Goal: Task Accomplishment & Management: Manage account settings

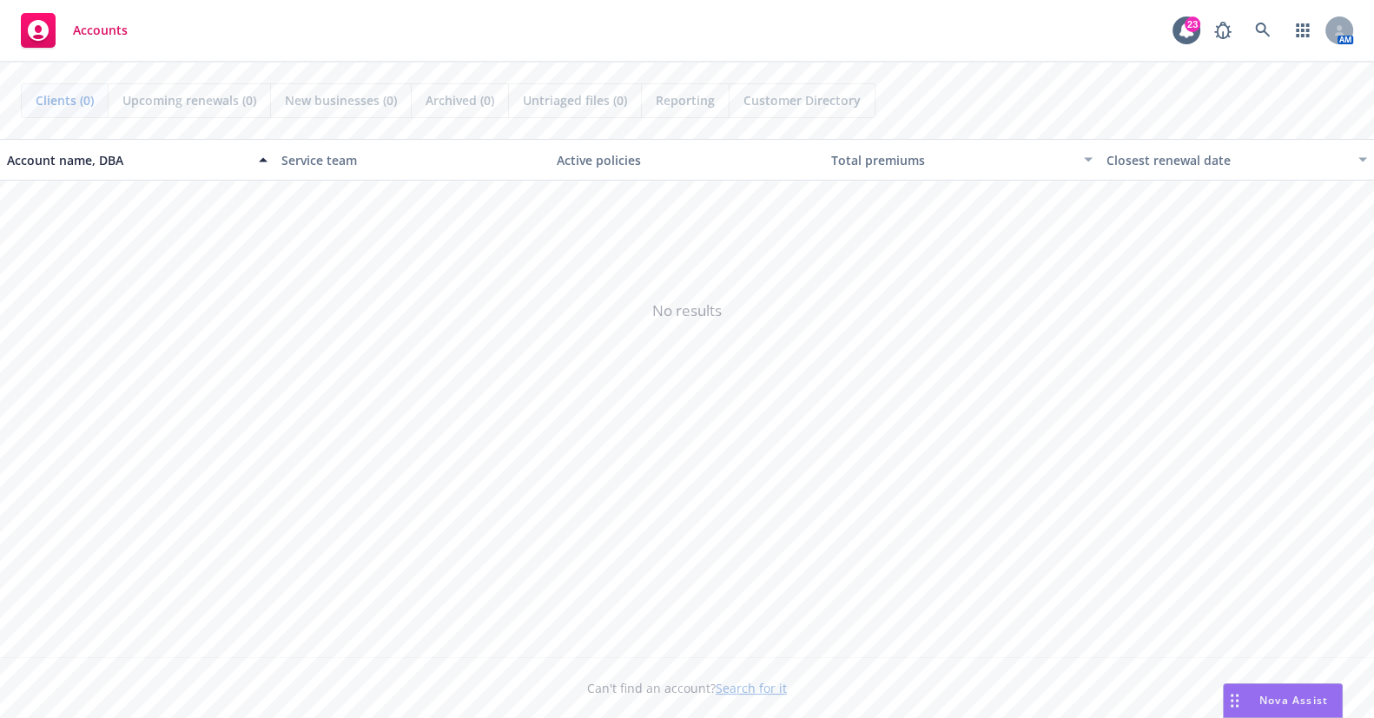
drag, startPoint x: 1185, startPoint y: 422, endPoint x: 970, endPoint y: 352, distance: 226.7
click at [1183, 423] on span "No results" at bounding box center [687, 311] width 1374 height 261
click at [1268, 35] on icon at bounding box center [1262, 30] width 15 height 15
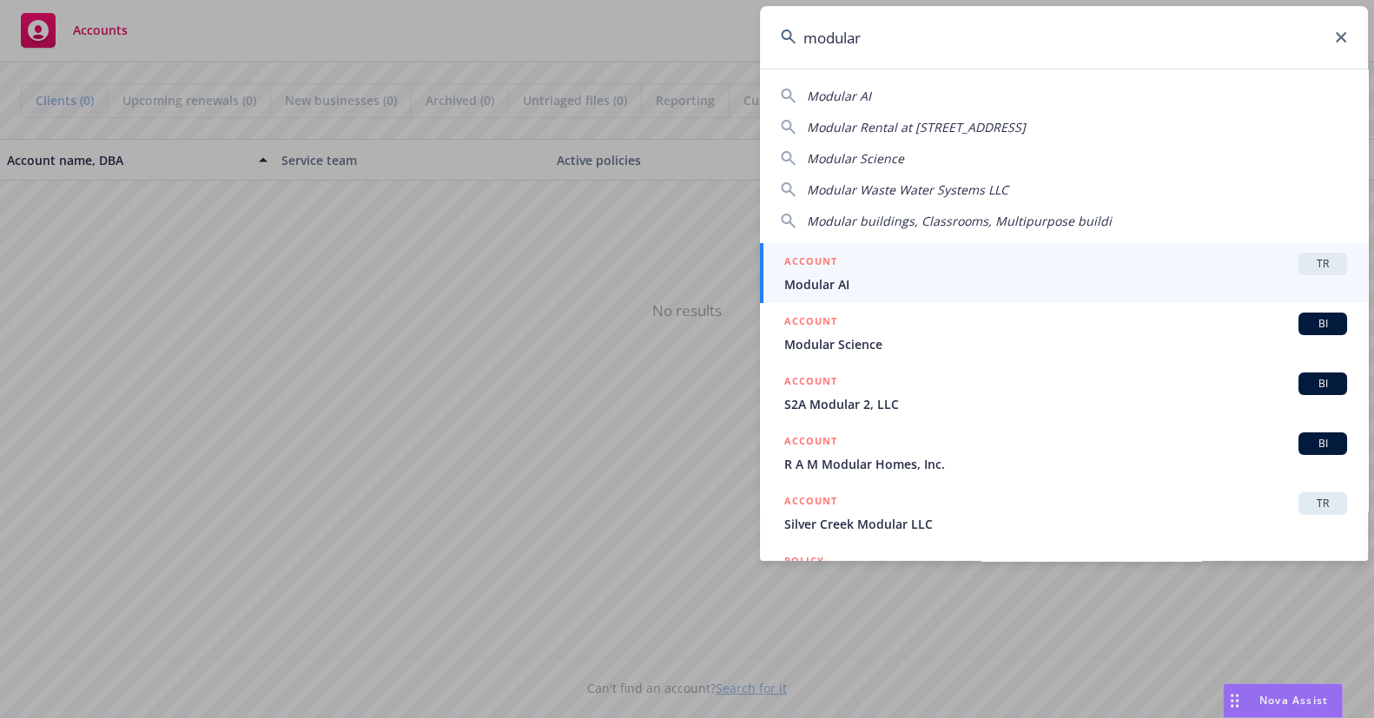
click at [880, 81] on div "Modular AI Modular Rental at 1706 L St Modular Science Modular Waste Water Syst…" at bounding box center [1064, 155] width 608 height 150
click at [882, 91] on div "Modular AI" at bounding box center [1064, 96] width 566 height 18
type input "Modular AI"
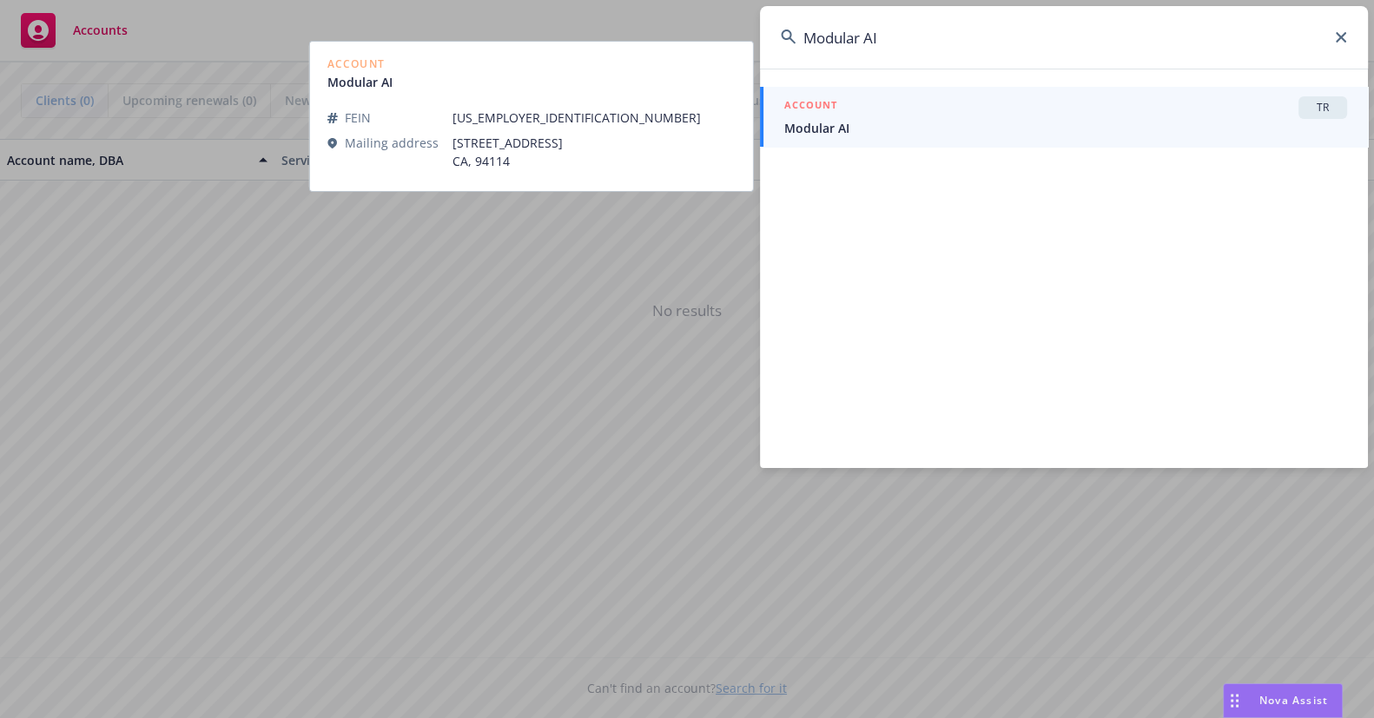
click at [863, 127] on span "Modular AI" at bounding box center [1066, 128] width 563 height 18
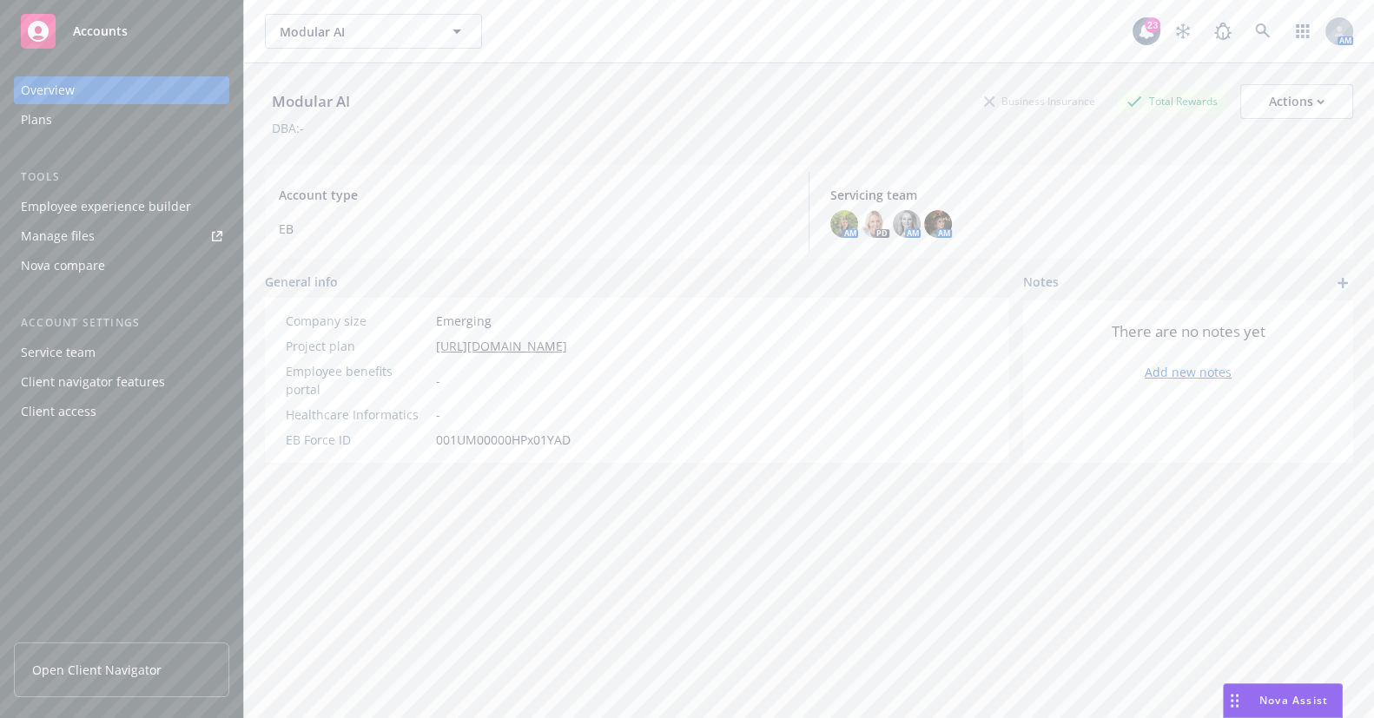
click at [159, 209] on div "Employee experience builder" at bounding box center [106, 207] width 170 height 28
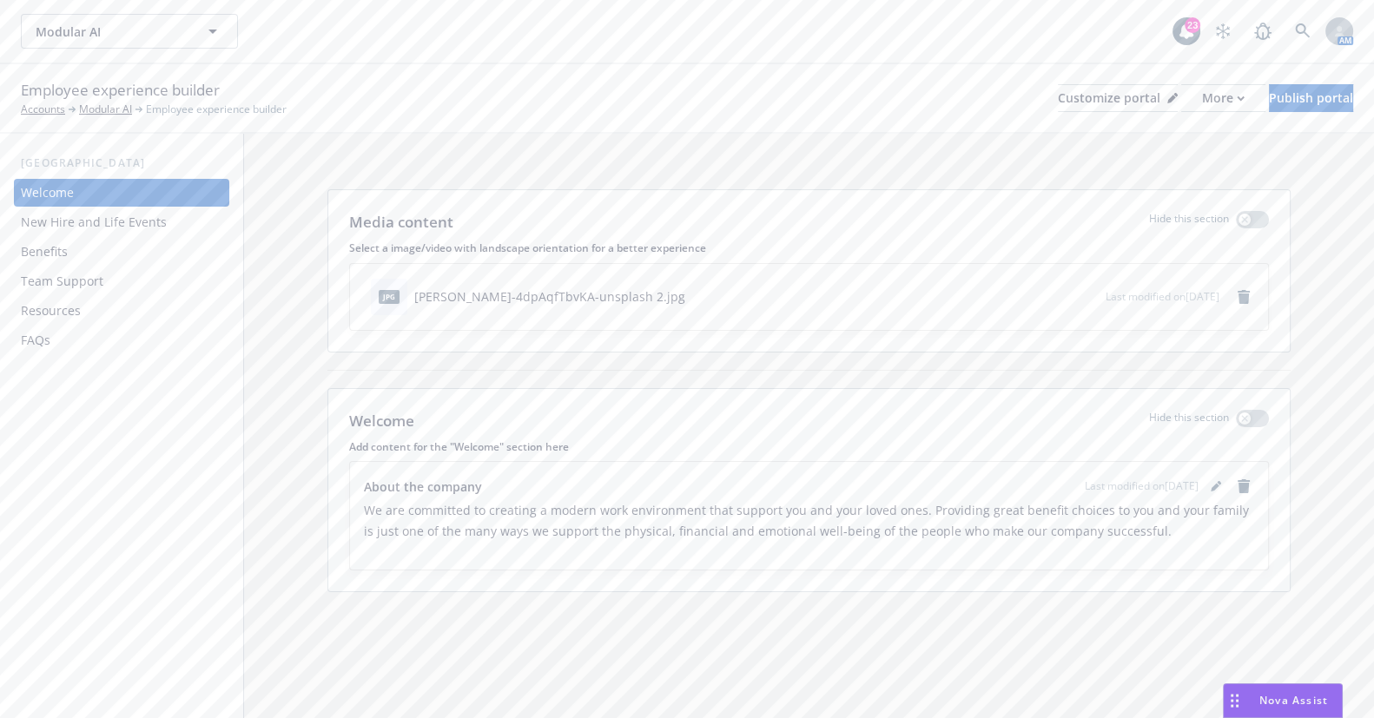
drag, startPoint x: 141, startPoint y: 215, endPoint x: 154, endPoint y: 217, distance: 13.1
click at [141, 215] on div "New Hire and Life Events" at bounding box center [94, 223] width 146 height 28
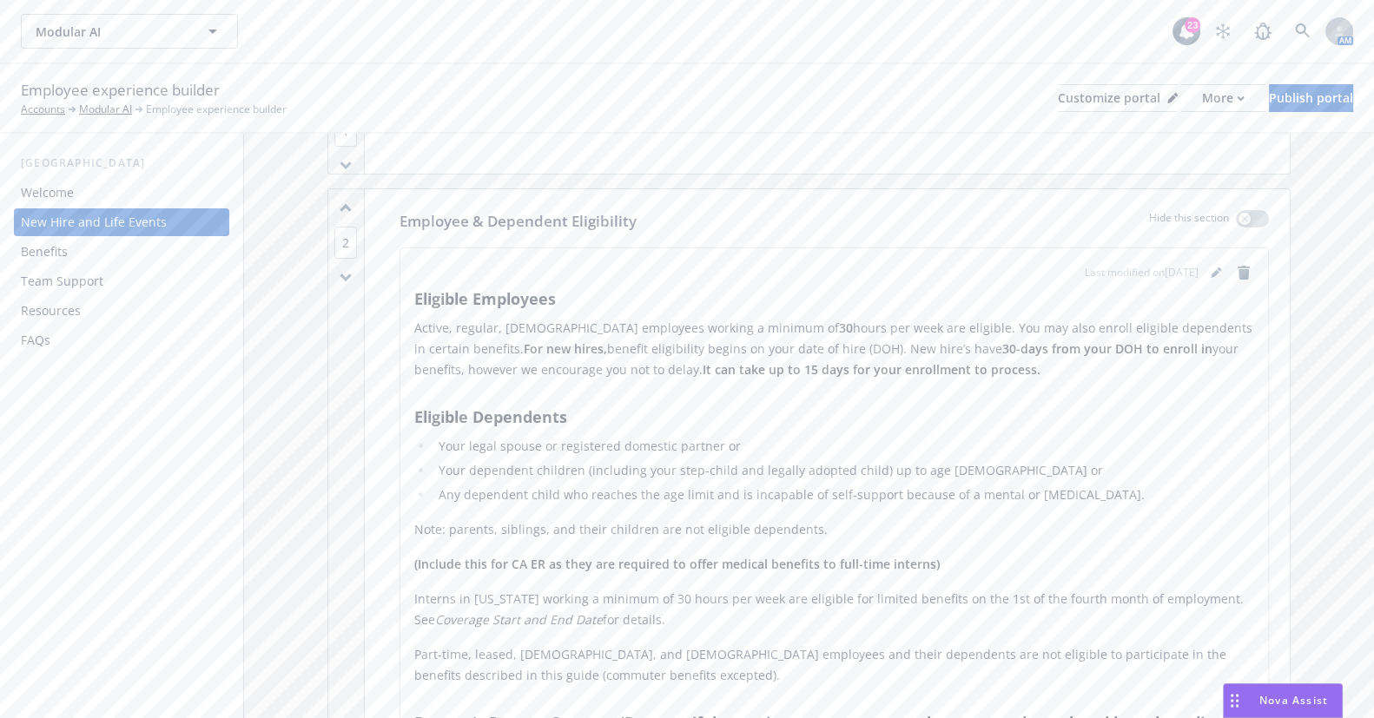
scroll to position [315, 0]
click at [1211, 263] on icon "editPencil" at bounding box center [1216, 268] width 10 height 10
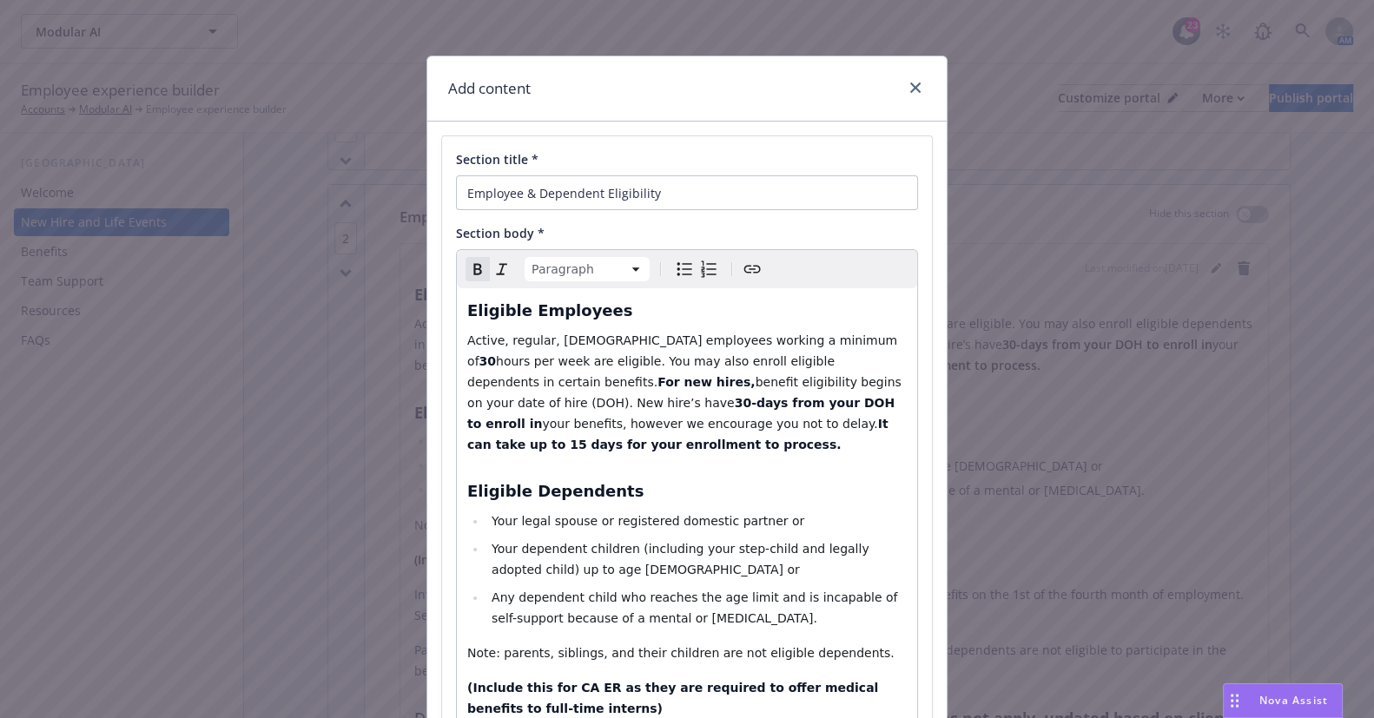
click at [496, 354] on strong "30" at bounding box center [488, 361] width 17 height 14
drag, startPoint x: 824, startPoint y: 360, endPoint x: 508, endPoint y: 365, distance: 316.3
click at [508, 365] on p "Active, regular, full-time employees working a minimum of 4 0 hours per week ar…" at bounding box center [687, 392] width 440 height 125
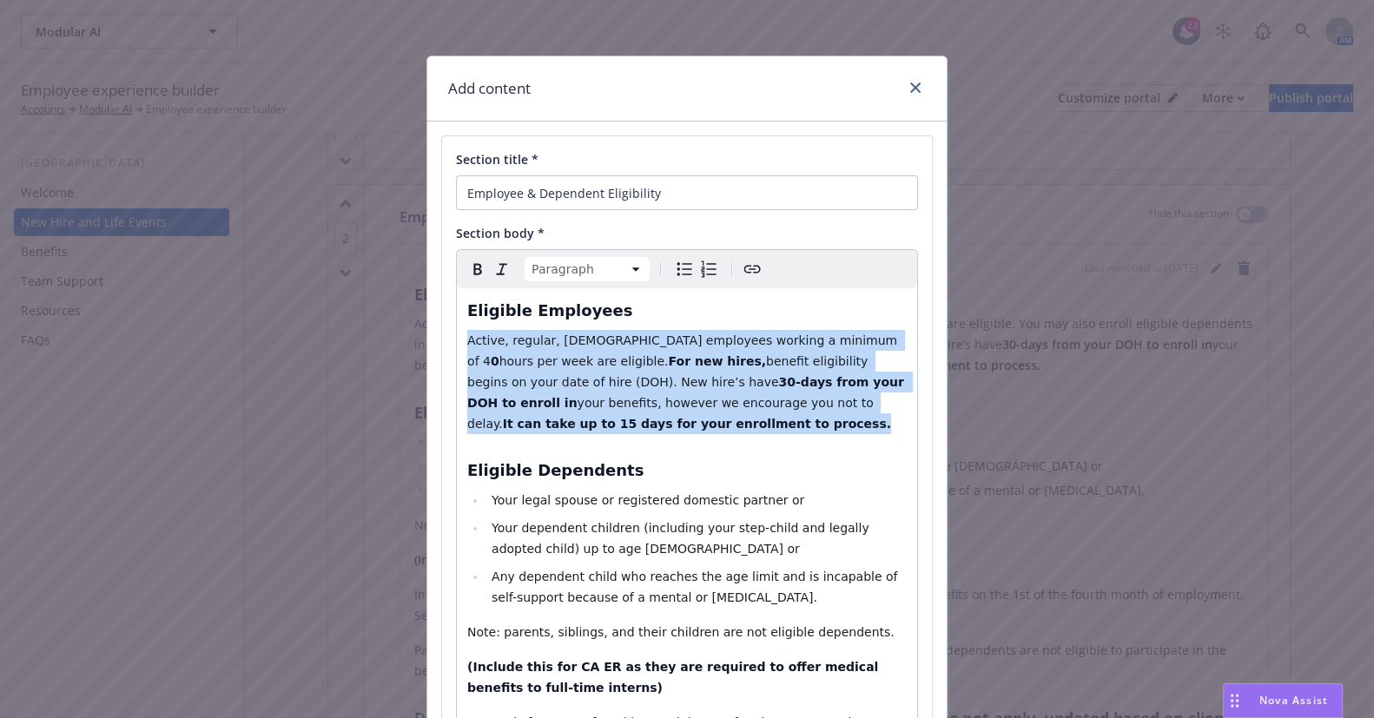
drag, startPoint x: 547, startPoint y: 429, endPoint x: 425, endPoint y: 340, distance: 151.7
click at [427, 340] on div "Section title * Employee & Dependent Eligibility Section body * Paragraph Parag…" at bounding box center [687, 670] width 520 height 1096
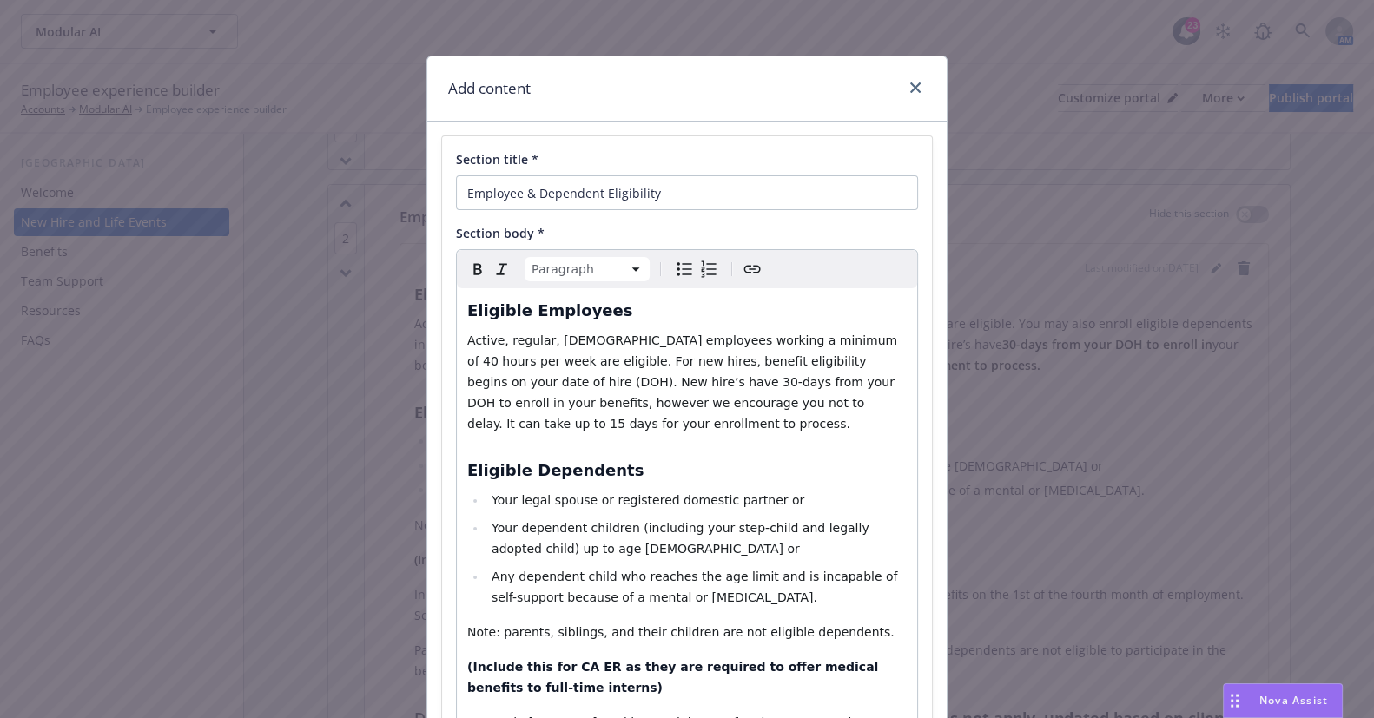
drag, startPoint x: 892, startPoint y: 407, endPoint x: 663, endPoint y: 456, distance: 234.6
click at [892, 407] on p "Active, regular, full-time employees working a minimum of 40 hours per week are…" at bounding box center [687, 382] width 440 height 104
select select "paragraph"
click at [511, 361] on span "Active, regular, full-time employees working a minimum of 40 hours per week are…" at bounding box center [684, 382] width 434 height 97
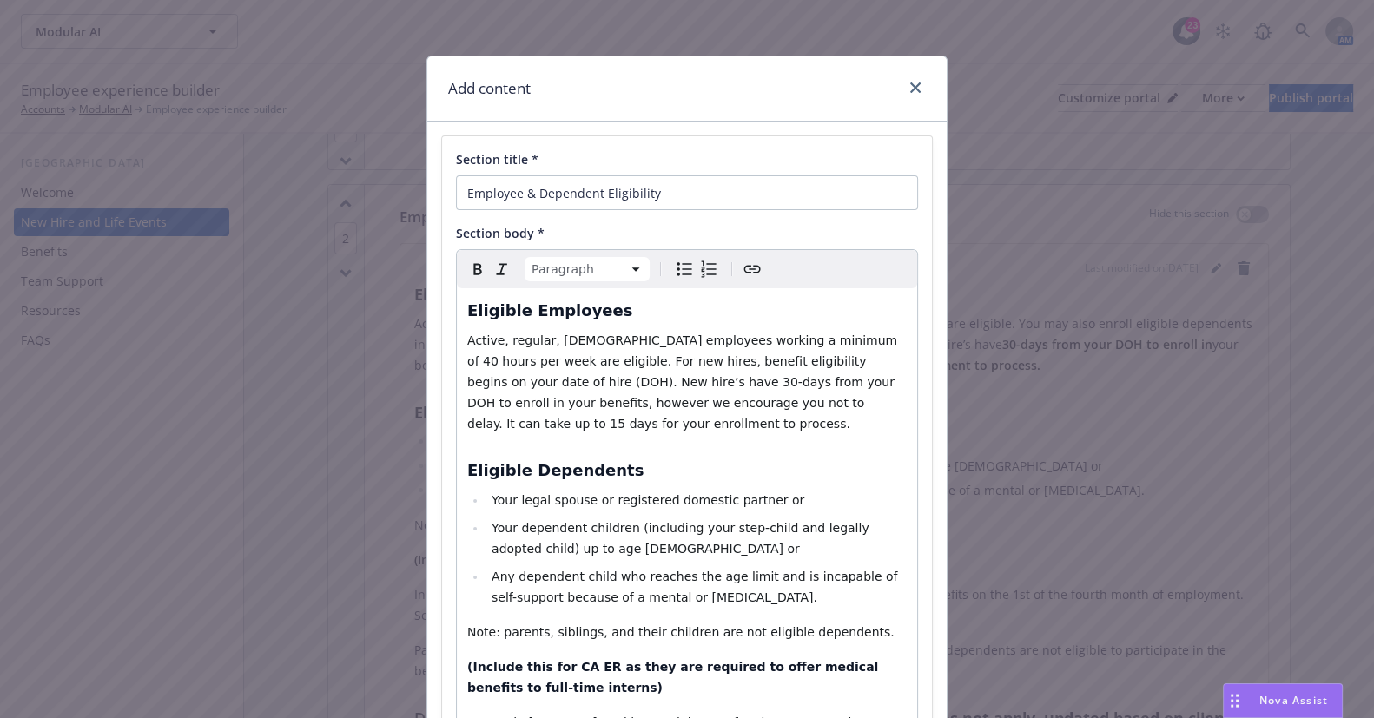
click at [502, 363] on span "Active, regular, full-time employees working a minimum of 40 hours per week are…" at bounding box center [684, 382] width 434 height 97
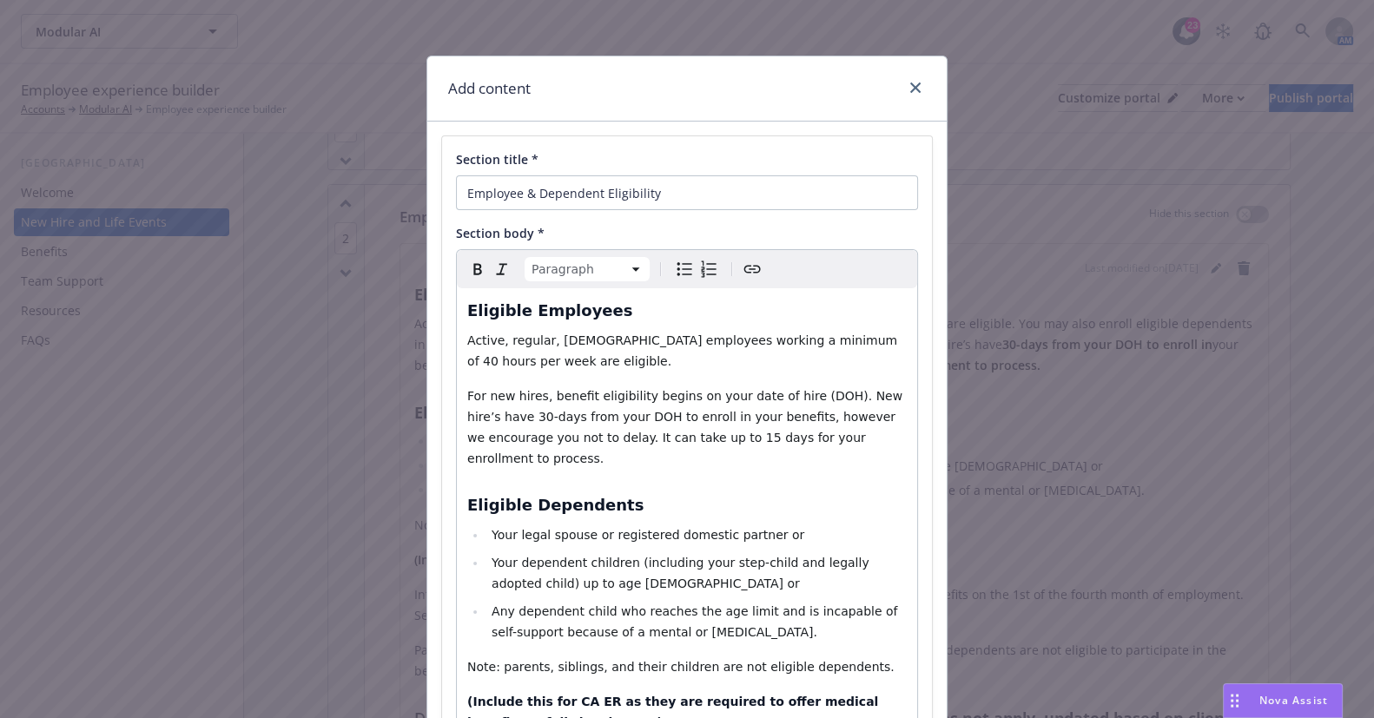
click at [872, 395] on span "For new hires, benefit eligibility begins on your date of hire (DOH). New hire’…" at bounding box center [687, 427] width 440 height 76
click at [885, 395] on p "For new hires, benefit eligibility begins on your date of hire (DOH). New hire’…" at bounding box center [687, 427] width 440 height 83
click at [871, 401] on span "For new hires, benefit eligibility begins on your date of hire (DOH). New hire’…" at bounding box center [687, 427] width 440 height 76
click at [509, 418] on span "For new hires, benefit eligibility begins on your date of hire (DOH). New hires…" at bounding box center [687, 427] width 440 height 76
click at [566, 419] on span "For new hires, benefit eligibility begins on your date of hire (DOH). New hires…" at bounding box center [687, 427] width 440 height 76
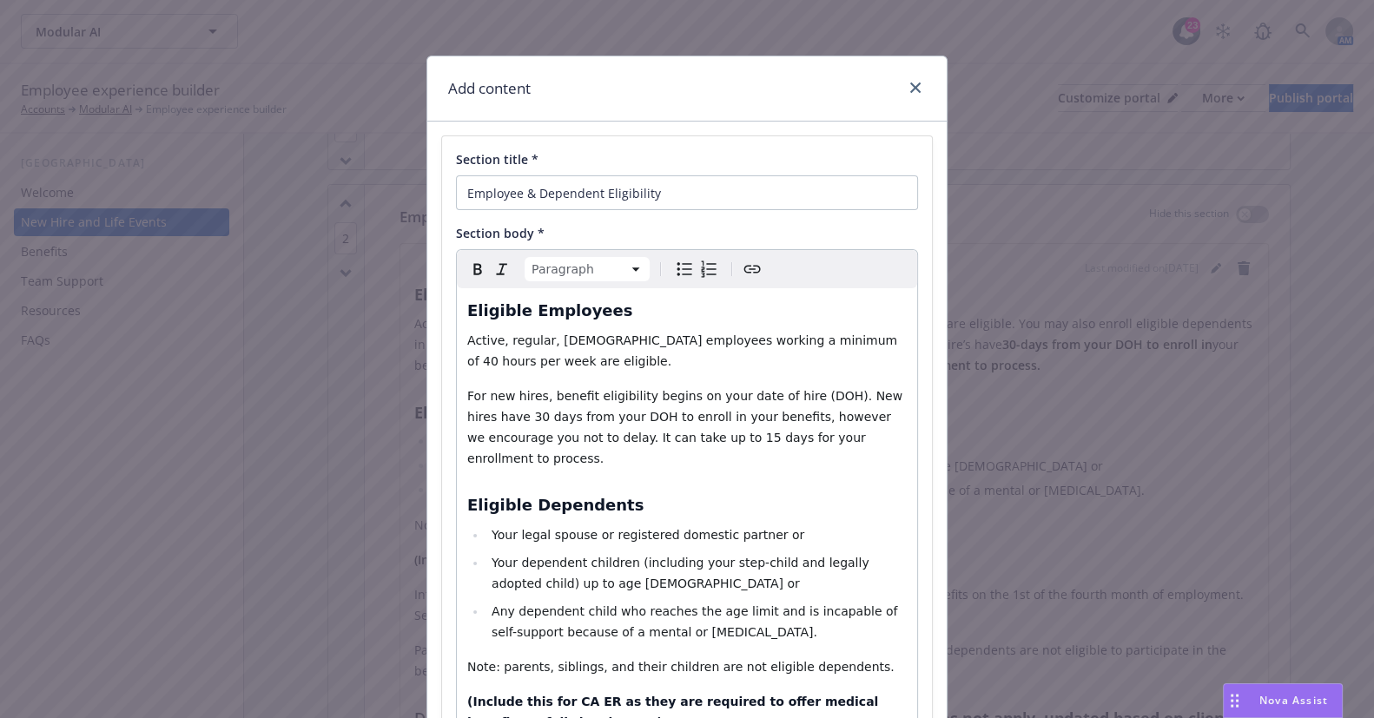
click at [616, 416] on span "For new hires, benefit eligibility begins on your date of hire (DOH). New hires…" at bounding box center [687, 427] width 440 height 76
click at [710, 415] on span "For new hires, benefit eligibility begins on your date of hire (DOH). New hires…" at bounding box center [687, 427] width 440 height 76
click at [591, 416] on span "For new hires, benefit eligibility begins on your date of hire (DOH). New hires…" at bounding box center [687, 427] width 440 height 76
drag, startPoint x: 880, startPoint y: 422, endPoint x: 913, endPoint y: 427, distance: 33.3
click at [883, 422] on span "For new hires, benefit eligibility begins on your date of hire (DOH). New hires…" at bounding box center [687, 427] width 440 height 76
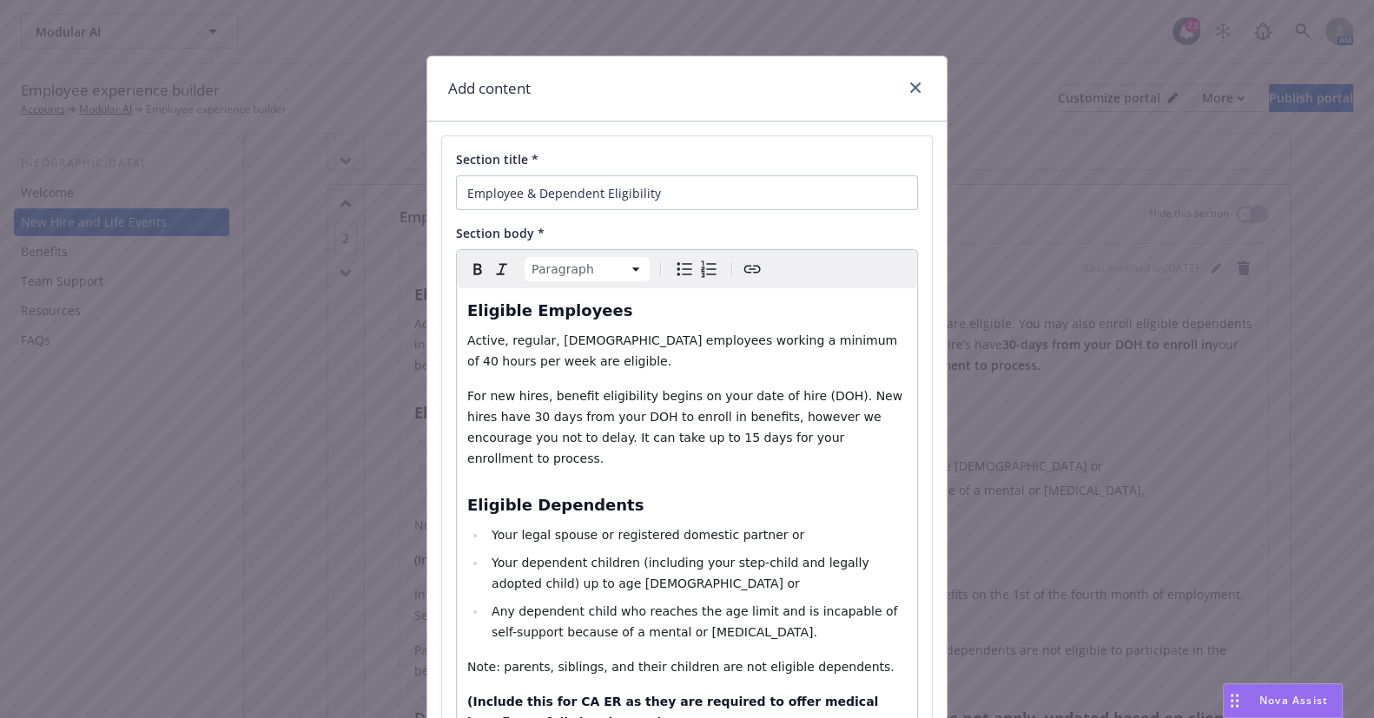
click at [913, 427] on div "Section title * Employee & Dependent Eligibility Section body * Paragraph Parag…" at bounding box center [687, 687] width 490 height 1102
click at [661, 442] on span "For new hires, benefit eligibility begins on your date of hire (DOH). New hires…" at bounding box center [687, 427] width 440 height 76
click at [733, 435] on span "For new hires, benefit eligibility begins on your date of hire (DOH). New hires…" at bounding box center [687, 427] width 440 height 76
click at [795, 438] on span "For new hires, benefit eligibility begins on your date of hire (DOH). New hires…" at bounding box center [687, 427] width 440 height 76
click at [850, 440] on p "For new hires, benefit eligibility begins on your date of hire (DOH). New hires…" at bounding box center [687, 427] width 440 height 83
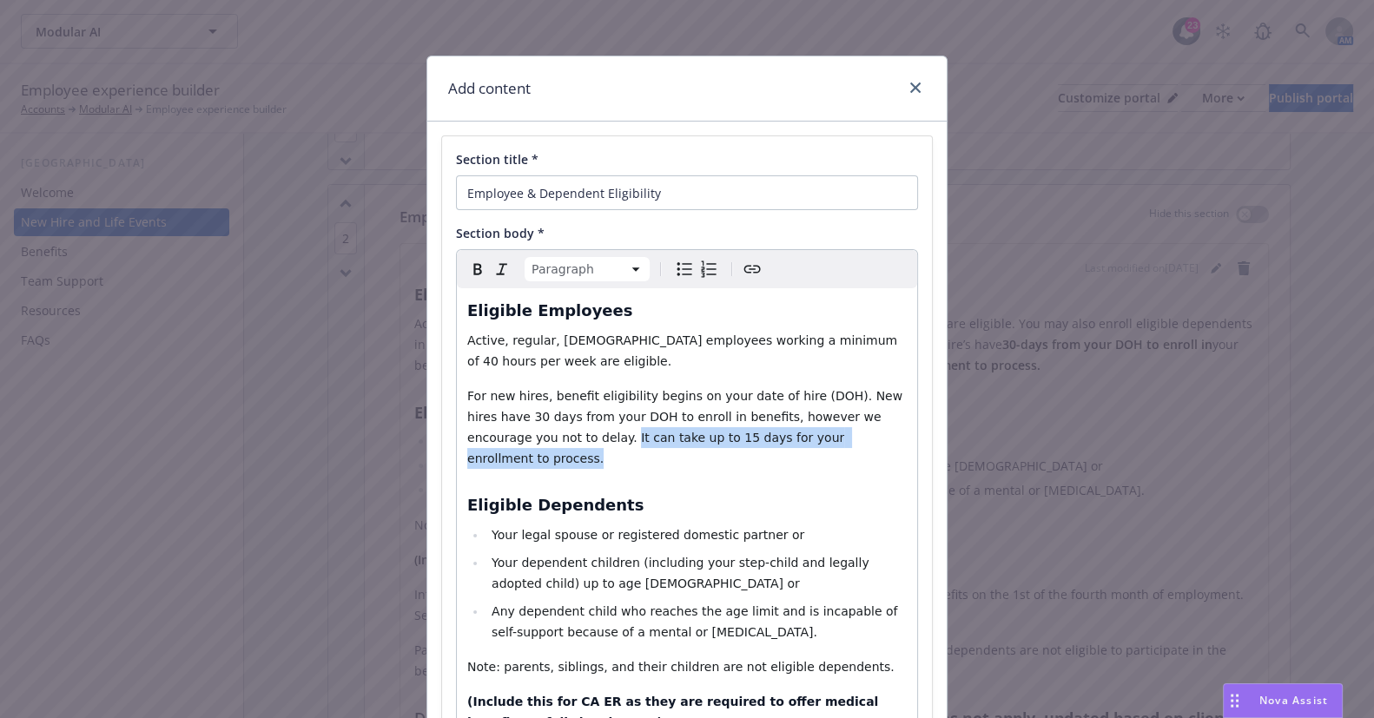
drag, startPoint x: 831, startPoint y: 443, endPoint x: 510, endPoint y: 442, distance: 321.5
click at [510, 442] on p "For new hires, benefit eligibility begins on your date of hire (DOH). New hires…" at bounding box center [687, 427] width 440 height 83
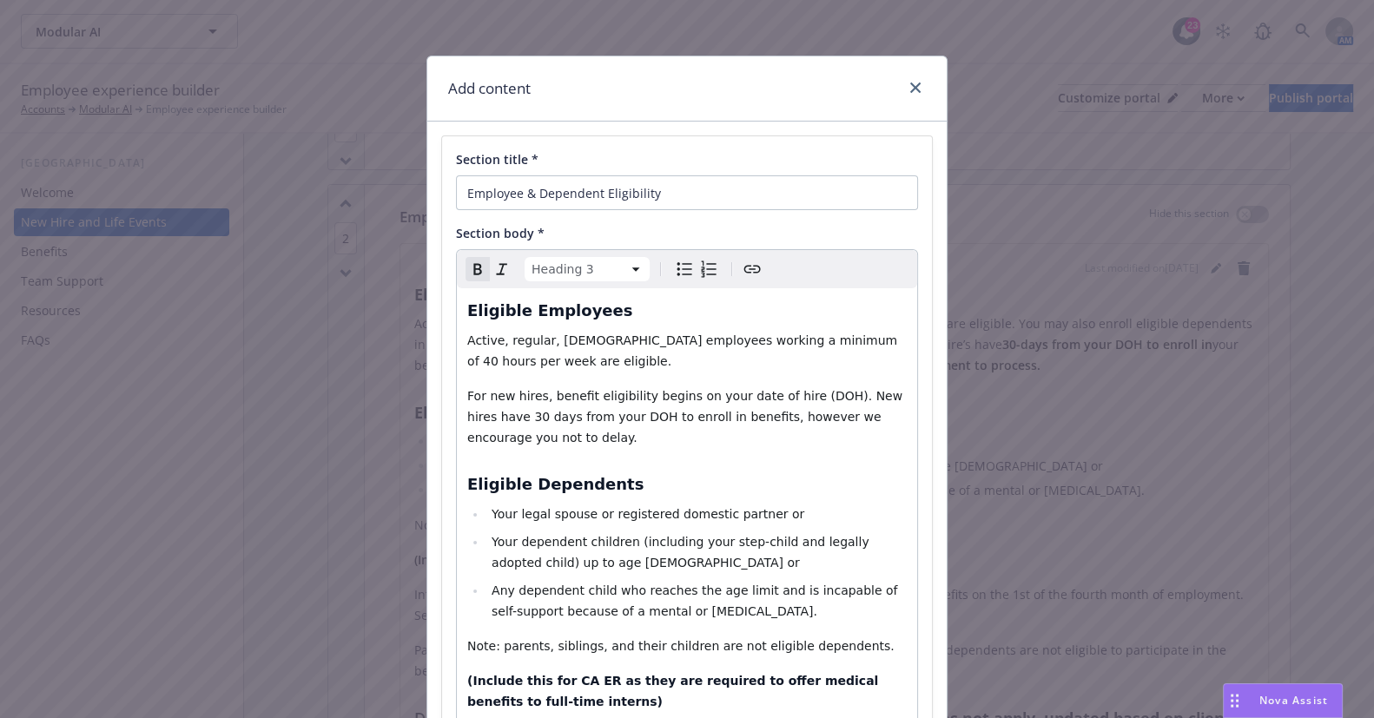
drag, startPoint x: 473, startPoint y: 452, endPoint x: 652, endPoint y: 453, distance: 178.1
select select "paragraph"
drag, startPoint x: 583, startPoint y: 431, endPoint x: 798, endPoint y: 438, distance: 215.6
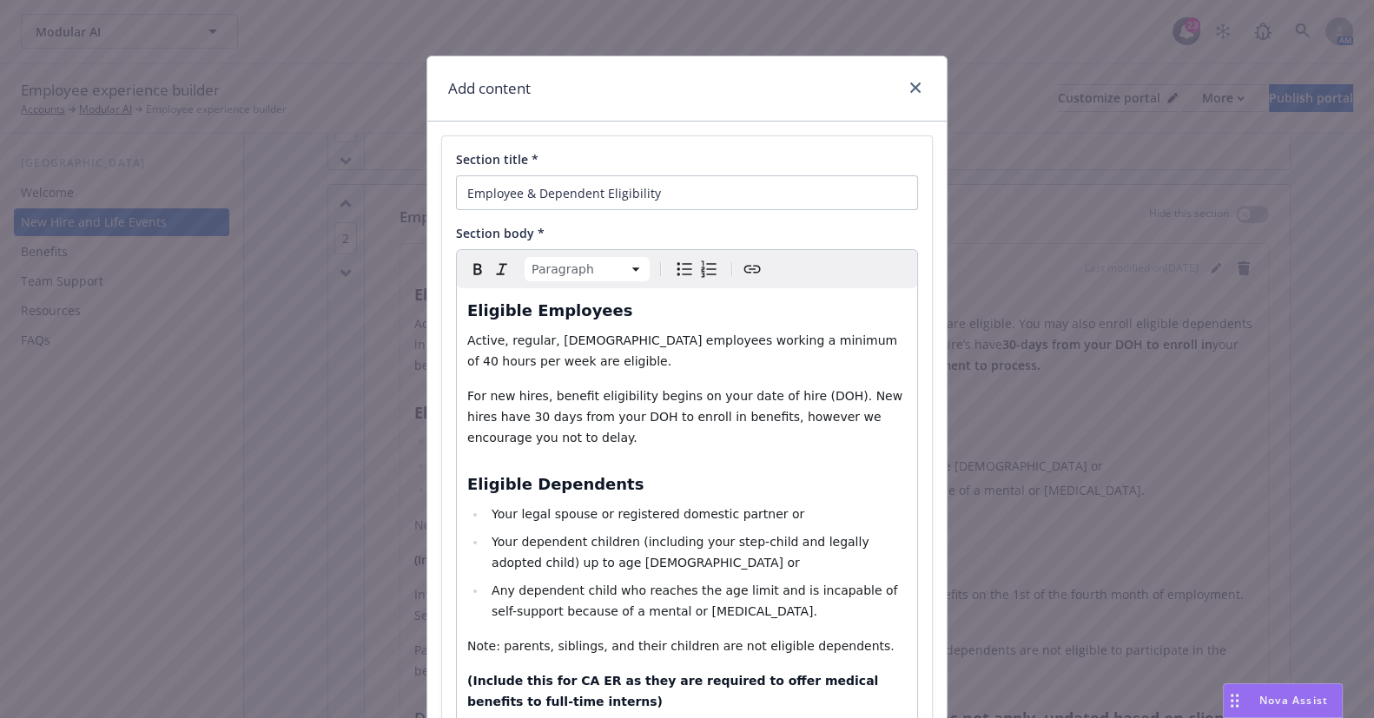
click at [612, 431] on p "For new hires, benefit eligibility begins on your date of hire (DOH). New hires…" at bounding box center [687, 417] width 440 height 63
click at [781, 510] on li "Your legal spouse or registered domestic partner or" at bounding box center [697, 514] width 420 height 21
click at [750, 514] on span "Your legal spouse or registered domestic partner or" at bounding box center [648, 514] width 313 height 14
click at [747, 515] on span "Your legal spouse or registered domestic partner or" at bounding box center [648, 514] width 313 height 14
click at [594, 569] on li "Your dependent children (including your step-child and legally adopted child) u…" at bounding box center [697, 553] width 420 height 42
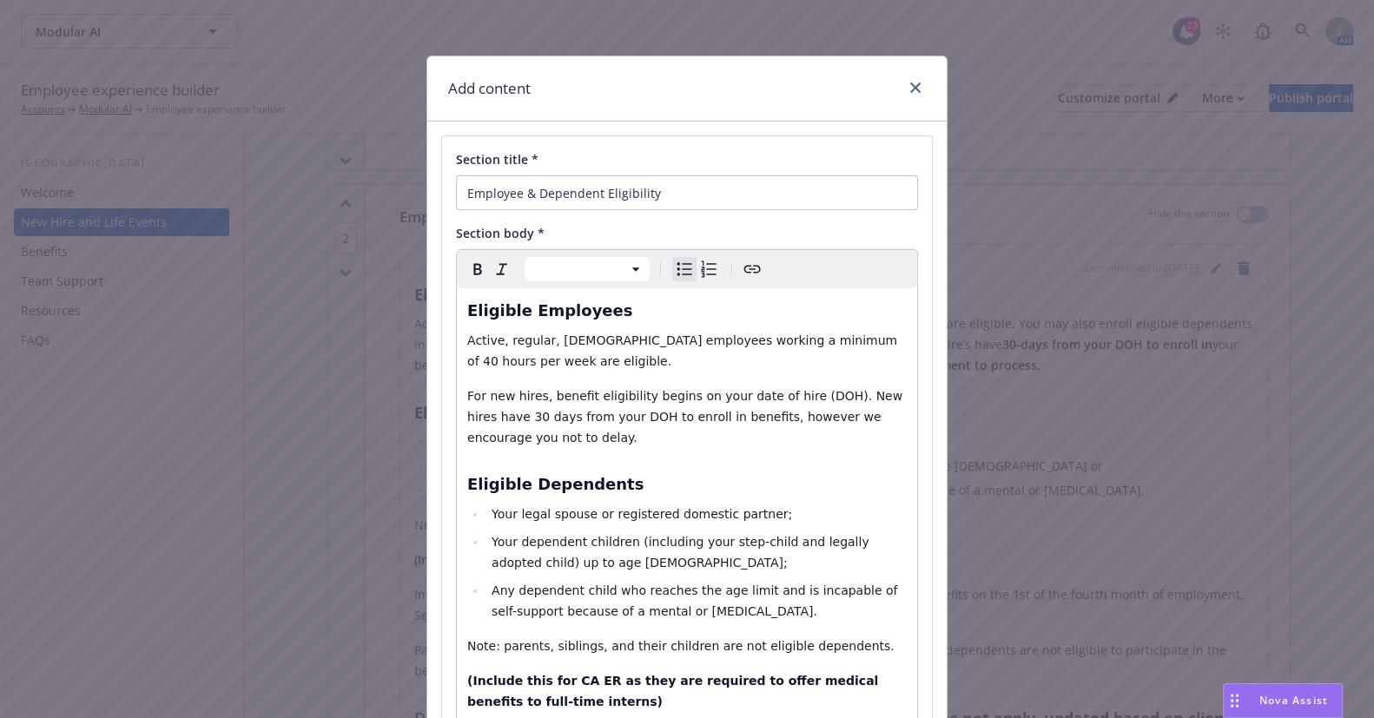
scroll to position [78, 0]
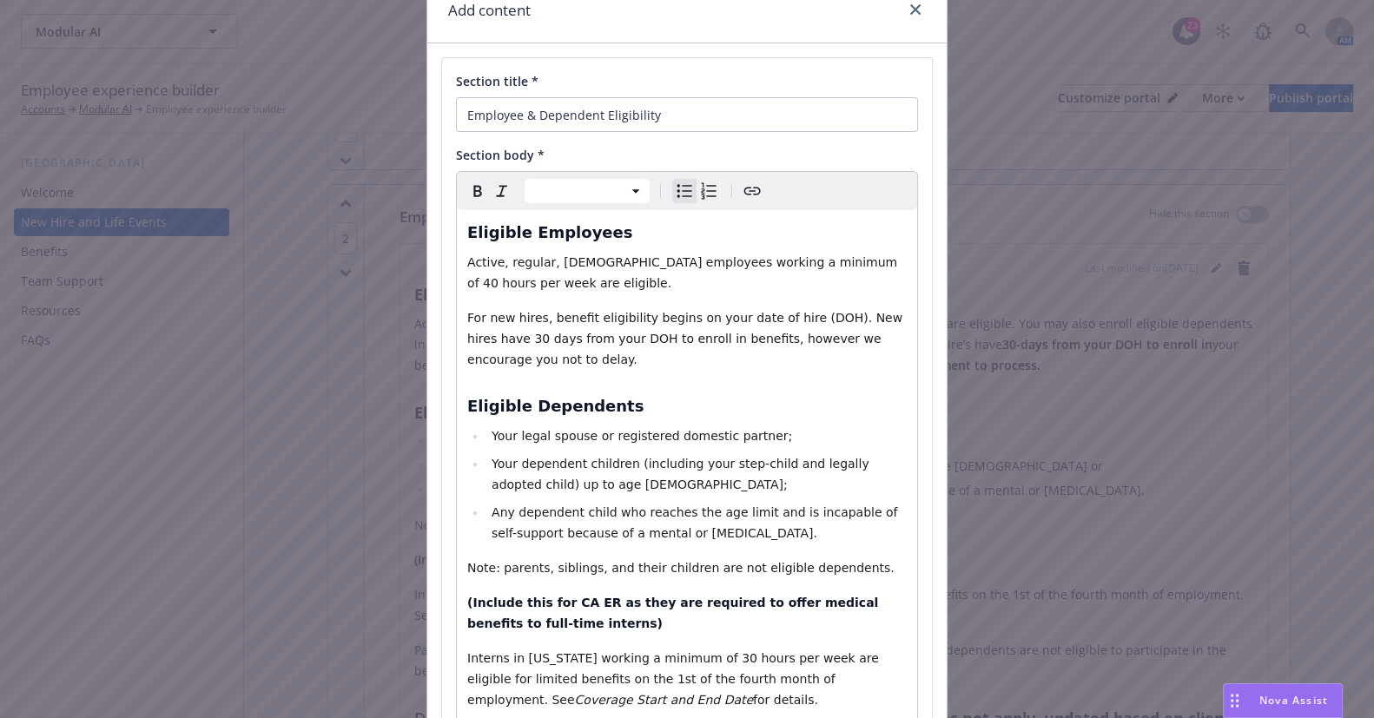
click at [861, 572] on p "Note: parents, siblings, and their children are not eligible dependents." at bounding box center [687, 568] width 440 height 21
click at [780, 576] on p "Note: parents, siblings, and their children are not eligible dependents." at bounding box center [687, 568] width 440 height 21
drag, startPoint x: 826, startPoint y: 578, endPoint x: 733, endPoint y: 621, distance: 102.6
click at [825, 581] on div "Eligible Employees Active, regular, full-time employees working a minimum of 40…" at bounding box center [687, 667] width 460 height 914
click at [730, 622] on p "(Include this for CA ER as they are required to offer medical benefits to full-…" at bounding box center [687, 614] width 440 height 42
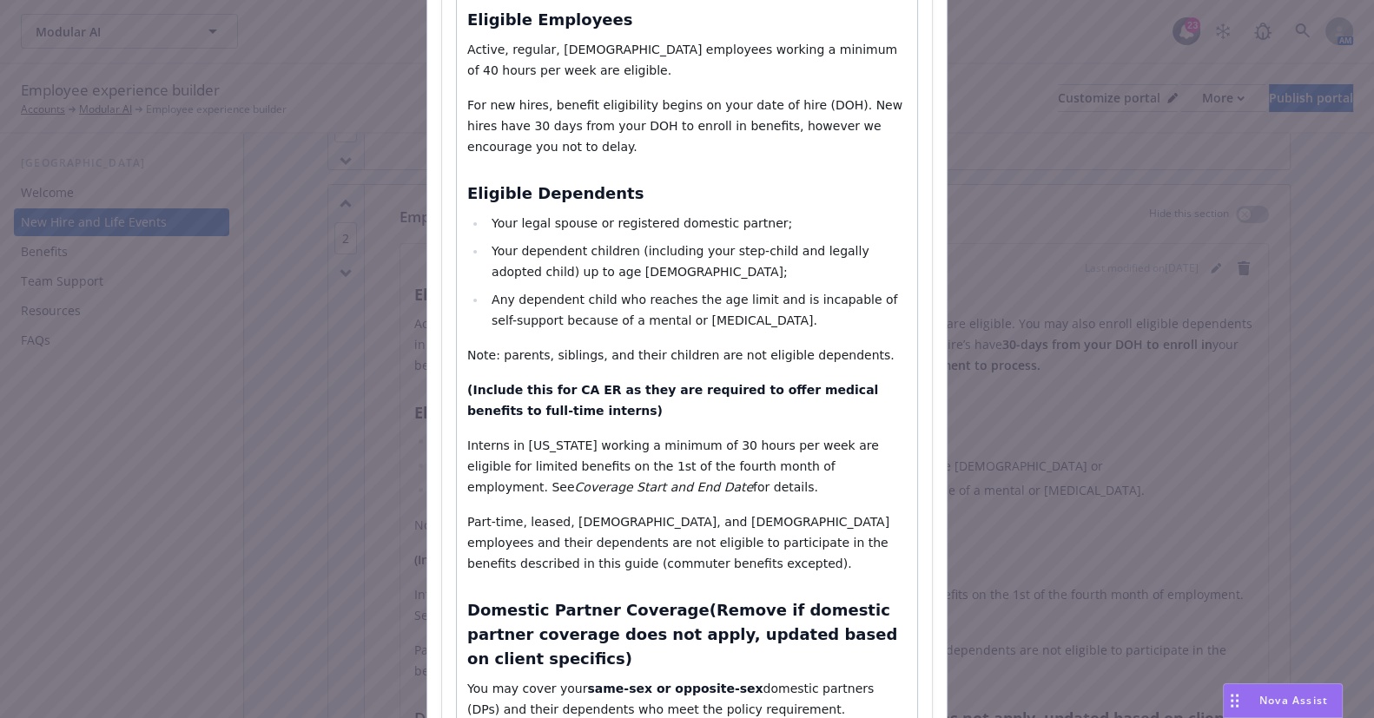
scroll to position [315, 0]
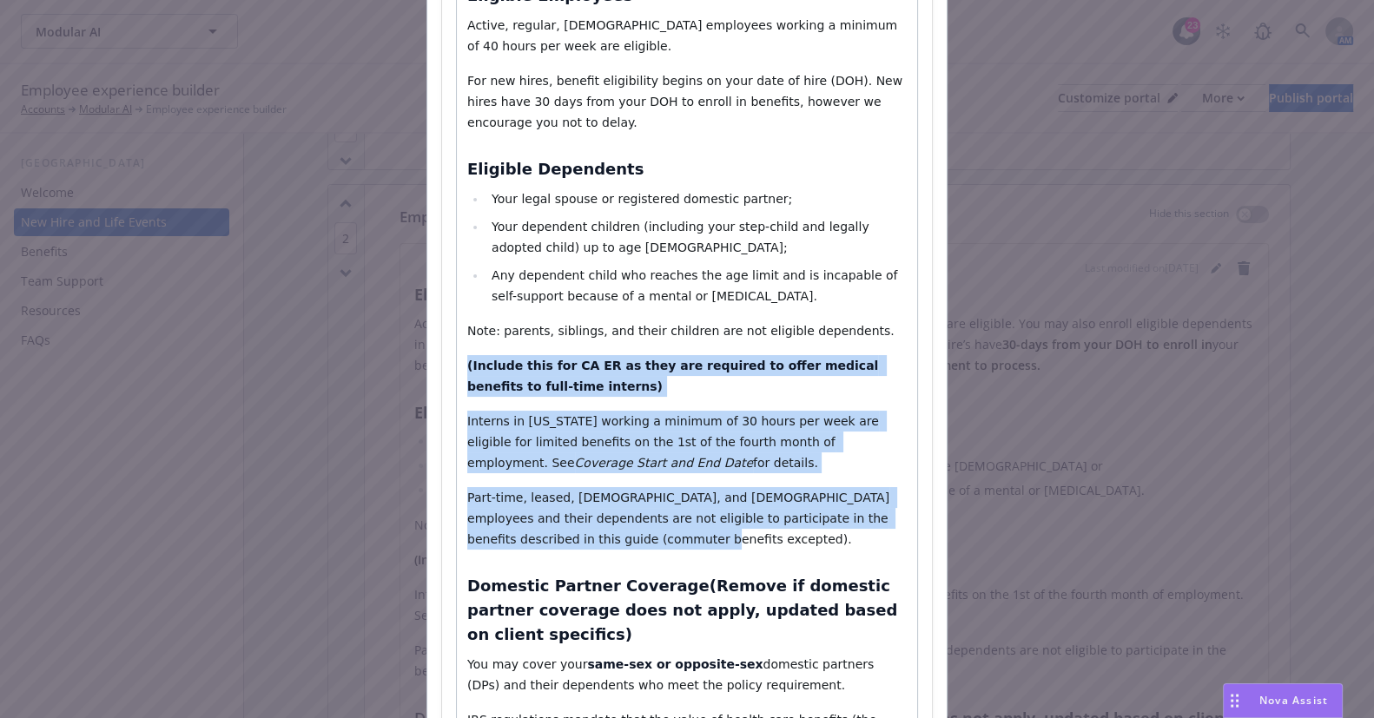
drag, startPoint x: 593, startPoint y: 535, endPoint x: 451, endPoint y: 364, distance: 222.7
click at [457, 364] on div "Eligible Employees Active, regular, full-time employees working a minimum of 40…" at bounding box center [687, 430] width 460 height 914
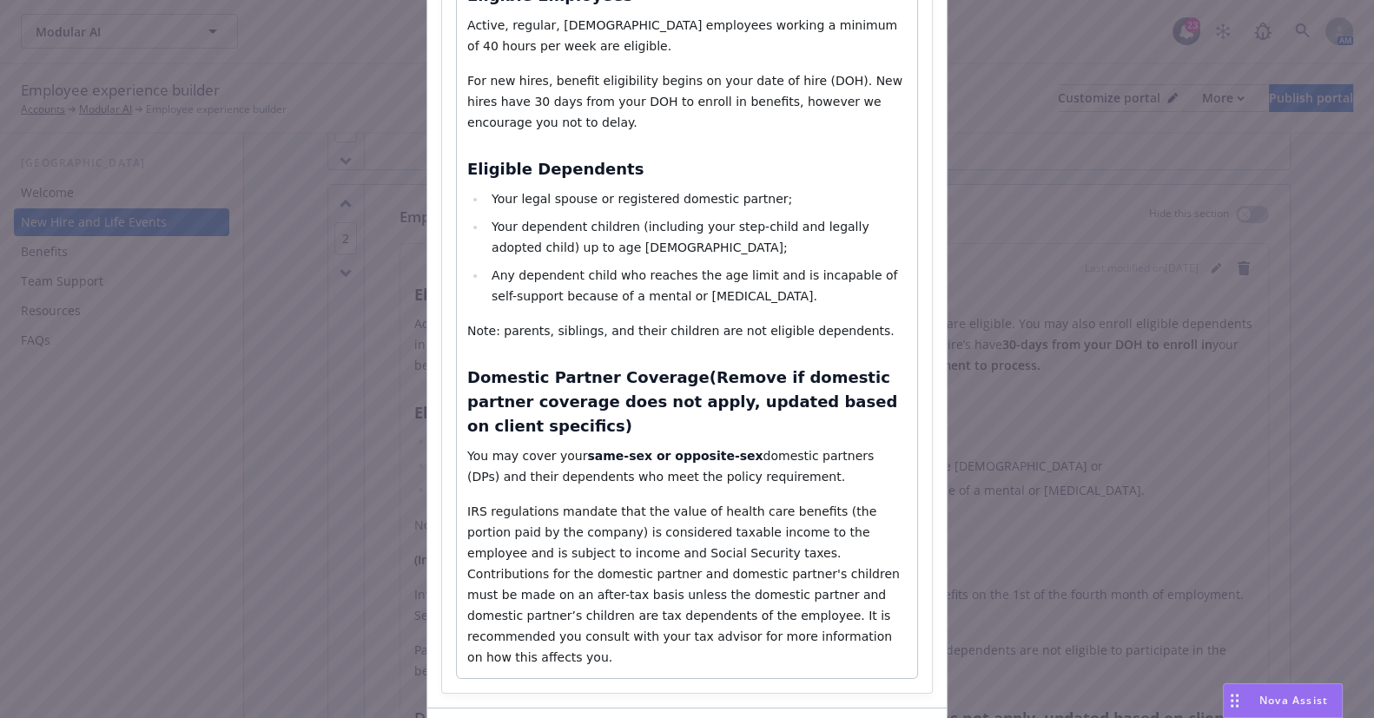
click at [481, 354] on div "Eligible Employees Active, regular, full-time employees working a minimum of 40…" at bounding box center [687, 325] width 460 height 705
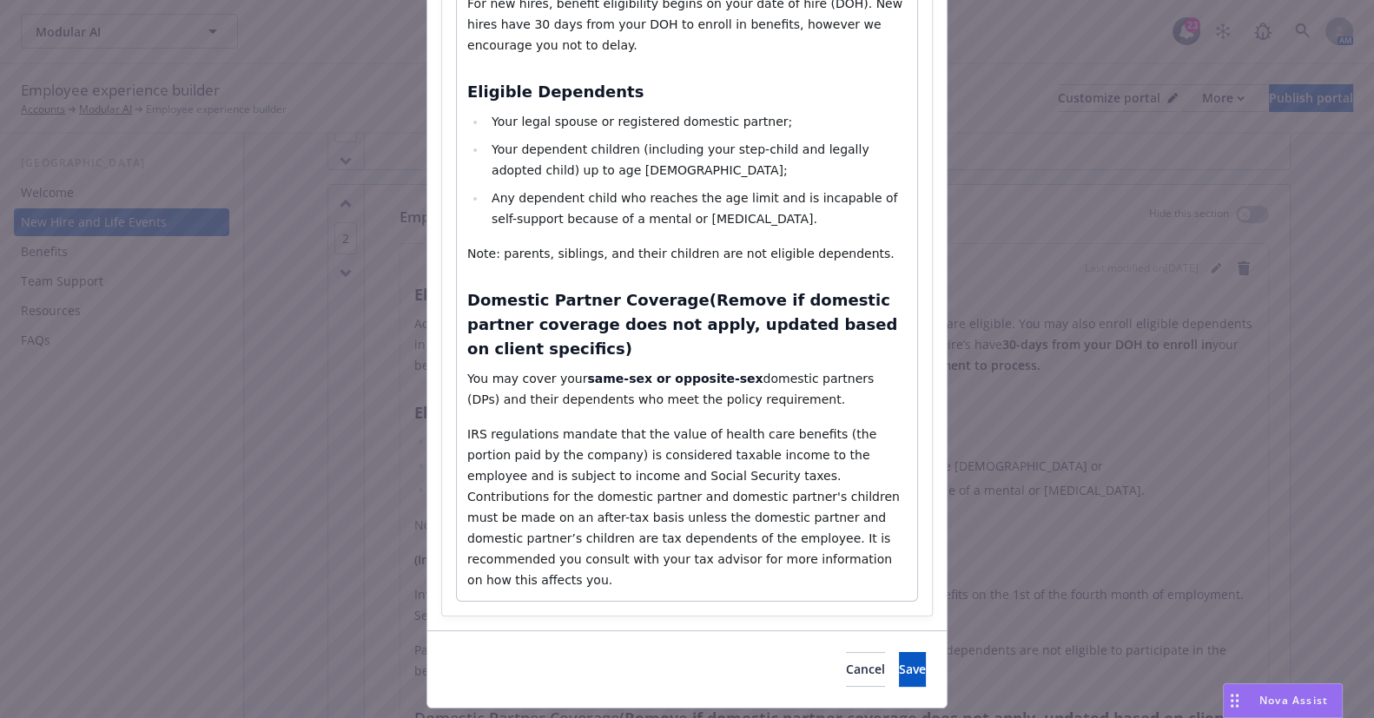
click at [873, 427] on span "​IRS regulations mandate that the value of health care benefits (the portion pa…" at bounding box center [685, 507] width 436 height 160
click at [877, 450] on p "​IRS regulations mandate that the value of health care benefits (the portion pa…" at bounding box center [687, 507] width 440 height 167
click at [712, 427] on span "​IRS regulations mandate that the value of health care benefits (the portion pa…" at bounding box center [685, 507] width 436 height 160
click at [796, 479] on span "​IRS regulations mandate that the value of health care benefits (the portion pa…" at bounding box center [685, 507] width 436 height 160
click at [793, 510] on span "​IRS regulations mandate that the value of health care benefits (the portion pa…" at bounding box center [685, 507] width 436 height 160
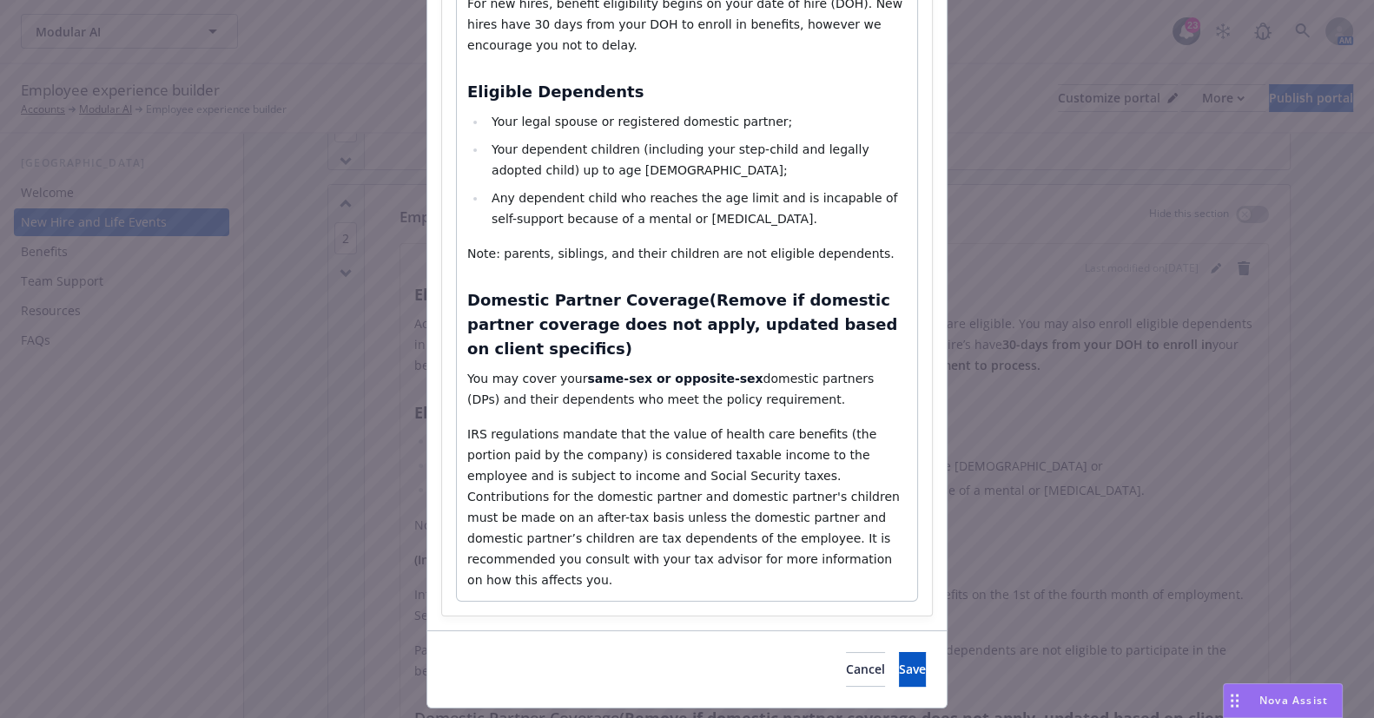
click at [714, 547] on div "Eligible Employees Active, regular, full-time employees working a minimum of 40…" at bounding box center [687, 248] width 460 height 705
drag, startPoint x: 643, startPoint y: 365, endPoint x: 771, endPoint y: 341, distance: 130.0
click at [646, 368] on p "You may cover your same-sex or opposite-sex domestic partners (DPs) and their d…" at bounding box center [687, 389] width 440 height 42
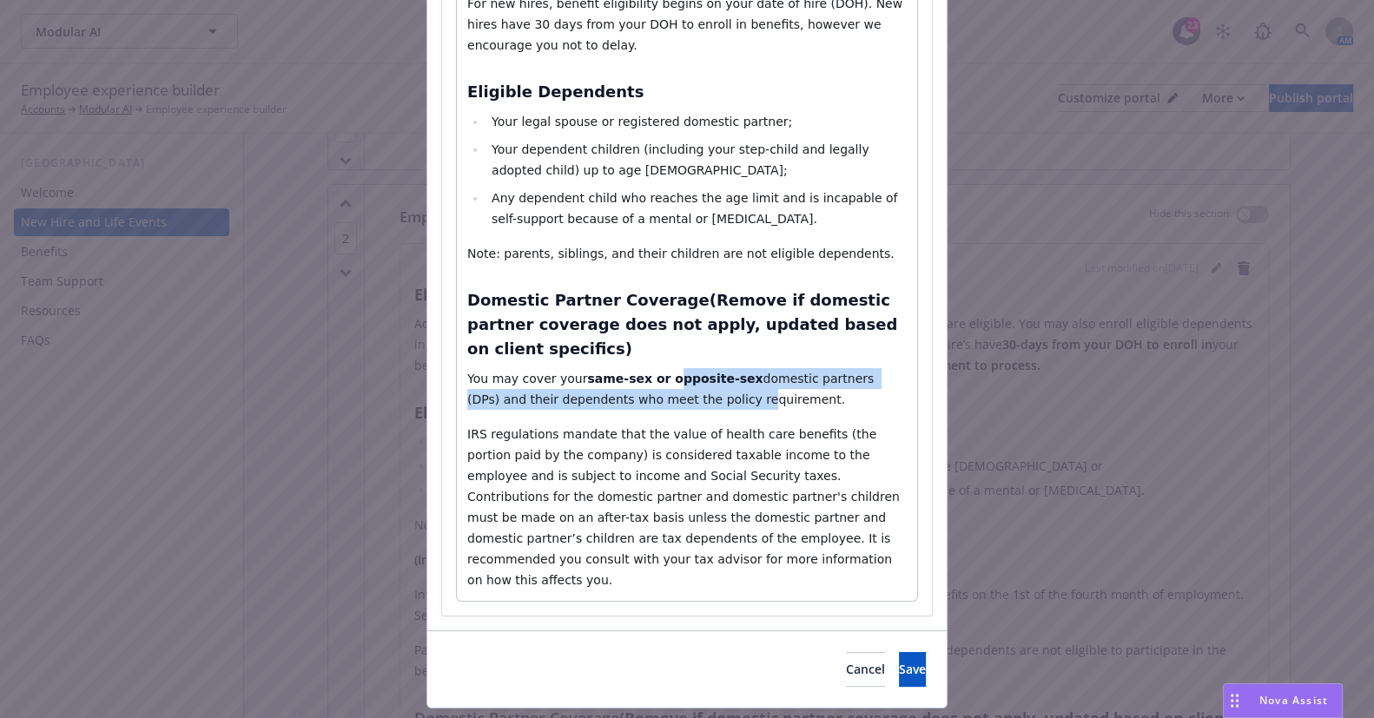
click at [771, 341] on div "Eligible Employees Active, regular, full-time employees working a minimum of 40…" at bounding box center [687, 248] width 460 height 705
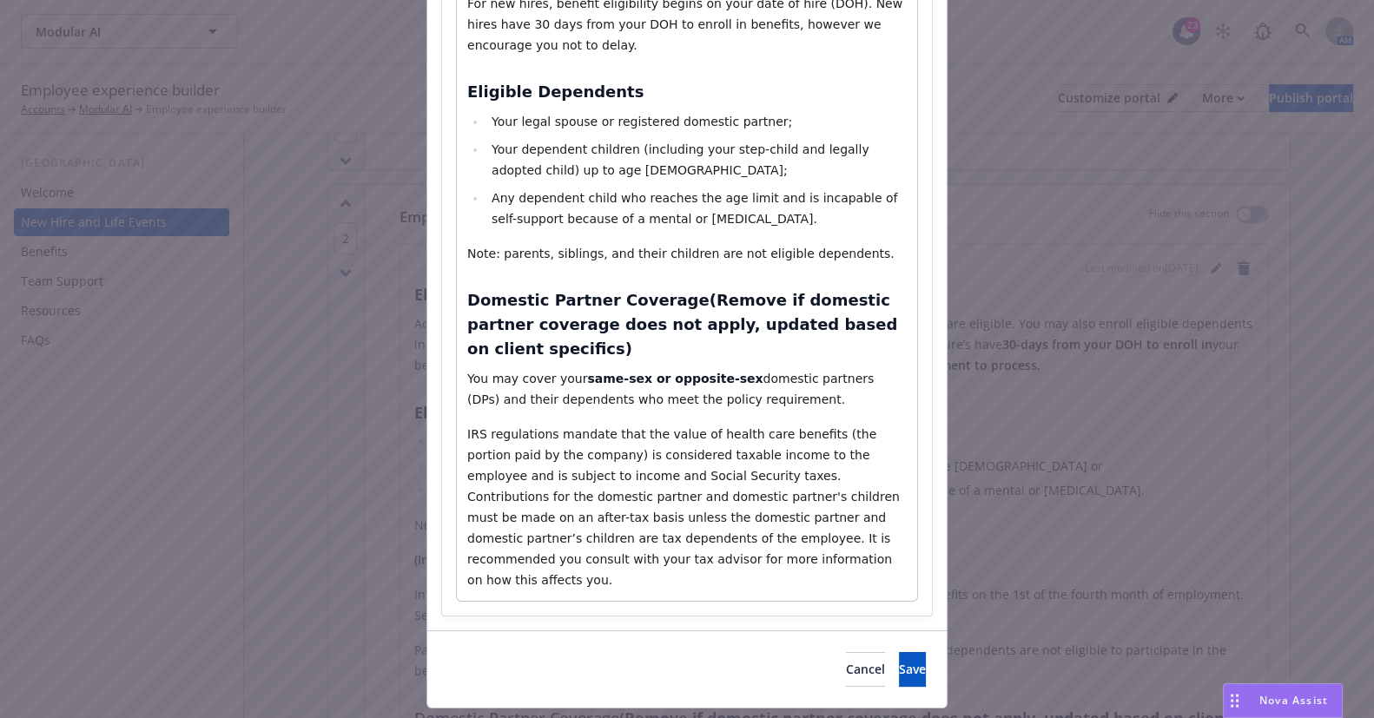
drag, startPoint x: 640, startPoint y: 322, endPoint x: 652, endPoint y: 321, distance: 11.3
click at [641, 321] on strong "(Remove if domestic partner coverage does not apply, updated based on client sp…" at bounding box center [684, 324] width 435 height 67
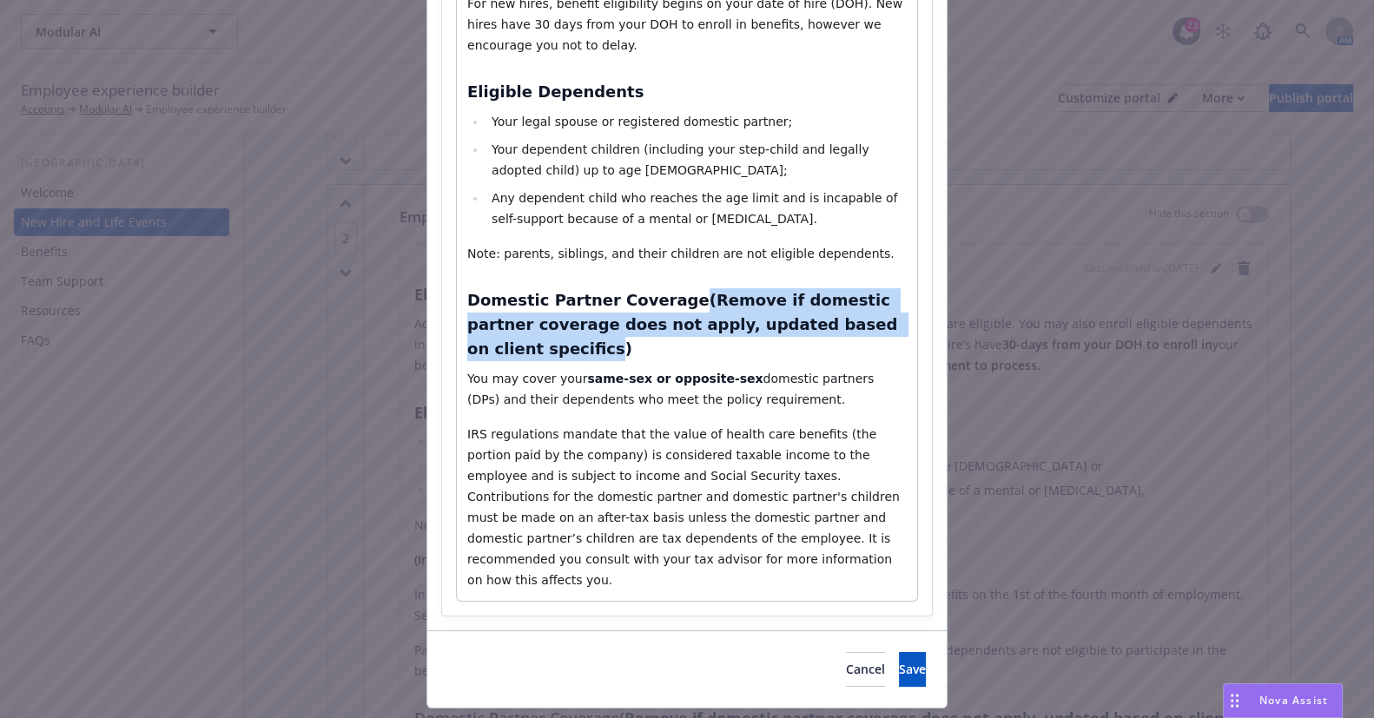
drag, startPoint x: 893, startPoint y: 334, endPoint x: 663, endPoint y: 298, distance: 233.1
click at [663, 298] on h3 "Domestic Partner Coverage (Remove if domestic partner coverage does not apply, …" at bounding box center [687, 324] width 440 height 73
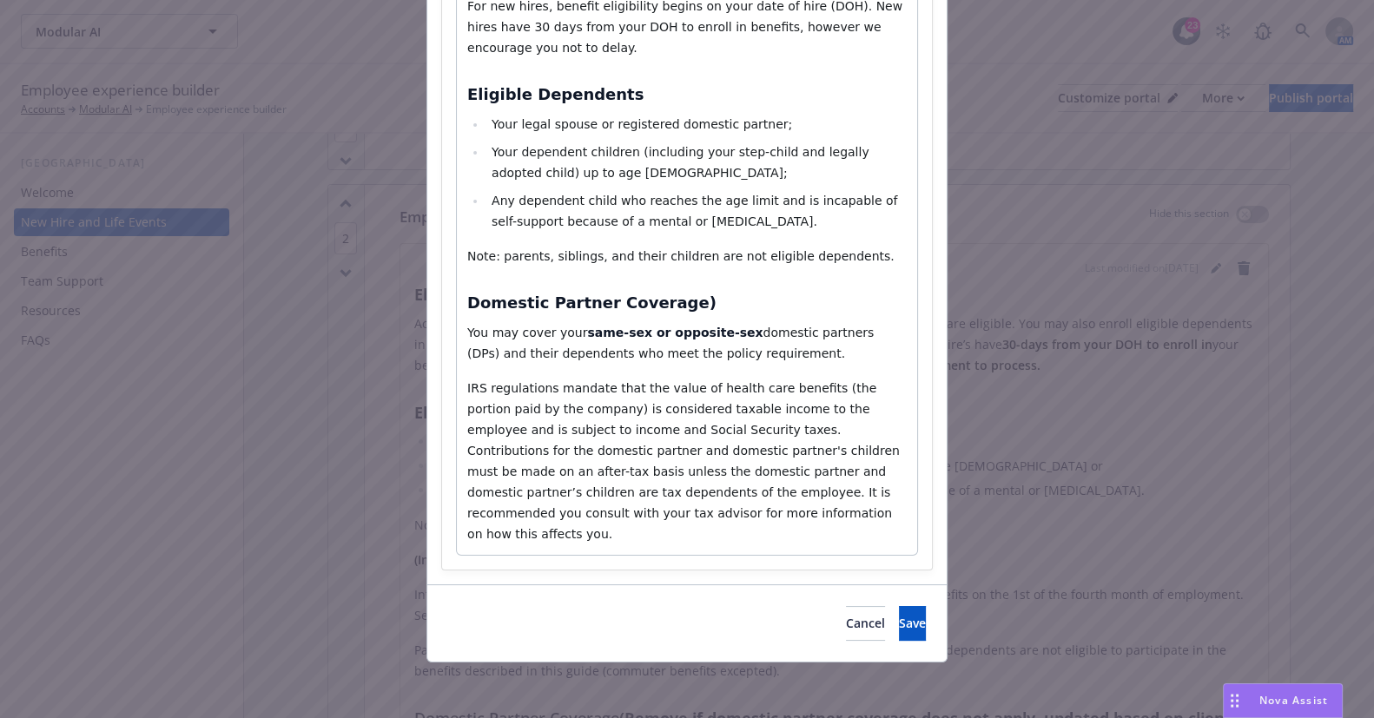
scroll to position [368, 0]
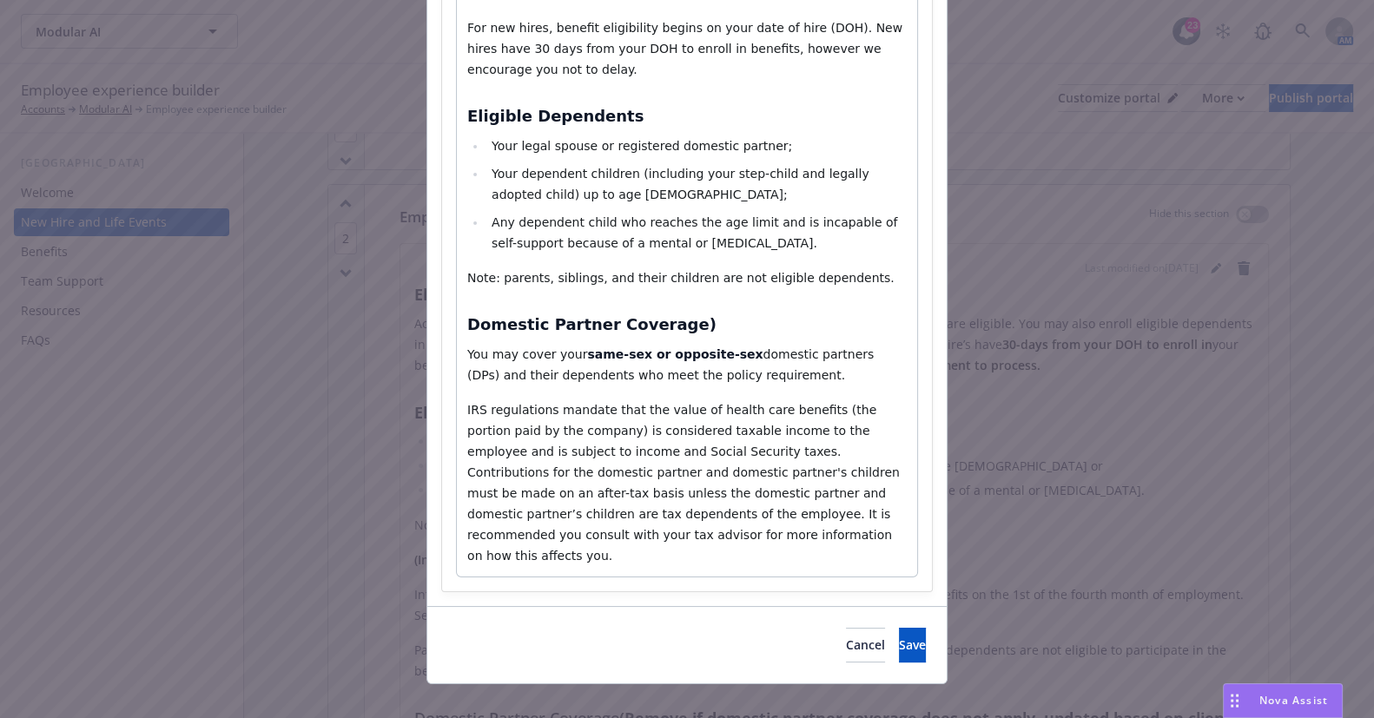
click at [699, 323] on h3 "Domestic Partner Coverage )" at bounding box center [687, 325] width 440 height 24
drag, startPoint x: 658, startPoint y: 328, endPoint x: 430, endPoint y: 337, distance: 227.8
click at [427, 331] on div "Section title * Employee & Dependent Eligibility Section body * Heading 3 Parag…" at bounding box center [687, 179] width 520 height 853
select select "paragraph"
click at [746, 356] on span "domestic partners (DPs) and their dependents who meet the policy requirement." at bounding box center [672, 365] width 411 height 35
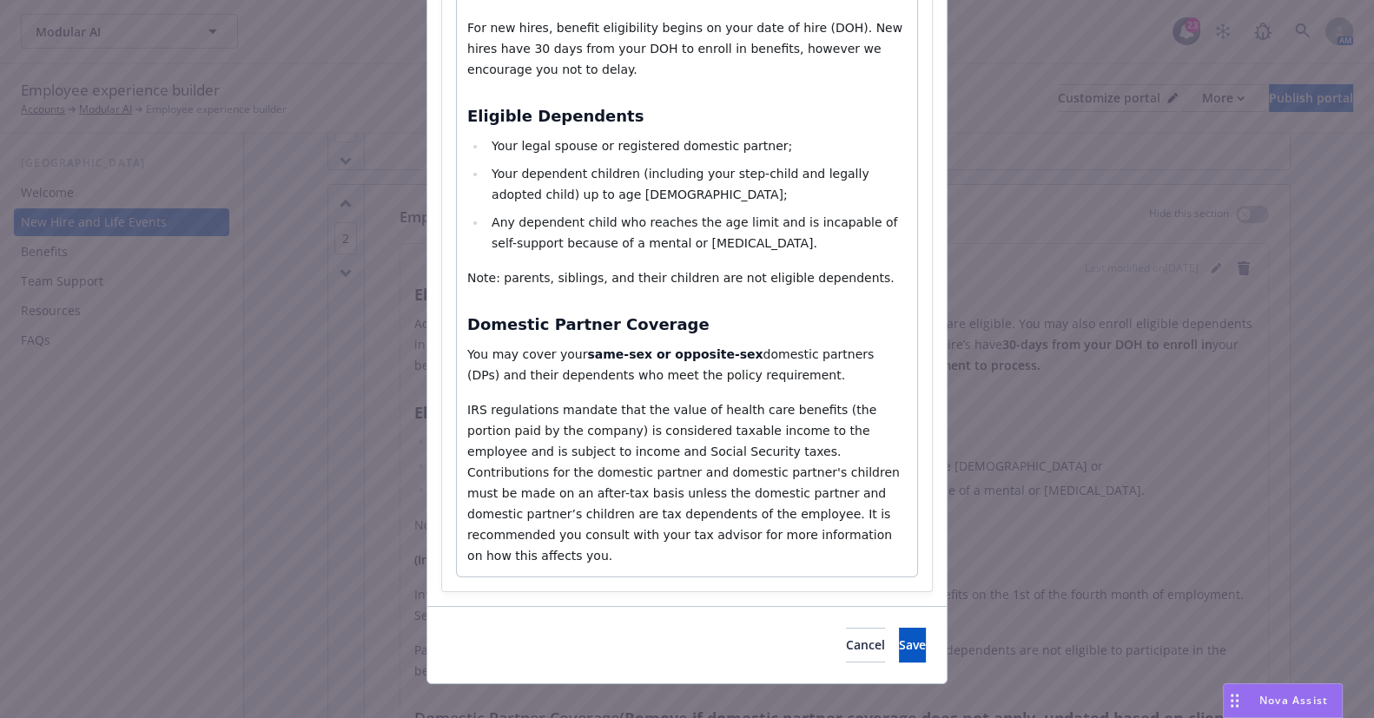
click at [738, 425] on span "​IRS regulations mandate that the value of health care benefits (the portion pa…" at bounding box center [685, 483] width 436 height 160
drag, startPoint x: 570, startPoint y: 348, endPoint x: 741, endPoint y: 344, distance: 171.2
click at [741, 344] on p "You may cover your same-sex or opposite-sex domestic partners (DPs) and their d…" at bounding box center [687, 365] width 440 height 42
click at [716, 430] on span "​IRS regulations mandate that the value of health care benefits (the portion pa…" at bounding box center [685, 483] width 436 height 160
click at [765, 480] on p "​IRS regulations mandate that the value of health care benefits (the portion pa…" at bounding box center [687, 483] width 440 height 167
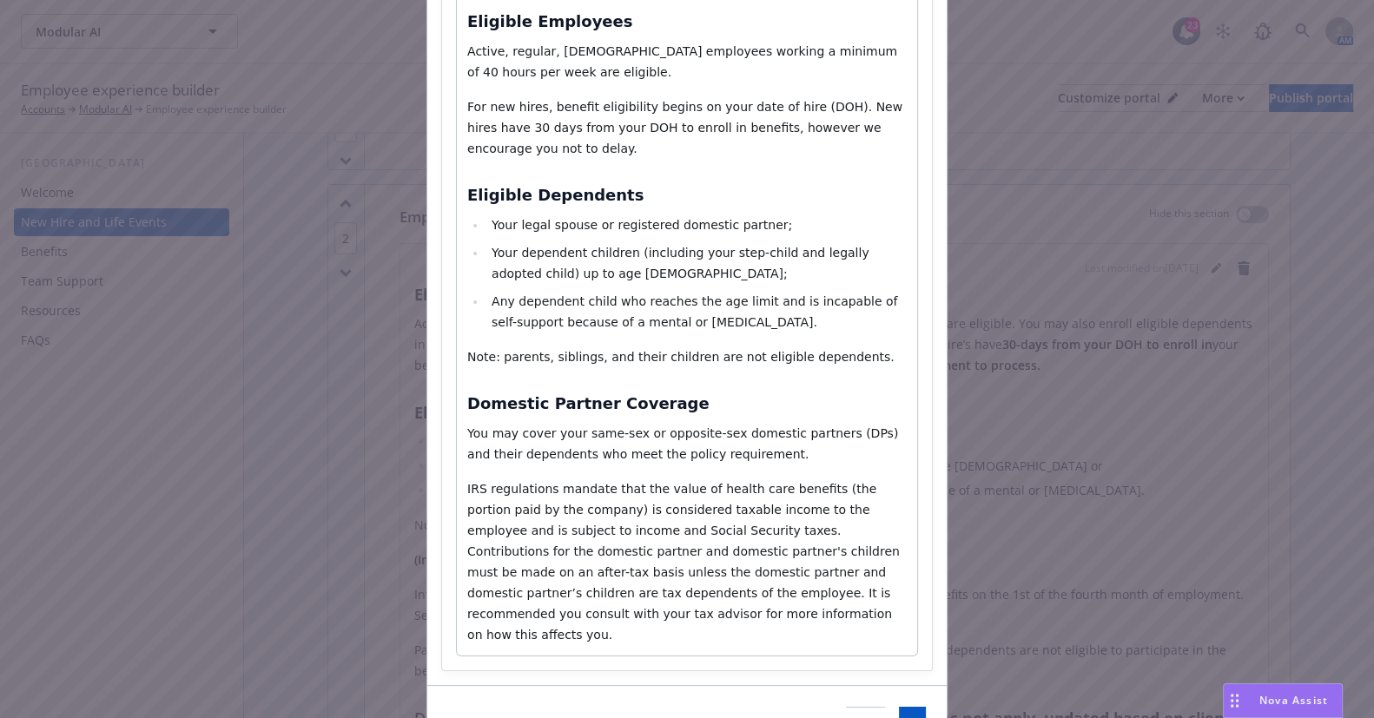
scroll to position [210, 0]
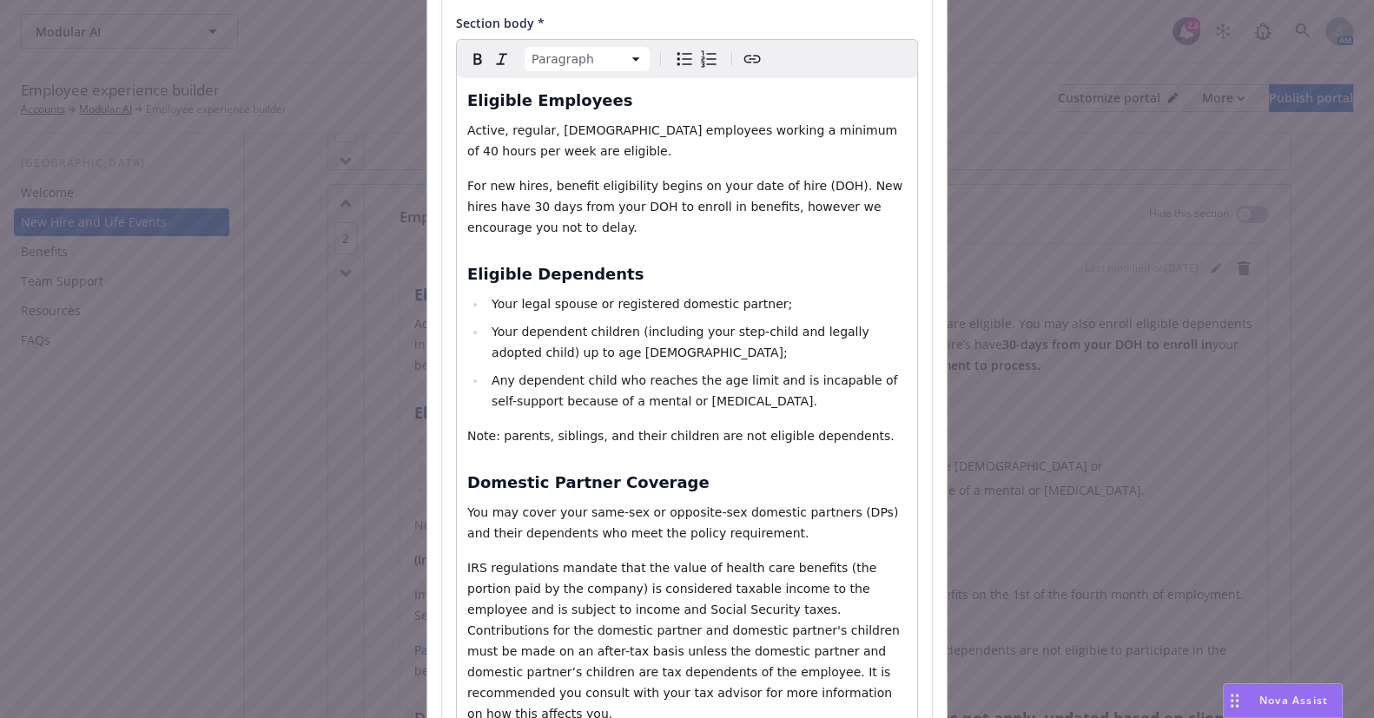
click at [755, 227] on p "For new hires, benefit eligibility begins on your date of hire (DOH). New hires…" at bounding box center [687, 206] width 440 height 63
click at [758, 402] on li "Any dependent child who reaches the age limit and is incapable of self-support …" at bounding box center [697, 391] width 420 height 42
select select "paragraph"
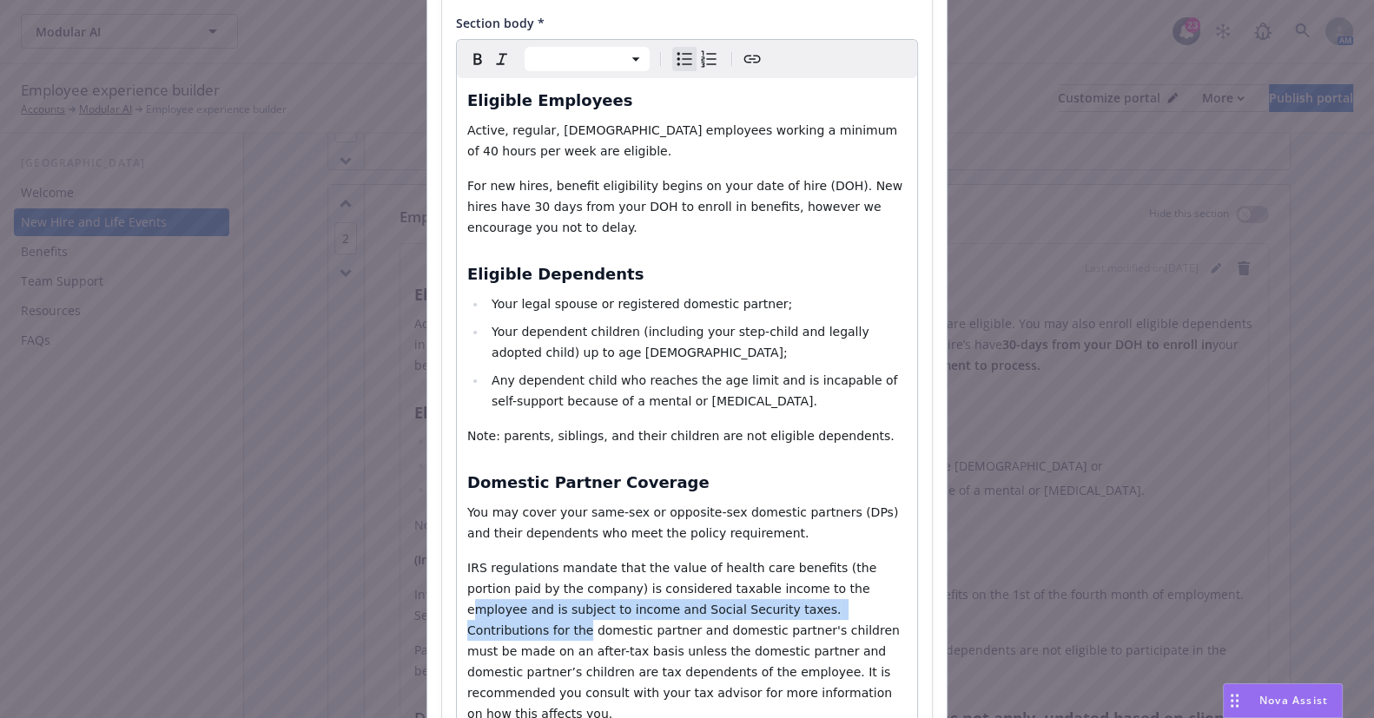
click at [752, 606] on p "​IRS regulations mandate that the value of health care benefits (the portion pa…" at bounding box center [687, 641] width 440 height 167
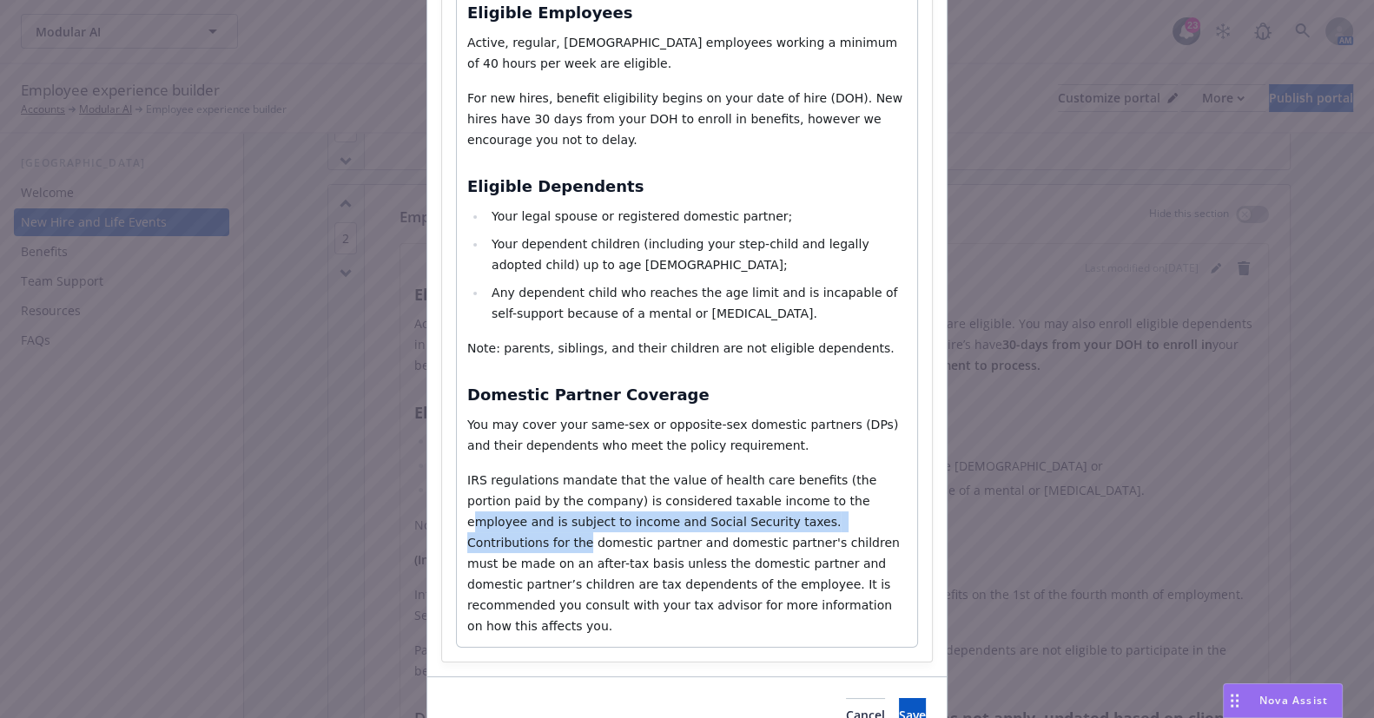
scroll to position [368, 0]
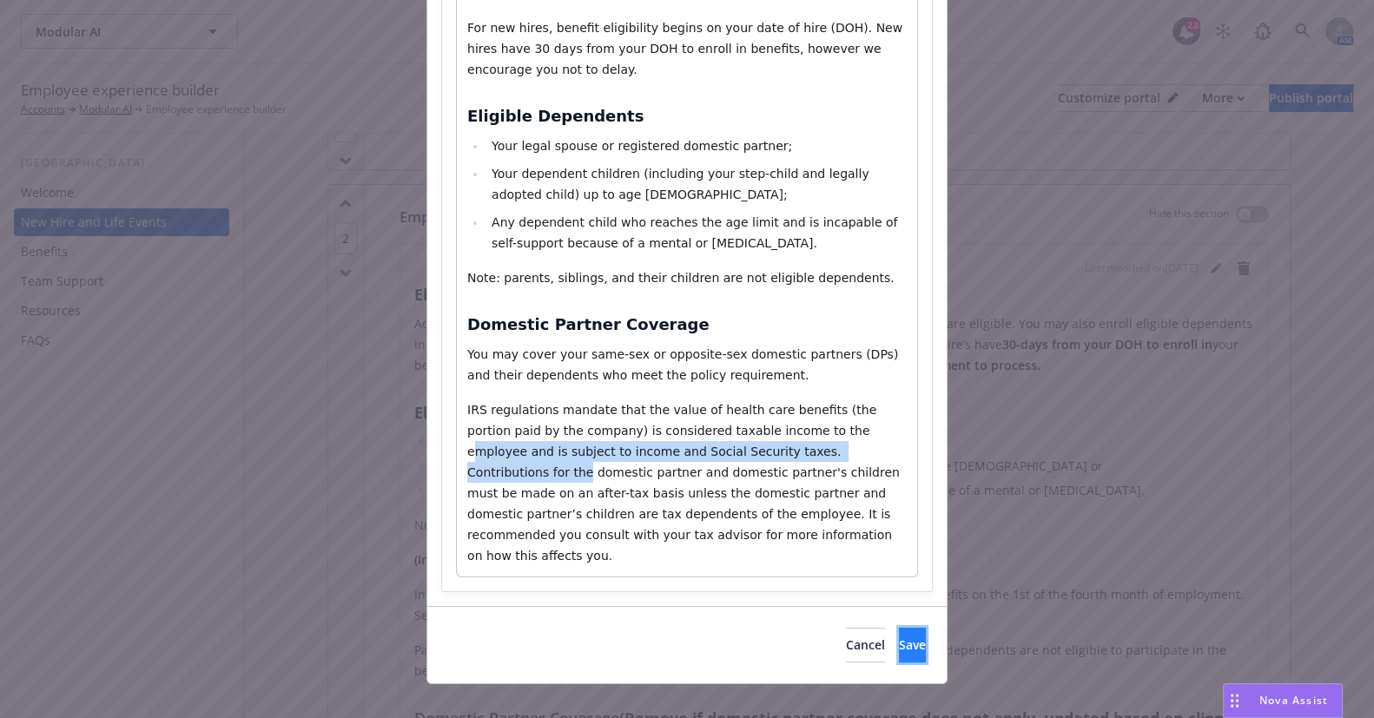
click at [899, 637] on span "Save" at bounding box center [912, 645] width 27 height 17
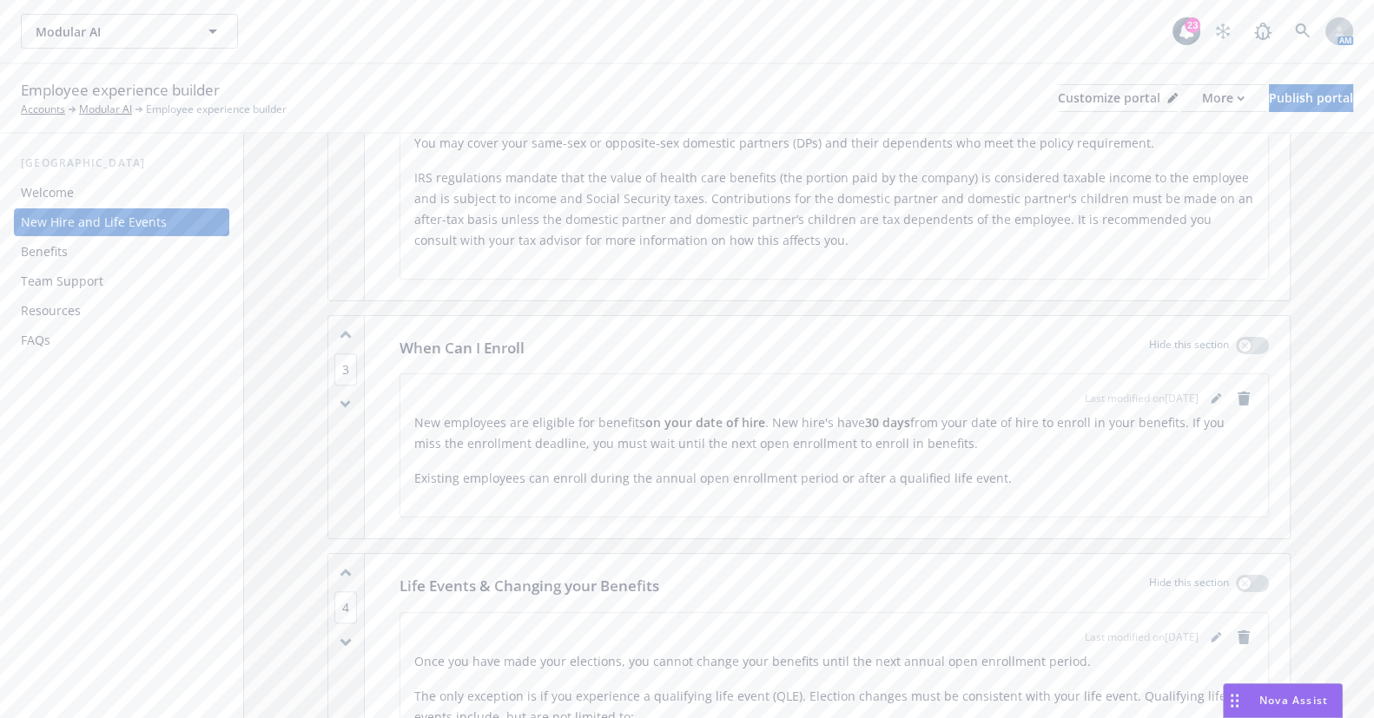
scroll to position [790, 0]
click at [1211, 394] on icon "editPencil" at bounding box center [1216, 397] width 10 height 10
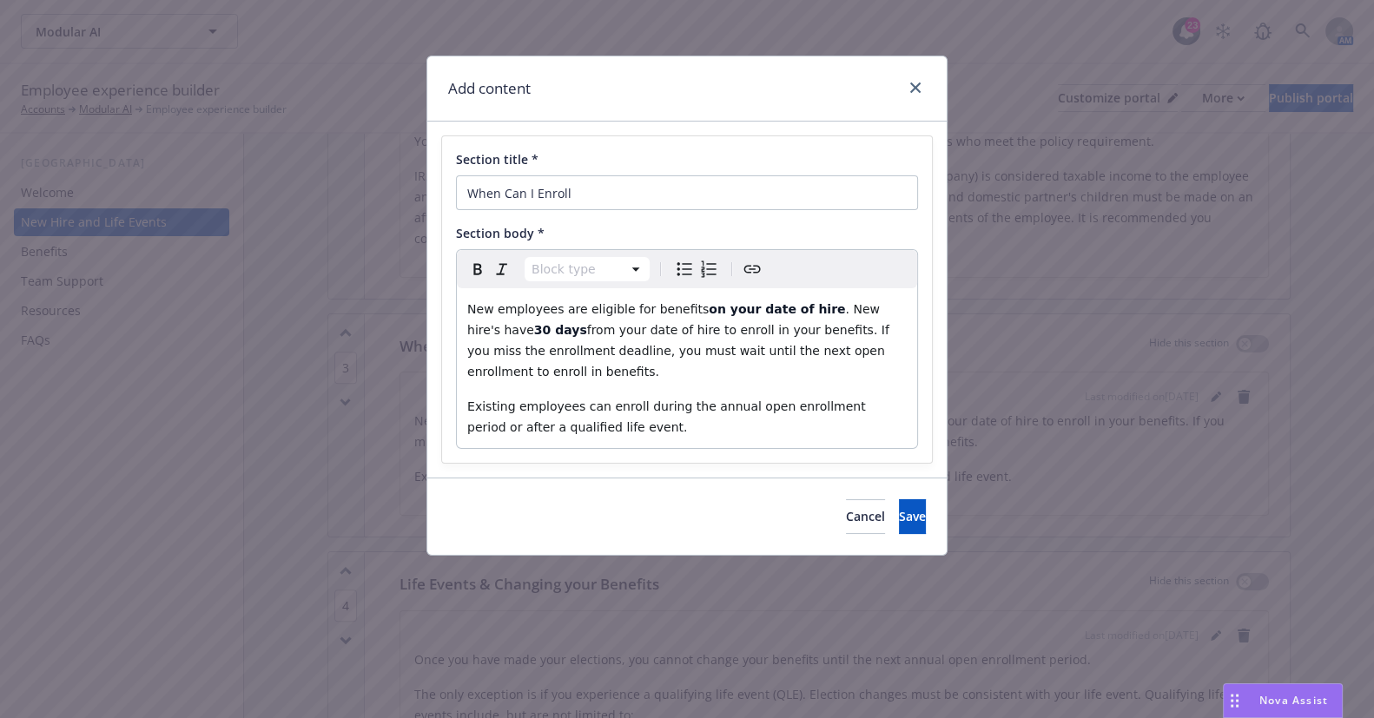
select select "paragraph"
drag, startPoint x: 495, startPoint y: 310, endPoint x: 551, endPoint y: 313, distance: 55.7
click at [551, 313] on span "New employees are eligible for benefits" at bounding box center [588, 309] width 242 height 14
click at [699, 305] on strong "on your date of hire" at bounding box center [740, 309] width 136 height 14
click at [742, 311] on strong "on your date of hire" at bounding box center [740, 309] width 136 height 14
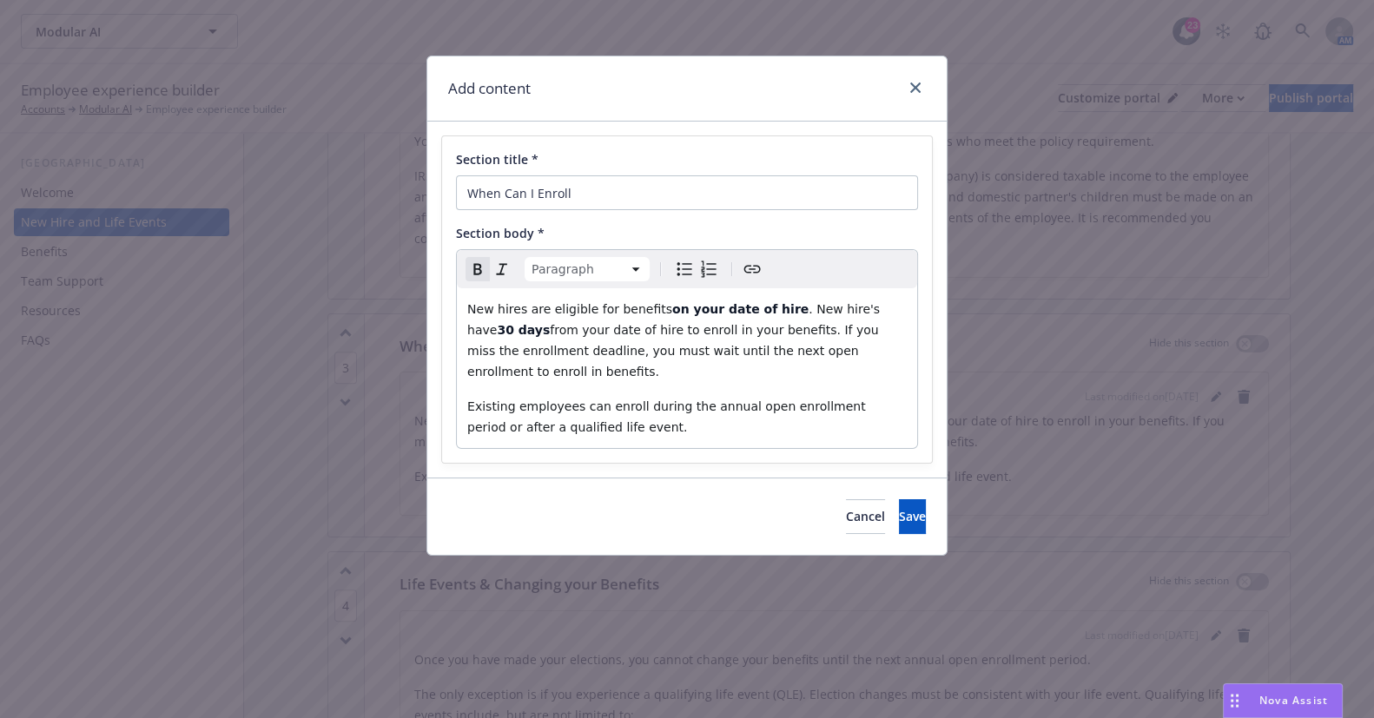
click at [824, 309] on span ". New hire's have" at bounding box center [675, 319] width 417 height 35
click at [552, 330] on span "from your date of hire to enroll in your benefits. If you miss the enrollment d…" at bounding box center [674, 351] width 415 height 56
drag, startPoint x: 613, startPoint y: 330, endPoint x: 553, endPoint y: 325, distance: 60.2
click at [553, 325] on span "from your date of hire to enroll in your benefits. If you miss the enrollment d…" at bounding box center [674, 351] width 415 height 56
click at [764, 310] on span ". New hires have" at bounding box center [674, 319] width 414 height 35
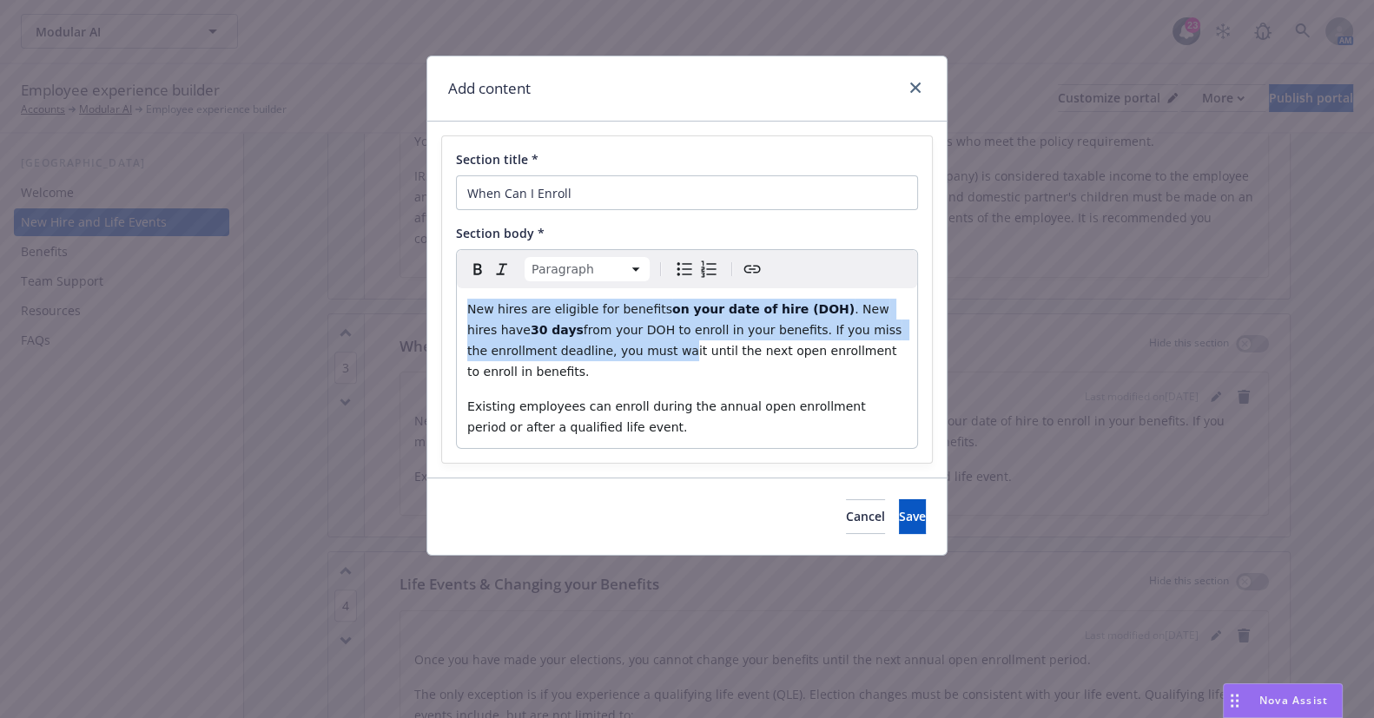
drag, startPoint x: 579, startPoint y: 348, endPoint x: 445, endPoint y: 295, distance: 144.4
click at [445, 295] on div "Section title * When Can I Enroll Section body * Paragraph Paragraph Heading 1 …" at bounding box center [687, 299] width 490 height 327
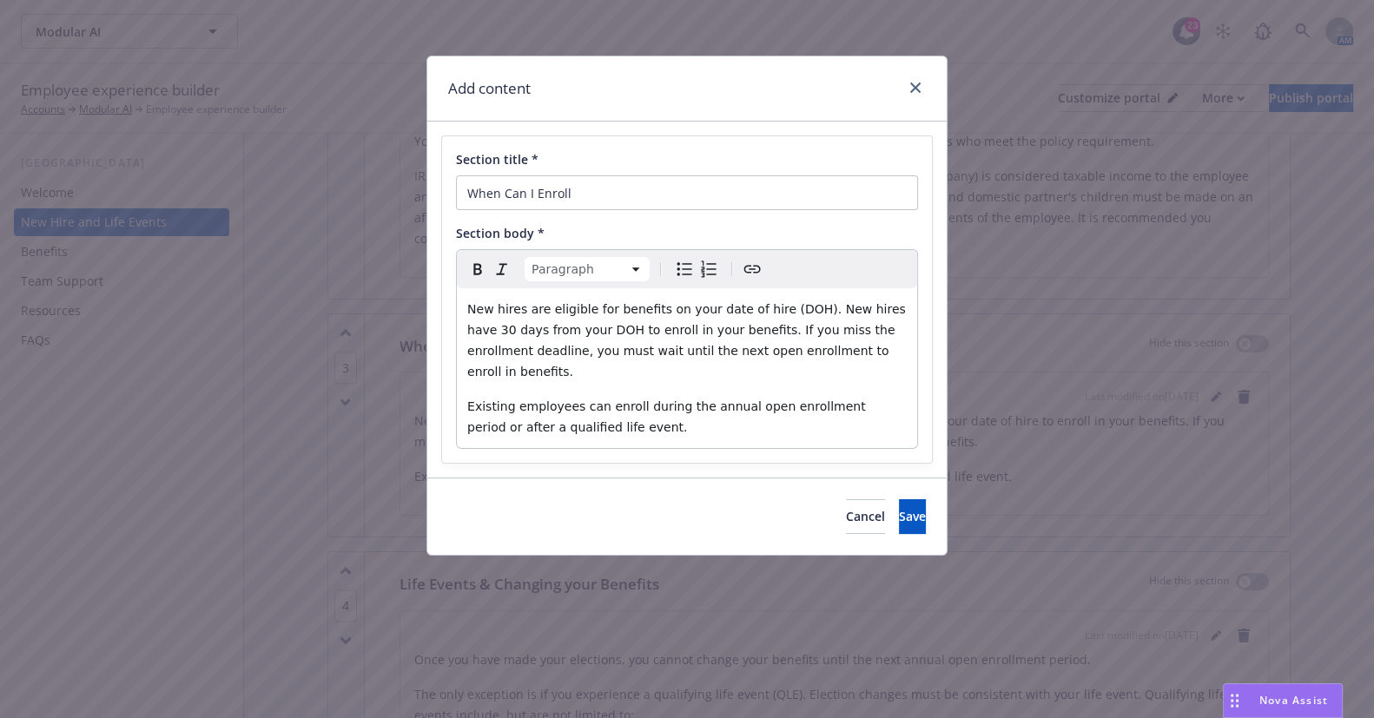
click at [661, 109] on div "Add content" at bounding box center [687, 88] width 520 height 65
click at [622, 361] on p "New hires are eligible for benefits on your date of hire (DOH). New hires have …" at bounding box center [687, 340] width 440 height 83
drag, startPoint x: 759, startPoint y: 386, endPoint x: 781, endPoint y: 398, distance: 24.9
click at [759, 400] on span "Existing employees can enroll during the annual open enrollment period or after…" at bounding box center [668, 417] width 402 height 35
drag, startPoint x: 781, startPoint y: 398, endPoint x: 644, endPoint y: 412, distance: 138.0
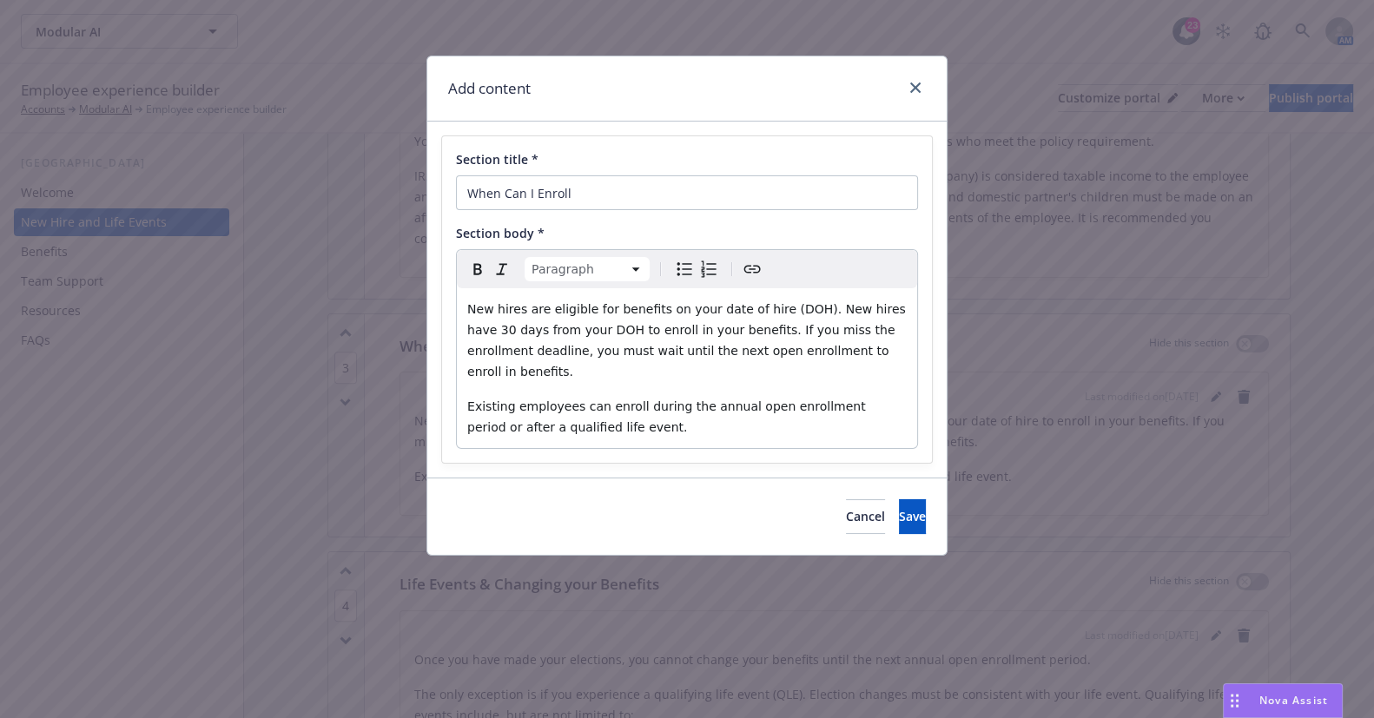
click at [781, 399] on p "Existing employees can enroll during the annual open enrollment period or after…" at bounding box center [687, 417] width 440 height 42
click at [797, 340] on p "New hires are eligible for benefits on your date of hire (DOH). New hires have …" at bounding box center [687, 340] width 440 height 83
click at [868, 338] on p "New hires are eligible for benefits on your date of hire (DOH). New hires have …" at bounding box center [687, 340] width 440 height 83
click at [758, 370] on div "New hires are eligible for benefits on your date of hire (DOH). New hires have …" at bounding box center [687, 368] width 460 height 160
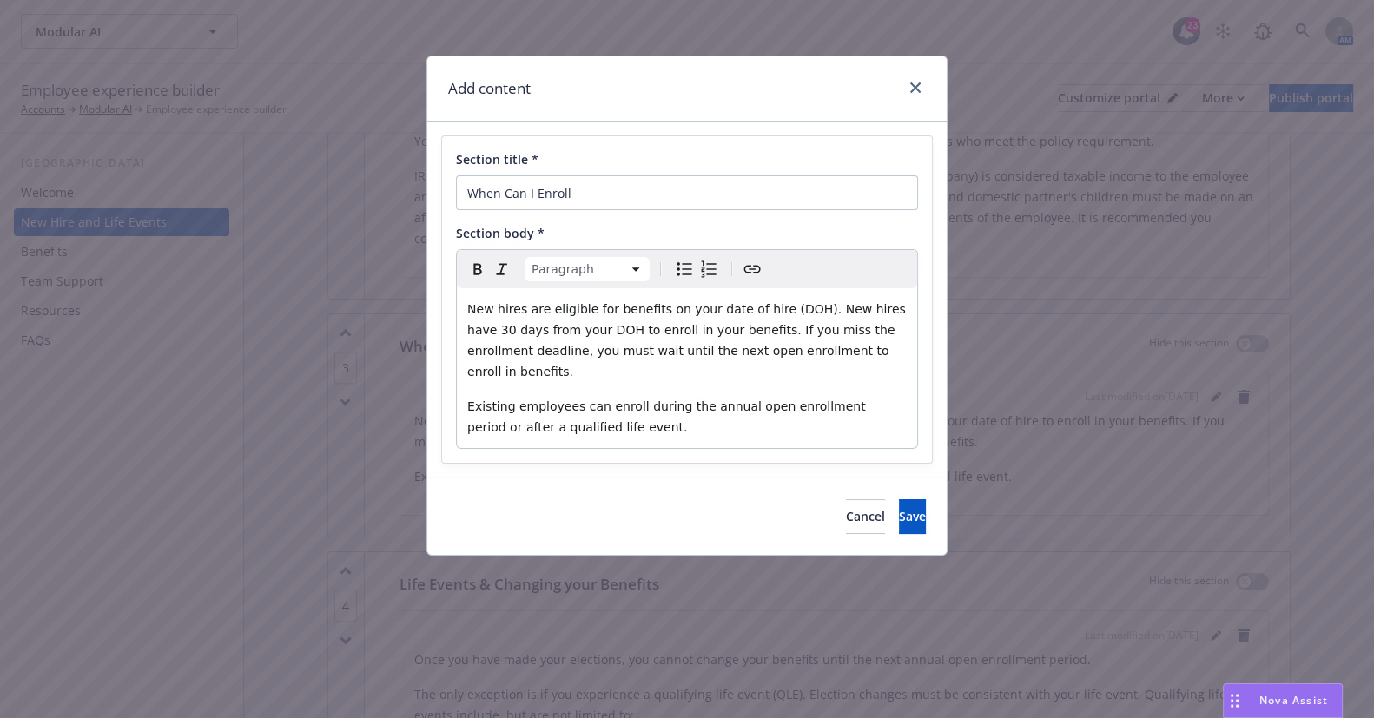
click at [798, 376] on div "New hires are eligible for benefits on your date of hire (DOH). New hires have …" at bounding box center [687, 368] width 460 height 160
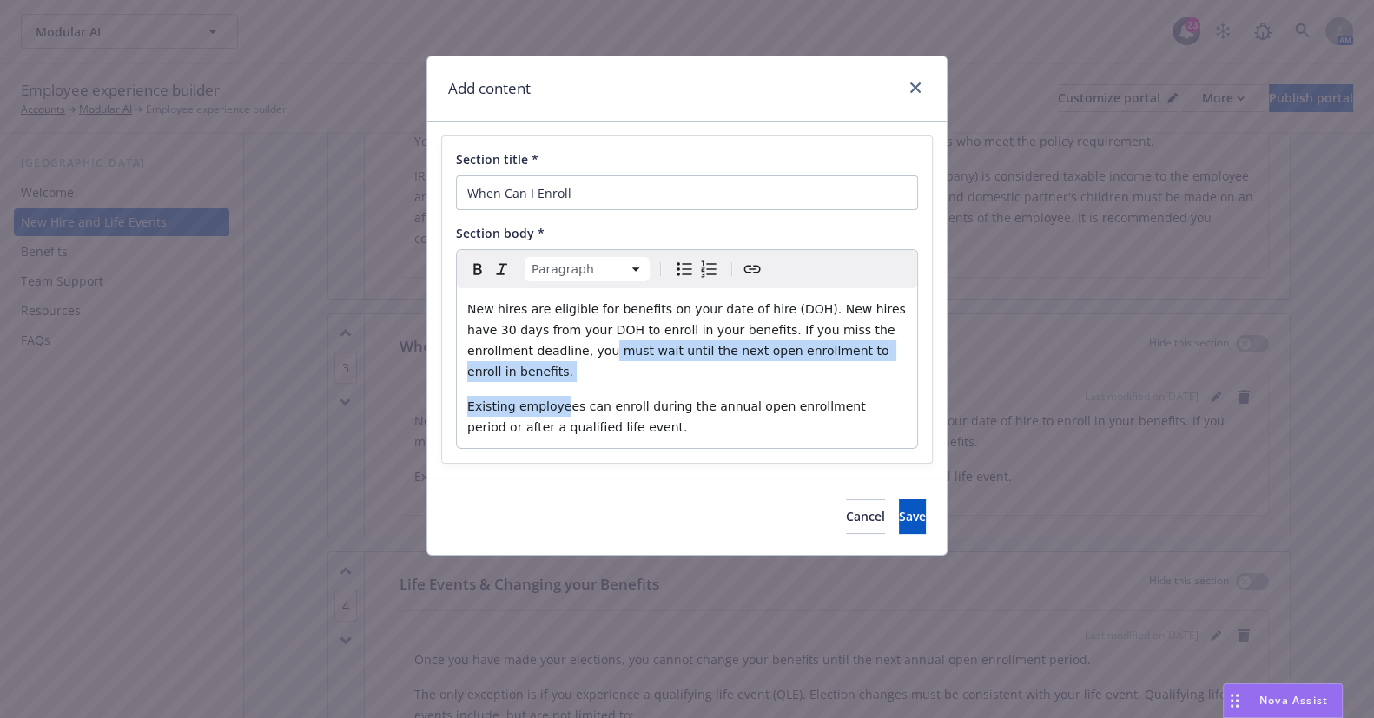
drag, startPoint x: 538, startPoint y: 350, endPoint x: 619, endPoint y: 381, distance: 86.6
click at [563, 372] on div "New hires are eligible for benefits on your date of hire (DOH). New hires have …" at bounding box center [687, 368] width 460 height 160
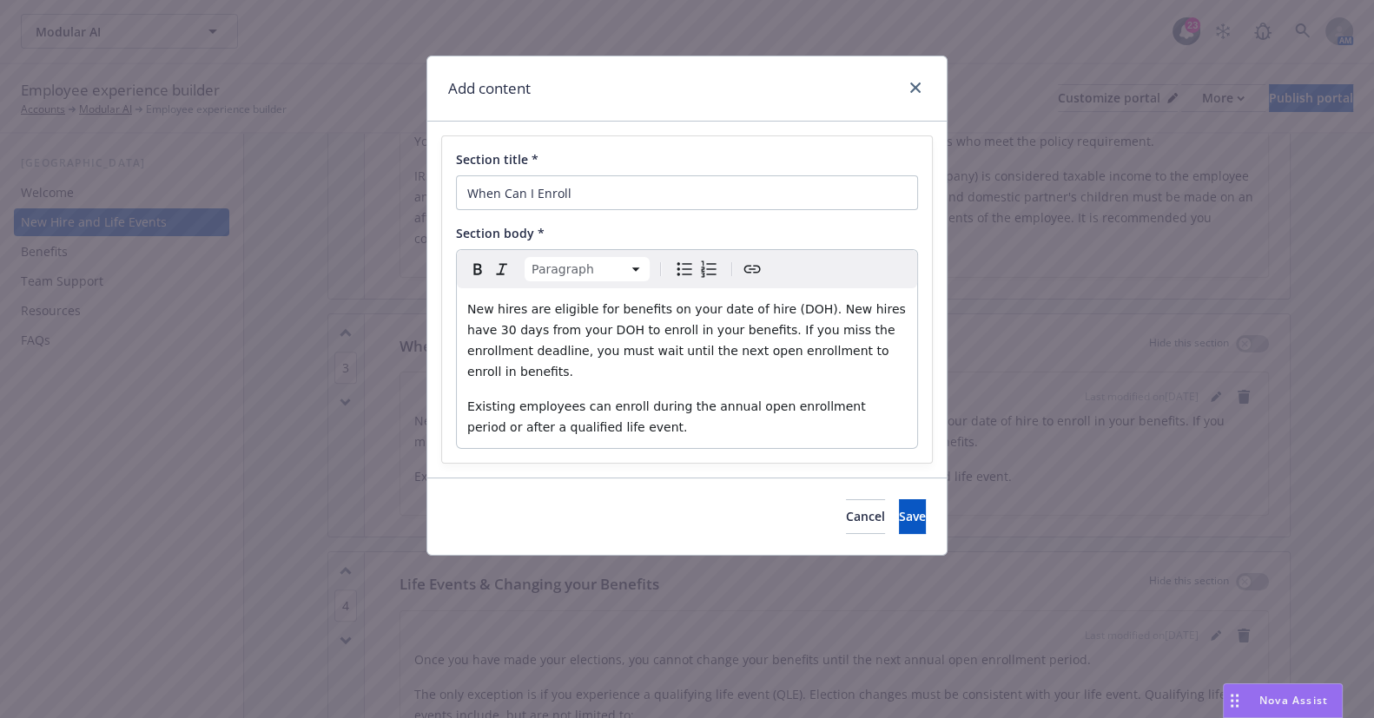
click at [665, 400] on span "Existing employees can enroll during the annual open enrollment period or after…" at bounding box center [668, 417] width 402 height 35
drag, startPoint x: 690, startPoint y: 409, endPoint x: 618, endPoint y: 417, distance: 72.5
click at [689, 410] on p "Existing employees can enroll during the annual open enrollment period or after…" at bounding box center [687, 417] width 440 height 42
click at [640, 420] on div "New hires are eligible for benefits on your date of hire (DOH). New hires have …" at bounding box center [687, 368] width 460 height 160
click at [782, 400] on span "Existing employees can enroll during the annual open enrollment period or after…" at bounding box center [668, 417] width 402 height 35
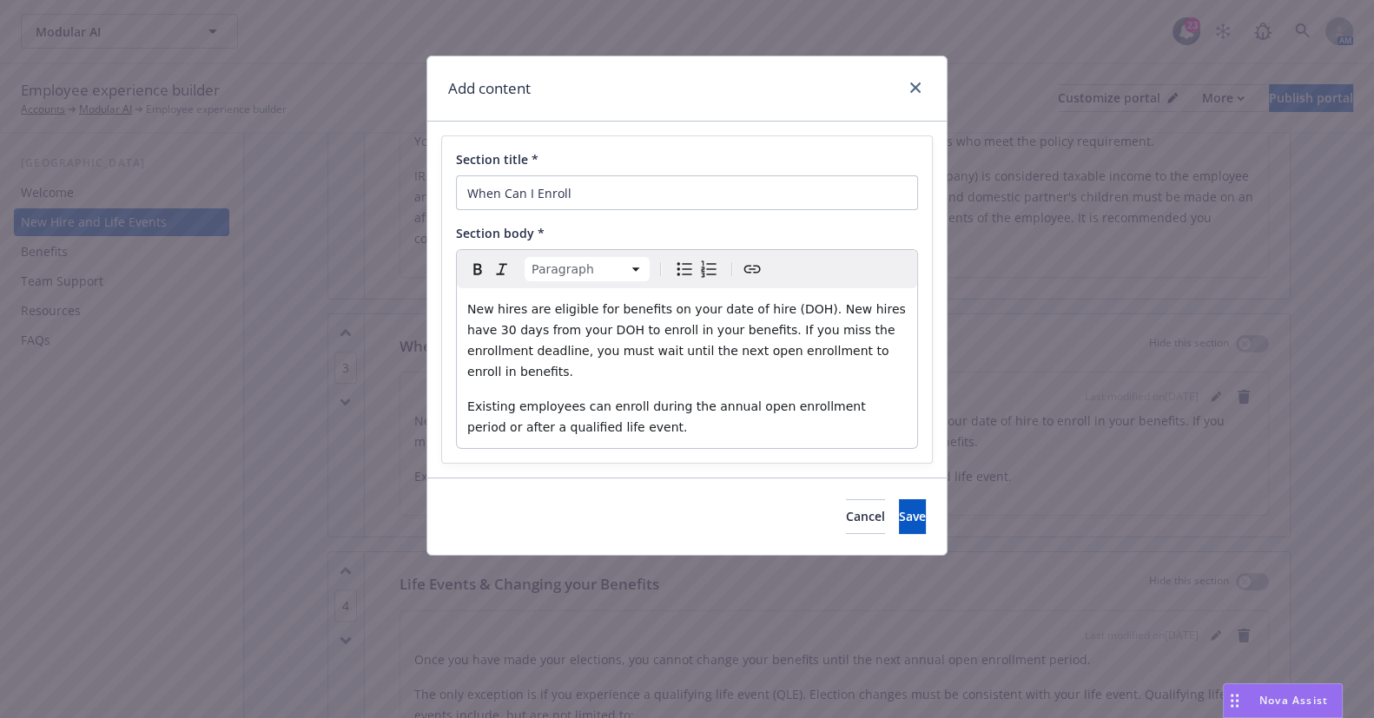
drag, startPoint x: 734, startPoint y: 386, endPoint x: 828, endPoint y: 376, distance: 94.3
click at [735, 400] on span "Existing employees can enroll during the annual open enrollment period or after…" at bounding box center [668, 417] width 402 height 35
click at [899, 508] on span "Save" at bounding box center [912, 516] width 27 height 17
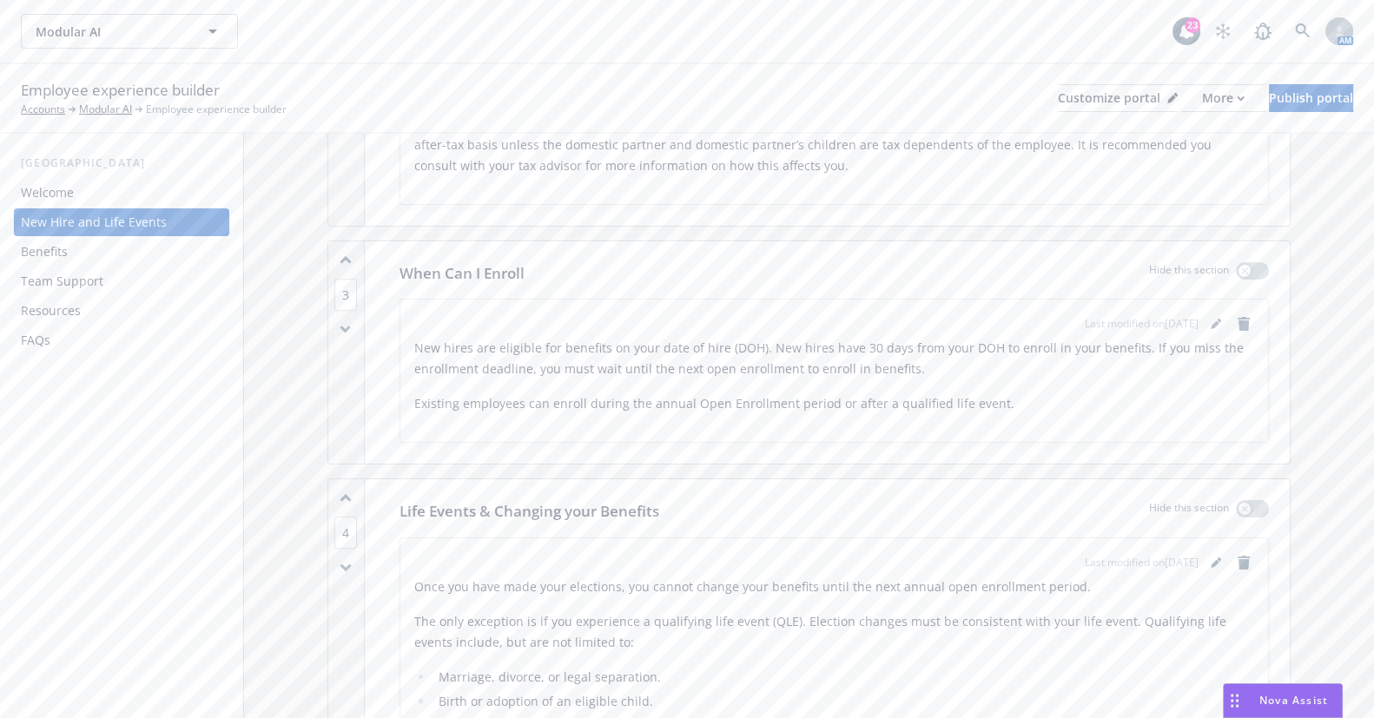
scroll to position [947, 0]
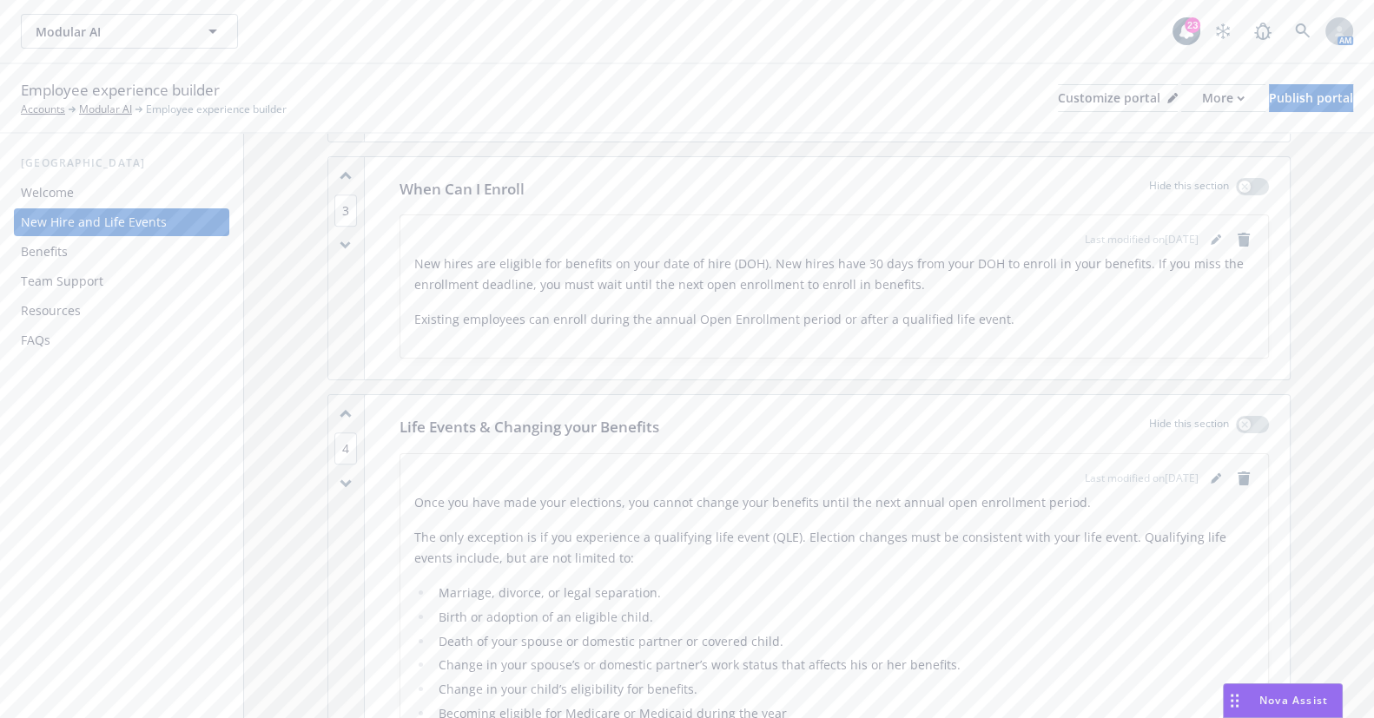
click at [1272, 367] on div "When Can I Enroll Hide this section Last modified on 08/20/2025 New hires are e…" at bounding box center [834, 268] width 911 height 222
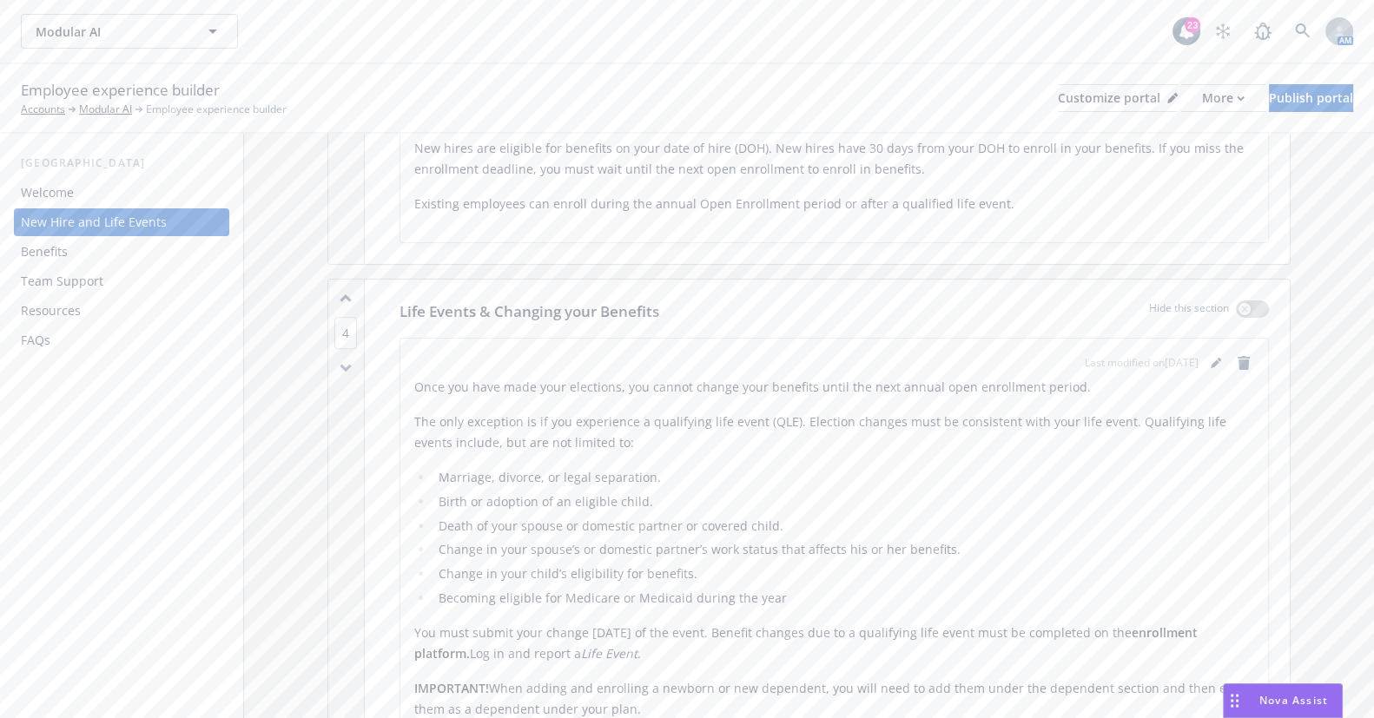
scroll to position [1105, 0]
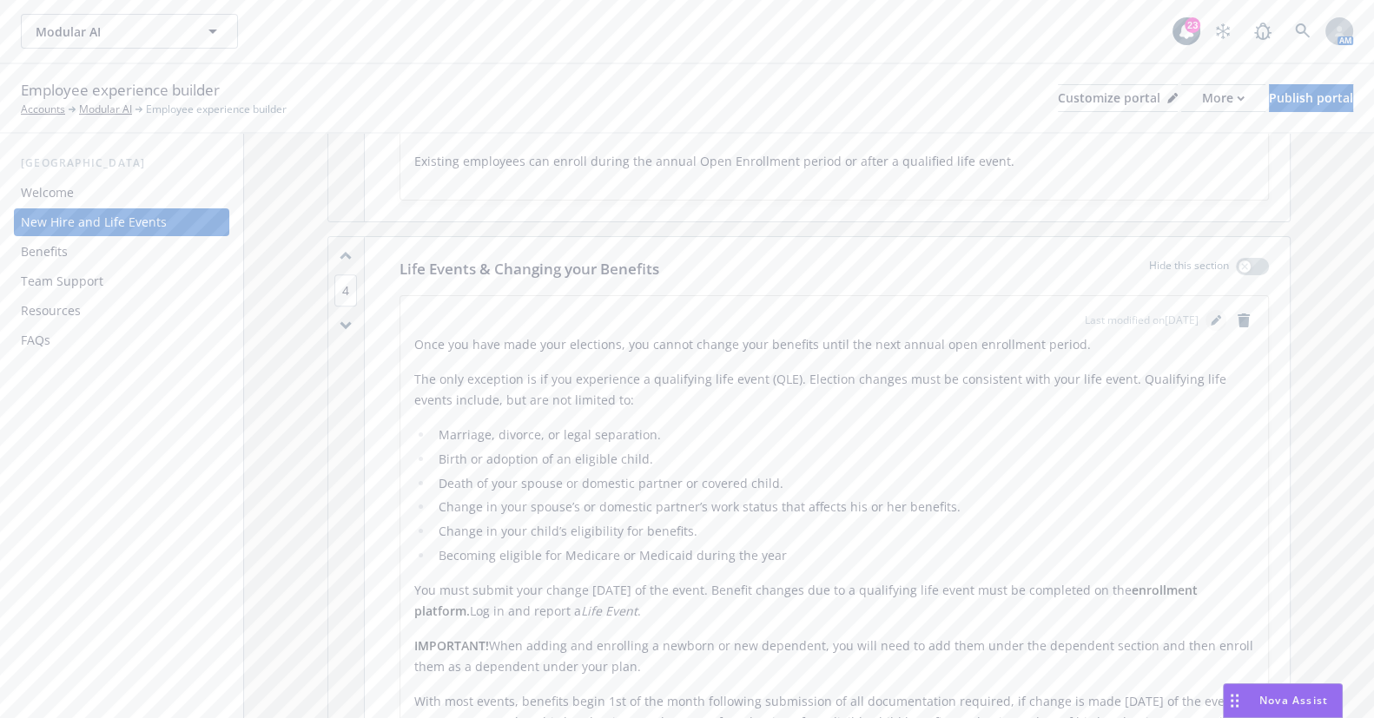
click at [1211, 316] on icon "editPencil" at bounding box center [1216, 320] width 10 height 10
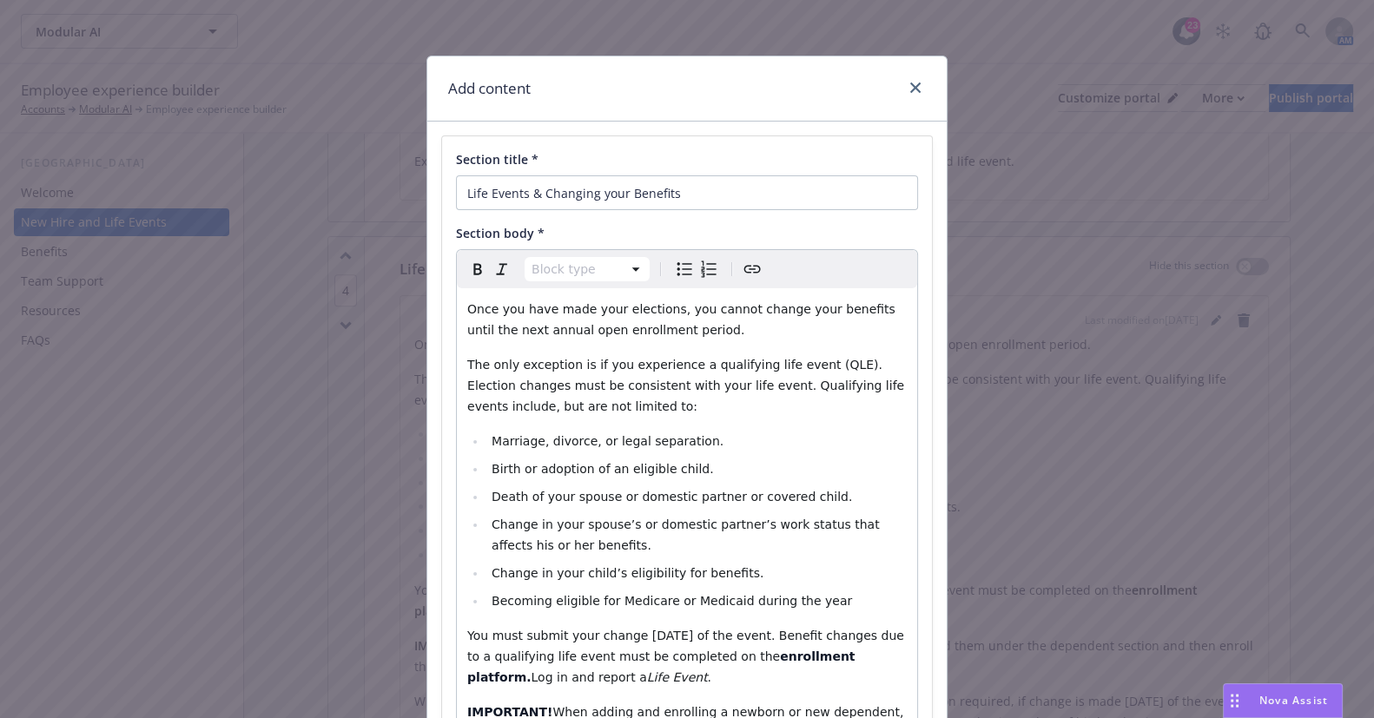
select select "paragraph"
click at [721, 297] on div "Once you have made your elections, you cannot change your benefits until the ne…" at bounding box center [687, 601] width 460 height 626
click at [707, 349] on div "Once you have made your elections, you cannot change your benefits until the ne…" at bounding box center [687, 601] width 460 height 626
click at [579, 334] on span "Once you have made your elections, you cannot change your benefits until the ne…" at bounding box center [683, 319] width 432 height 35
click at [535, 332] on span "Once you have made your elections, you cannot change your benefits until the ne…" at bounding box center [683, 319] width 432 height 35
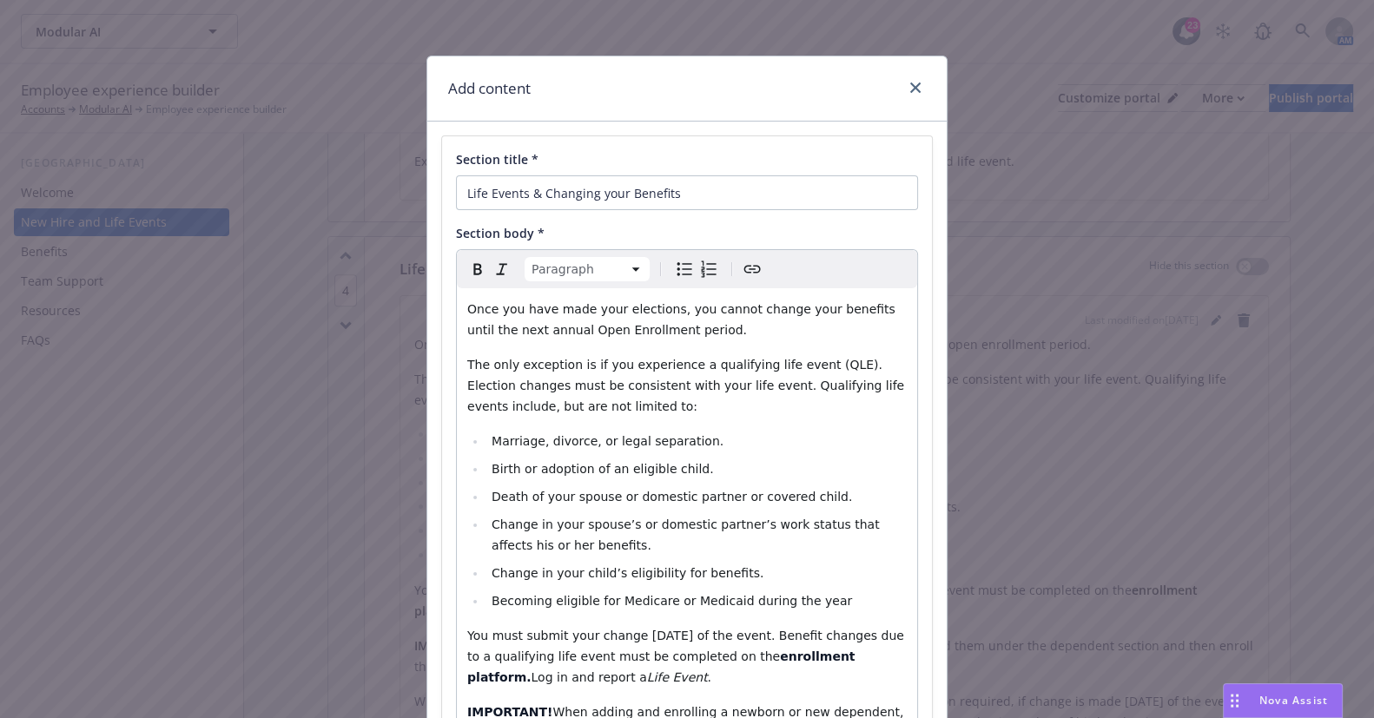
drag, startPoint x: 663, startPoint y: 361, endPoint x: 752, endPoint y: 388, distance: 93.5
click at [665, 365] on span "The only exception is if you experience a qualifying life event (QLE). Election…" at bounding box center [687, 386] width 441 height 56
drag, startPoint x: 752, startPoint y: 388, endPoint x: 726, endPoint y: 430, distance: 49.2
click at [752, 389] on span "The only exception is if you experience a qualifying life event (QLE). Election…" at bounding box center [687, 386] width 441 height 56
click at [712, 437] on li "Marriage, divorce, or legal separation." at bounding box center [697, 441] width 420 height 21
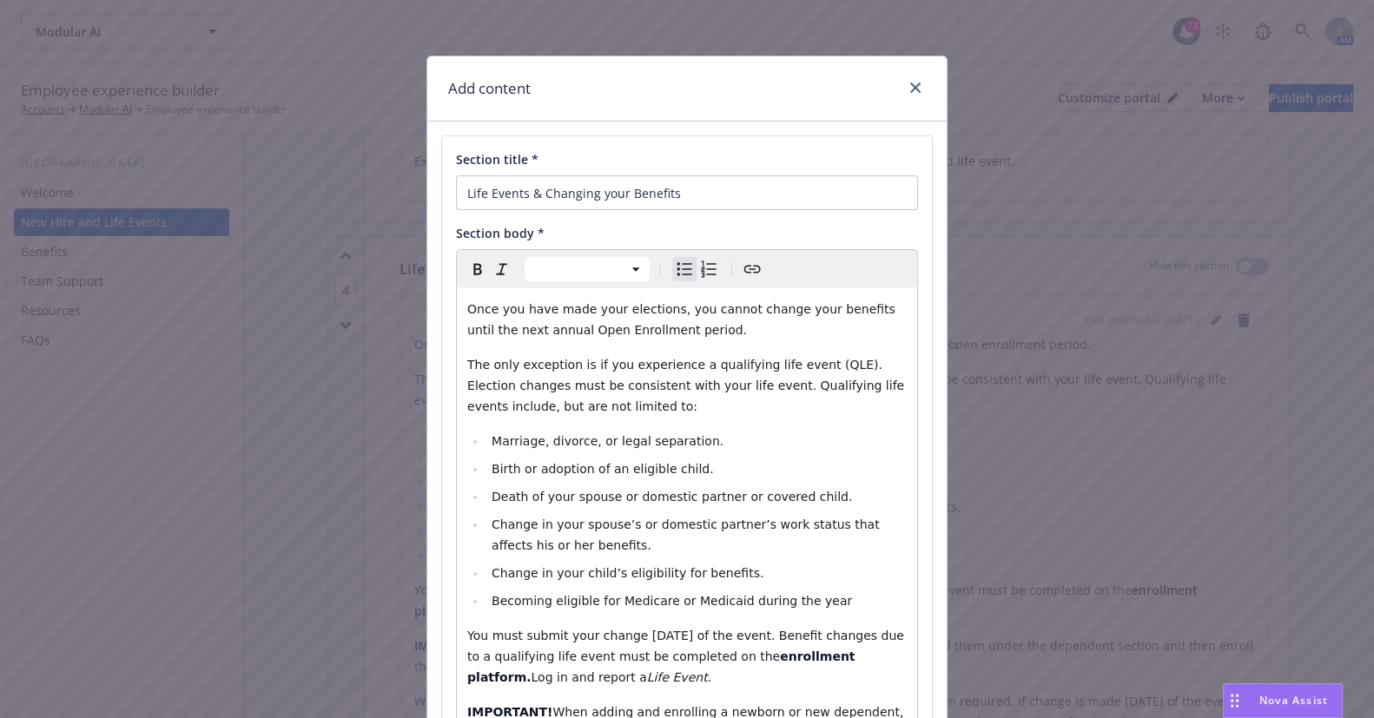
select select "paragraph"
drag, startPoint x: 679, startPoint y: 371, endPoint x: 764, endPoint y: 373, distance: 85.2
click at [679, 371] on span "The only exception is if you experience a qualifying life event (QLE). Election…" at bounding box center [687, 386] width 441 height 56
click at [772, 373] on p "The only exception is if you experience a qualifying life event (QLE). Election…" at bounding box center [687, 385] width 440 height 63
drag, startPoint x: 776, startPoint y: 384, endPoint x: 798, endPoint y: 444, distance: 64.1
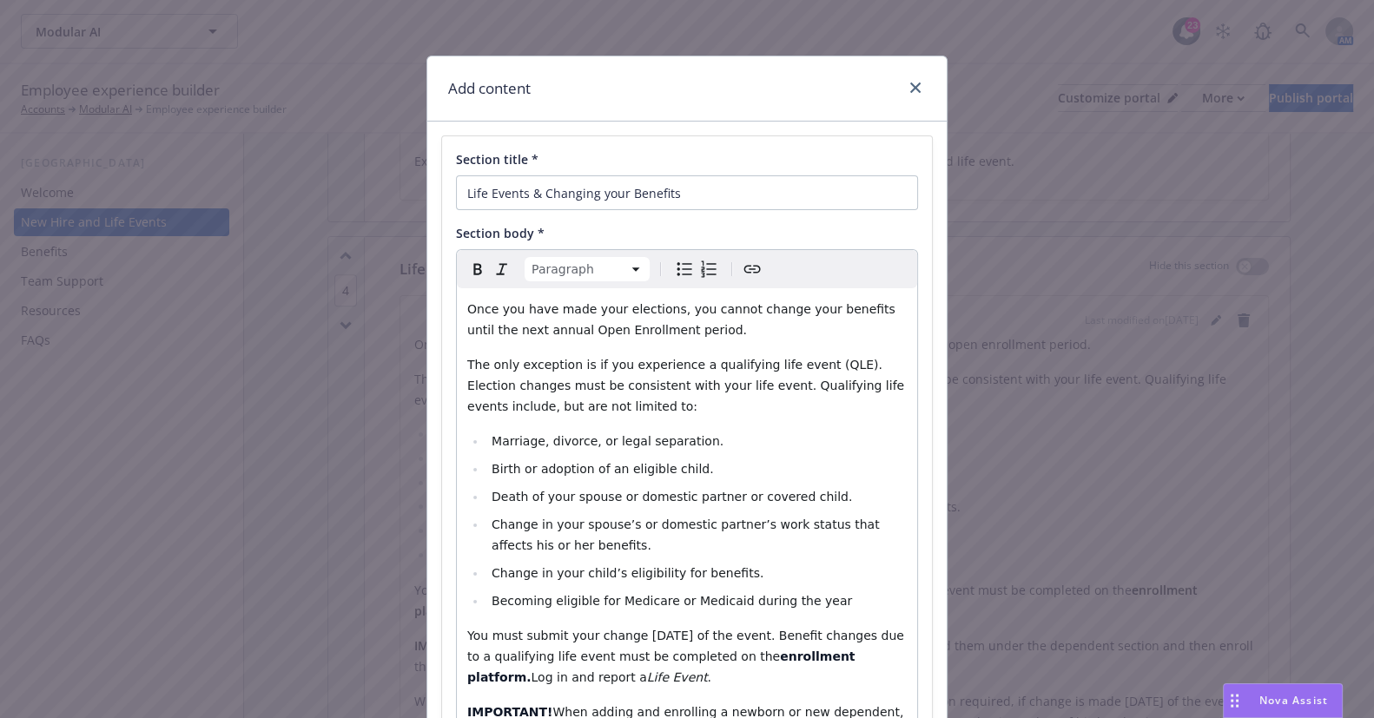
click at [776, 388] on span "The only exception is if you experience a qualifying life event (QLE). Election…" at bounding box center [687, 386] width 441 height 56
click at [798, 444] on li "Marriage, divorce, or legal separation." at bounding box center [697, 441] width 420 height 21
click at [870, 433] on li "Marriage, divorce, or legal separation." at bounding box center [697, 441] width 420 height 21
click at [754, 474] on li "Birth or adoption of an eligible child." at bounding box center [697, 469] width 420 height 21
click at [816, 495] on li "Death of your spouse or domestic partner or covered child." at bounding box center [697, 497] width 420 height 21
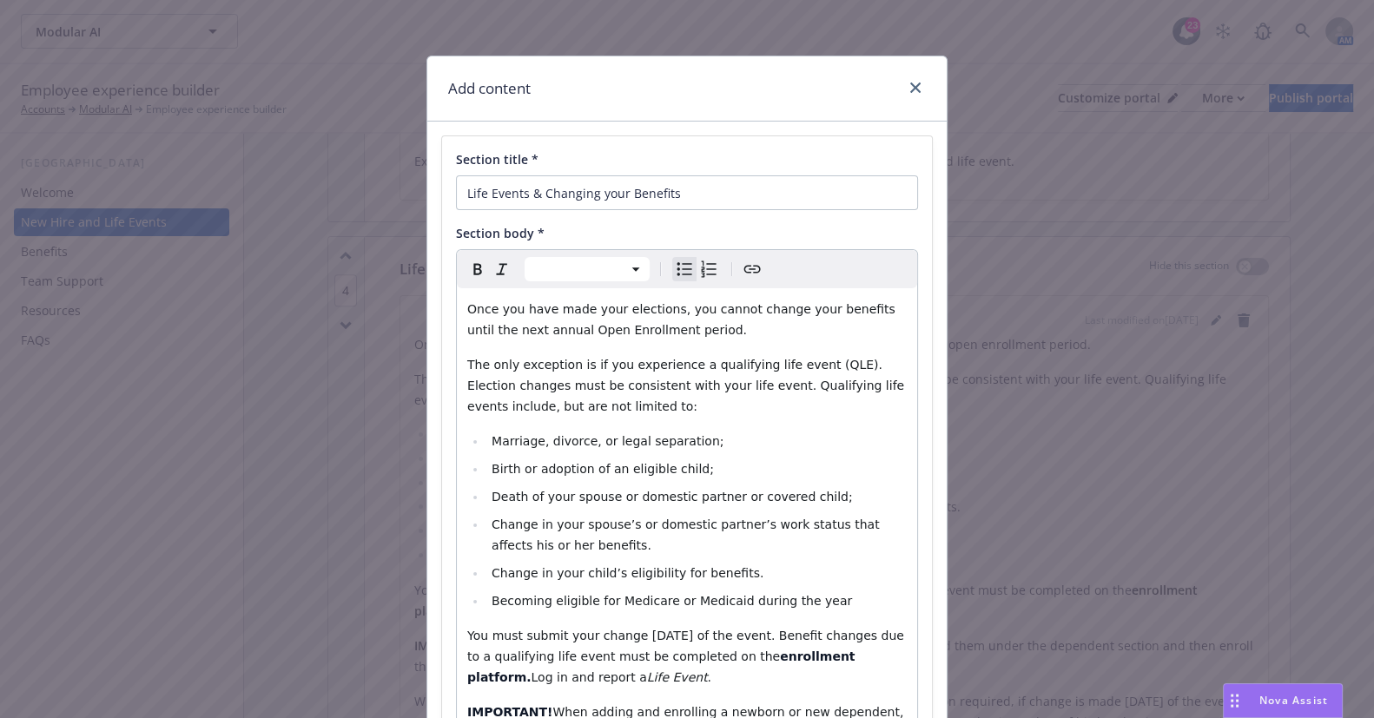
click at [639, 546] on li "Change in your spouse’s or domestic partner’s work status that affects his or h…" at bounding box center [697, 535] width 420 height 42
click at [812, 578] on li "Change in your child’s eligibility for benefits." at bounding box center [697, 573] width 420 height 21
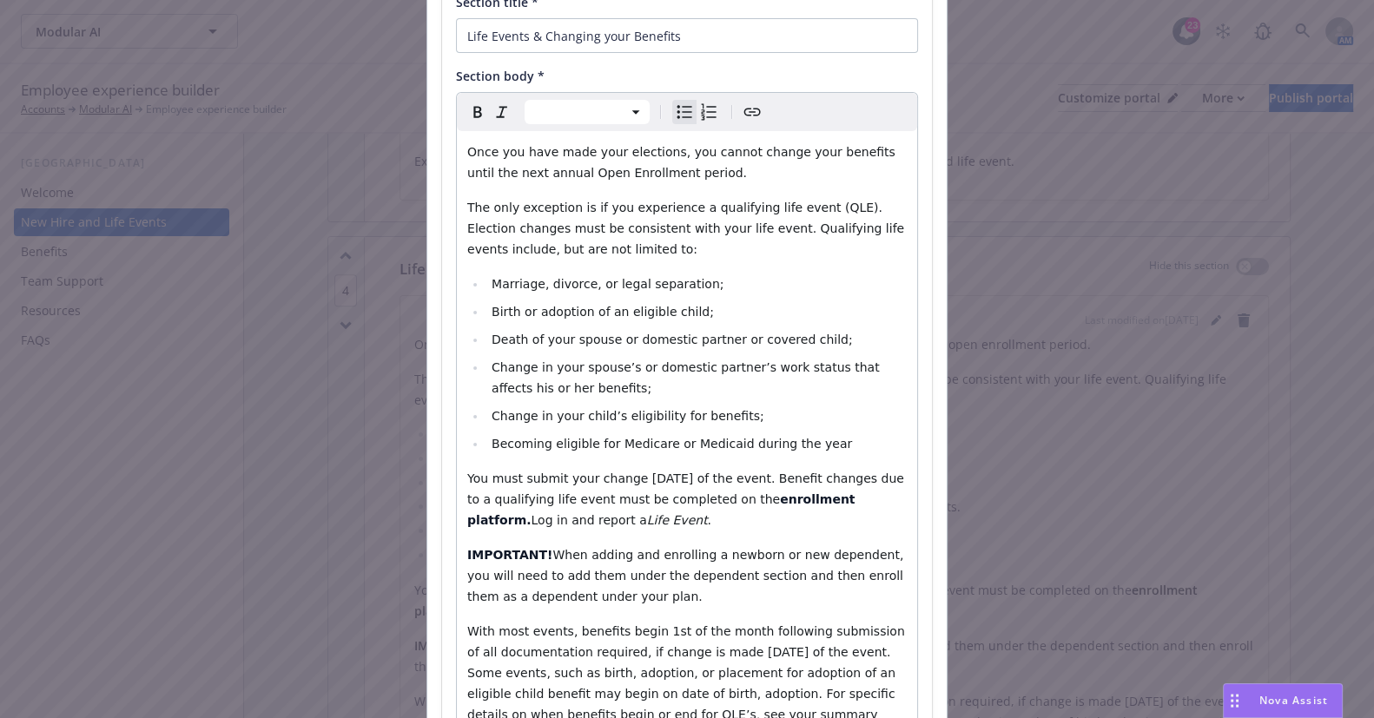
scroll to position [236, 0]
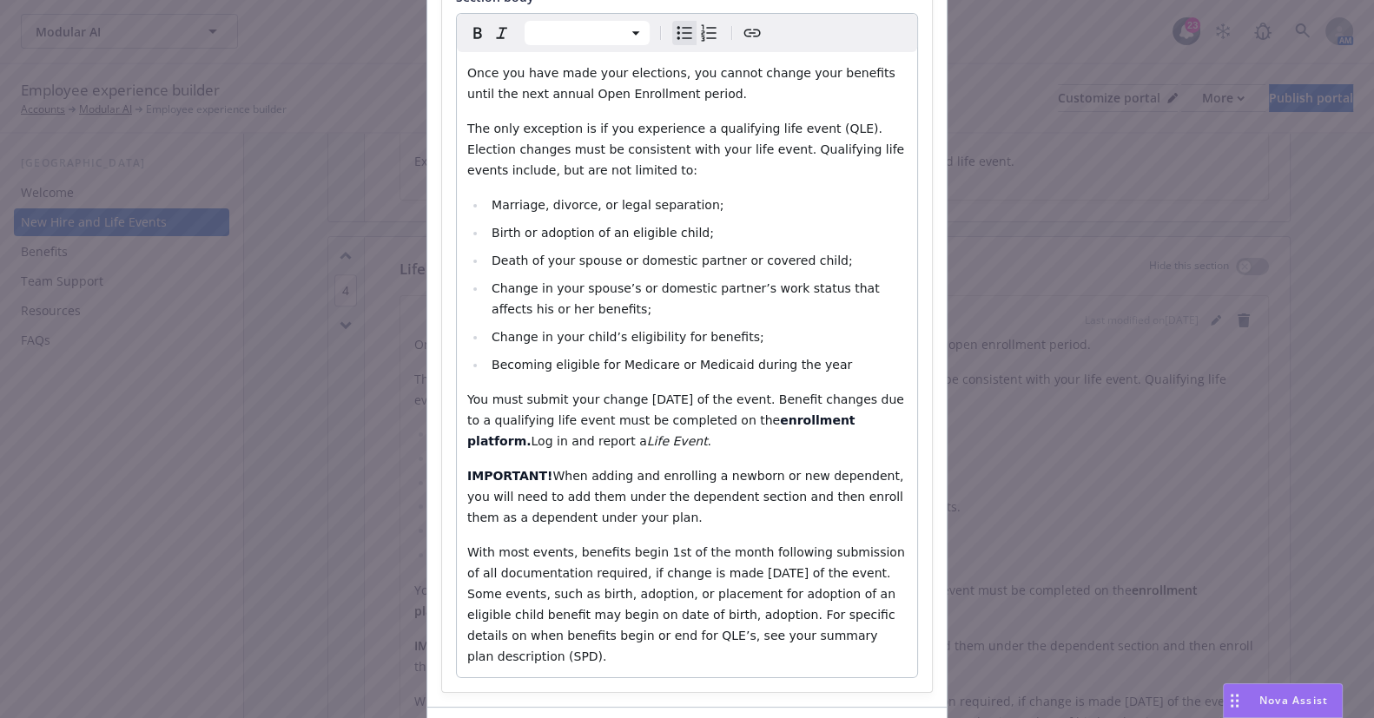
select select "paragraph"
click at [702, 421] on span "You must submit your change within 30 days of the event. Benefit changes due to…" at bounding box center [687, 410] width 440 height 35
drag, startPoint x: 726, startPoint y: 420, endPoint x: 838, endPoint y: 421, distance: 112.1
click at [838, 421] on strong "enrollment platform." at bounding box center [663, 431] width 392 height 35
click at [703, 407] on p "You must submit your change within 30 days of the event. Benefit changes due to…" at bounding box center [687, 420] width 440 height 63
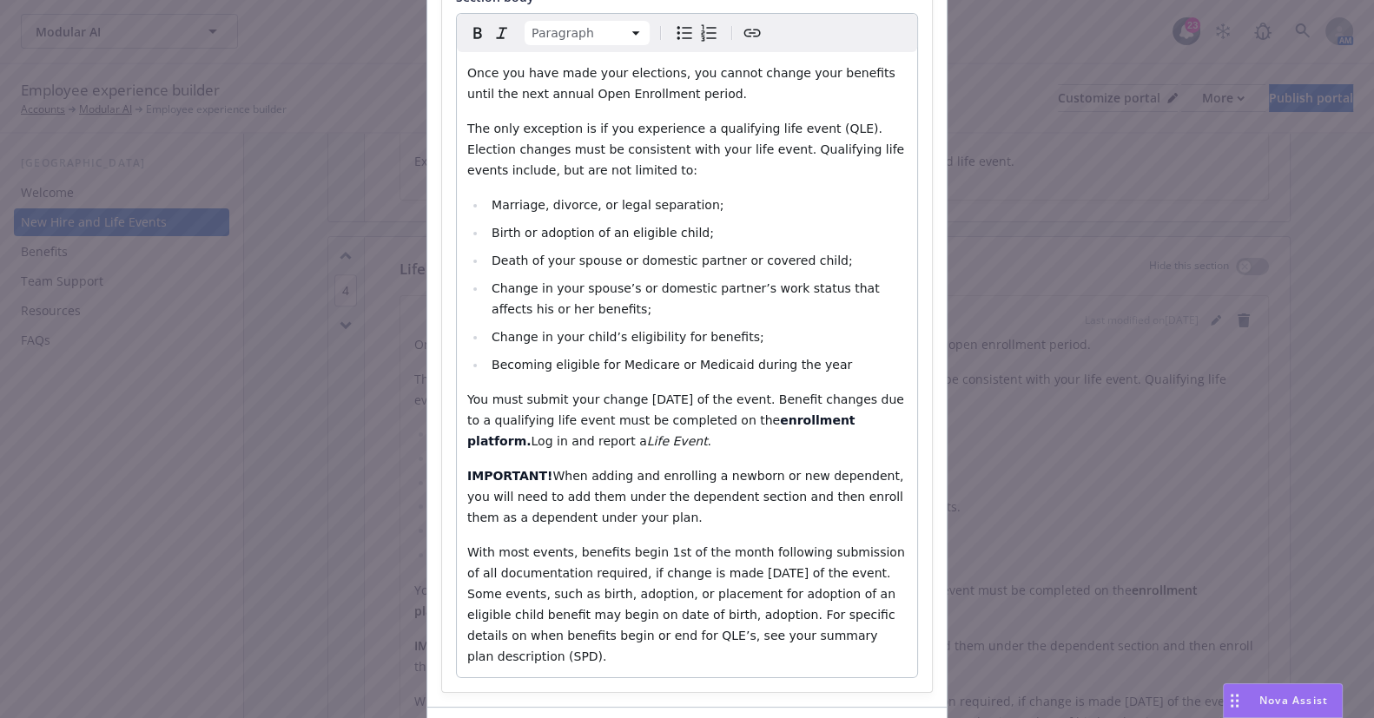
click at [757, 422] on strong "enrollment platform." at bounding box center [663, 431] width 392 height 35
drag, startPoint x: 691, startPoint y: 420, endPoint x: 774, endPoint y: 420, distance: 83.4
click at [774, 420] on p "You must submit your change within 30 days of the event. Benefit changes due to…" at bounding box center [687, 420] width 440 height 63
click at [651, 420] on span "You must submit your change within 30 days of the event. Benefit changes due to…" at bounding box center [687, 410] width 440 height 35
drag, startPoint x: 687, startPoint y: 420, endPoint x: 842, endPoint y: 426, distance: 154.7
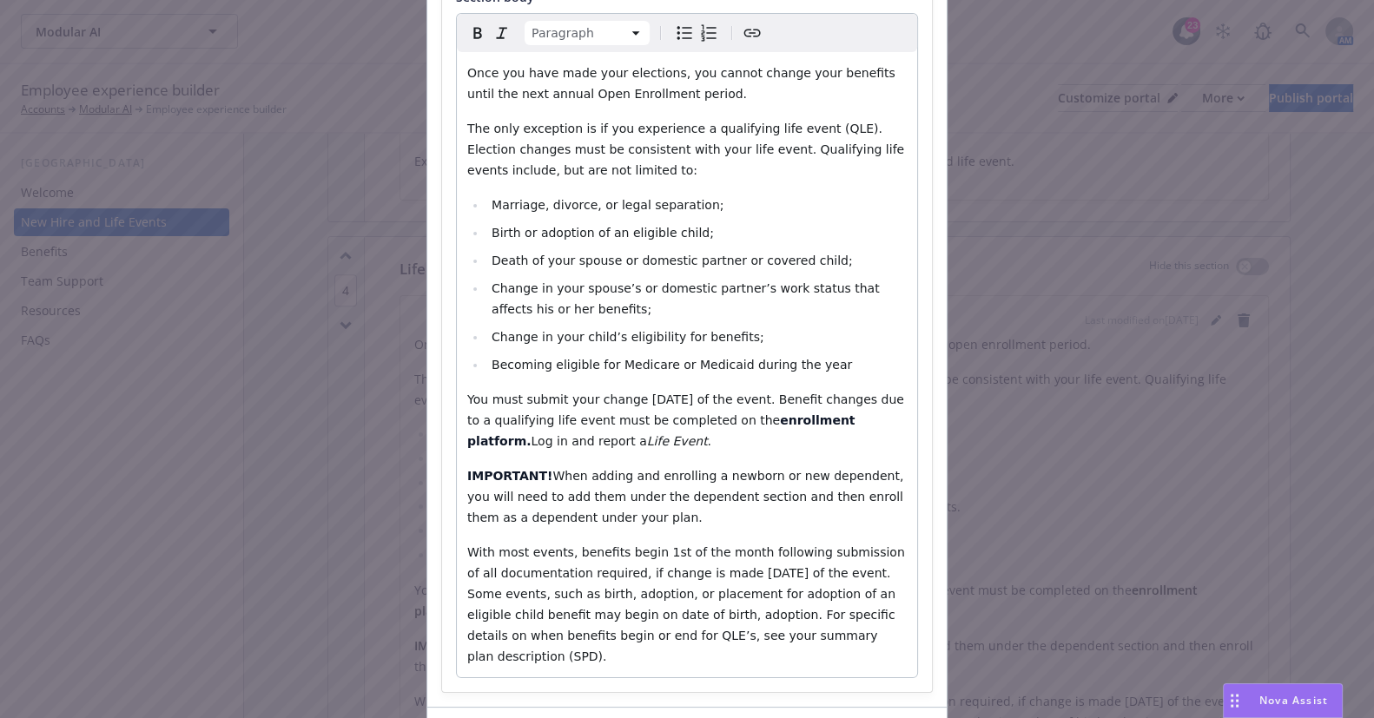
click at [842, 426] on p "You must submit your change within 30 days of the event. Benefit changes due to…" at bounding box center [687, 420] width 440 height 63
drag, startPoint x: 698, startPoint y: 446, endPoint x: 724, endPoint y: 425, distance: 33.4
click at [732, 418] on p "You must submit your change within 30 days of the event. Benefit changes due to…" at bounding box center [687, 420] width 440 height 63
drag, startPoint x: 646, startPoint y: 485, endPoint x: 736, endPoint y: 496, distance: 91.1
click at [646, 483] on p "IMPORTANT! When adding and enrolling a newborn or new dependent, you will need …" at bounding box center [687, 497] width 440 height 63
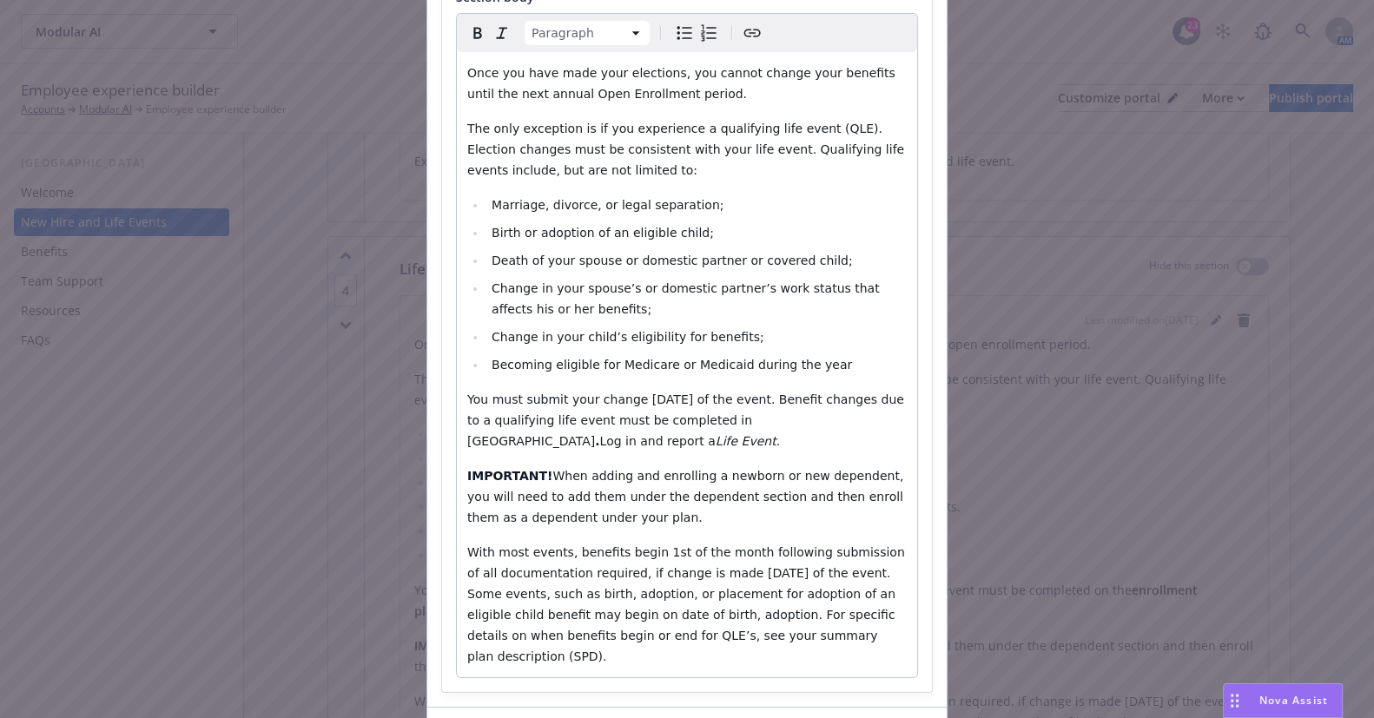
click at [739, 498] on span "When adding and enrolling a newborn or new dependent, you will need to add them…" at bounding box center [687, 497] width 440 height 56
click at [752, 561] on p "With most events, benefits begin 1st of the month following submission of all d…" at bounding box center [687, 604] width 440 height 125
click at [696, 504] on p "IMPORTANT! When adding and enrolling a newborn or new dependent, you will need …" at bounding box center [687, 497] width 440 height 63
drag, startPoint x: 752, startPoint y: 519, endPoint x: 844, endPoint y: 524, distance: 91.4
click at [755, 520] on p "IMPORTANT! When adding and enrolling a newborn or new dependent, you will need …" at bounding box center [687, 497] width 440 height 63
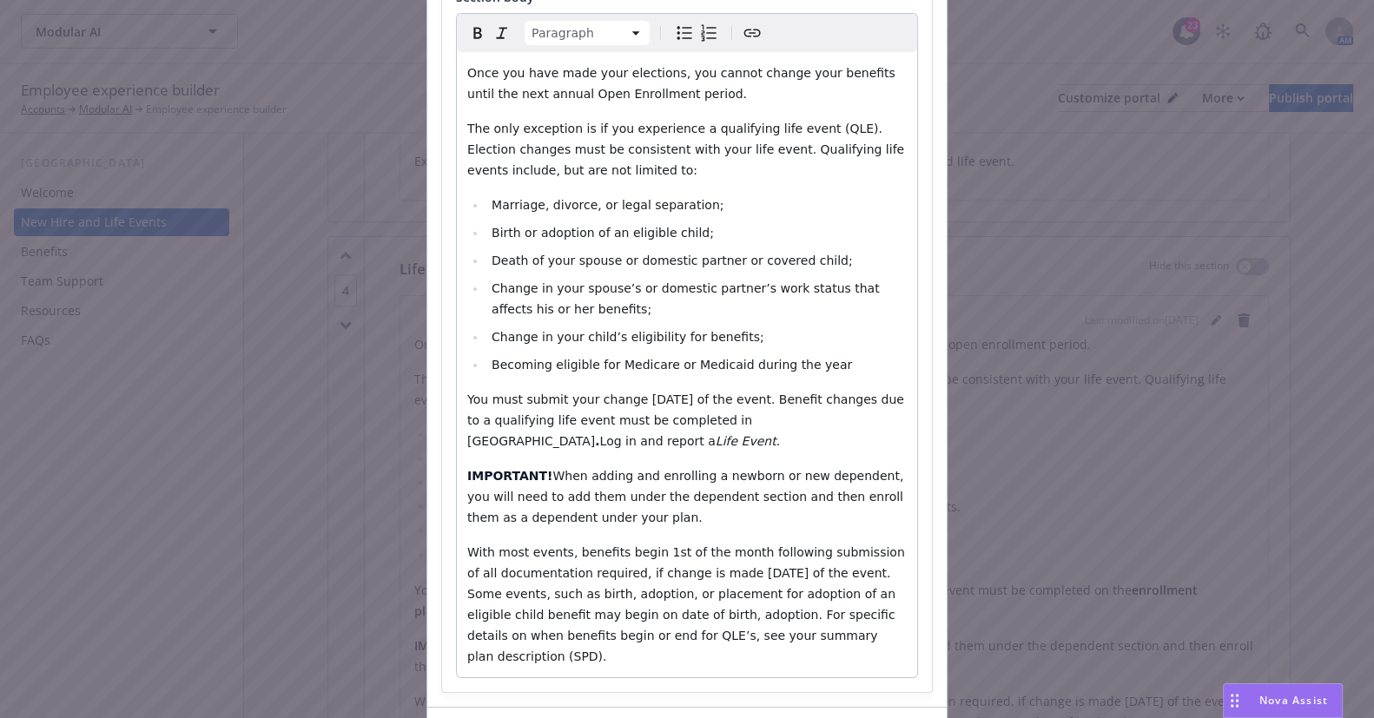
click at [844, 524] on p "IMPORTANT! When adding and enrolling a newborn or new dependent, you will need …" at bounding box center [687, 497] width 440 height 63
drag, startPoint x: 619, startPoint y: 533, endPoint x: 632, endPoint y: 535, distance: 13.1
click at [620, 533] on div "Once you have made your elections, you cannot change your benefits until the ne…" at bounding box center [687, 365] width 460 height 626
click at [808, 551] on span "With most events, benefits begin 1st of the month following submission of all d…" at bounding box center [687, 605] width 441 height 118
click at [785, 616] on span "With most events, benefits begin 1st of the month following submission of all d…" at bounding box center [687, 605] width 441 height 118
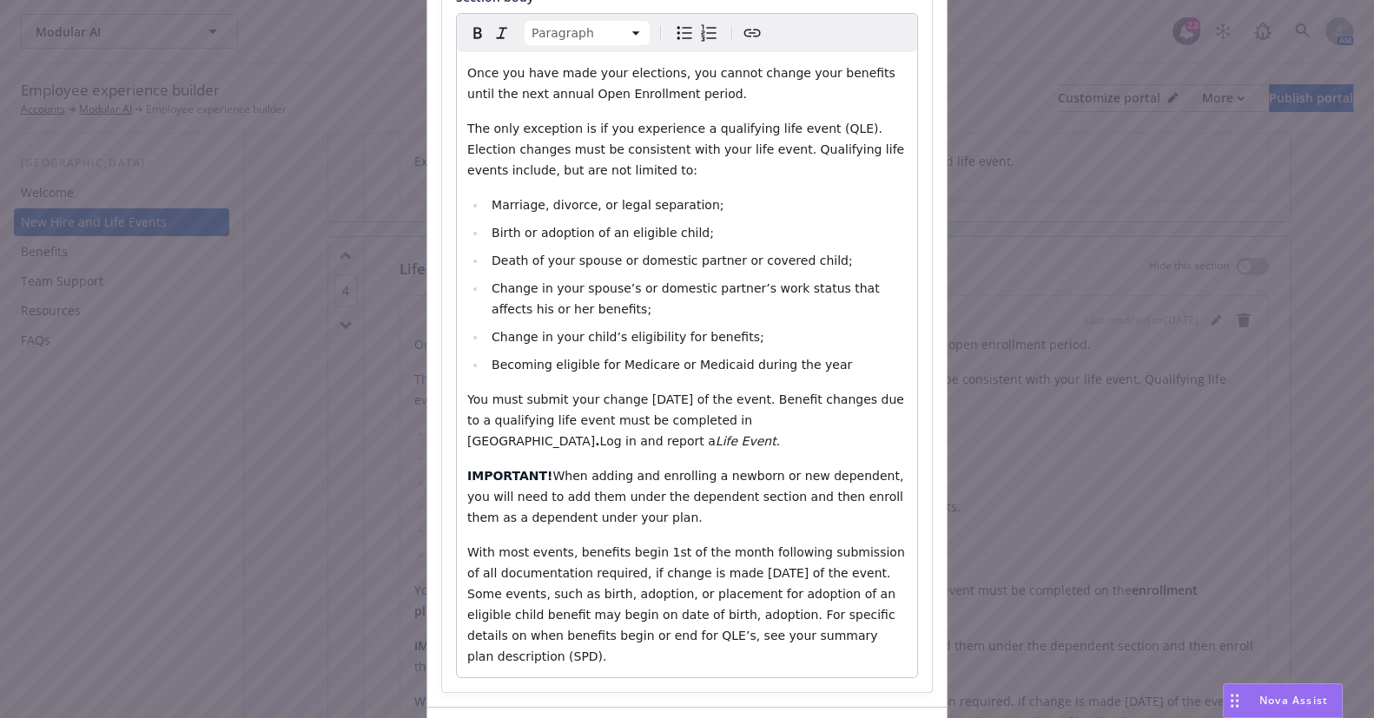
click at [839, 629] on p "With most events, benefits begin 1st of the month following submission of all d…" at bounding box center [687, 604] width 440 height 125
drag, startPoint x: 520, startPoint y: 442, endPoint x: 653, endPoint y: 452, distance: 133.3
click at [521, 442] on p "You must submit your change within 30 days of the event. Benefit changes due to…" at bounding box center [687, 420] width 440 height 63
click at [653, 452] on div "Once you have made your elections, you cannot change your benefits until the ne…" at bounding box center [687, 365] width 460 height 626
click at [730, 524] on p "IMPORTANT! When adding and enrolling a newborn or new dependent, you will need …" at bounding box center [687, 497] width 440 height 63
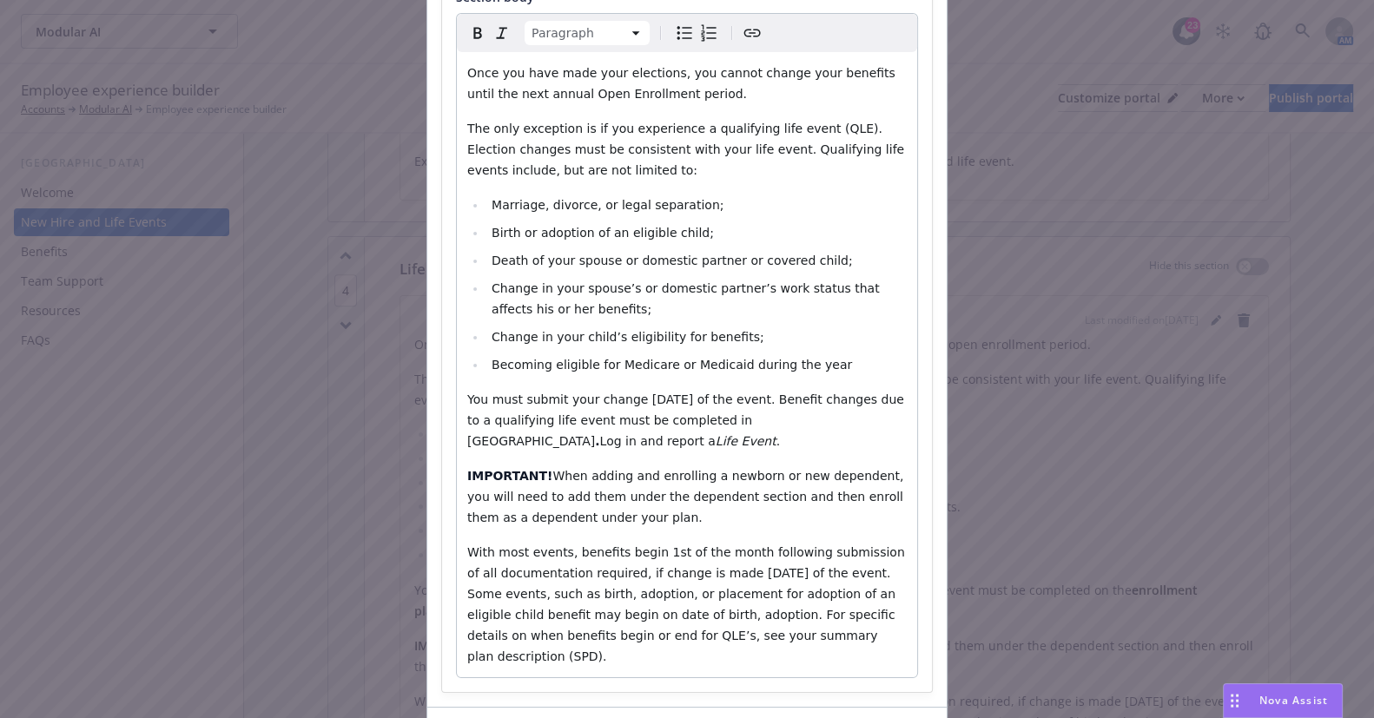
click at [643, 456] on div "Once you have made your elections, you cannot change your benefits until the ne…" at bounding box center [687, 365] width 460 height 626
click at [745, 450] on p "You must submit your change within 30 days of the event. Benefit changes due to…" at bounding box center [687, 420] width 440 height 63
click at [646, 436] on p "You must submit your change within 30 days of the event. Benefit changes due to…" at bounding box center [687, 420] width 440 height 63
click at [798, 443] on p "You must submit your change within 30 days of the event. Benefit changes due to…" at bounding box center [687, 420] width 440 height 63
drag, startPoint x: 648, startPoint y: 453, endPoint x: 783, endPoint y: 431, distance: 136.4
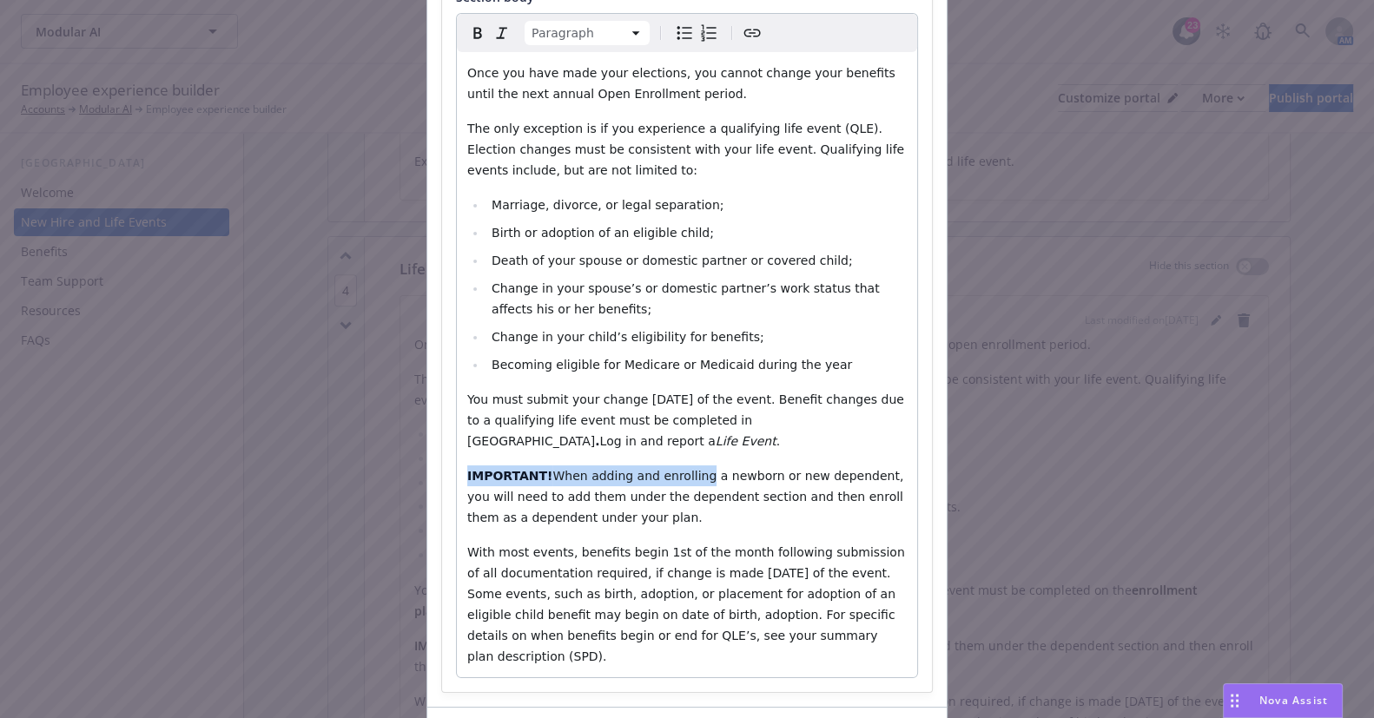
click at [783, 431] on div "Once you have made your elections, you cannot change your benefits until the ne…" at bounding box center [687, 365] width 460 height 626
click at [759, 434] on p "You must submit your change within 30 days of the event. Benefit changes due to…" at bounding box center [687, 420] width 440 height 63
drag, startPoint x: 486, startPoint y: 432, endPoint x: 753, endPoint y: 427, distance: 267.6
click at [753, 427] on p "You must submit your change within 30 days of the event. Benefit changes due to…" at bounding box center [687, 420] width 440 height 63
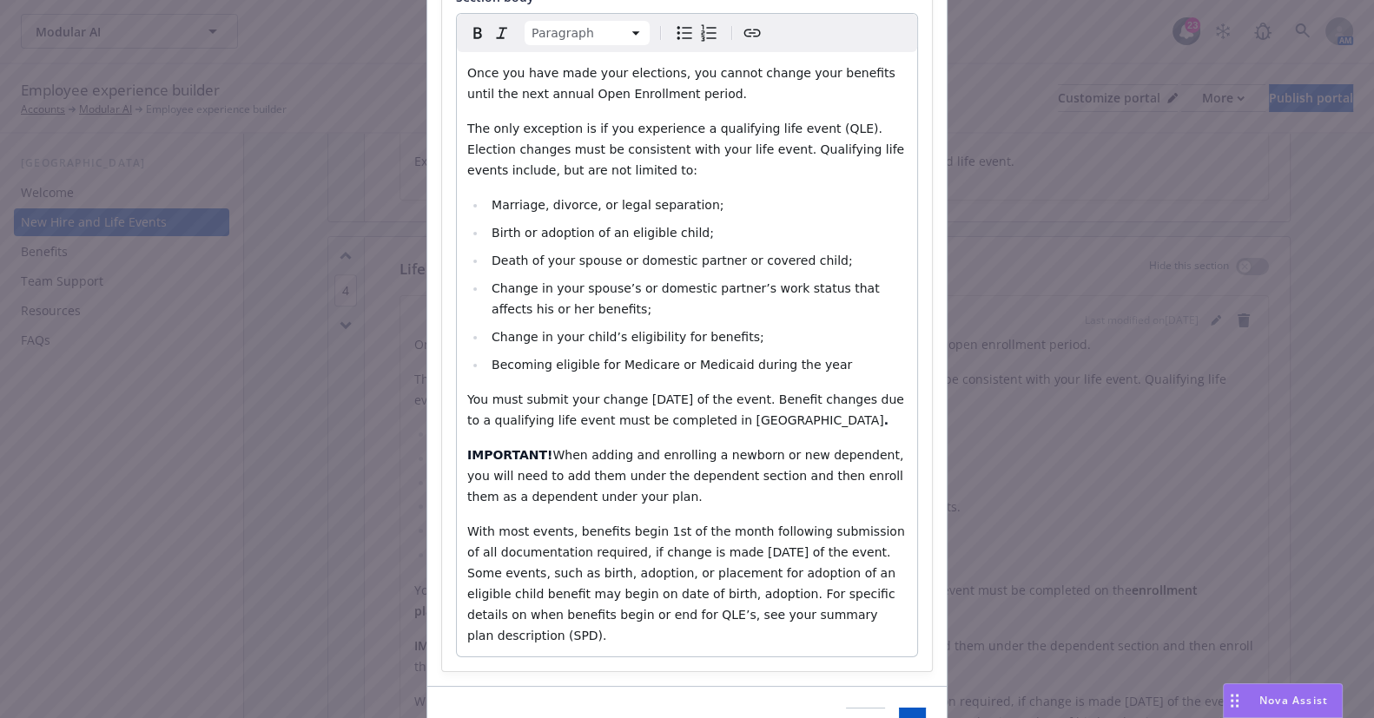
drag, startPoint x: 915, startPoint y: 523, endPoint x: 847, endPoint y: 546, distance: 71.7
click at [915, 523] on div "Section title * Life Events & Changing your Benefits Section body * Paragraph P…" at bounding box center [687, 285] width 490 height 771
click at [850, 546] on span "With most events, benefits begin 1st of the month following submission of all d…" at bounding box center [687, 584] width 441 height 118
drag, startPoint x: 831, startPoint y: 608, endPoint x: 736, endPoint y: 572, distance: 102.3
click at [831, 608] on p "With most events, benefits begin 1st of the month following submission of all d…" at bounding box center [687, 583] width 440 height 125
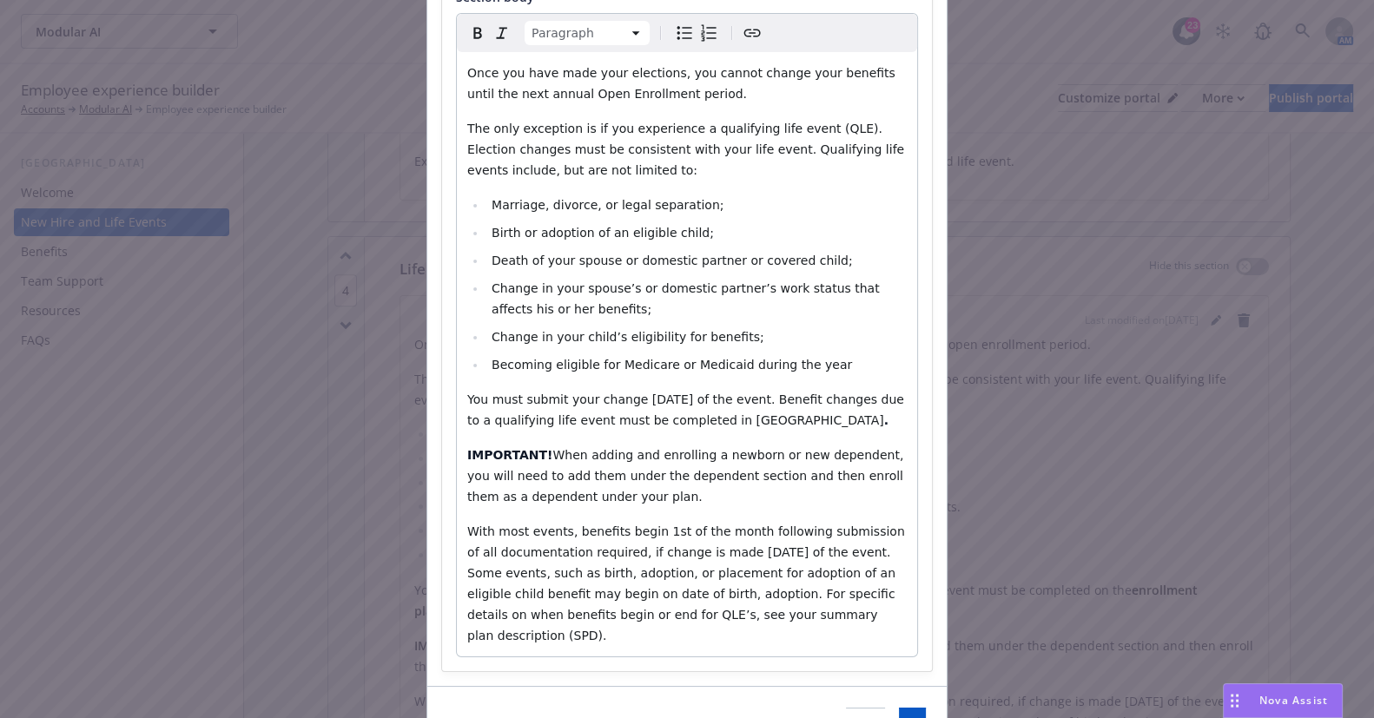
drag, startPoint x: 686, startPoint y: 441, endPoint x: 746, endPoint y: 421, distance: 63.2
click at [686, 437] on div "Once you have made your elections, you cannot change your benefits until the ne…" at bounding box center [687, 354] width 460 height 605
click at [771, 417] on p "You must submit your change within 30 days of the event. Benefit changes due to…" at bounding box center [687, 410] width 440 height 42
click at [791, 418] on p "You must submit your change within 30 days of the event. Benefit changes due to…" at bounding box center [687, 410] width 440 height 42
click at [899, 708] on button "Save" at bounding box center [912, 725] width 27 height 35
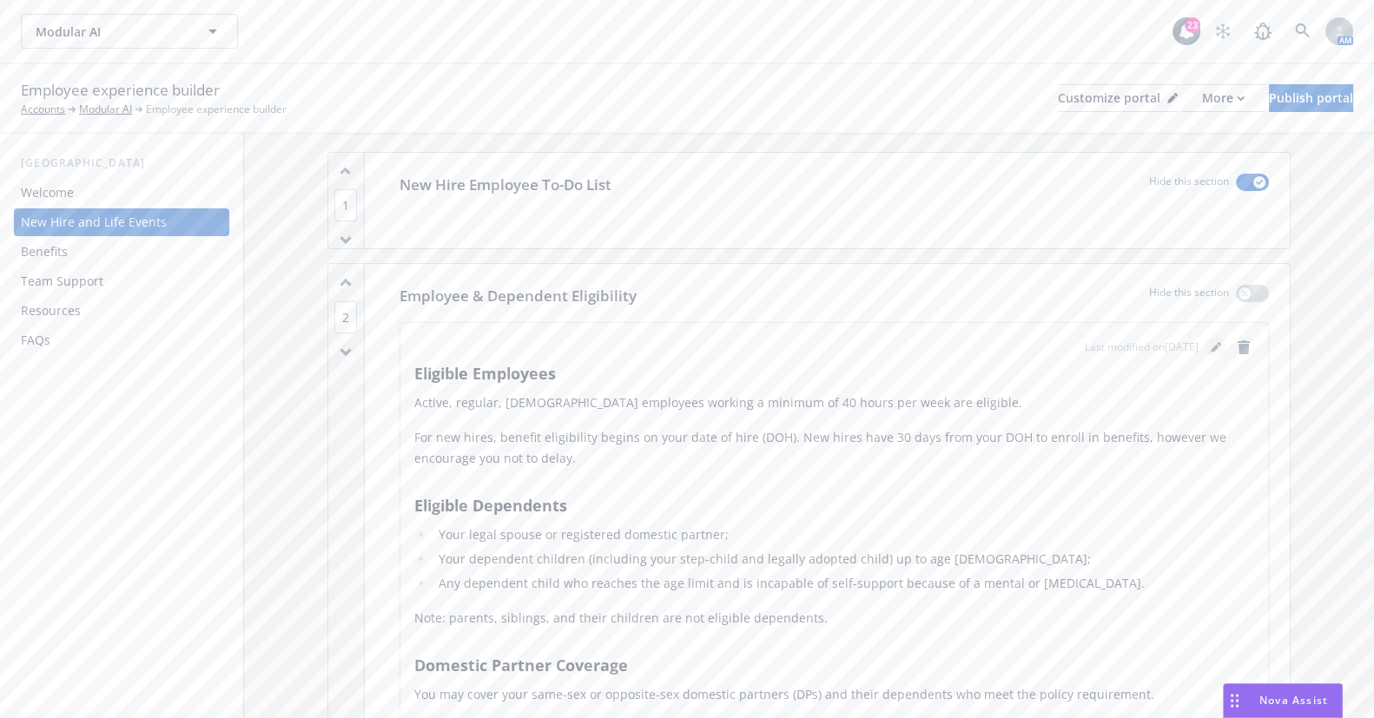
click at [1206, 351] on link "editPencil" at bounding box center [1216, 347] width 21 height 21
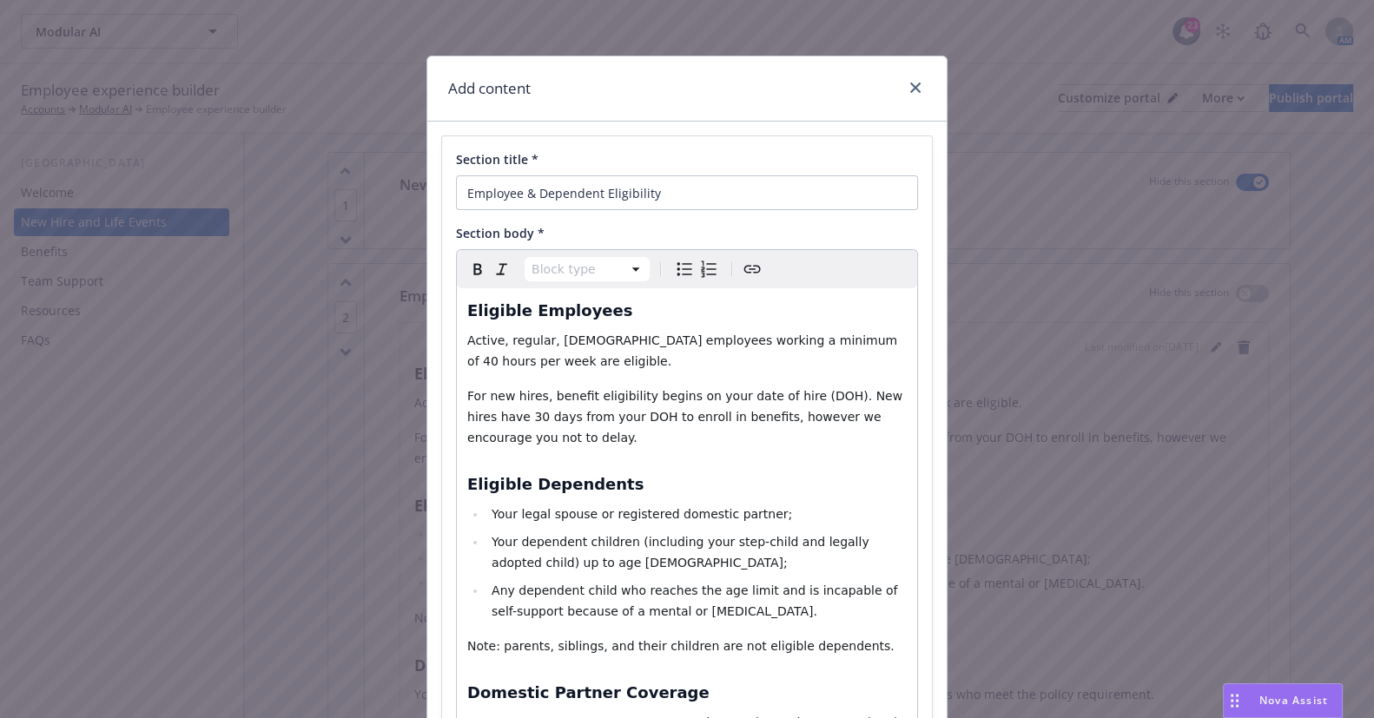
select select "h3"
drag, startPoint x: 654, startPoint y: 310, endPoint x: 397, endPoint y: 316, distance: 257.2
click at [396, 316] on div "Add content Section title * Employee & Dependent Eligibility Section body * Hea…" at bounding box center [687, 359] width 1374 height 718
drag, startPoint x: 911, startPoint y: 84, endPoint x: 979, endPoint y: 406, distance: 328.5
click at [913, 87] on icon "close" at bounding box center [915, 88] width 10 height 10
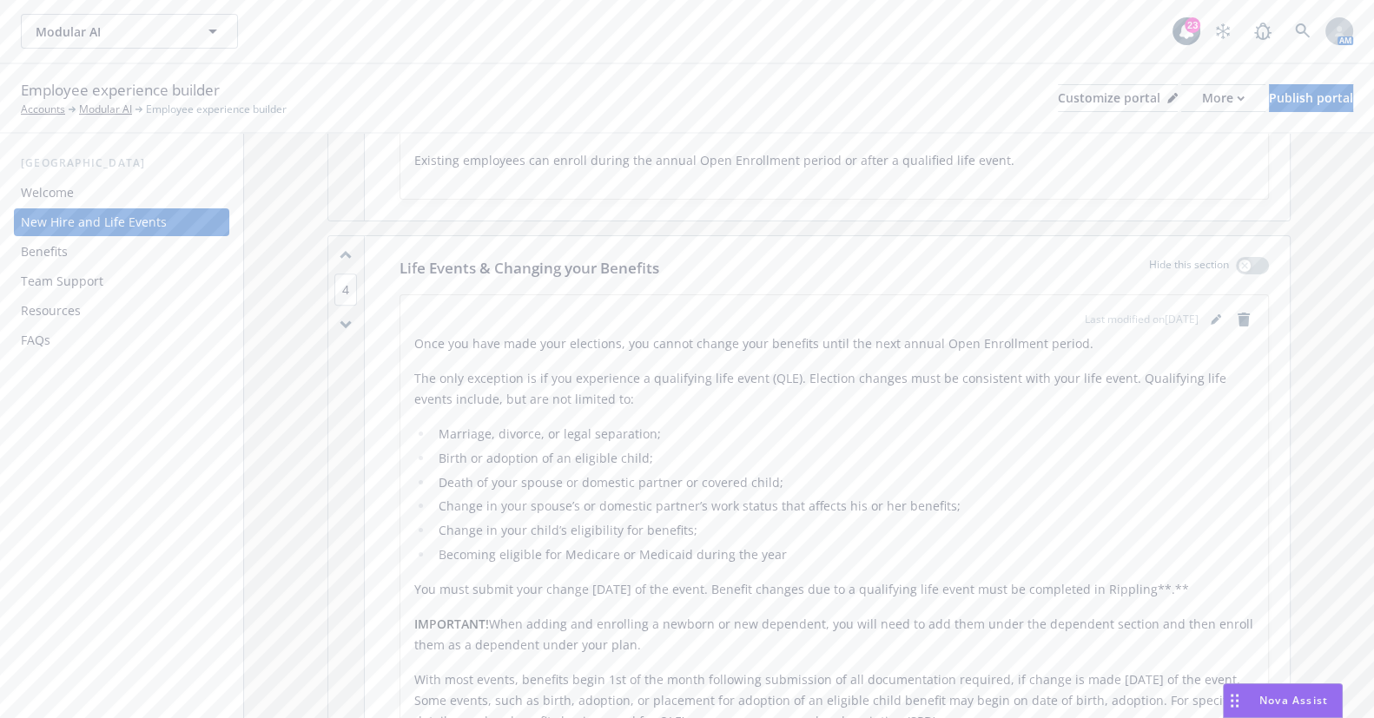
scroll to position [1105, 0]
click at [1211, 318] on icon "editPencil" at bounding box center [1215, 321] width 9 height 9
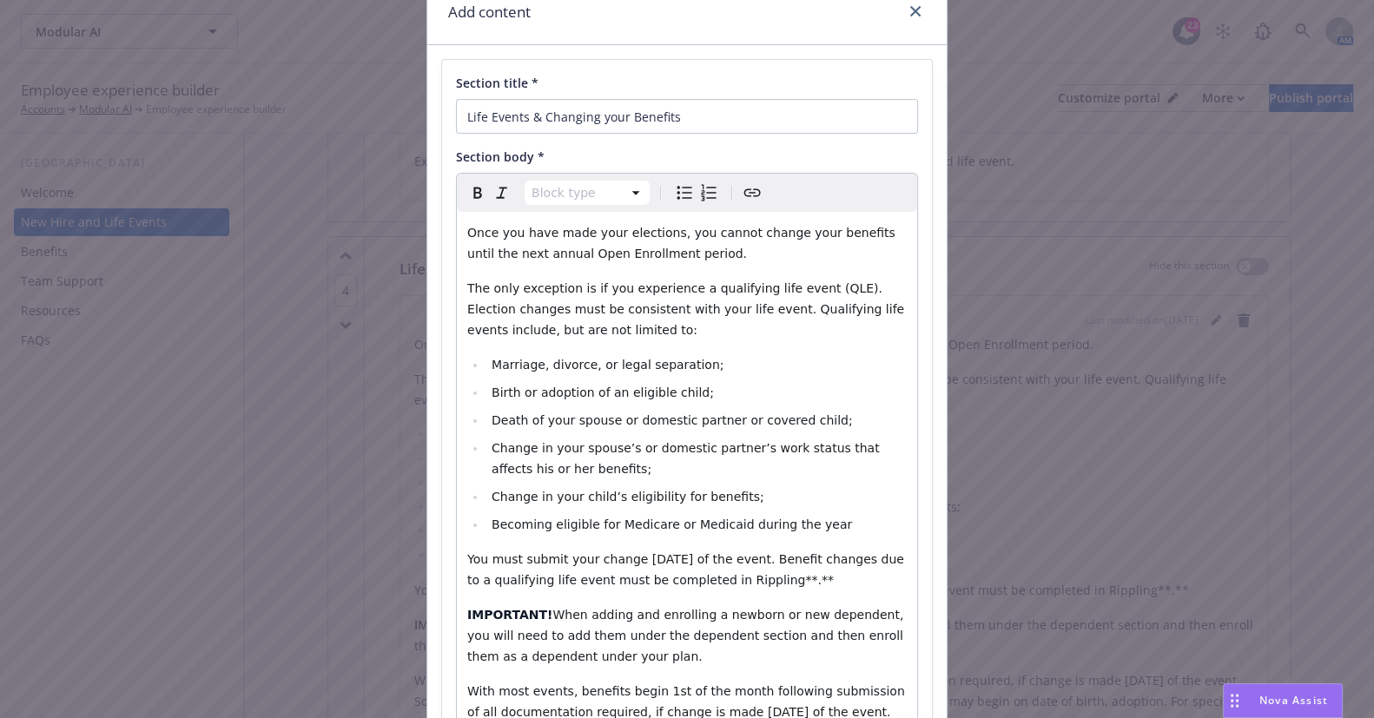
scroll to position [315, 0]
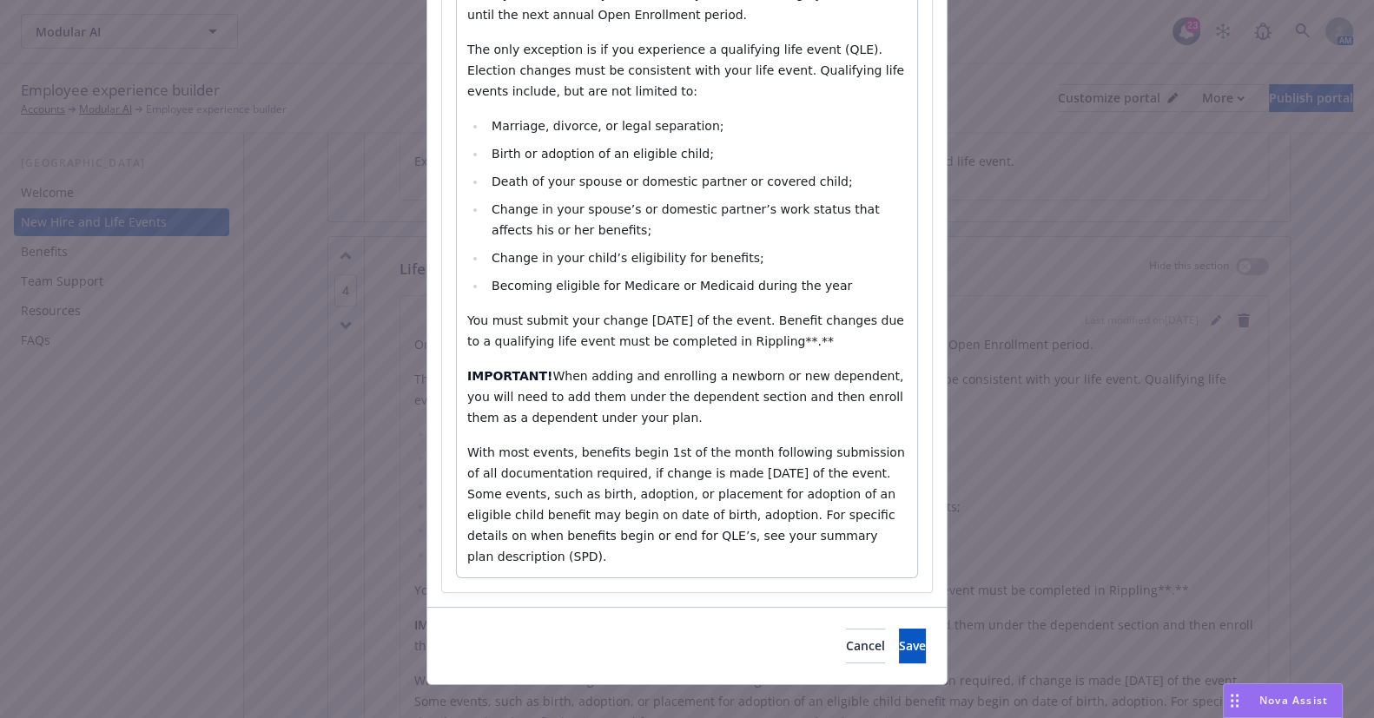
select select "paragraph"
click at [807, 348] on p "You must submit your change within 30 days of the event. Benefit changes due to…" at bounding box center [687, 331] width 440 height 42
drag, startPoint x: 847, startPoint y: 333, endPoint x: 745, endPoint y: 340, distance: 102.8
click at [745, 340] on p "You must submit your change within 30 days of the event. Benefit changes due to…" at bounding box center [687, 331] width 440 height 42
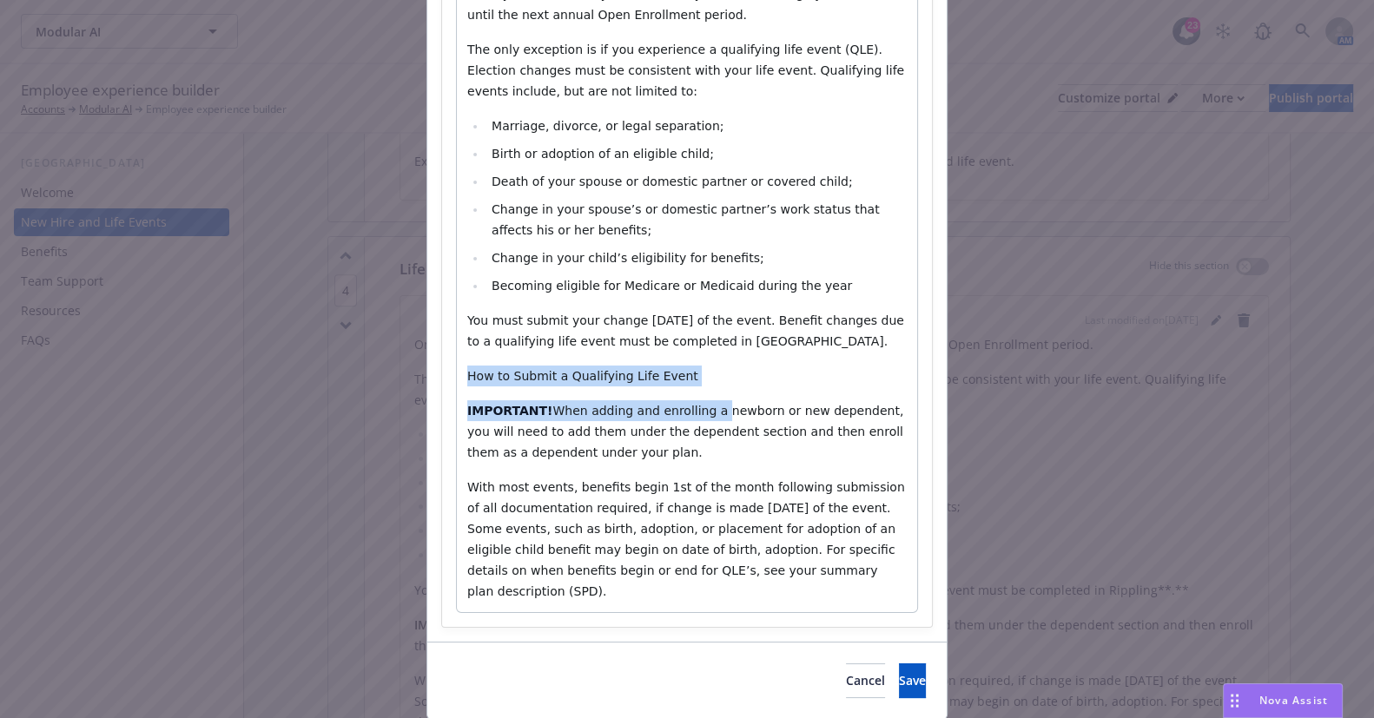
drag, startPoint x: 693, startPoint y: 390, endPoint x: 463, endPoint y: 373, distance: 230.9
click at [463, 373] on div "Once you have made your elections, you cannot change your benefits until the ne…" at bounding box center [687, 292] width 460 height 639
drag, startPoint x: 505, startPoint y: 387, endPoint x: 678, endPoint y: 386, distance: 172.9
click at [506, 387] on div "Once you have made your elections, you cannot change your benefits until the ne…" at bounding box center [687, 292] width 460 height 639
click at [678, 386] on div "Once you have made your elections, you cannot change your benefits until the ne…" at bounding box center [687, 292] width 460 height 639
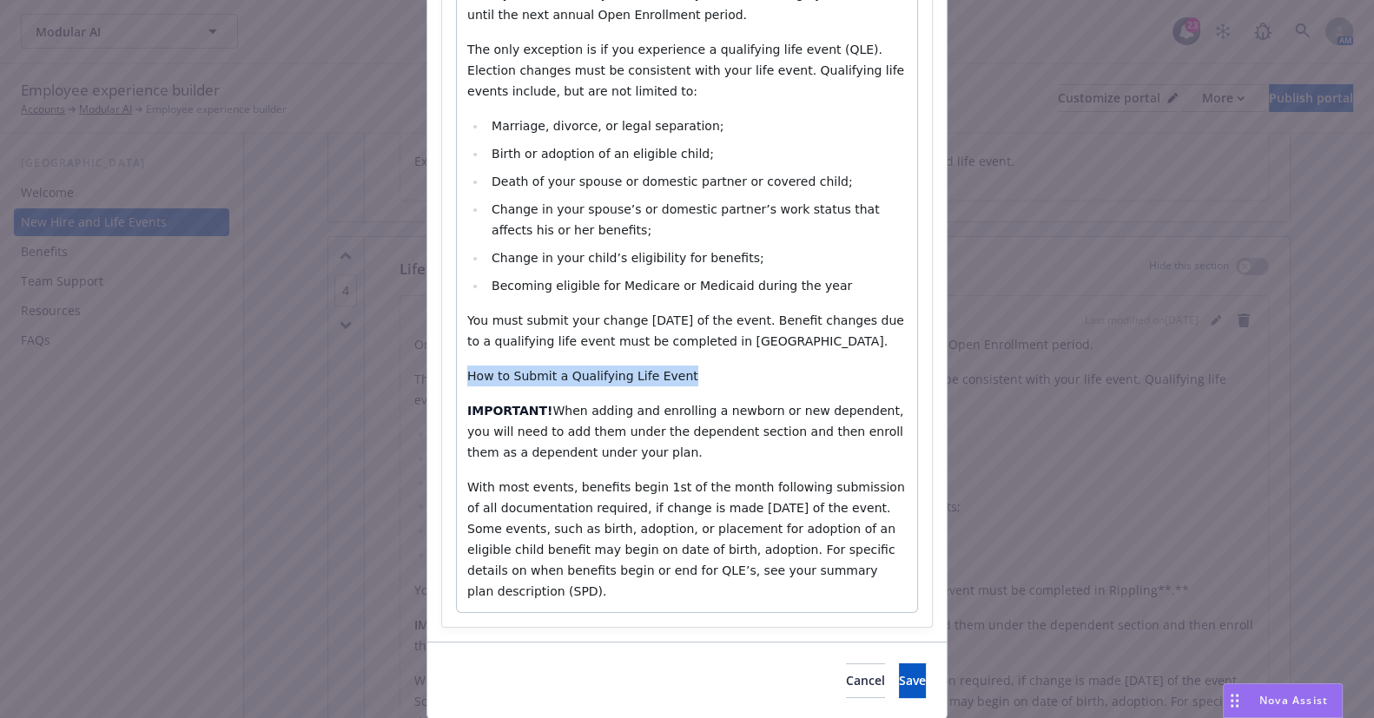
drag, startPoint x: 691, startPoint y: 378, endPoint x: 449, endPoint y: 371, distance: 241.6
click at [456, 371] on div "Paragraph Paragraph Heading 1 Heading 2 Heading 3 Heading 4 Heading 5 Heading 6…" at bounding box center [687, 273] width 462 height 679
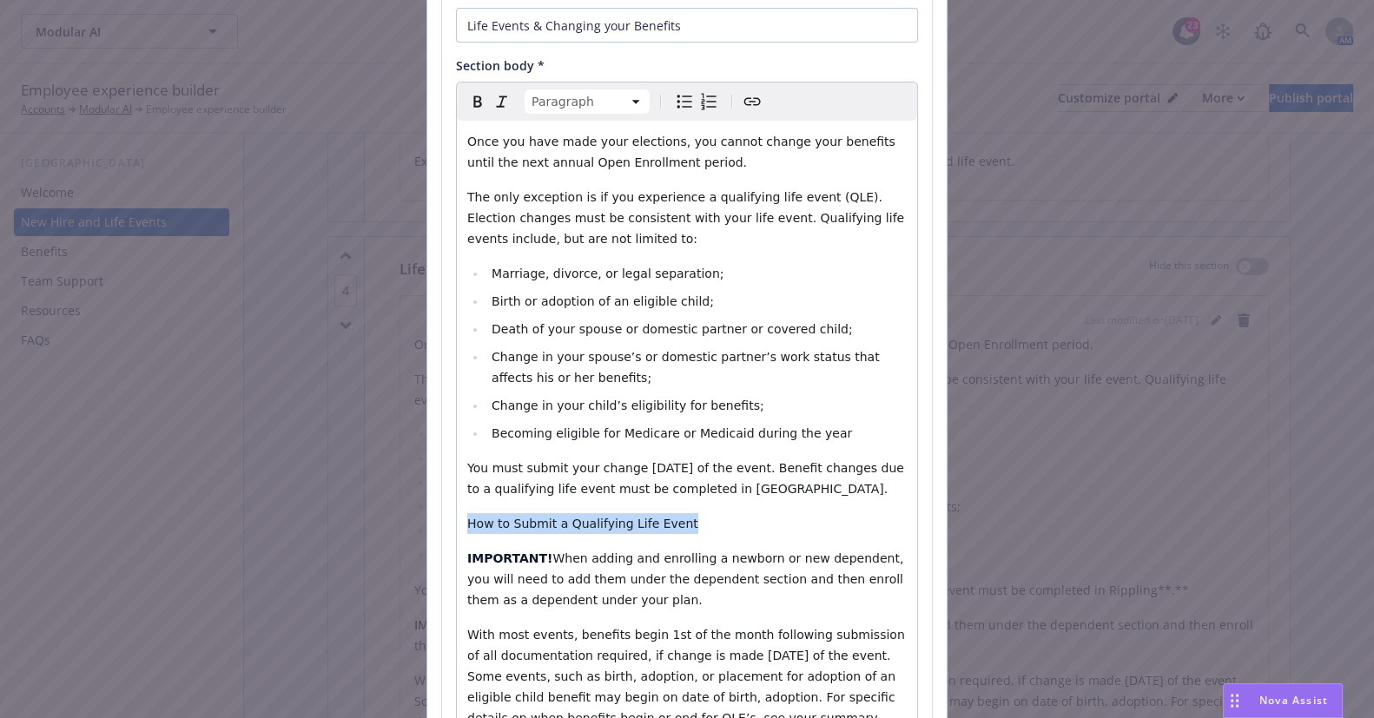
scroll to position [157, 0]
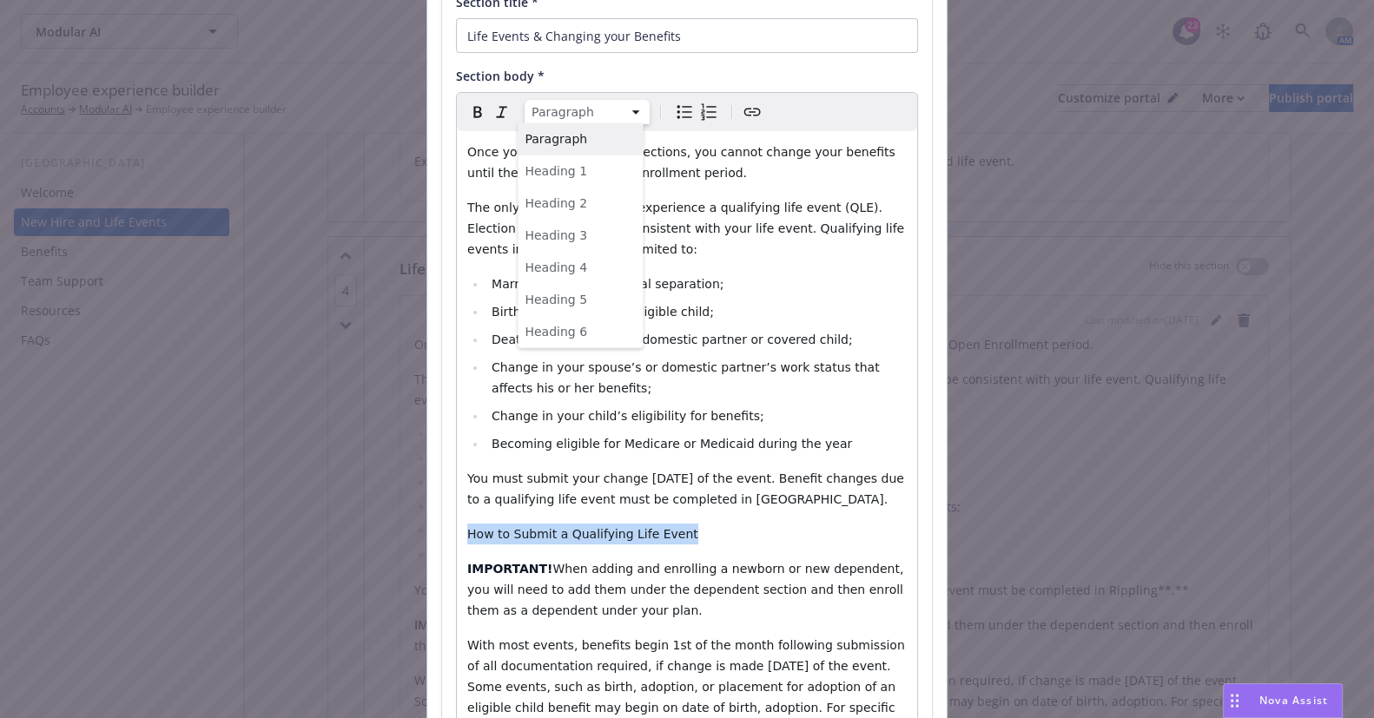
click at [617, 113] on html "Modular AI Modular AI 23 AM Employee experience builder Accounts Modular AI Emp…" at bounding box center [687, 359] width 1374 height 718
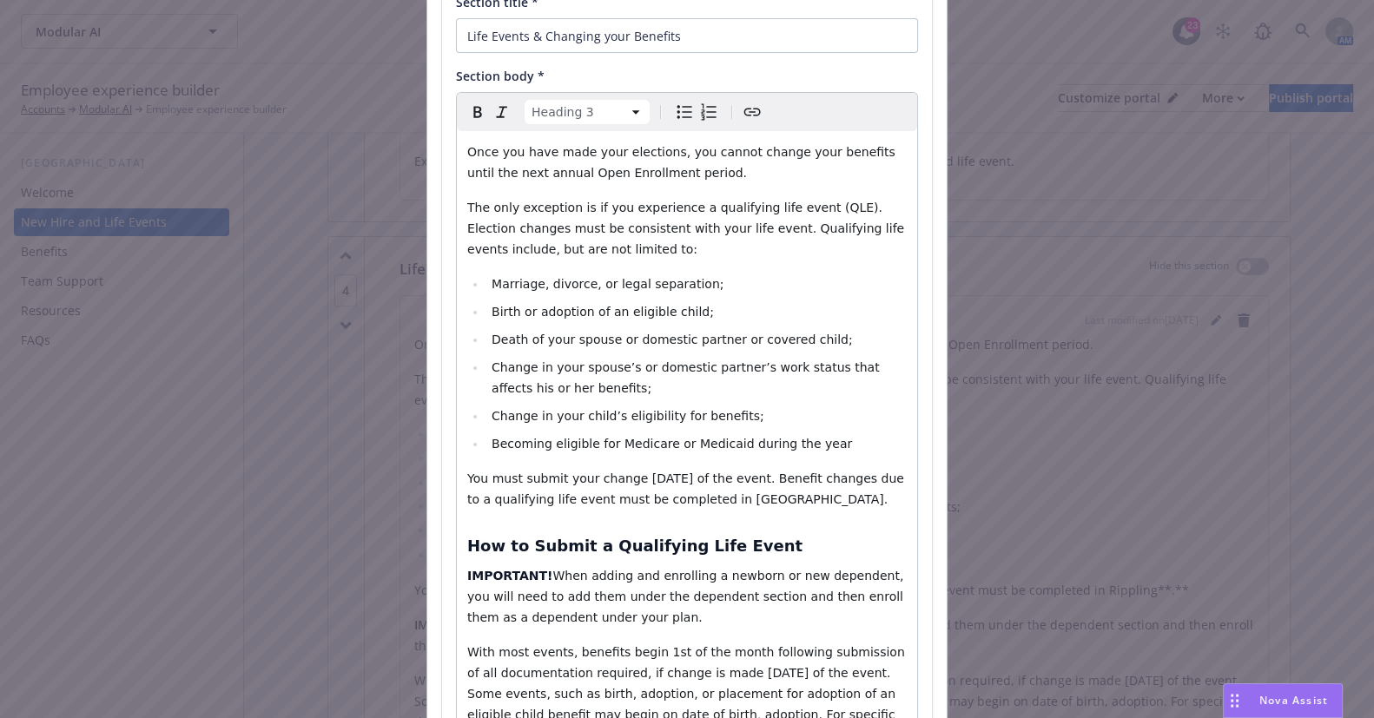
click at [739, 569] on span "When adding and enrolling a newborn or new dependent, you will need to add them…" at bounding box center [687, 597] width 440 height 56
drag, startPoint x: 765, startPoint y: 547, endPoint x: 895, endPoint y: 540, distance: 130.5
click at [767, 547] on h3 "How to Submit a Qualifying Life Event" at bounding box center [687, 546] width 440 height 24
select select "paragraph"
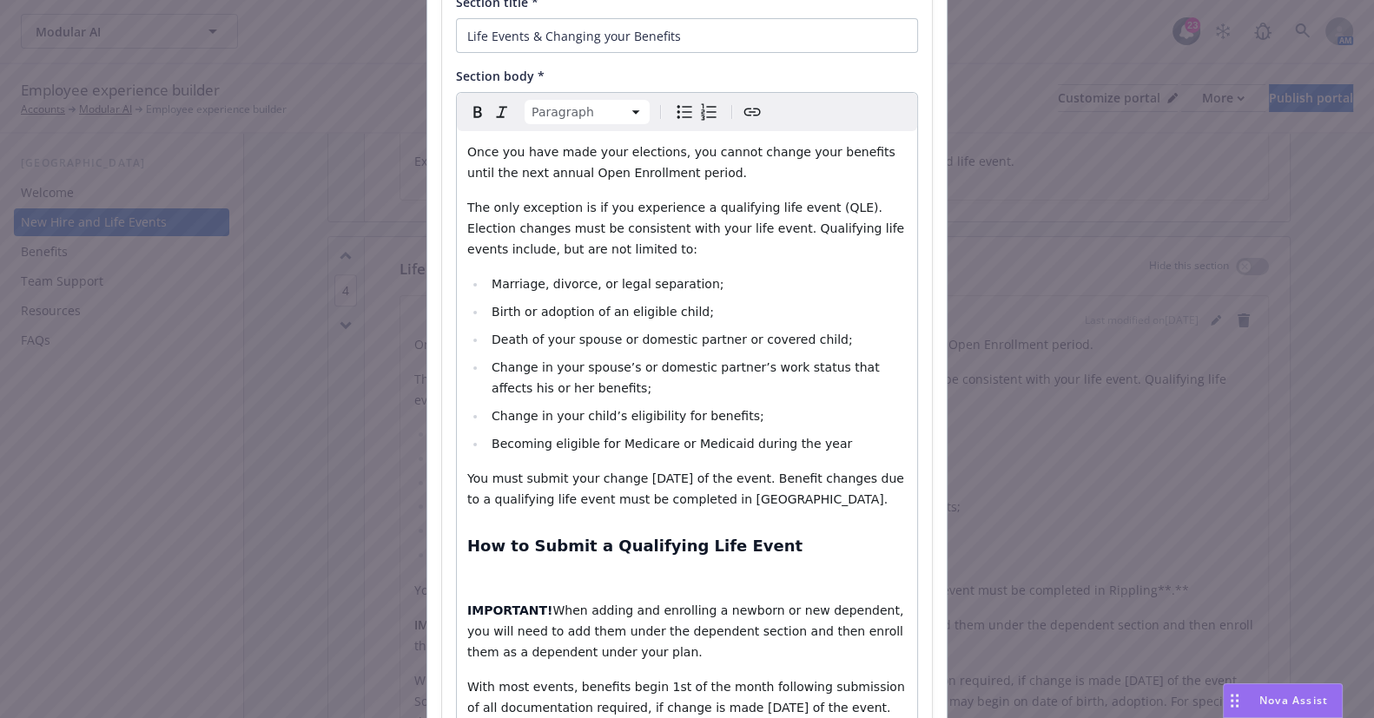
click at [674, 117] on icon "Bulleted list" at bounding box center [684, 112] width 21 height 21
select select
click at [647, 578] on li "Login to Rippling" at bounding box center [697, 576] width 420 height 21
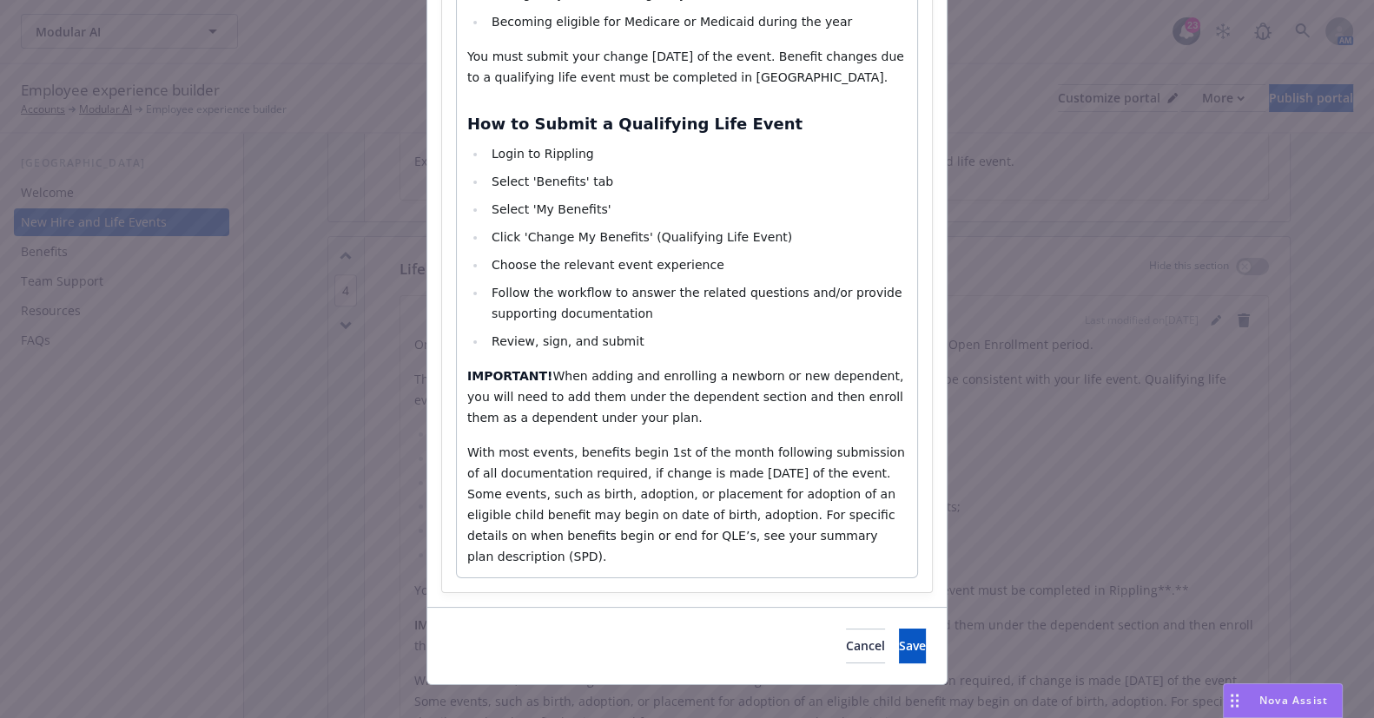
scroll to position [580, 0]
click at [899, 628] on button "Save" at bounding box center [912, 645] width 27 height 35
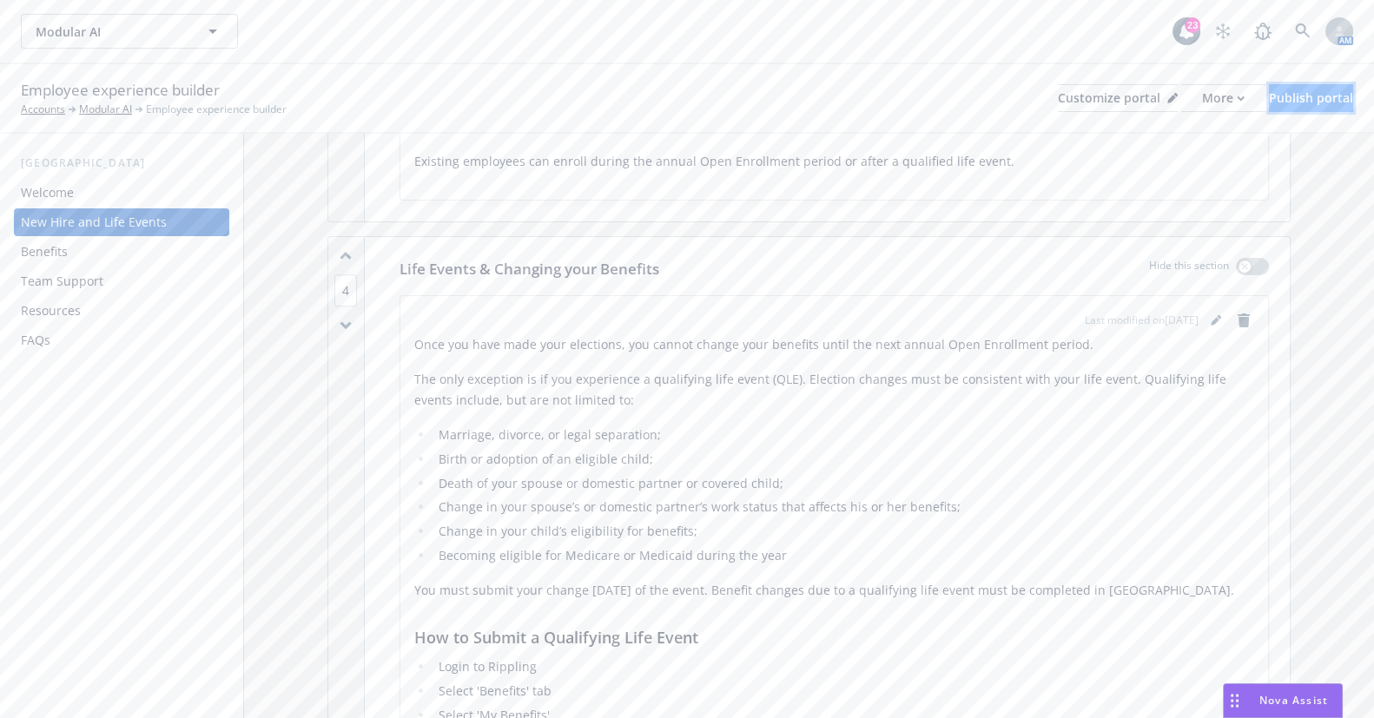
click at [1317, 104] on div "Publish portal" at bounding box center [1311, 98] width 84 height 26
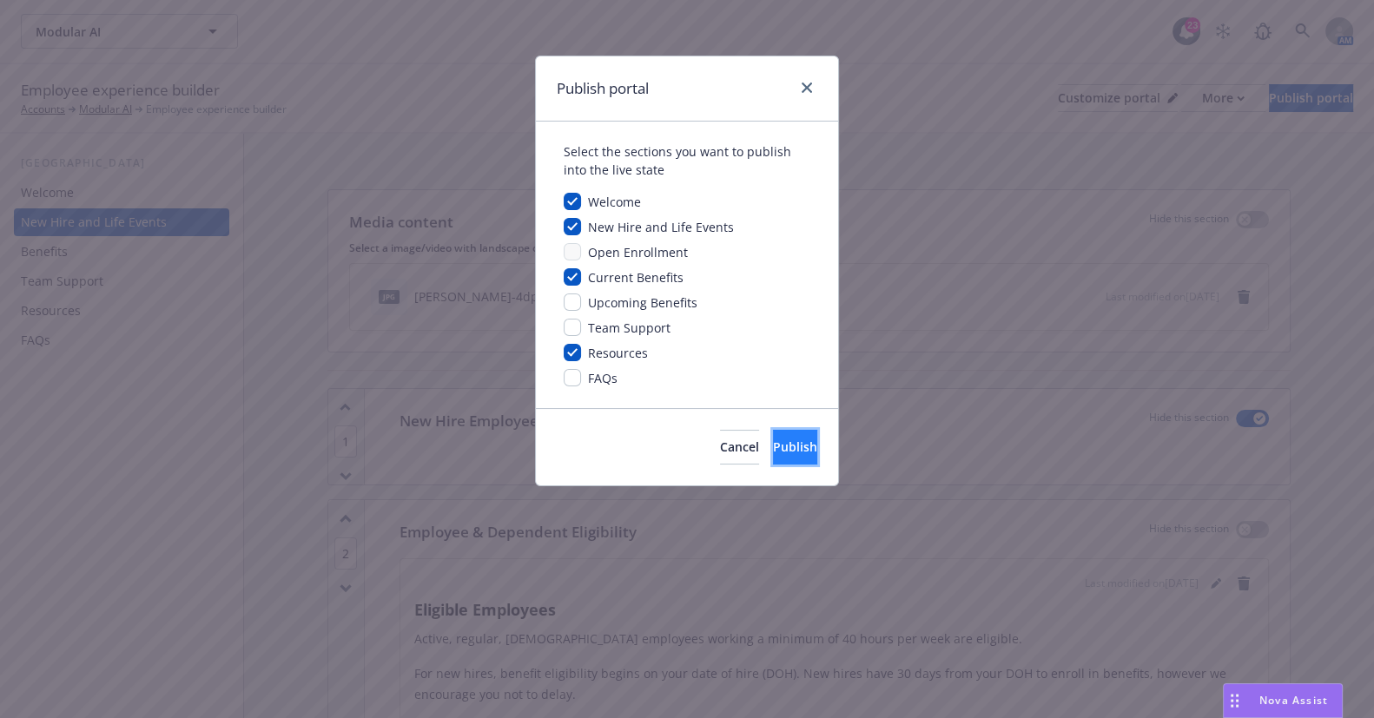
click at [781, 456] on button "Publish" at bounding box center [795, 447] width 44 height 35
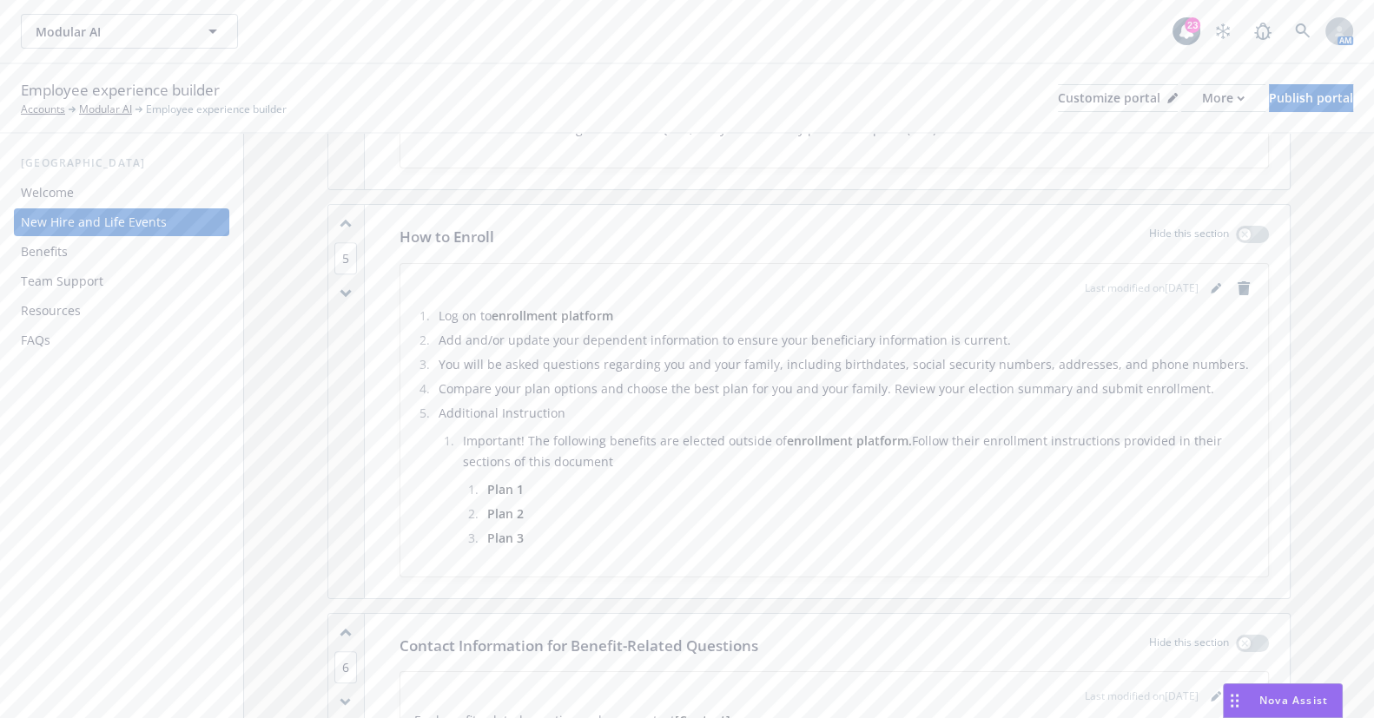
scroll to position [1974, 0]
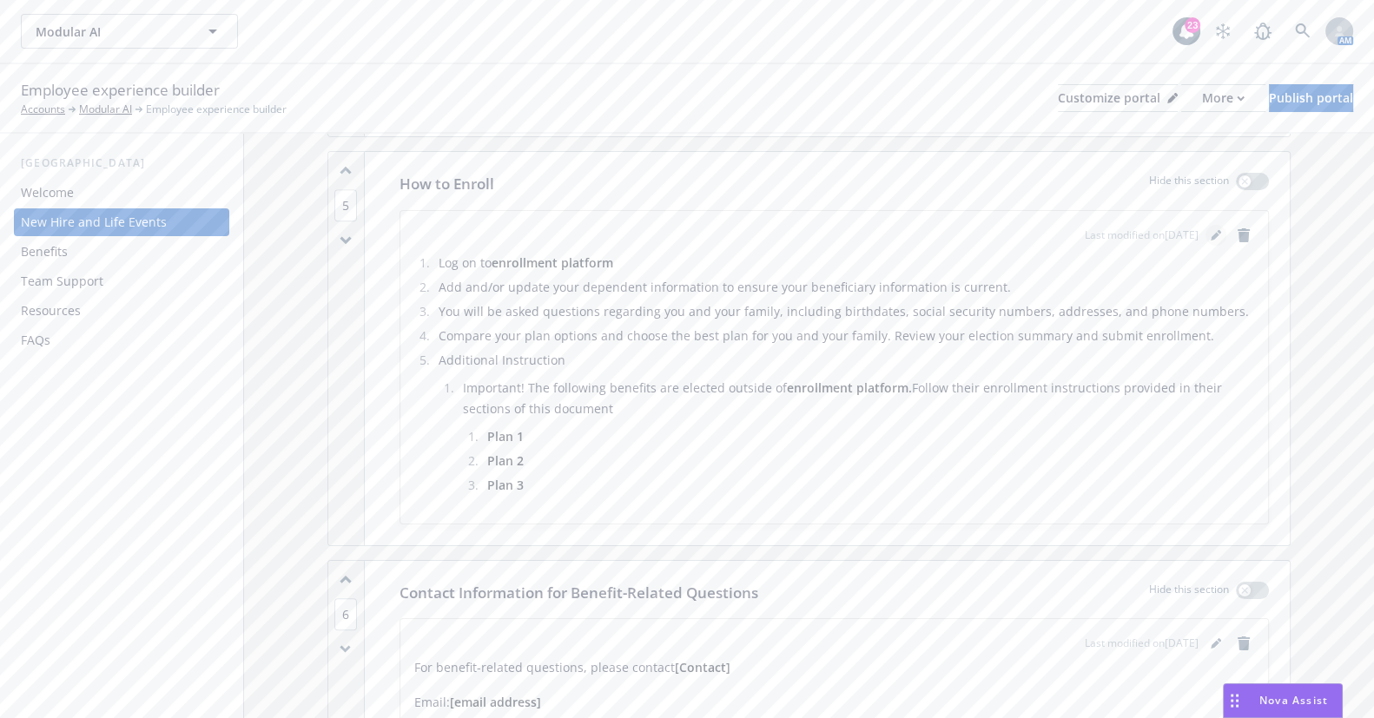
click at [1206, 231] on link "editPencil" at bounding box center [1216, 235] width 21 height 21
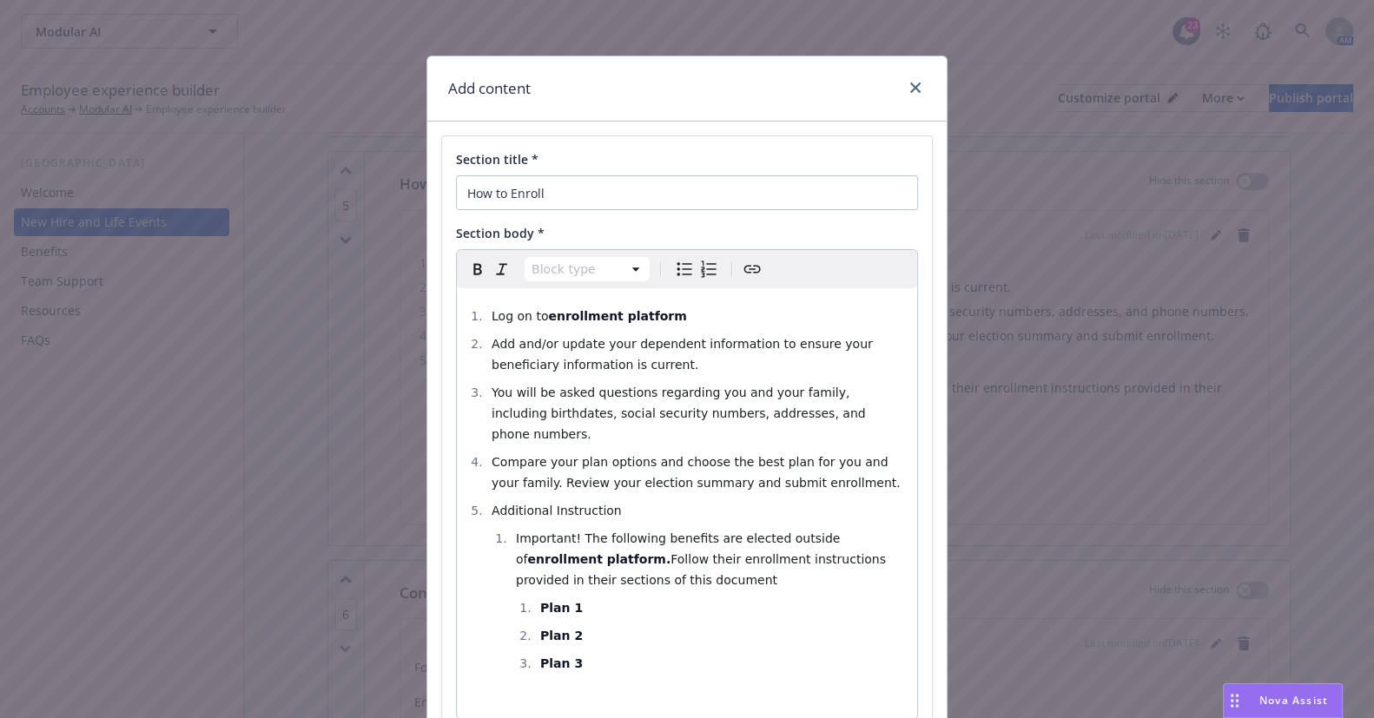
select select
drag, startPoint x: 606, startPoint y: 319, endPoint x: 504, endPoint y: 317, distance: 102.5
click at [504, 317] on li "Log on to enrollment platform" at bounding box center [697, 316] width 420 height 21
click at [646, 653] on li "Plan 3" at bounding box center [721, 663] width 372 height 21
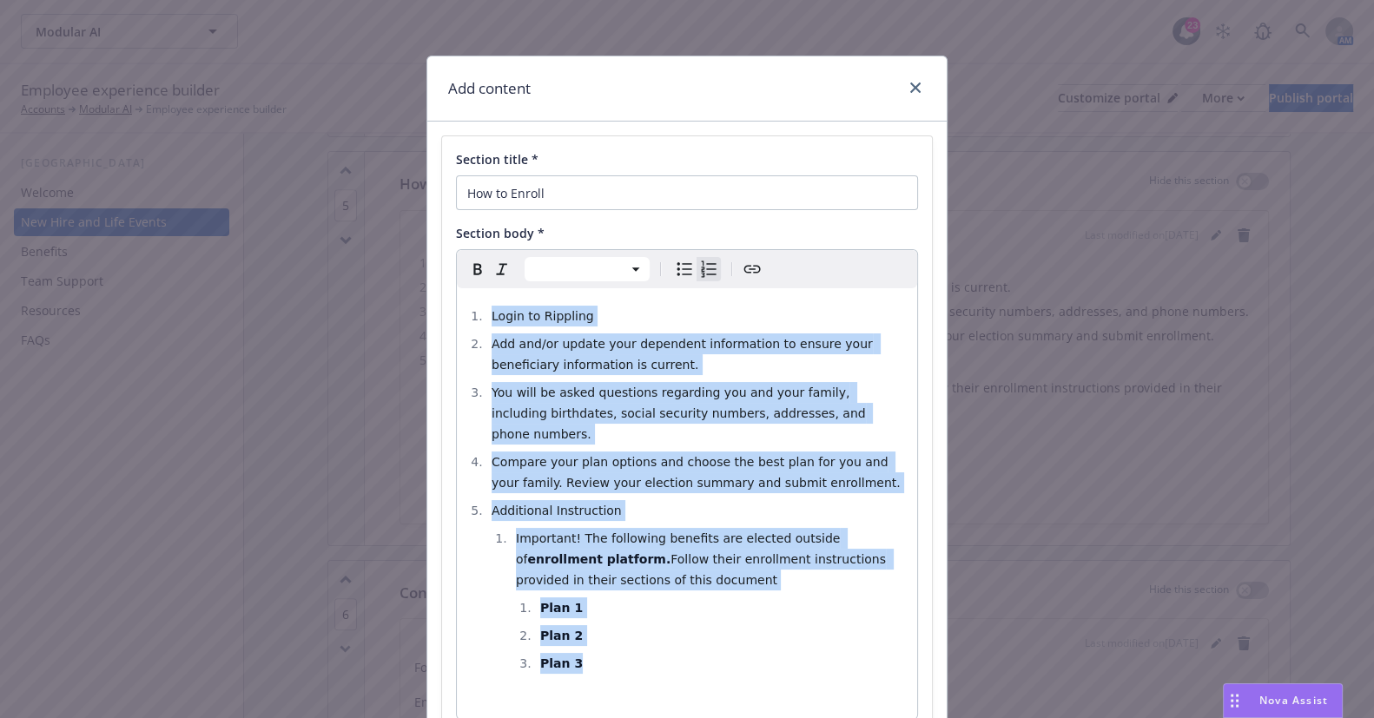
drag, startPoint x: 591, startPoint y: 652, endPoint x: 375, endPoint y: 215, distance: 487.2
click at [375, 215] on div "Add content Section title * How to Enroll Section body * Paragraph Heading 1 He…" at bounding box center [687, 359] width 1374 height 718
click at [679, 273] on icon "Bulleted list" at bounding box center [684, 269] width 21 height 21
click at [592, 324] on li "Login to Rippling" at bounding box center [697, 316] width 420 height 21
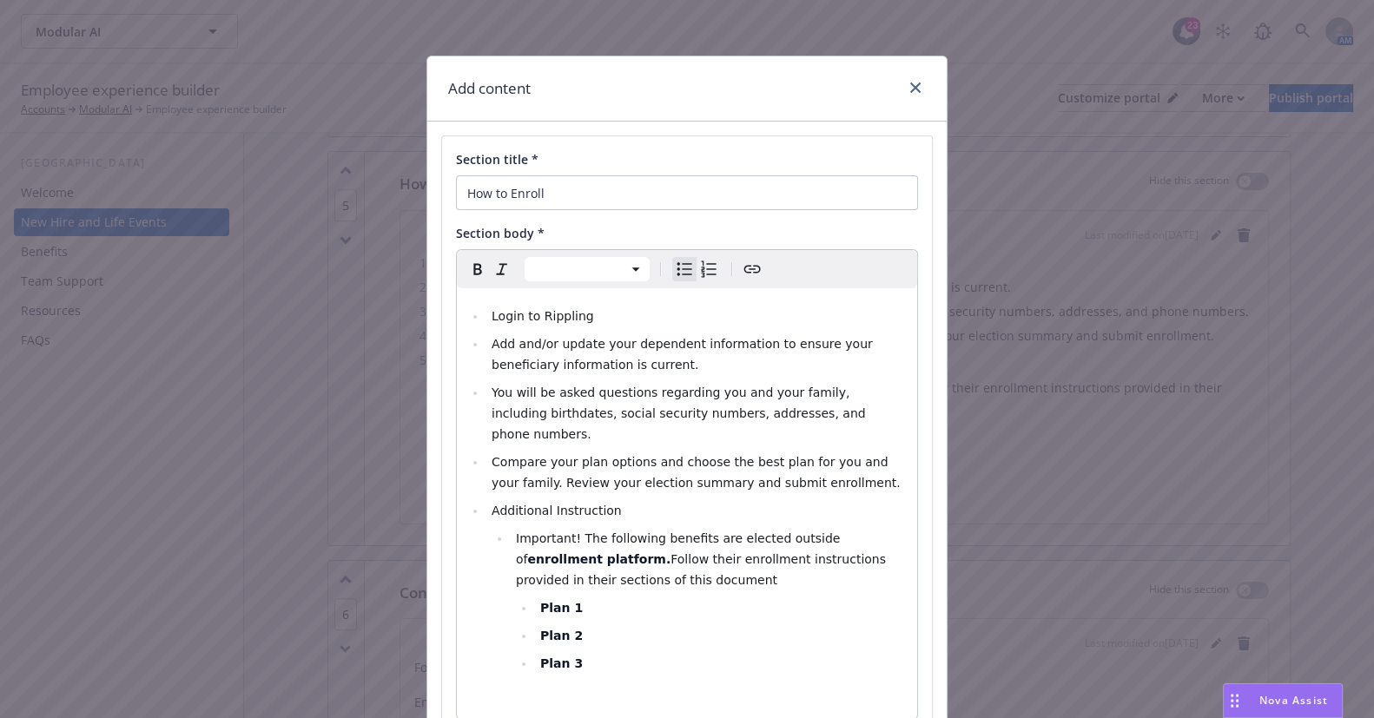
drag, startPoint x: 626, startPoint y: 319, endPoint x: 626, endPoint y: 371, distance: 52.1
click at [626, 319] on li "Login to Rippling" at bounding box center [697, 316] width 420 height 21
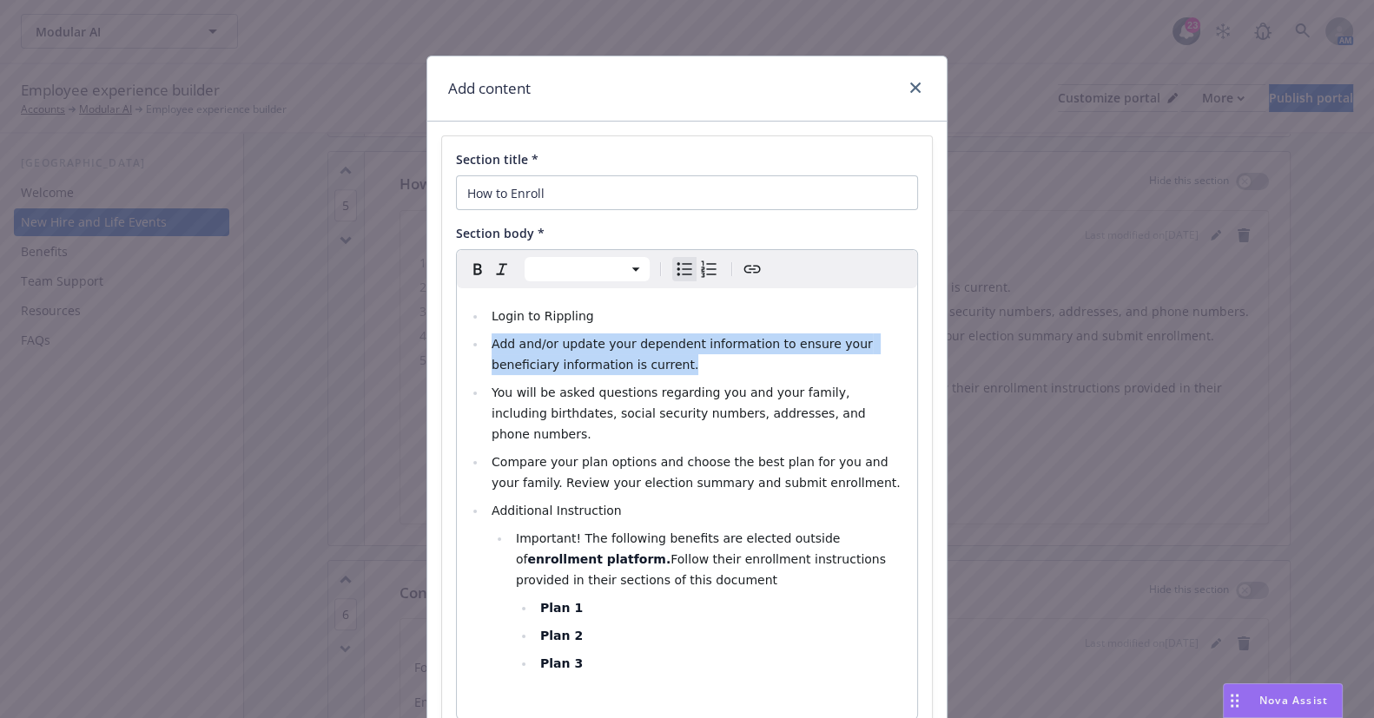
drag, startPoint x: 622, startPoint y: 366, endPoint x: 487, endPoint y: 341, distance: 137.7
click at [487, 341] on li "Add and/or update your dependent information to ensure your beneficiary informa…" at bounding box center [697, 355] width 420 height 42
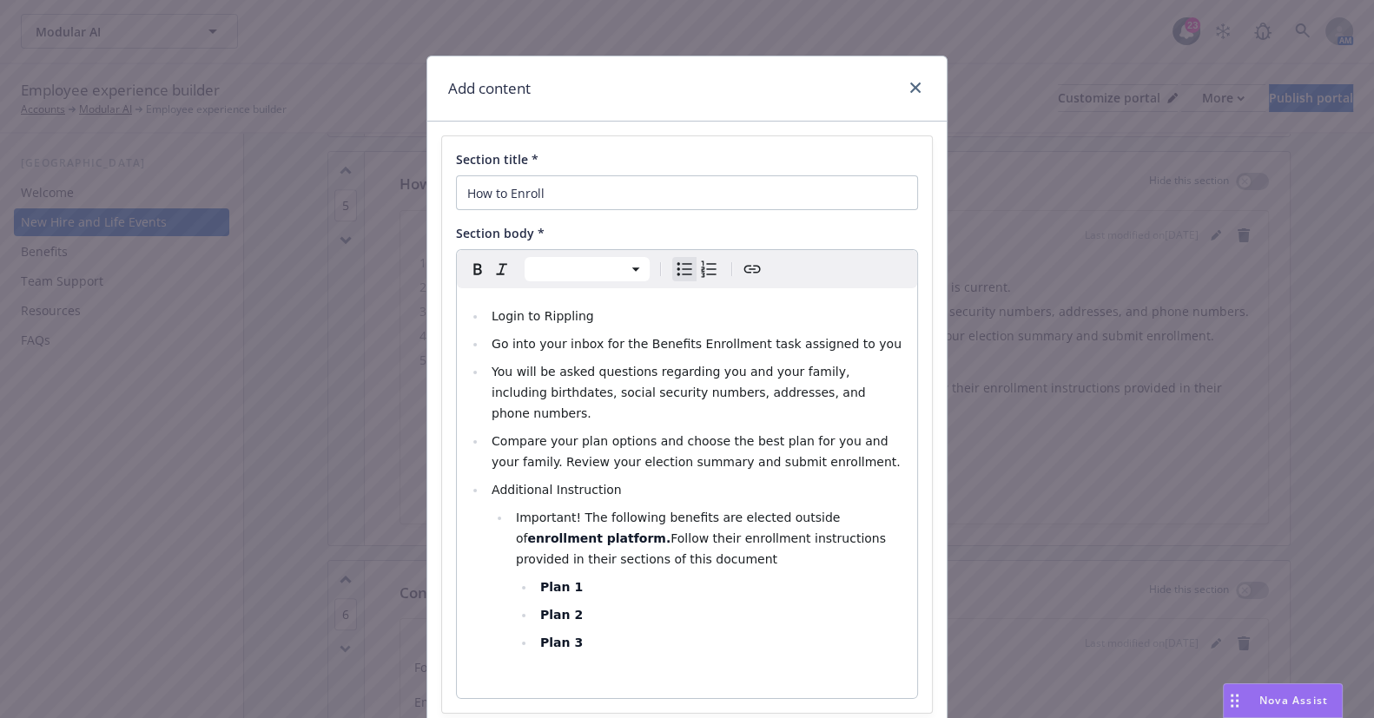
click at [626, 338] on span "Go into your inbox for the Benefits Enrollment task assigned to you" at bounding box center [697, 344] width 410 height 14
drag, startPoint x: 857, startPoint y: 392, endPoint x: 484, endPoint y: 374, distance: 374.0
click at [487, 374] on li "You will be asked questions regarding you and your family, including birthdates…" at bounding box center [697, 392] width 420 height 63
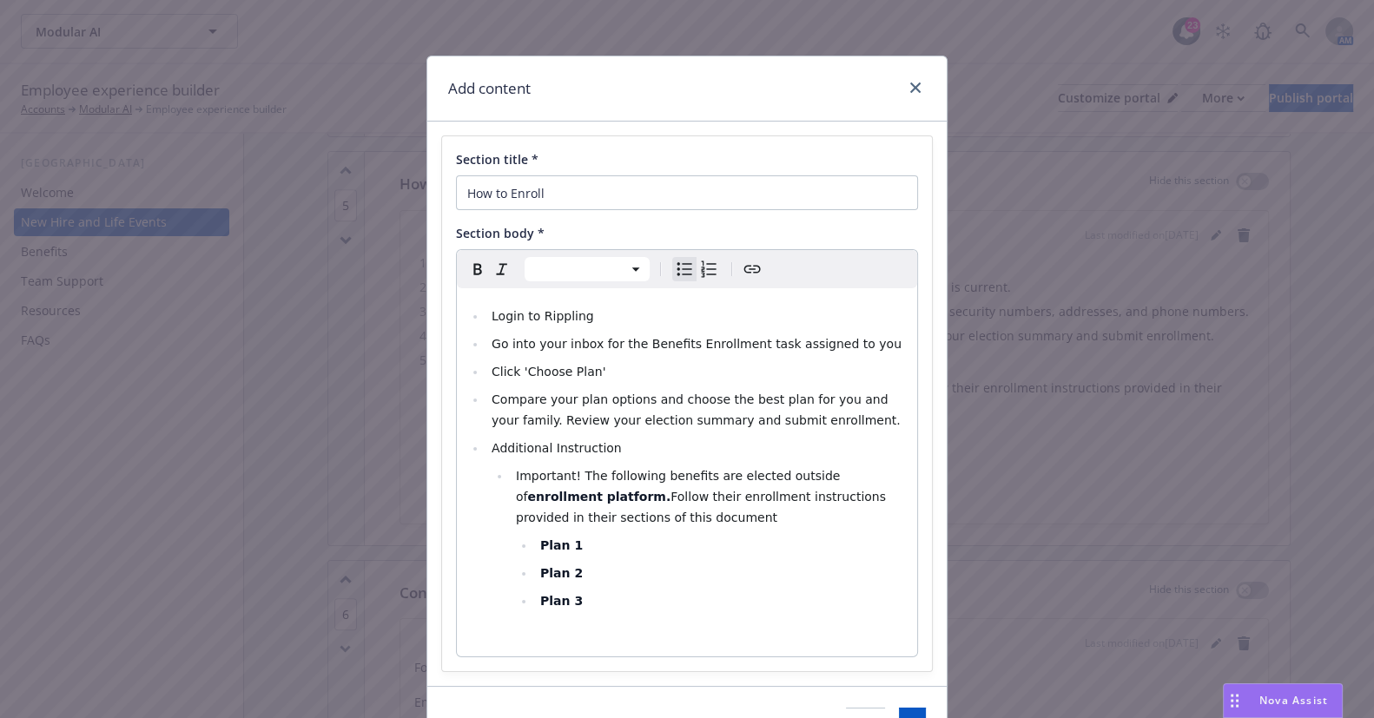
click at [835, 426] on li "Compare your plan options and choose the best plan for you and your family. Rev…" at bounding box center [697, 410] width 420 height 42
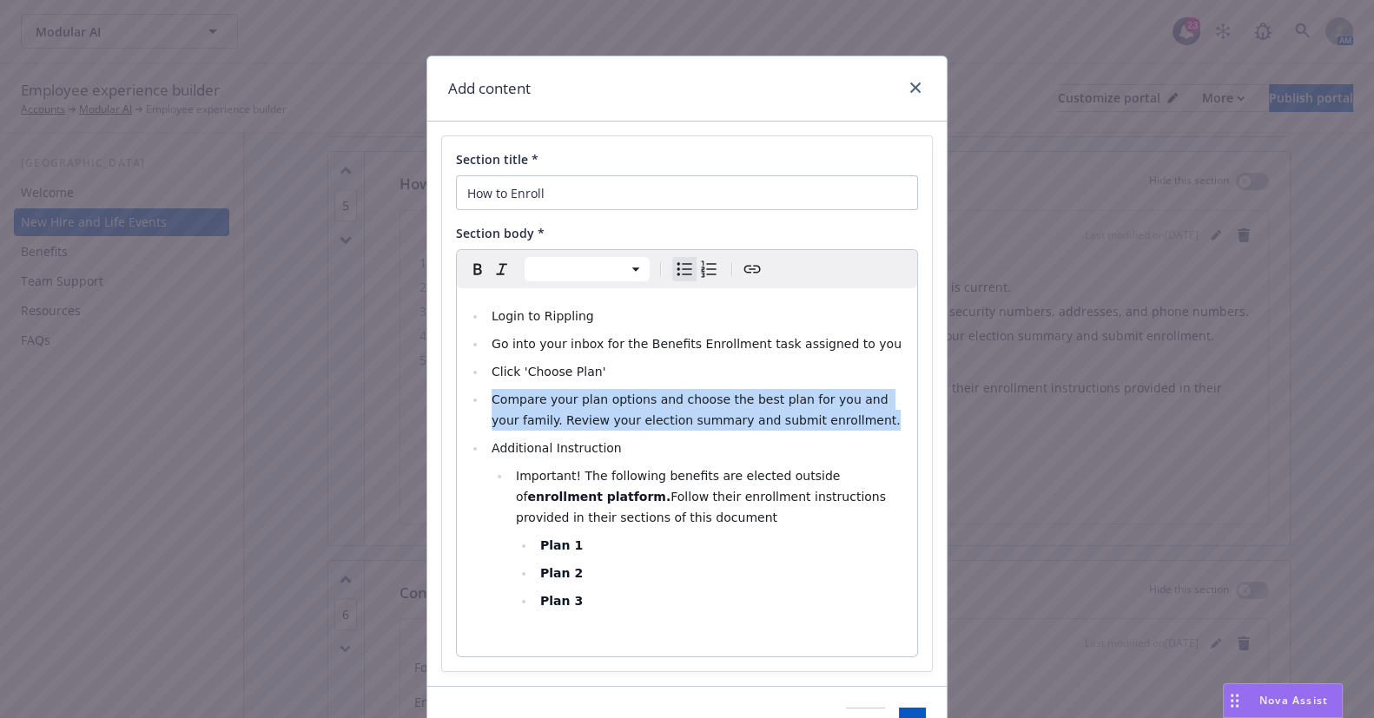
drag, startPoint x: 821, startPoint y: 426, endPoint x: 466, endPoint y: 397, distance: 356.5
click at [487, 397] on li "Compare your plan options and choose the best plan for you and your family. Rev…" at bounding box center [697, 410] width 420 height 42
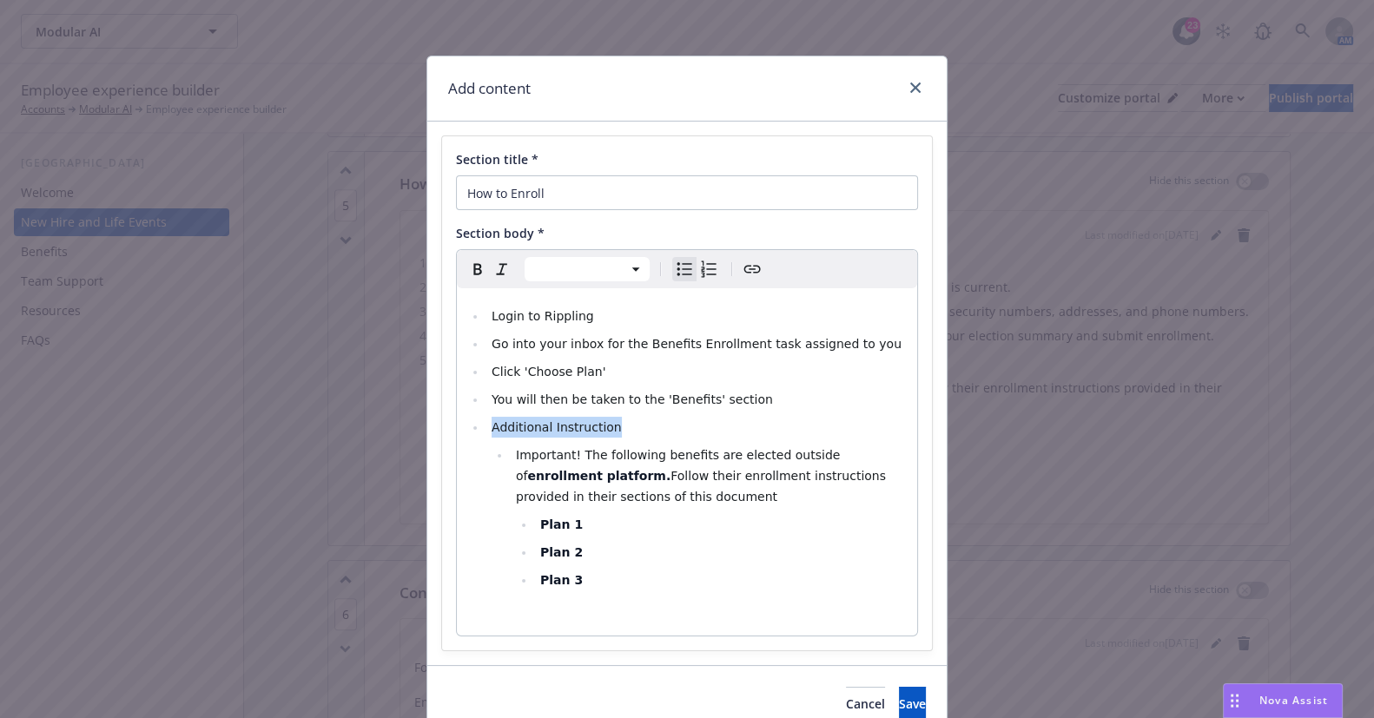
drag, startPoint x: 623, startPoint y: 431, endPoint x: 488, endPoint y: 430, distance: 134.7
click at [488, 430] on li "Additional Instruction" at bounding box center [697, 427] width 420 height 21
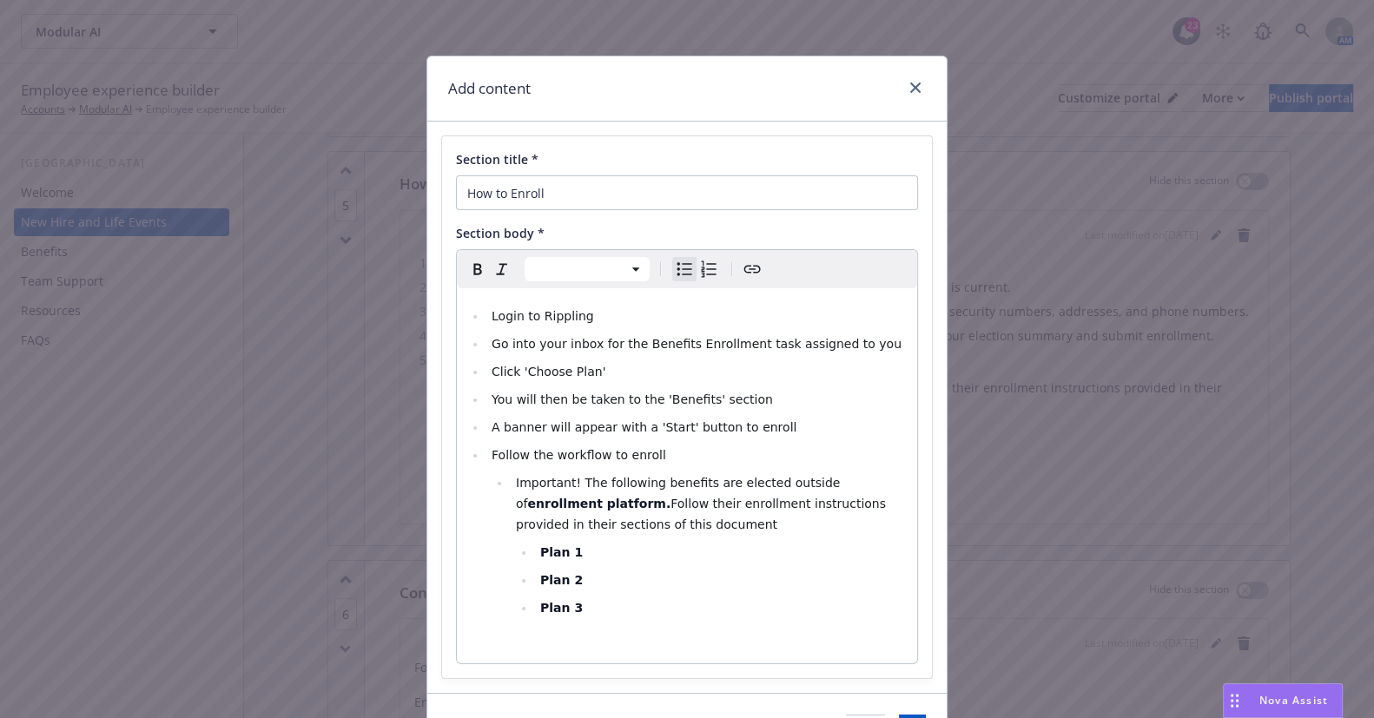
select select "paragraph"
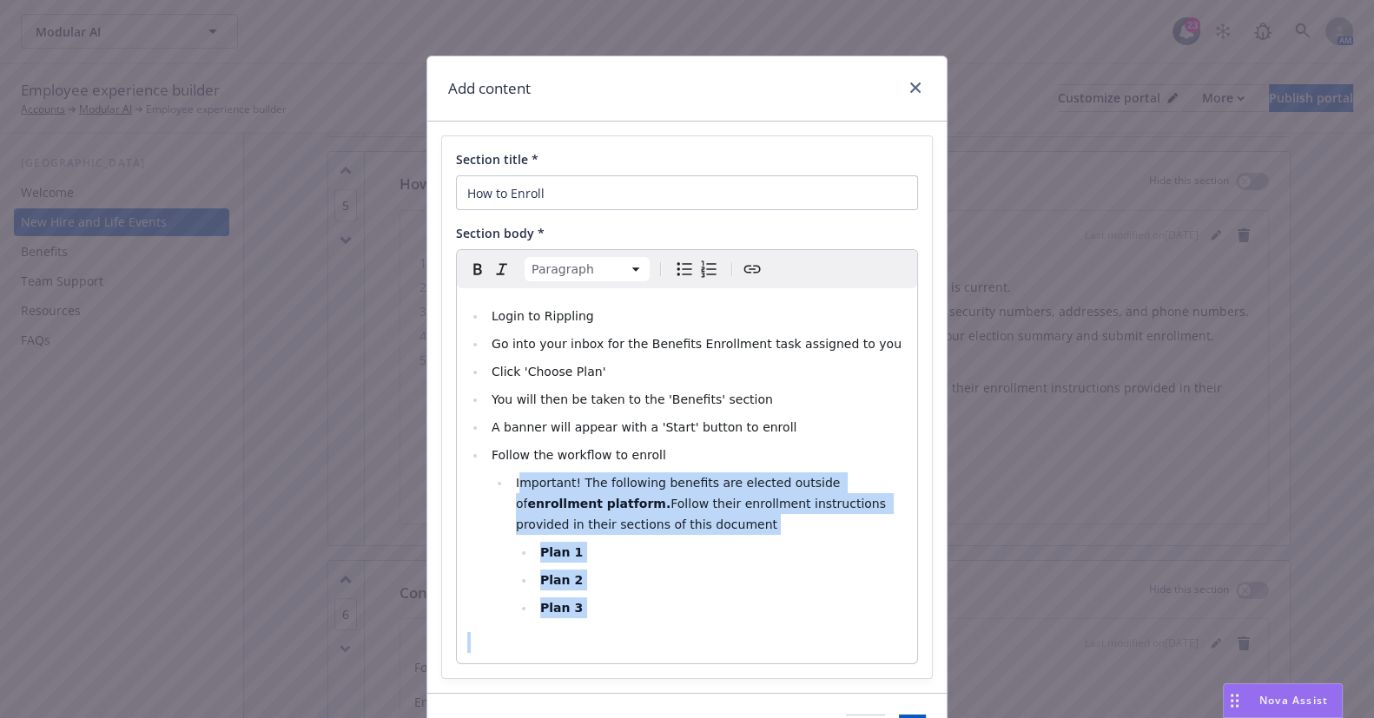
drag, startPoint x: 669, startPoint y: 623, endPoint x: 513, endPoint y: 485, distance: 208.7
click at [513, 485] on div "Login to Rippling Go into your inbox for the Benefits Enrollment task assigned …" at bounding box center [687, 475] width 460 height 375
select select
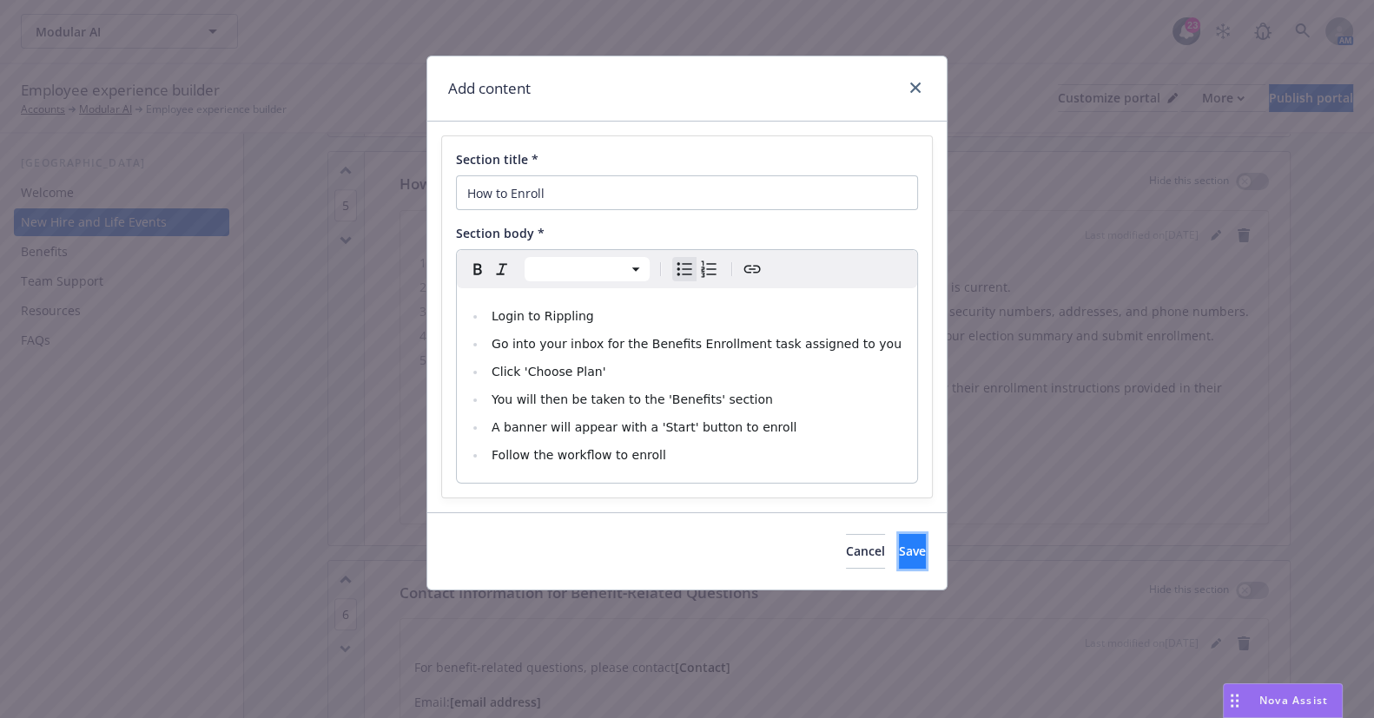
click at [902, 554] on button "Save" at bounding box center [912, 551] width 27 height 35
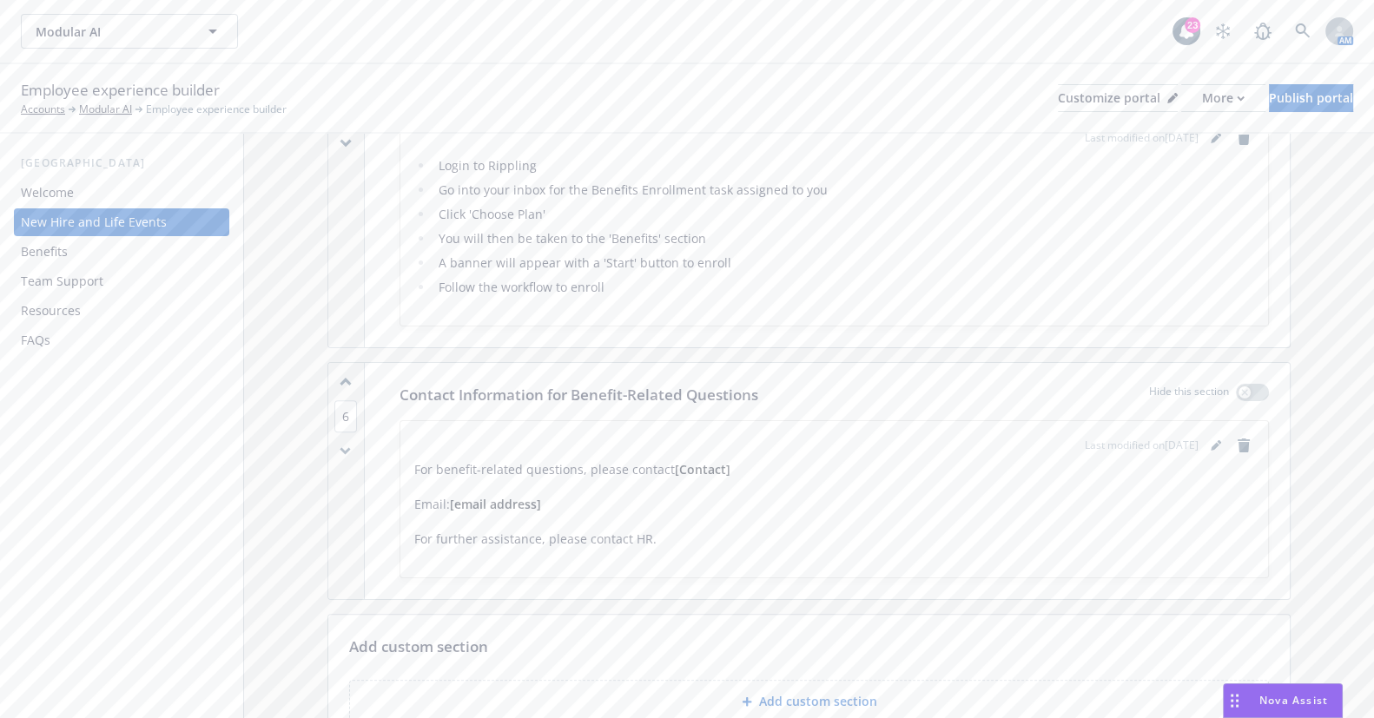
scroll to position [2132, 0]
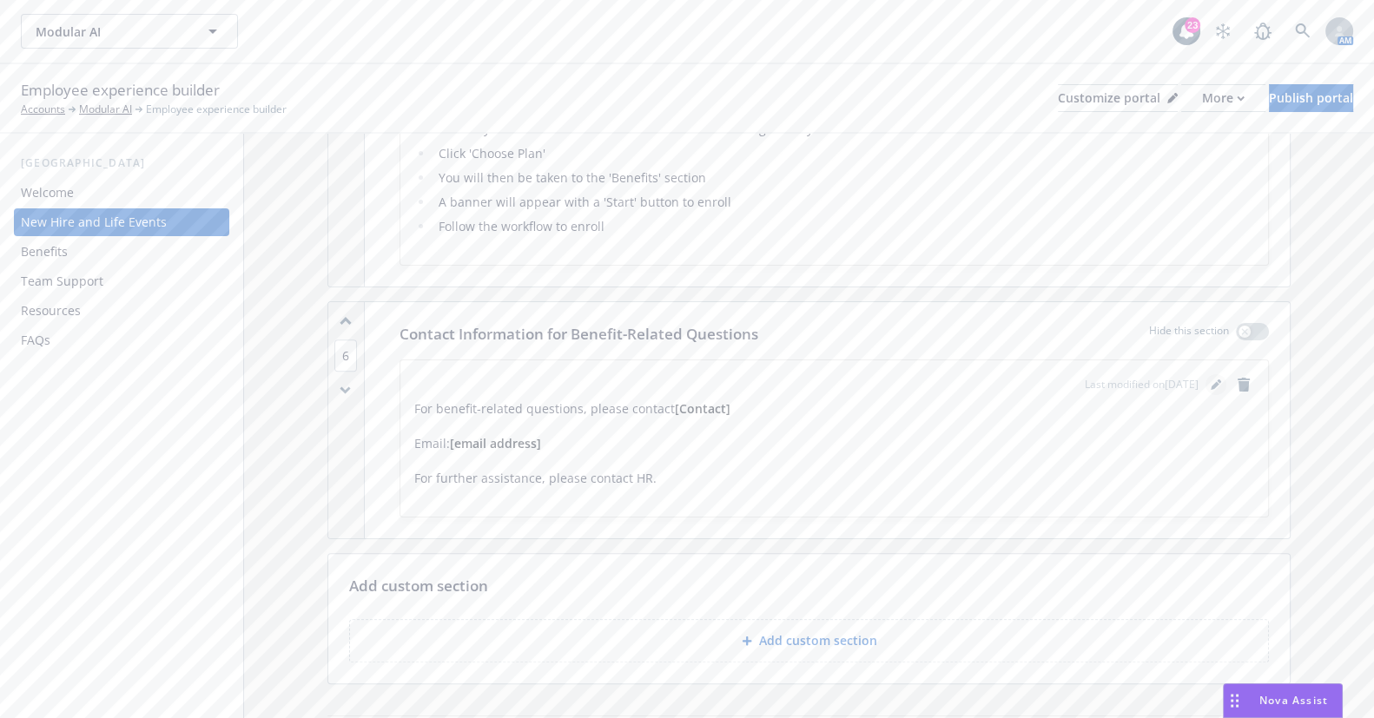
click at [1211, 384] on icon "editPencil" at bounding box center [1215, 385] width 9 height 9
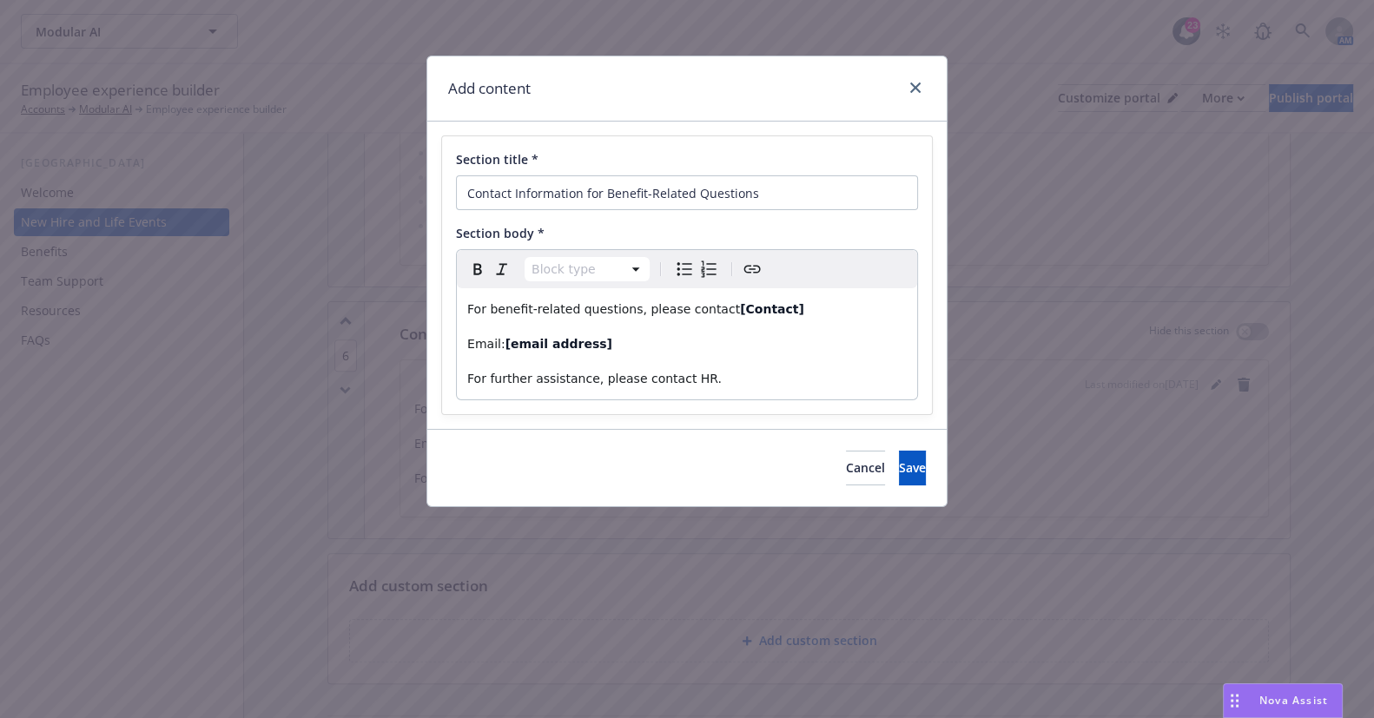
select select "paragraph"
click at [796, 318] on p "For benefit-related questions, please contact [Contact]" at bounding box center [687, 309] width 440 height 21
drag, startPoint x: 788, startPoint y: 308, endPoint x: 711, endPoint y: 312, distance: 77.4
click at [711, 312] on p "For benefit-related questions, please contact [Contact]" at bounding box center [687, 309] width 440 height 21
drag, startPoint x: 844, startPoint y: 341, endPoint x: 827, endPoint y: 318, distance: 28.5
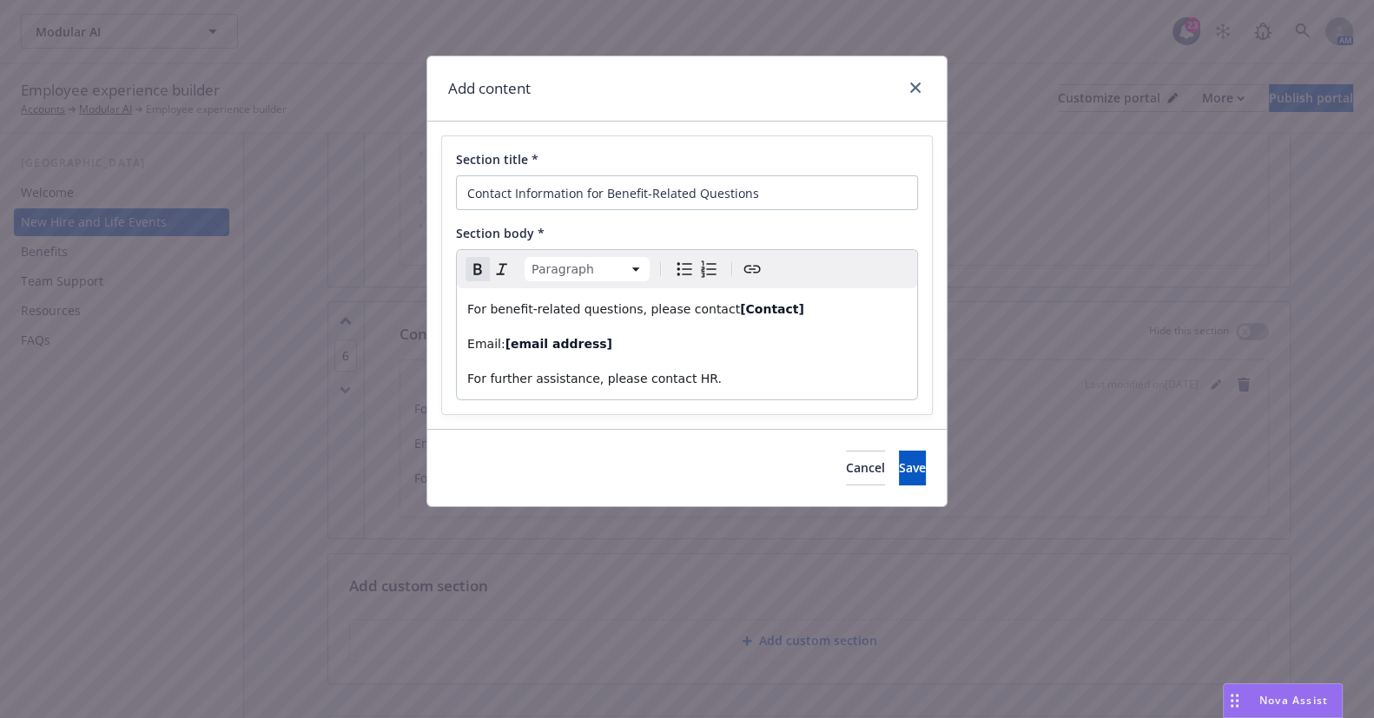
click at [844, 339] on p "Email: [email address]" at bounding box center [687, 344] width 440 height 21
drag, startPoint x: 827, startPoint y: 318, endPoint x: 788, endPoint y: 318, distance: 39.1
click at [826, 318] on p "For benefit-related questions, please contact [Contact]" at bounding box center [687, 309] width 440 height 21
drag, startPoint x: 784, startPoint y: 314, endPoint x: 631, endPoint y: 313, distance: 152.9
click at [631, 313] on p "For benefit-related questions, please contact [Contact]" at bounding box center [687, 309] width 440 height 21
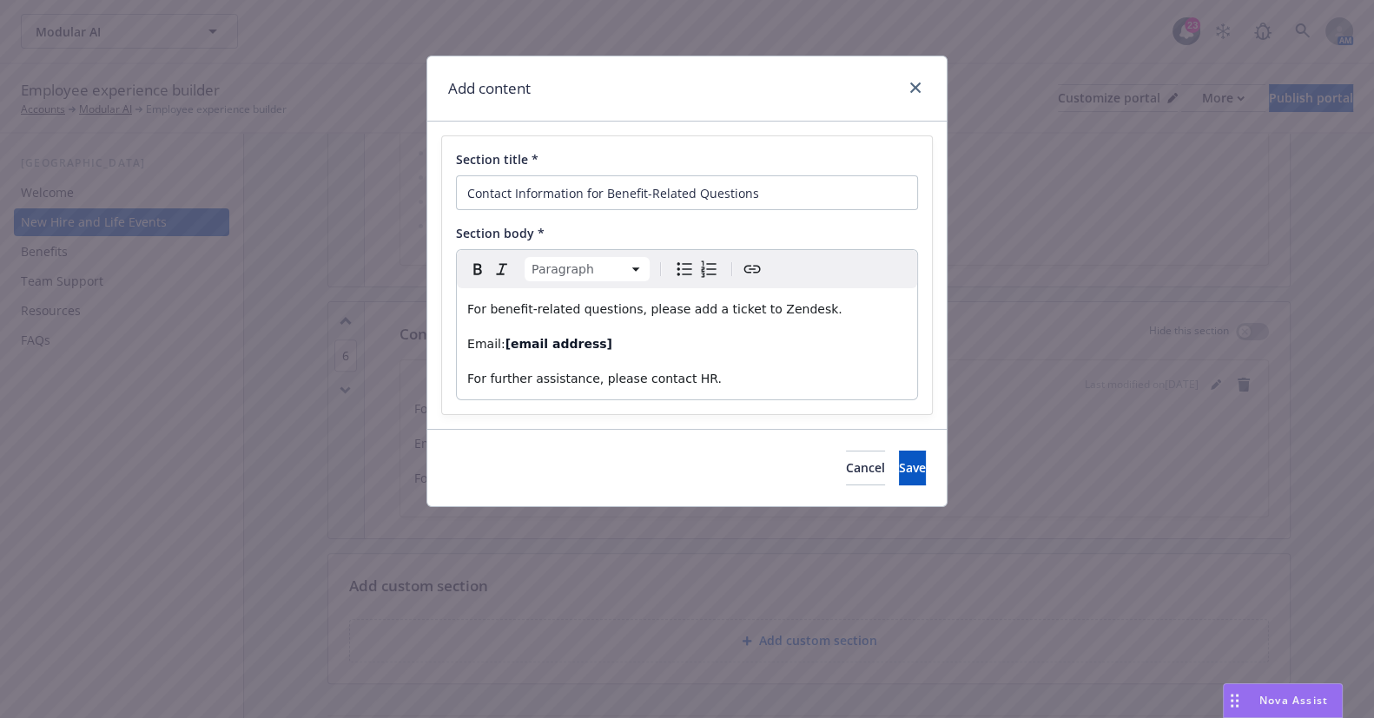
click at [619, 349] on p "Email: [email address]" at bounding box center [687, 344] width 440 height 21
click at [827, 308] on p "For benefit-related questions, please add a ticket to Zendesk." at bounding box center [687, 309] width 440 height 21
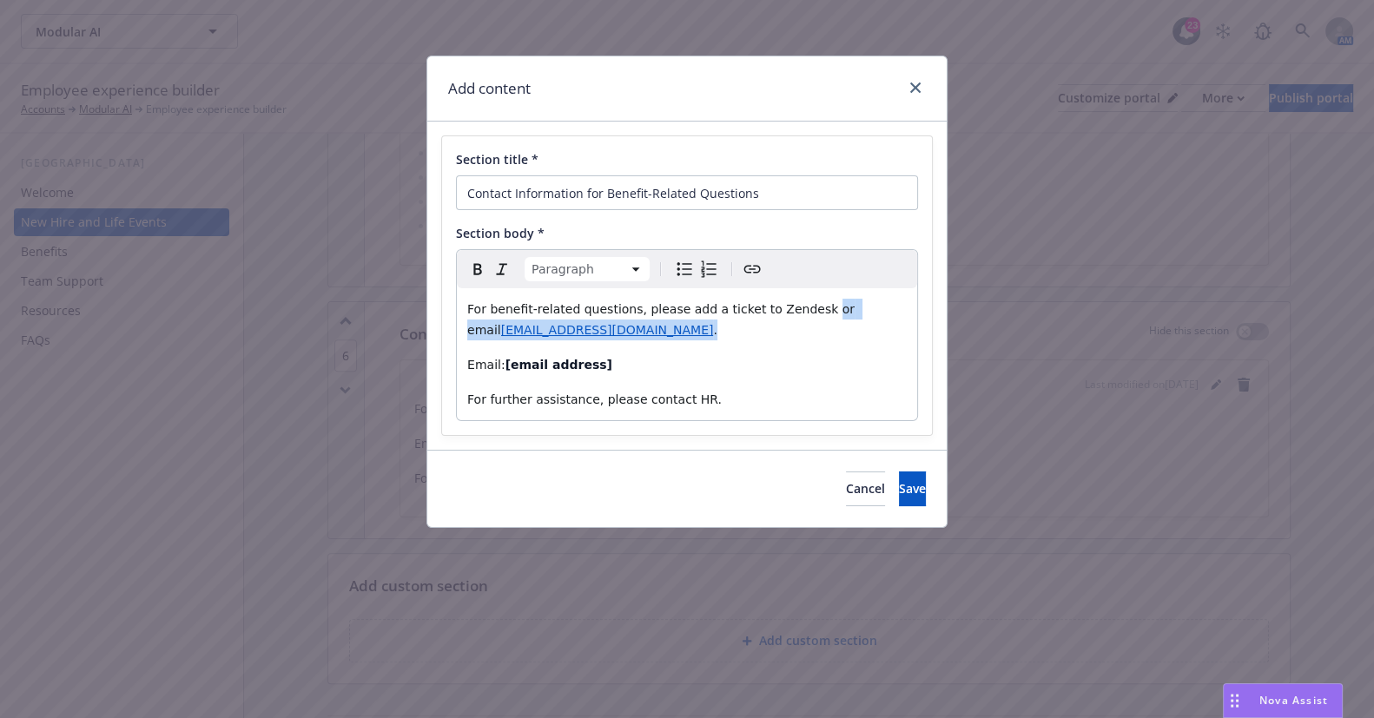
drag, startPoint x: 672, startPoint y: 333, endPoint x: 793, endPoint y: 311, distance: 123.6
click at [793, 311] on p "For benefit-related questions, please add a ticket to Zendesk or email askHR@mo…" at bounding box center [687, 320] width 440 height 42
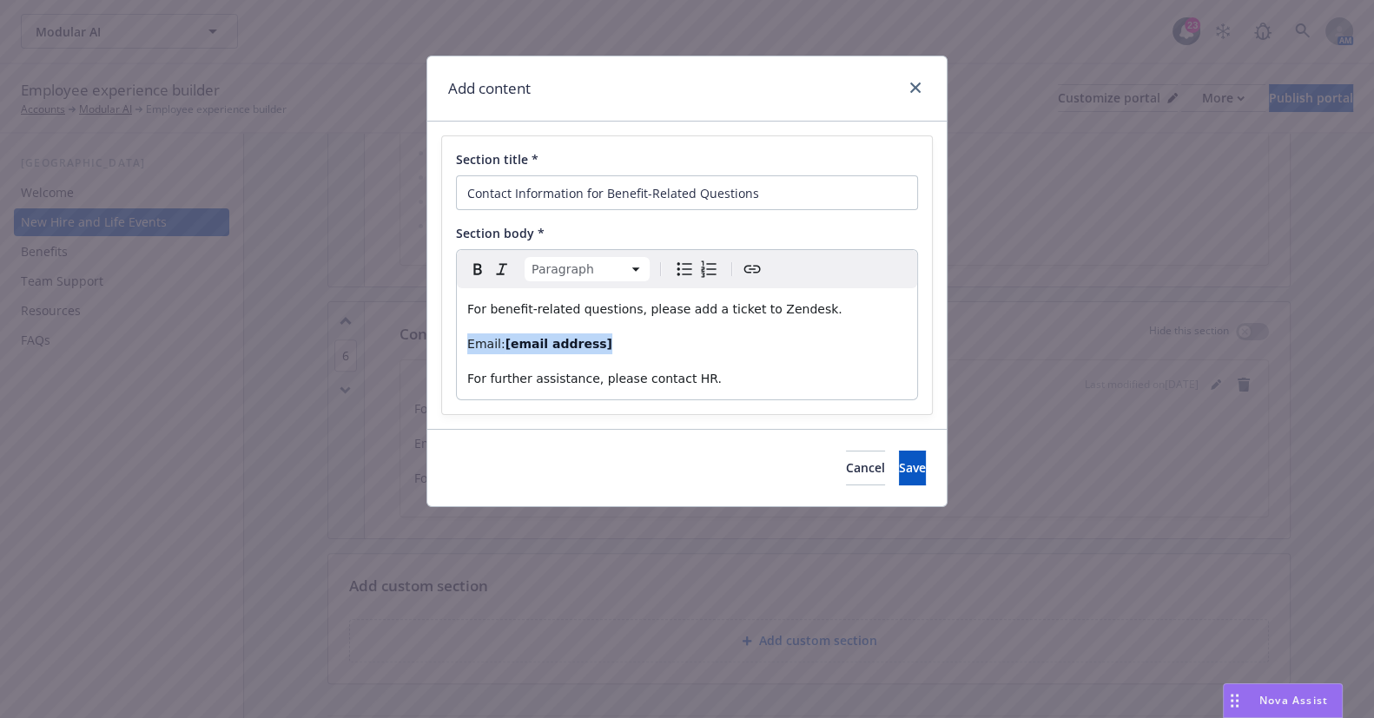
drag, startPoint x: 653, startPoint y: 350, endPoint x: 454, endPoint y: 330, distance: 200.8
click at [454, 330] on div "Section title * Contact Information for Benefit-Related Questions Section body …" at bounding box center [687, 275] width 490 height 278
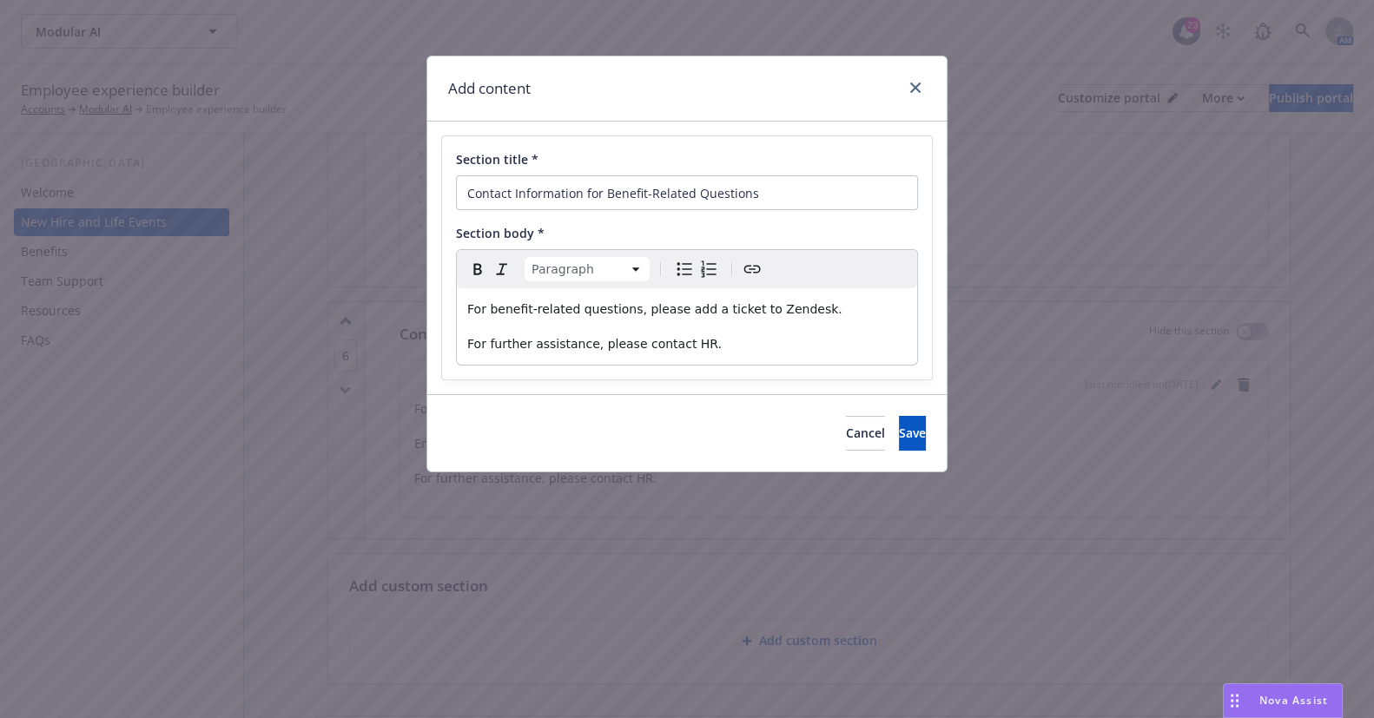
click at [649, 322] on div "For benefit-related questions, please add a ticket to Zendesk. For further assi…" at bounding box center [687, 326] width 460 height 76
click at [745, 341] on p "For further assistance, please contact HR." at bounding box center [687, 344] width 440 height 21
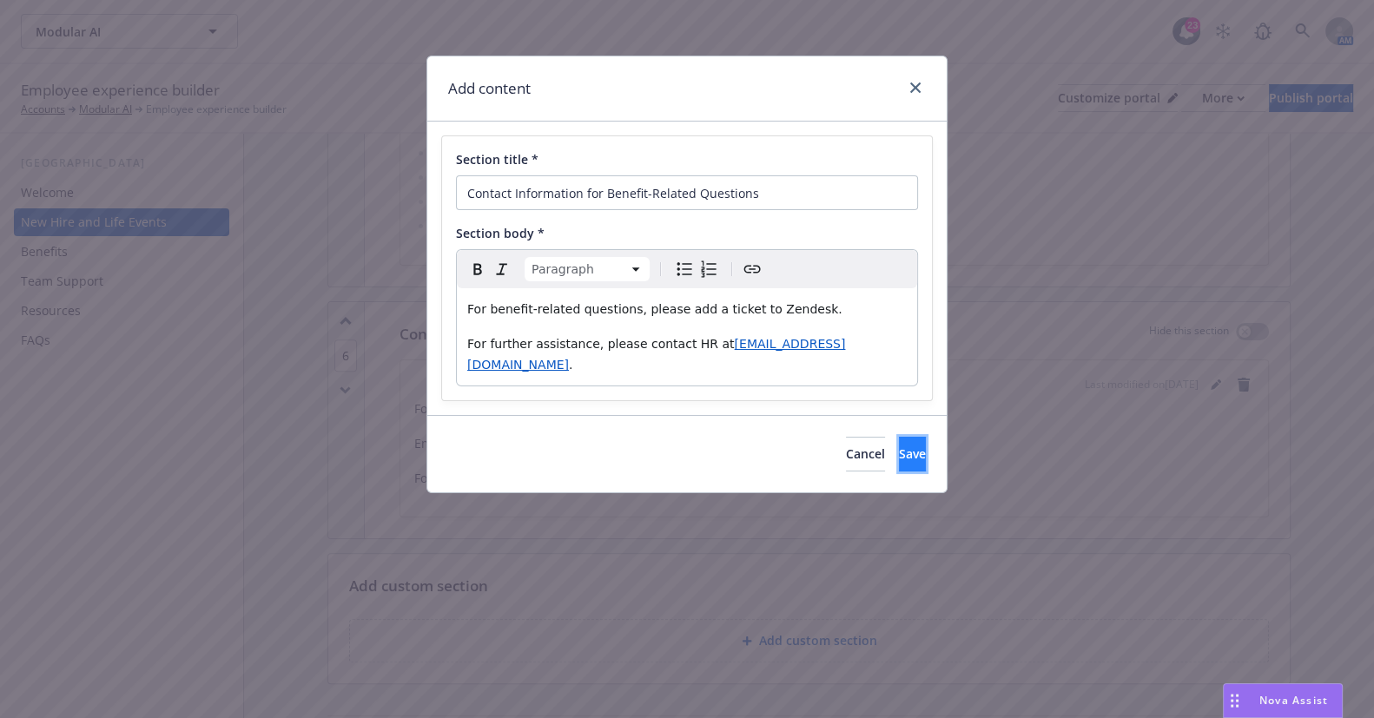
click at [899, 437] on button "Save" at bounding box center [912, 454] width 27 height 35
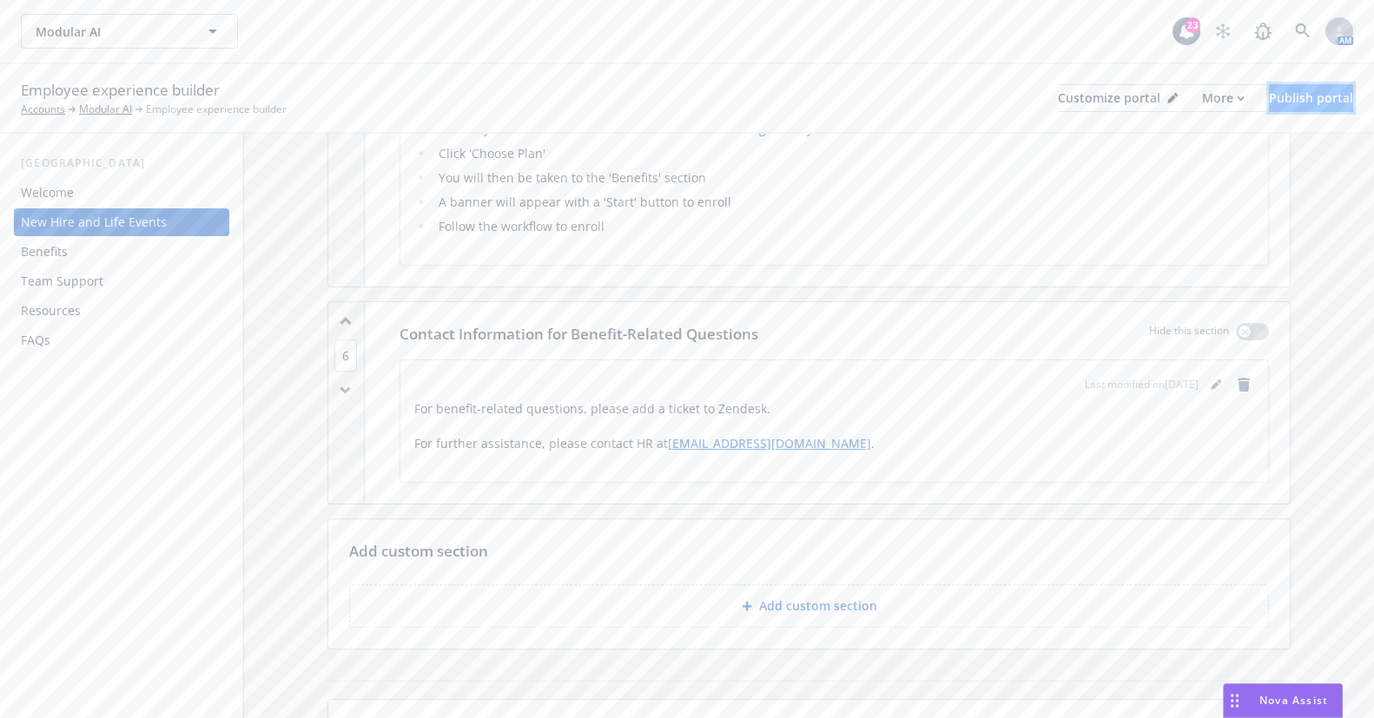
click at [1294, 96] on div "Publish portal" at bounding box center [1311, 98] width 84 height 26
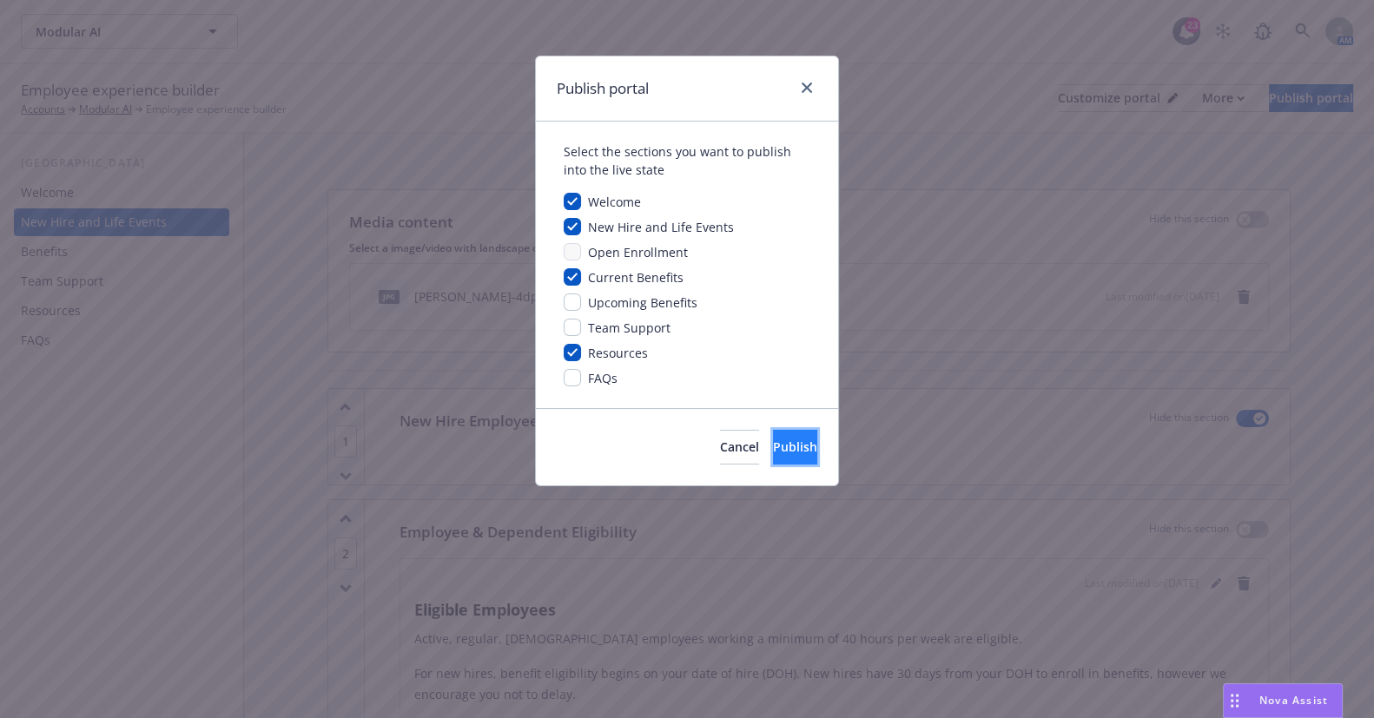
click at [778, 452] on span "Publish" at bounding box center [795, 447] width 44 height 17
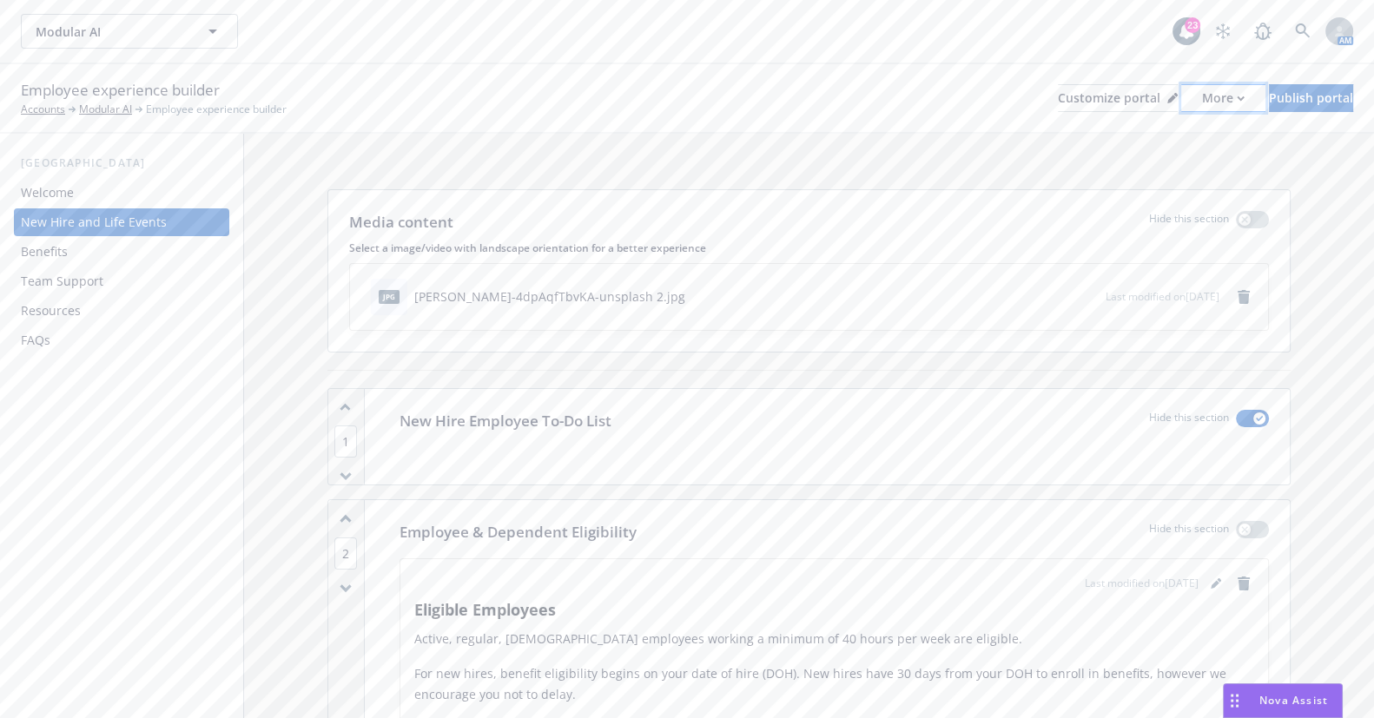
click at [1202, 97] on div "More" at bounding box center [1223, 98] width 43 height 26
click at [1169, 171] on link "Copy portal link" at bounding box center [1131, 172] width 158 height 35
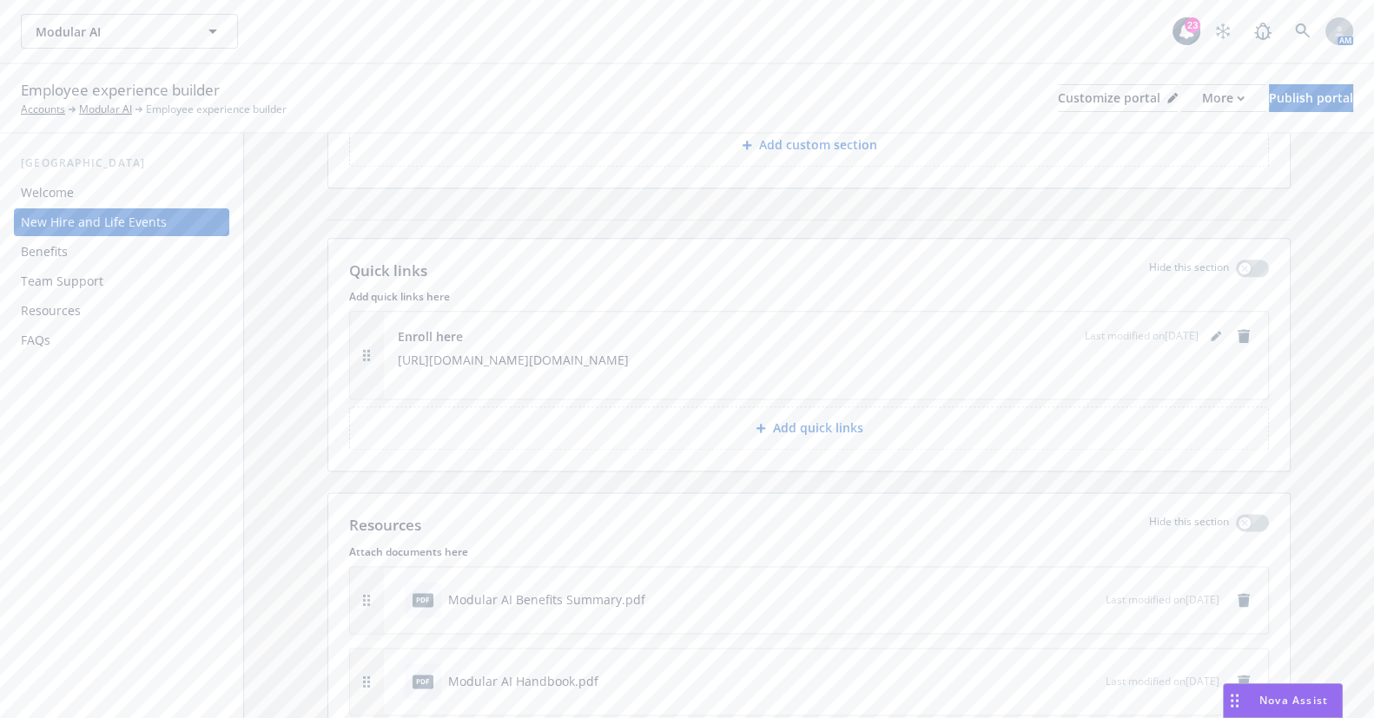
scroll to position [2606, 0]
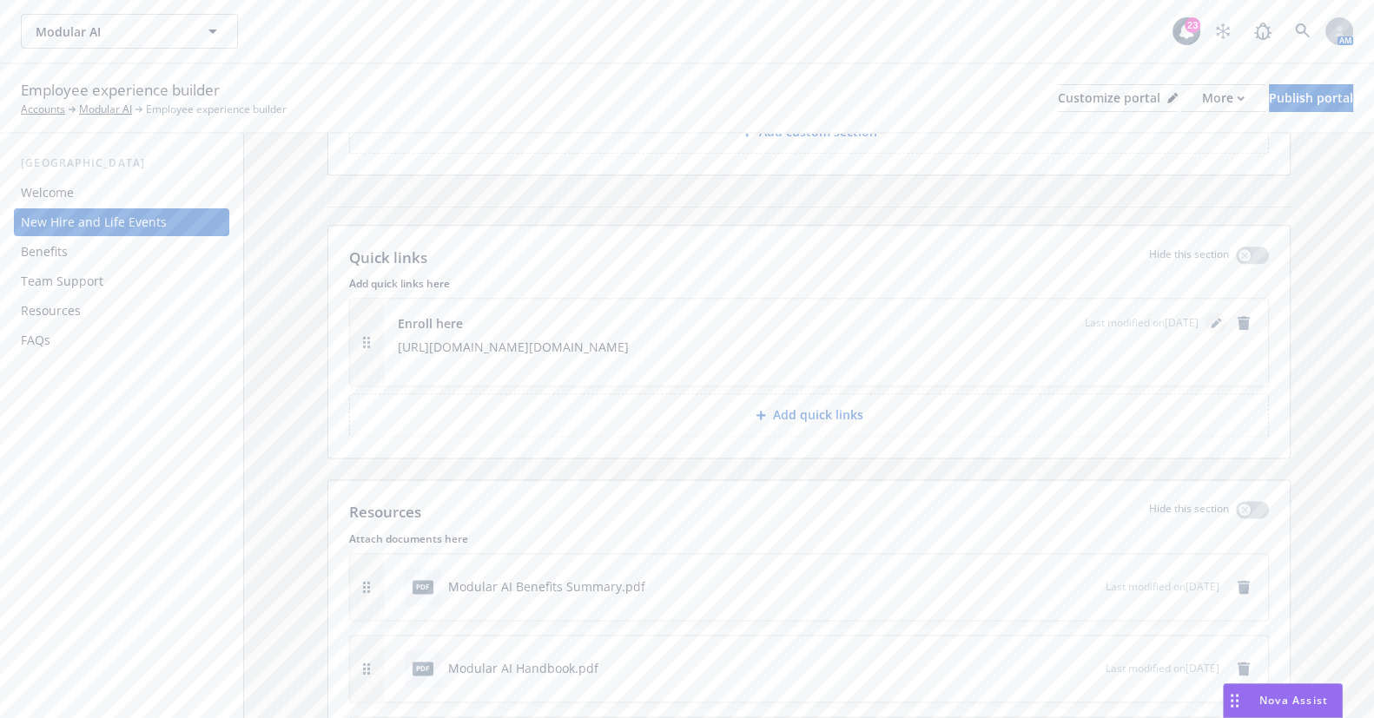
click at [1211, 321] on icon "editPencil" at bounding box center [1215, 324] width 9 height 9
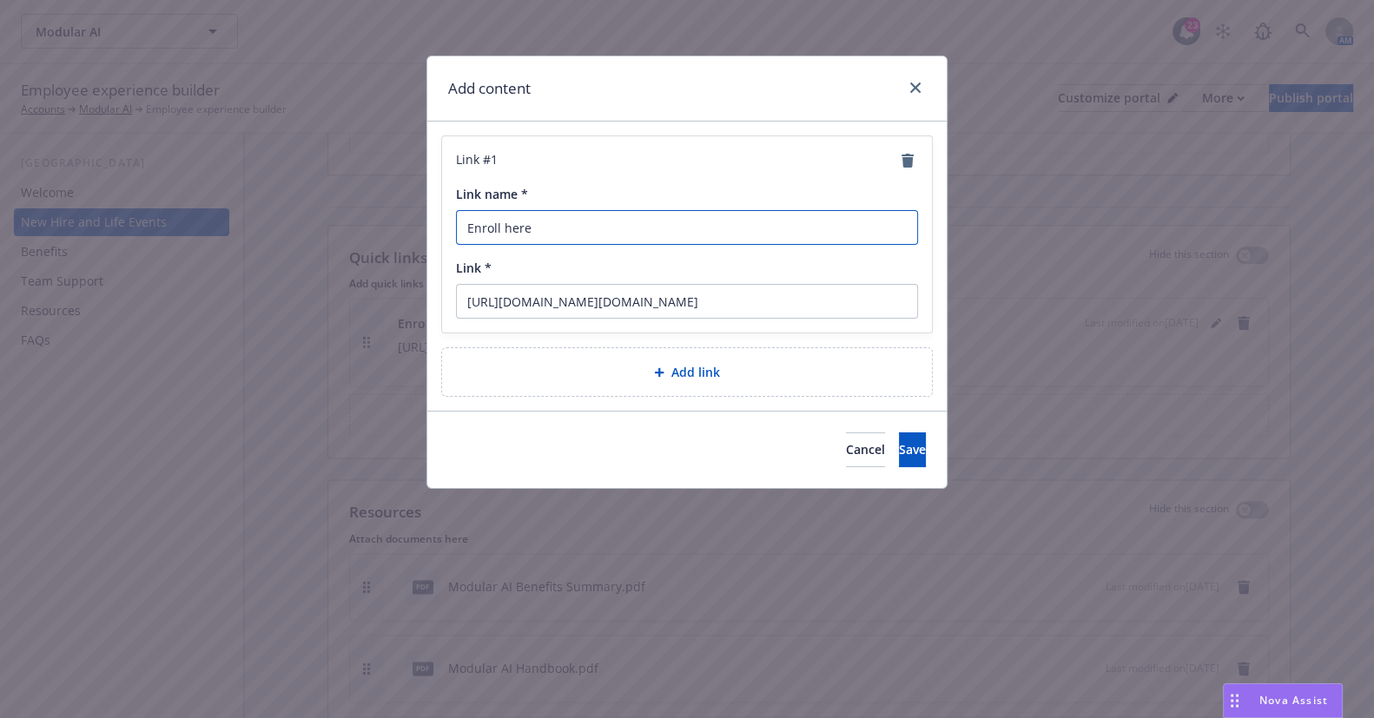
drag, startPoint x: 614, startPoint y: 215, endPoint x: 611, endPoint y: 228, distance: 12.6
click at [613, 216] on input "Enroll here" at bounding box center [687, 227] width 462 height 35
click at [611, 231] on input "Enroll here" at bounding box center [687, 227] width 462 height 35
drag, startPoint x: 573, startPoint y: 223, endPoint x: 330, endPoint y: 236, distance: 242.7
click at [329, 236] on div "Add content Link # 1 Link name * Enroll here Link * https://online.adp.com/sign…" at bounding box center [687, 359] width 1374 height 718
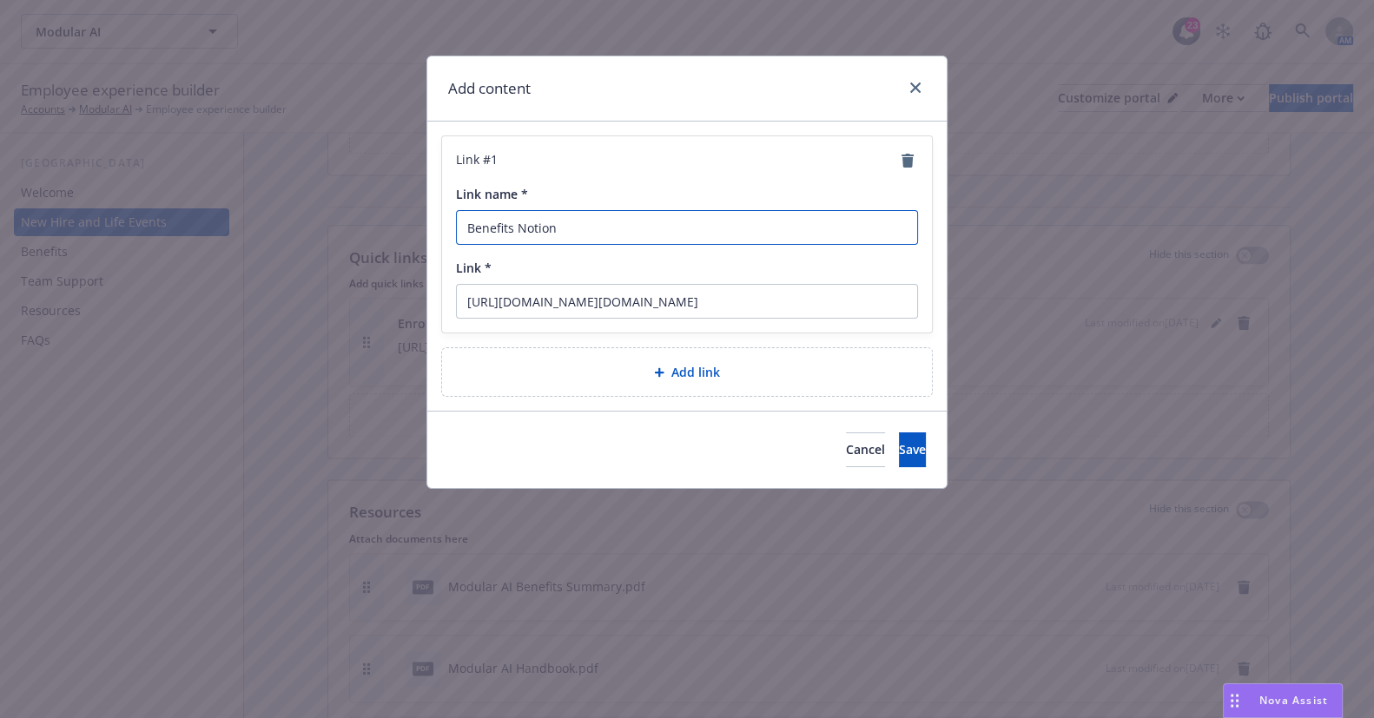
type input "Benefits Notion"
click at [763, 298] on input "https://online.adp.com/signin/v1/?APPID=WFNPortal&productId=80e309c3-7085-bae1-…" at bounding box center [687, 301] width 462 height 35
click at [796, 303] on input "https://online.adp.com/signin/v1/?APPID=WFNPortal&productId=80e309c3-7085-bae1-…" at bounding box center [687, 301] width 462 height 35
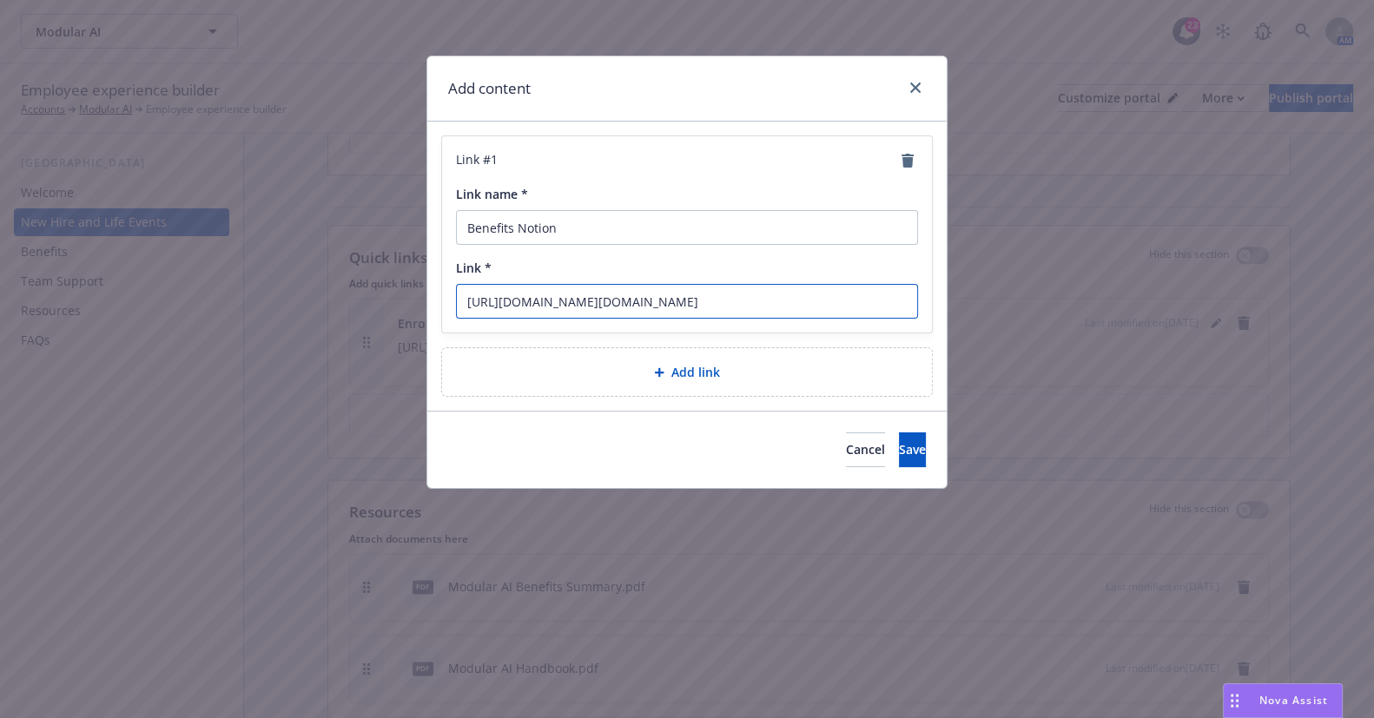
paste input "www.notion.so/modularai/US-Employee-Benefits-2025-1591044d37bb8062a826ec8f61882…"
type input "[URL][DOMAIN_NAME]"
click at [904, 449] on button "Save" at bounding box center [912, 450] width 27 height 35
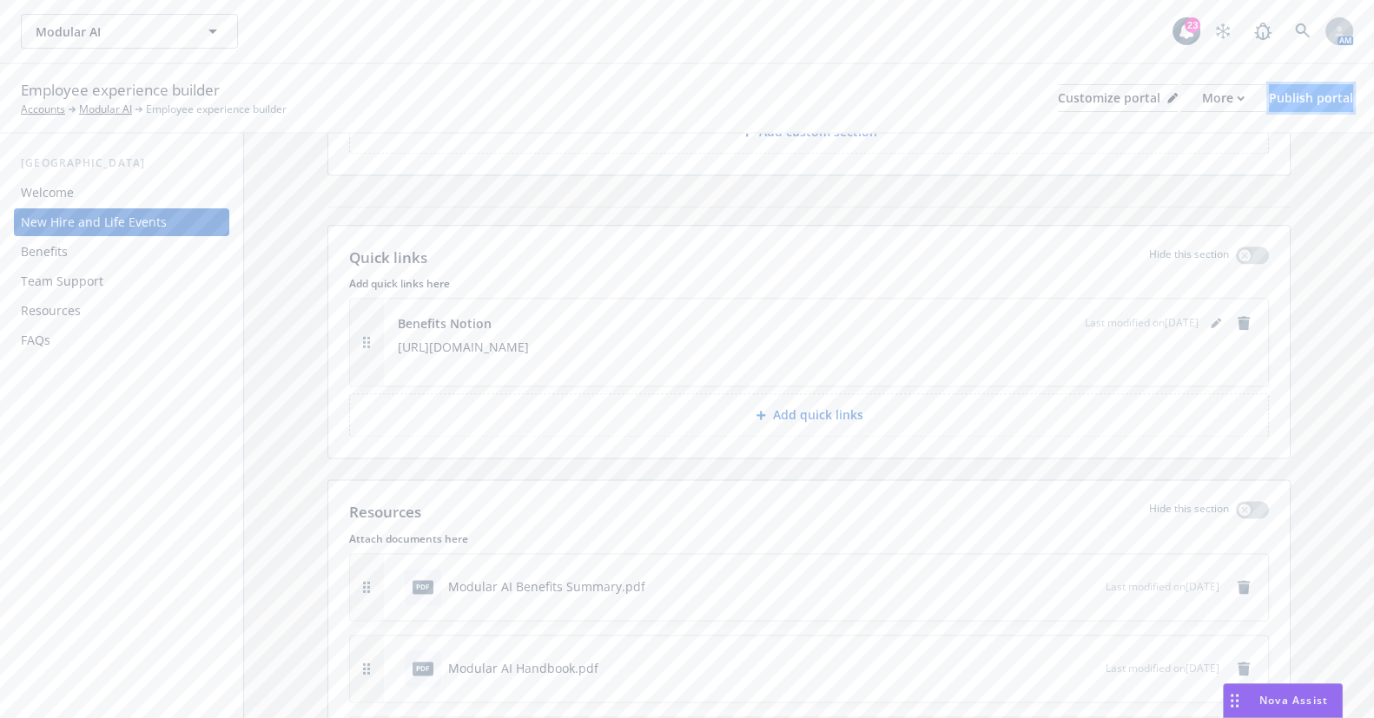
click at [1279, 96] on div "Publish portal" at bounding box center [1311, 98] width 84 height 26
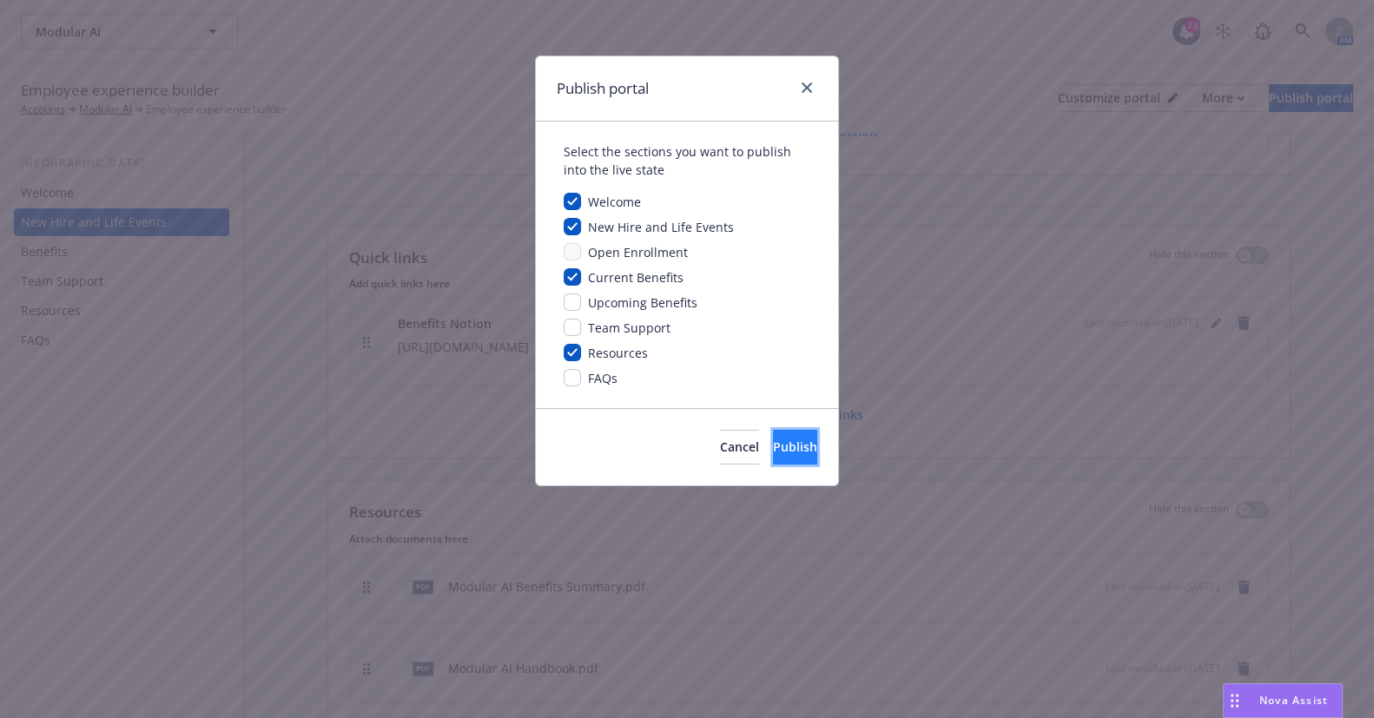
click at [780, 460] on button "Publish" at bounding box center [795, 447] width 44 height 35
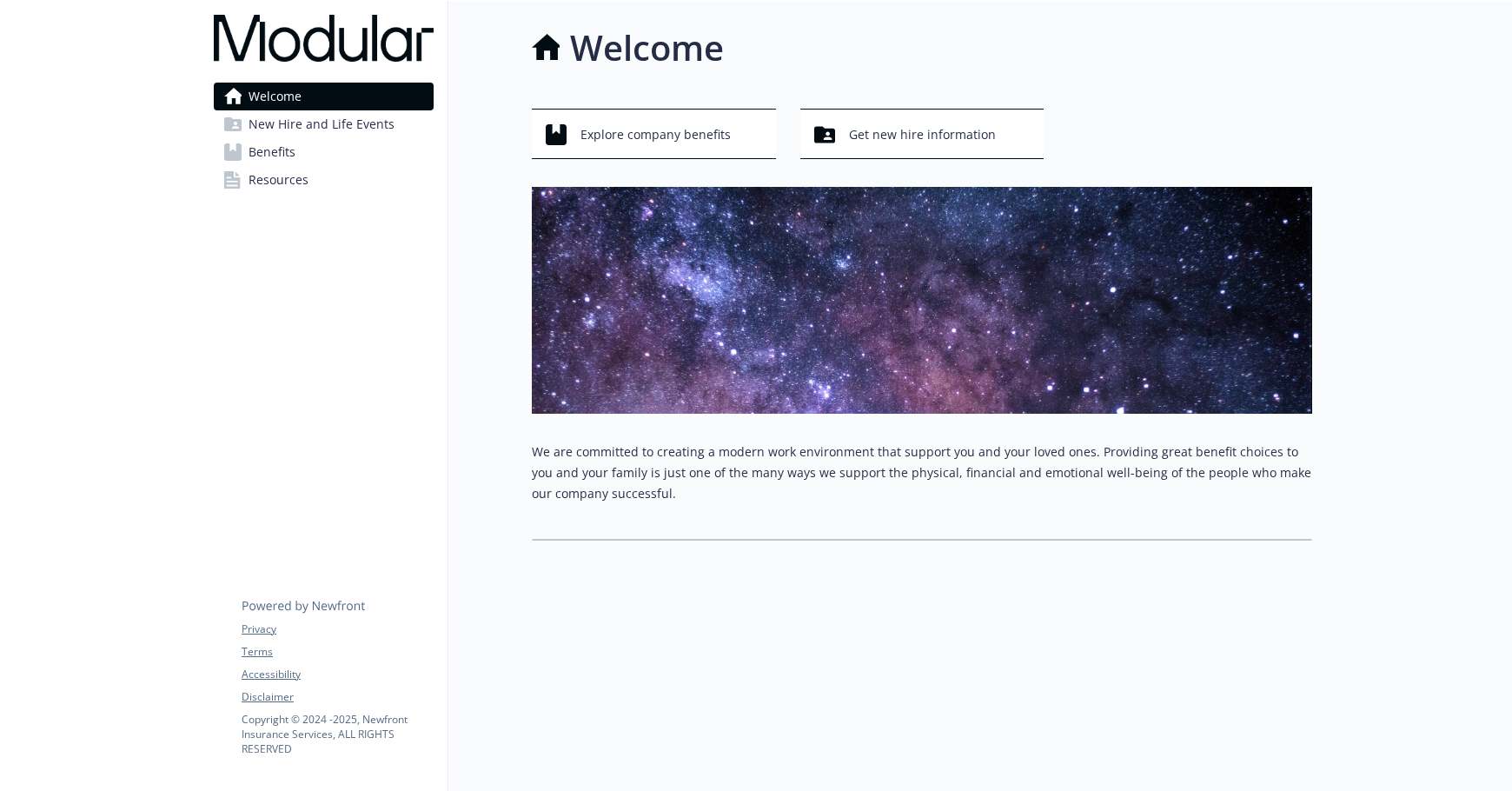
click at [368, 116] on span "New Hire and Life Events" at bounding box center [321, 124] width 146 height 28
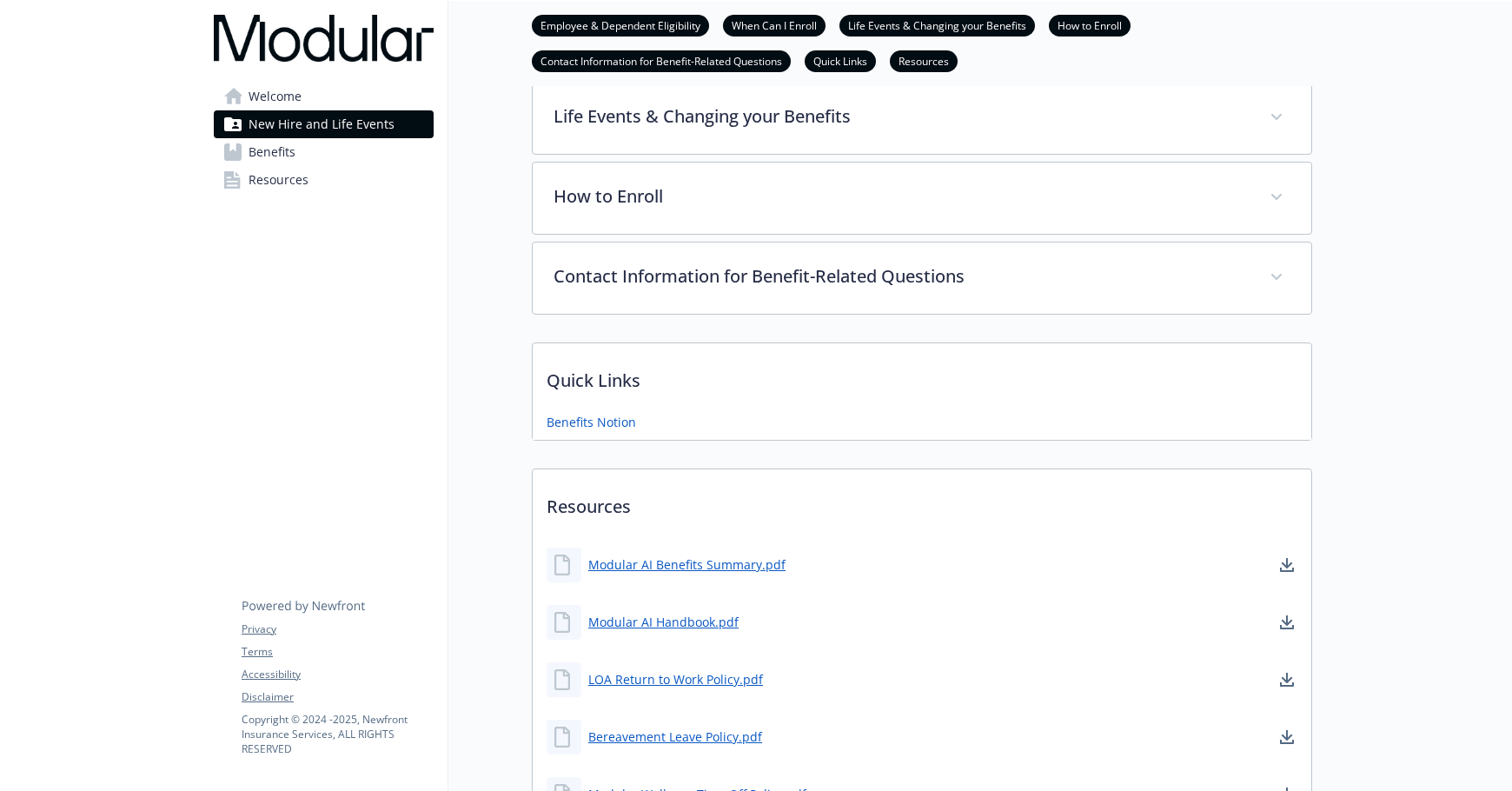
scroll to position [521, 0]
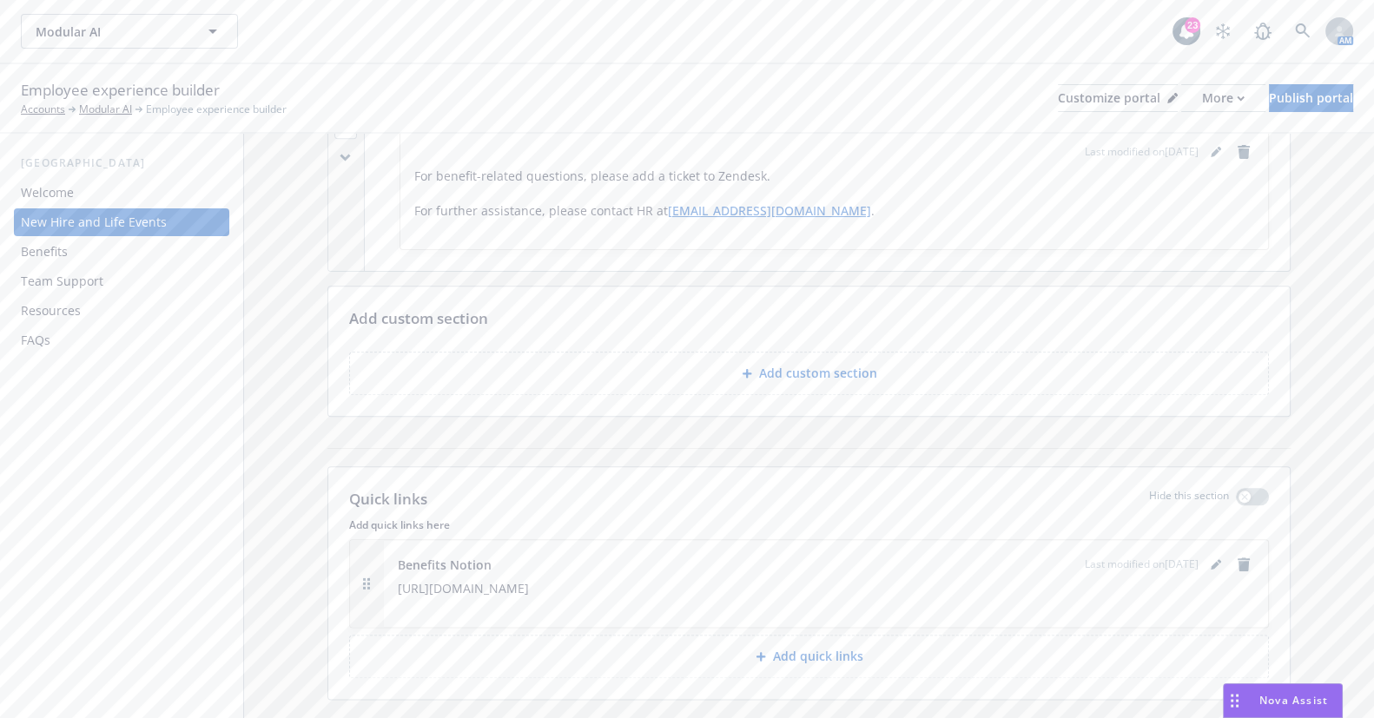
scroll to position [2448, 0]
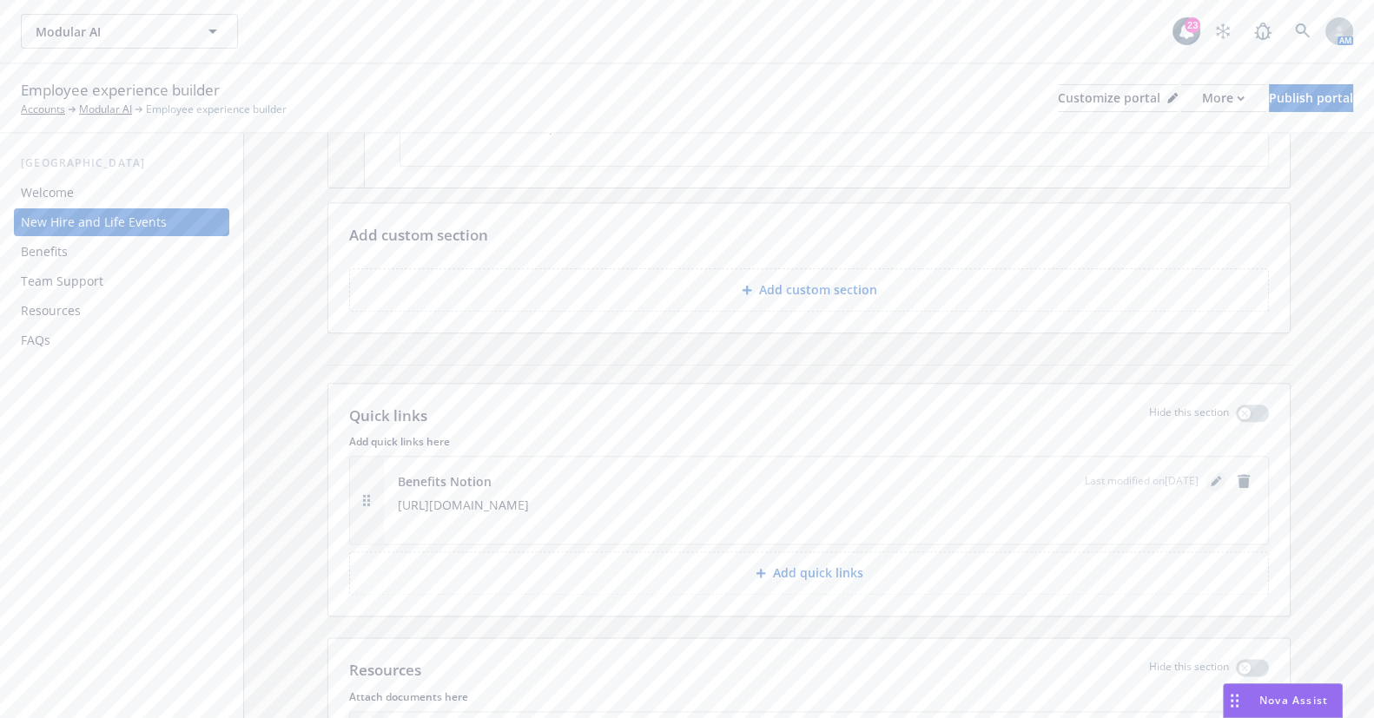
click at [1211, 480] on icon "editPencil" at bounding box center [1215, 482] width 9 height 9
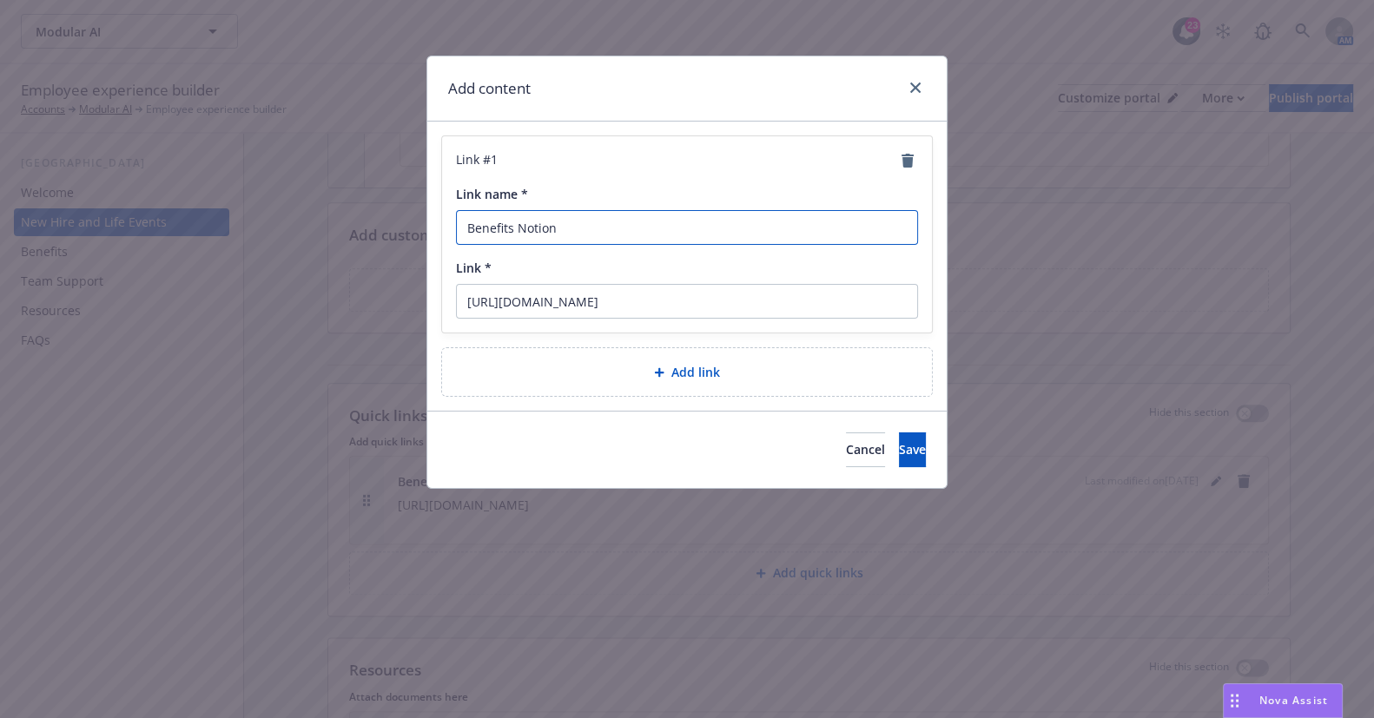
click at [623, 228] on input "Benefits Notion" at bounding box center [687, 227] width 462 height 35
type input "Benefits Notion Page"
click at [899, 455] on span "Save" at bounding box center [912, 449] width 27 height 17
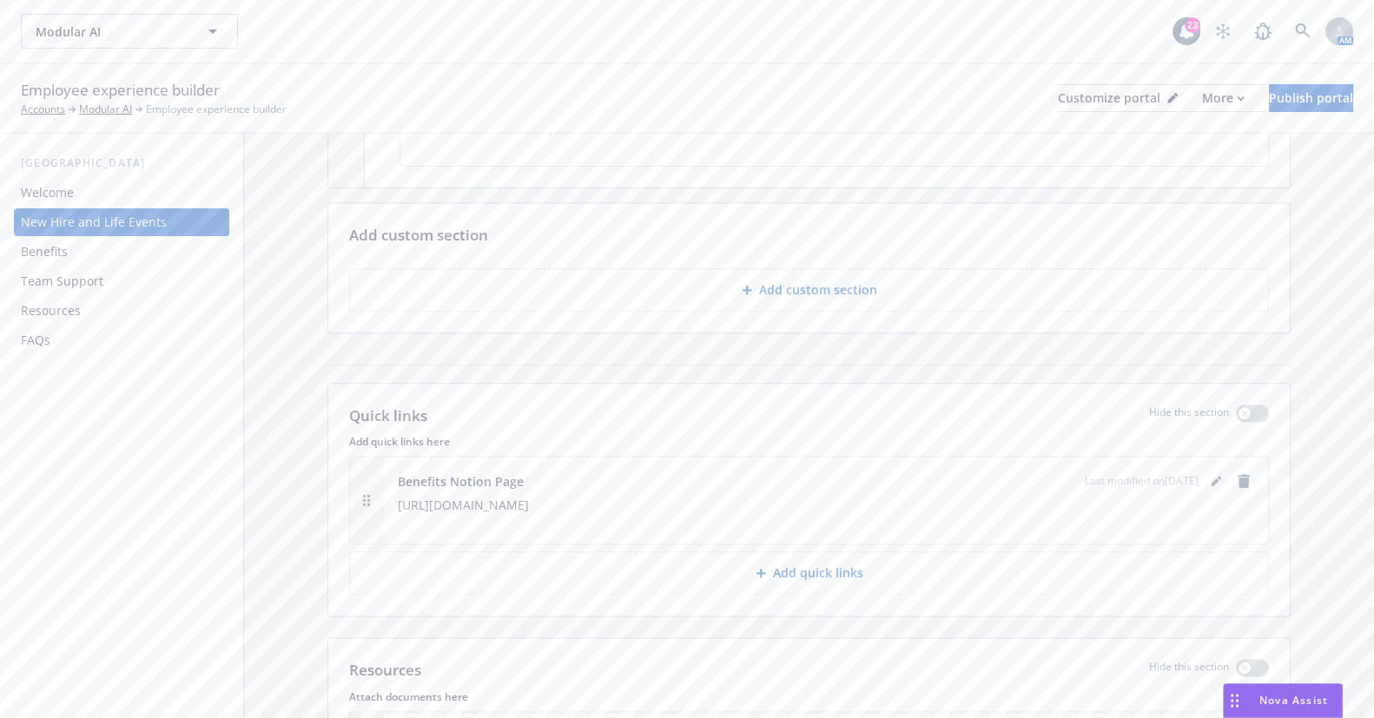
scroll to position [2685, 0]
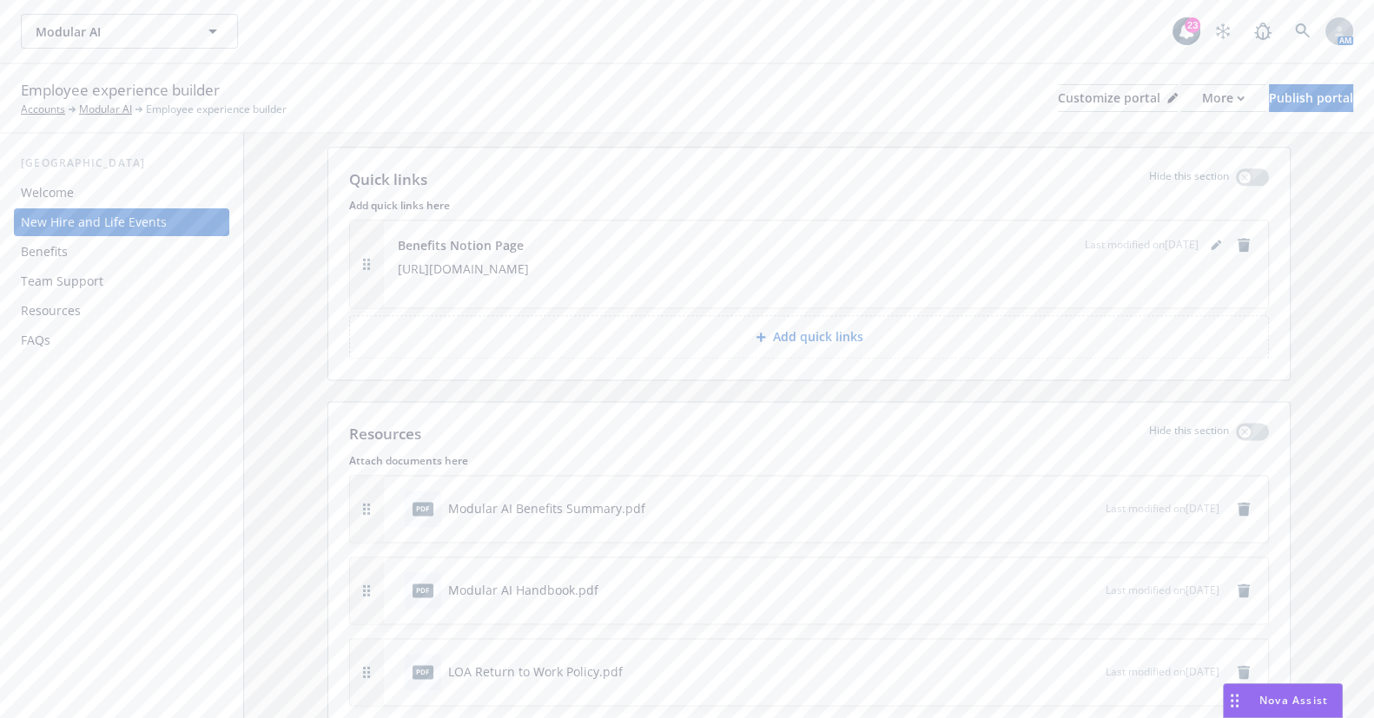
click at [131, 279] on div "Team Support" at bounding box center [122, 282] width 202 height 28
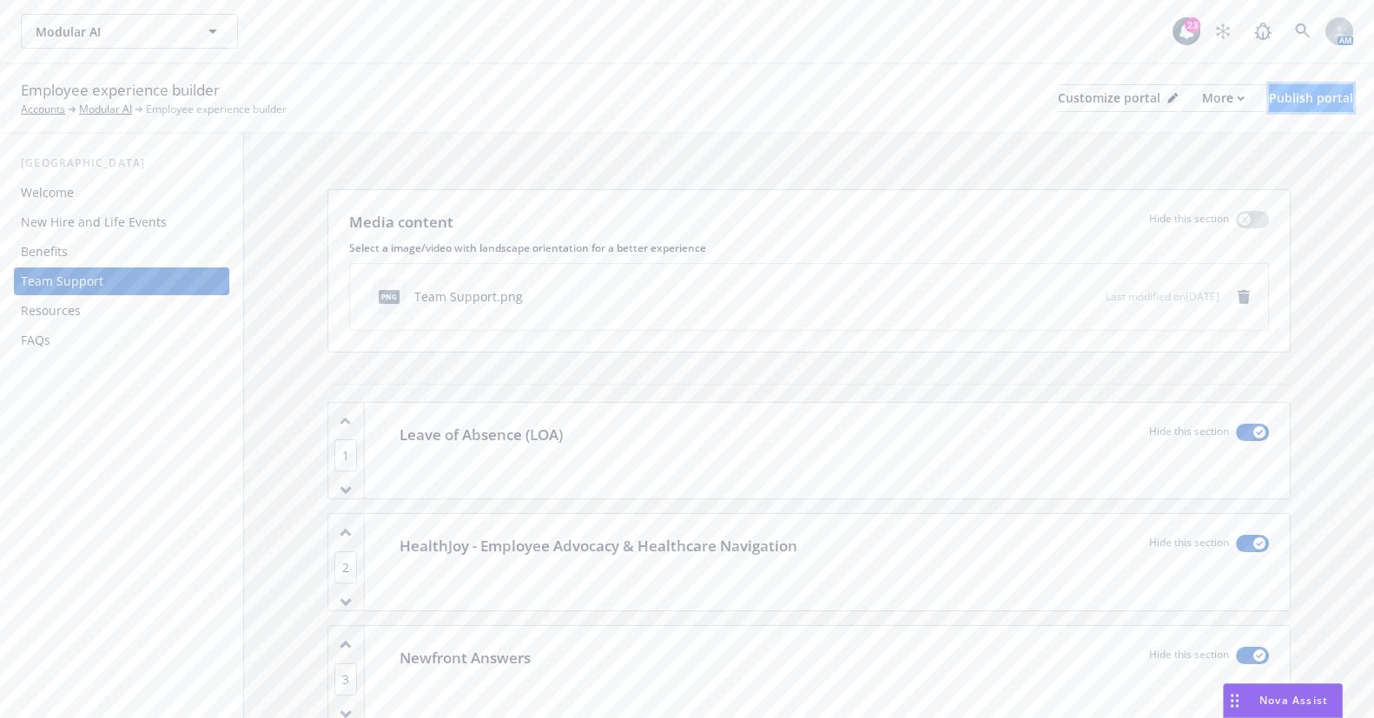
click at [1305, 104] on div "Publish portal" at bounding box center [1311, 98] width 84 height 26
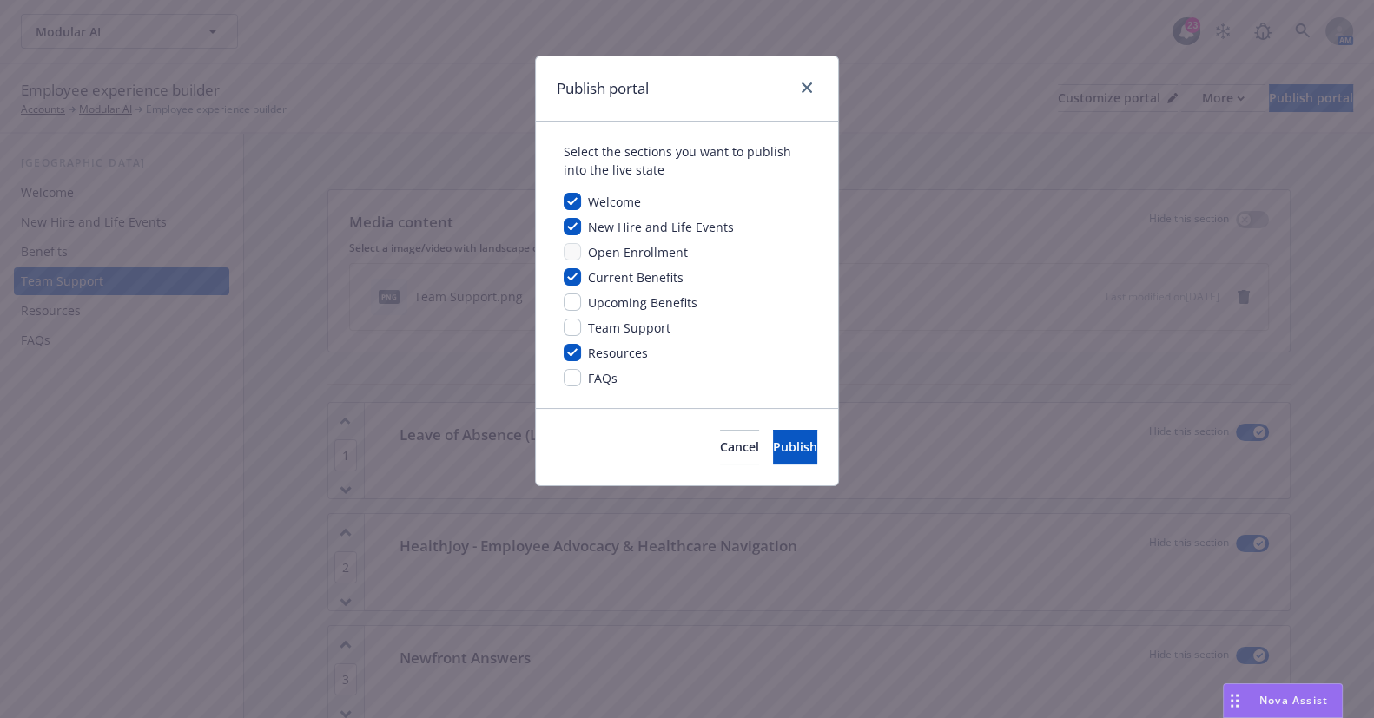
click at [803, 97] on div at bounding box center [804, 88] width 28 height 23
click at [804, 93] on link "close" at bounding box center [807, 87] width 21 height 21
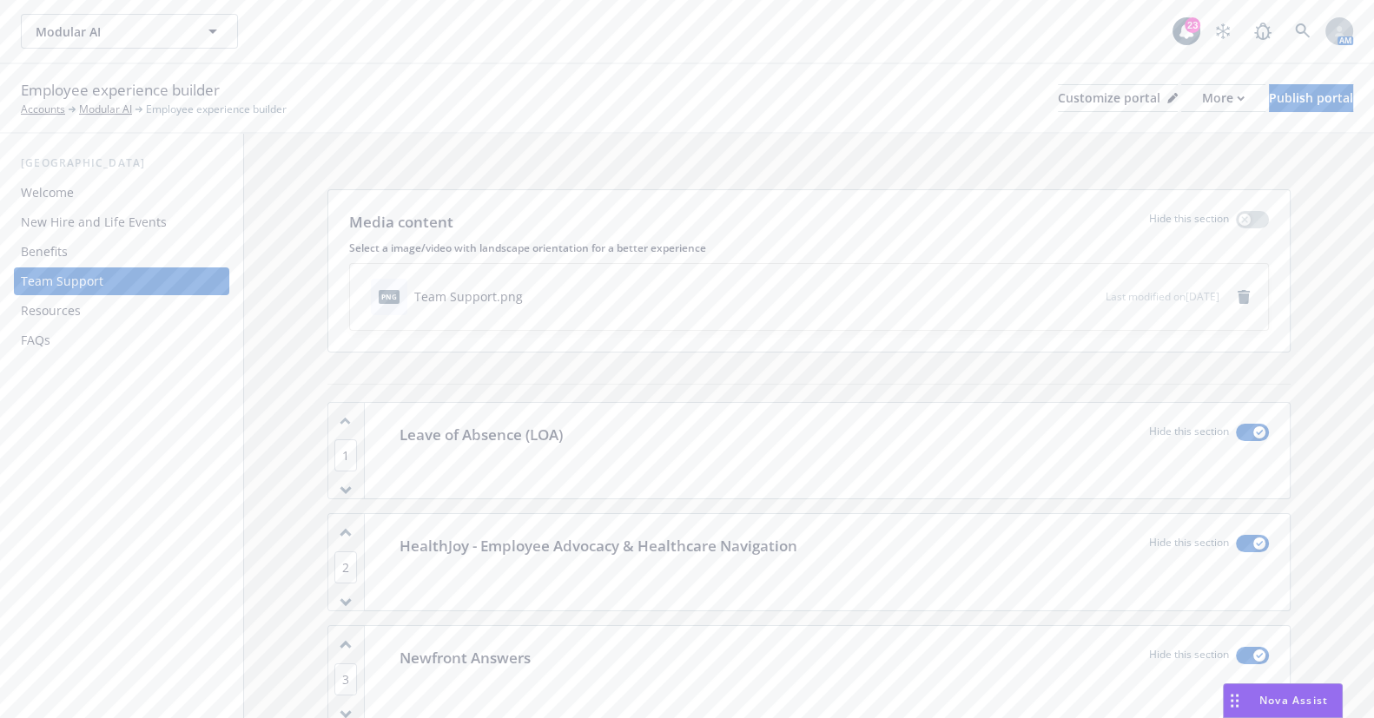
click at [156, 310] on div "Resources" at bounding box center [122, 311] width 202 height 28
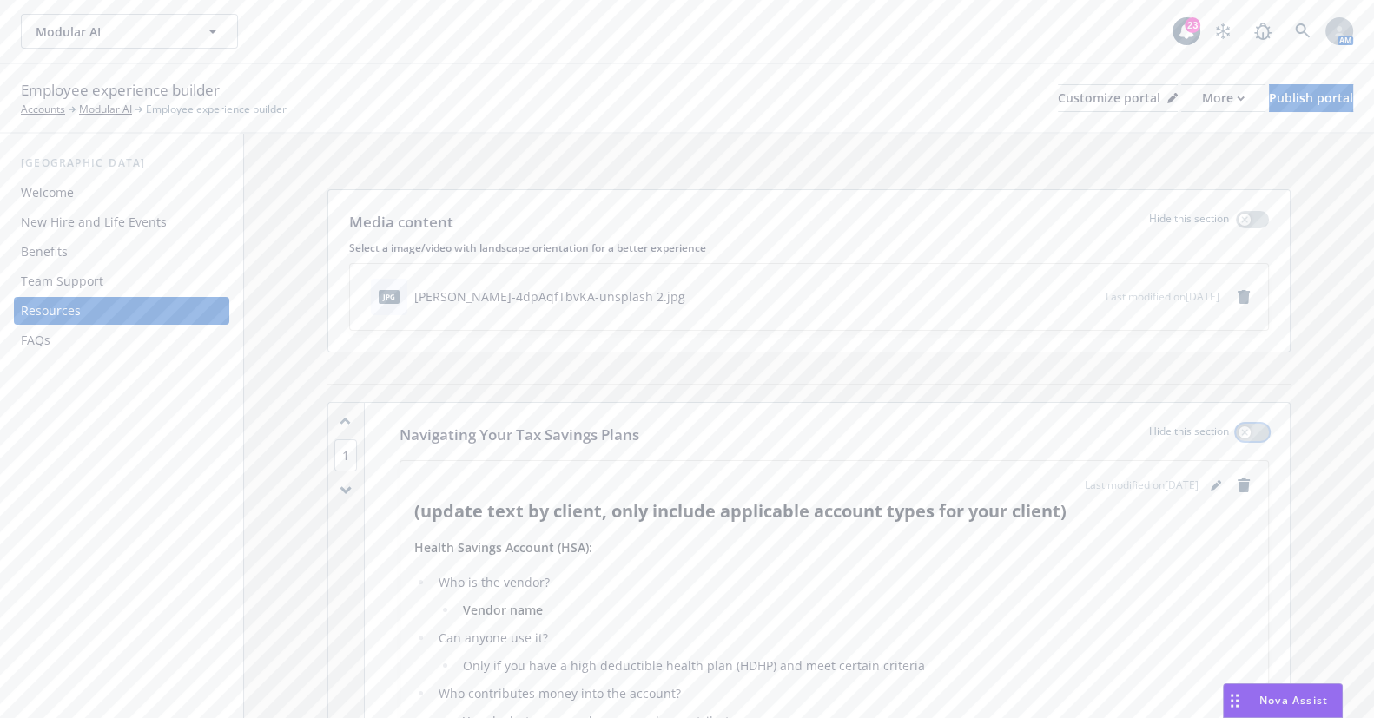
click at [1241, 429] on icon "button" at bounding box center [1244, 432] width 7 height 7
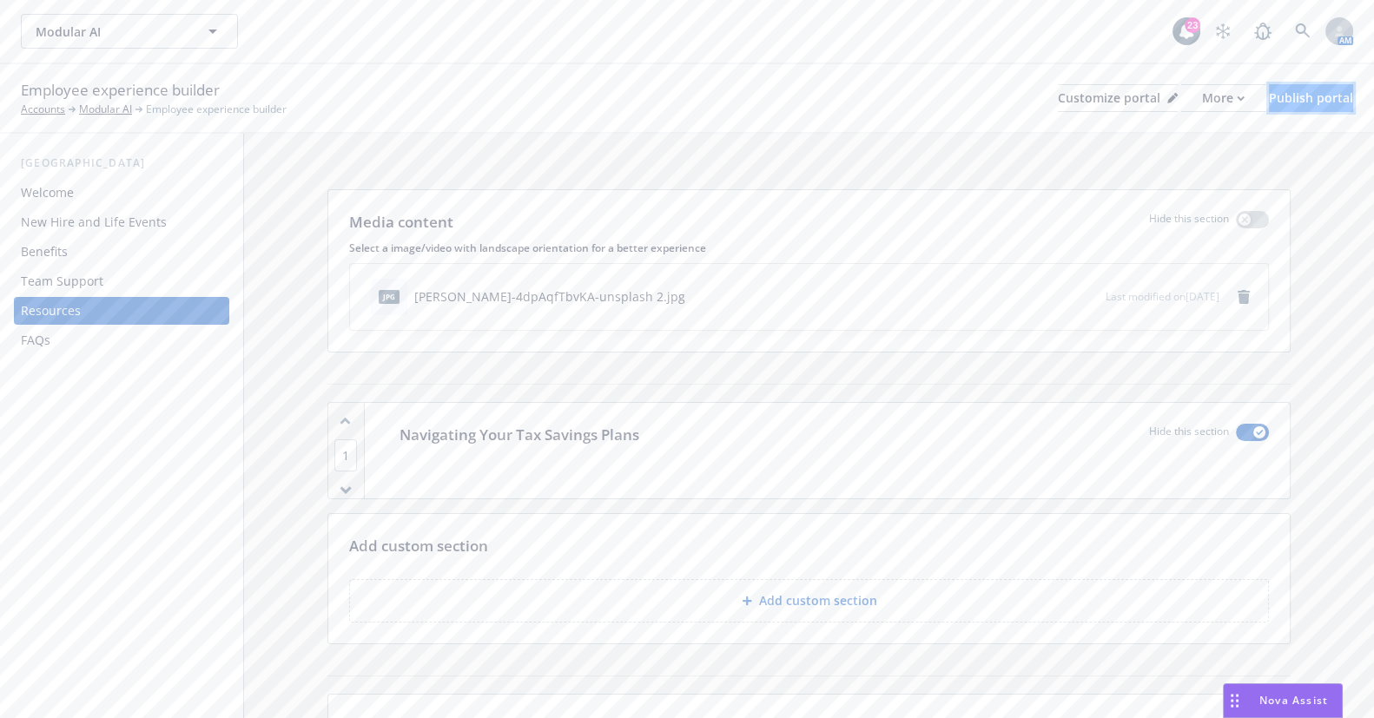
click at [1269, 95] on div "Publish portal" at bounding box center [1311, 98] width 84 height 26
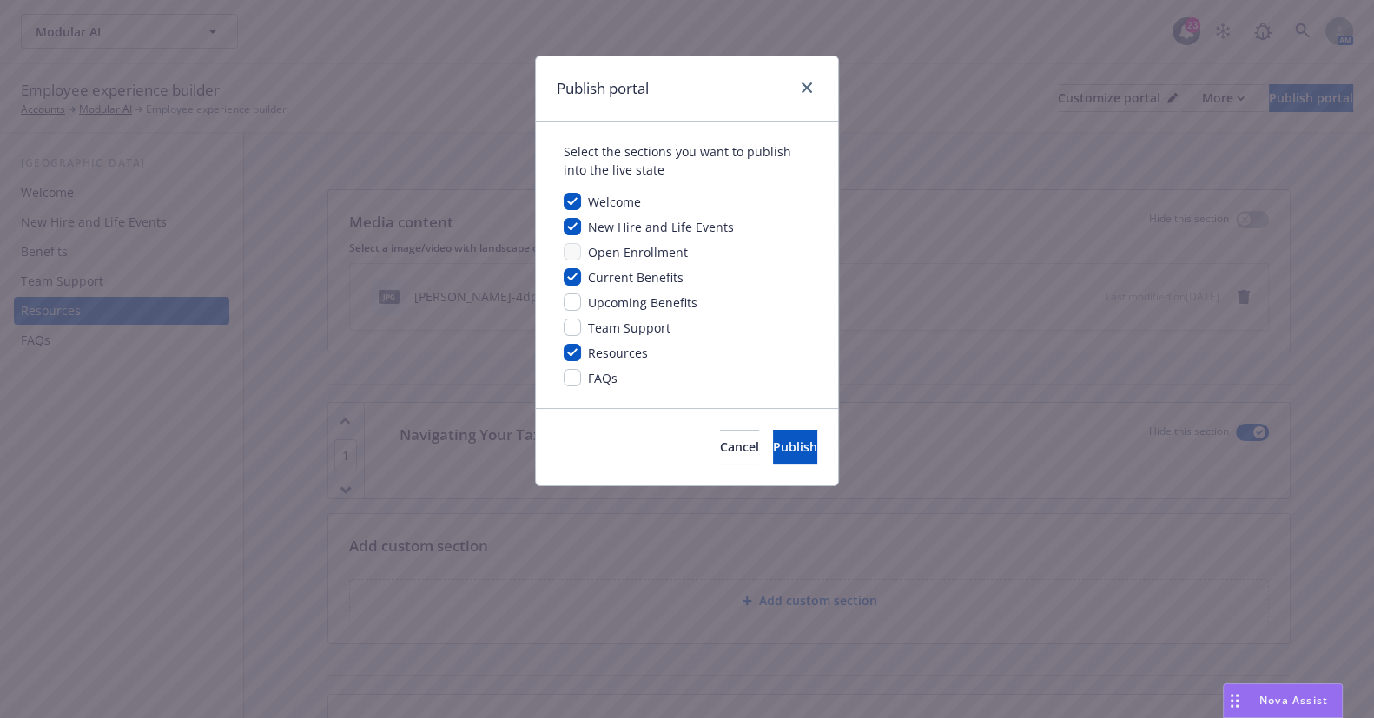
click at [597, 381] on span "FAQs" at bounding box center [603, 378] width 30 height 17
click at [783, 443] on span "Publish" at bounding box center [795, 447] width 44 height 17
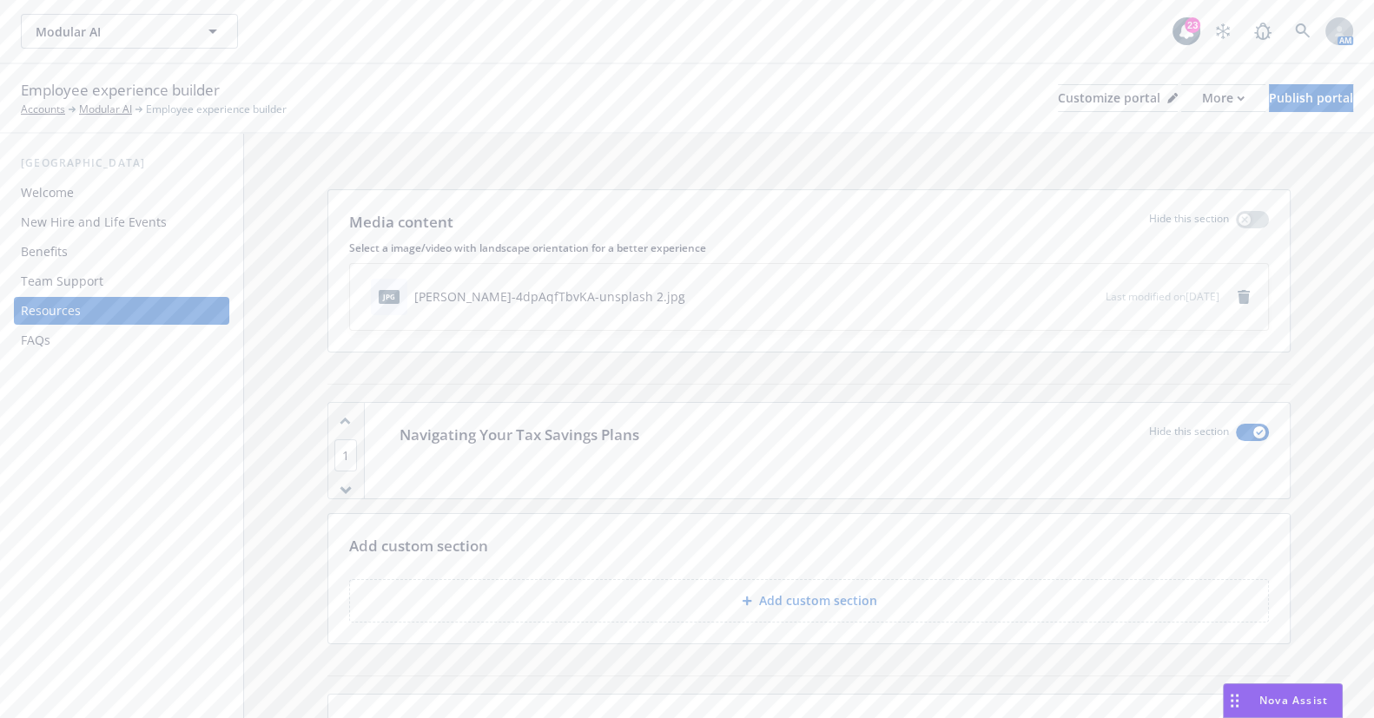
click at [52, 193] on div "Welcome" at bounding box center [47, 193] width 53 height 28
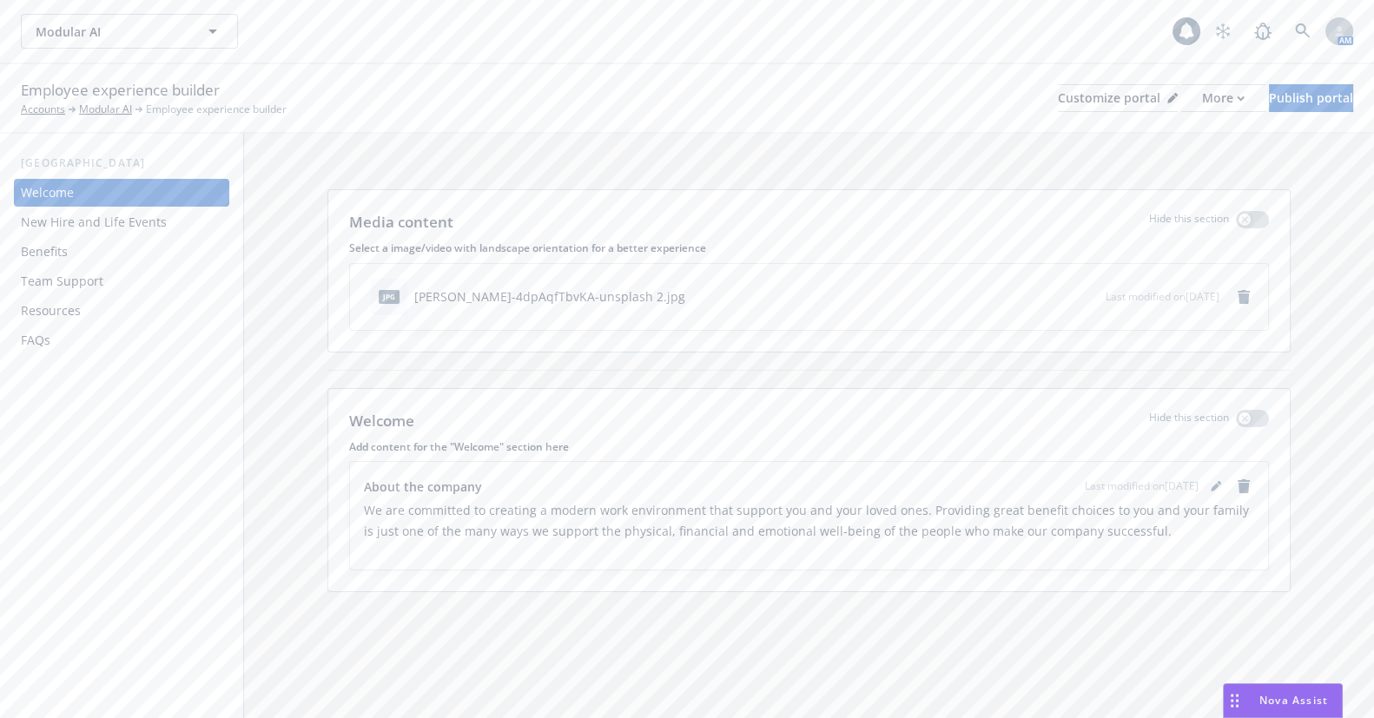
drag, startPoint x: 165, startPoint y: 222, endPoint x: 533, endPoint y: 229, distance: 367.6
click at [165, 222] on div "New Hire and Life Events" at bounding box center [122, 223] width 202 height 28
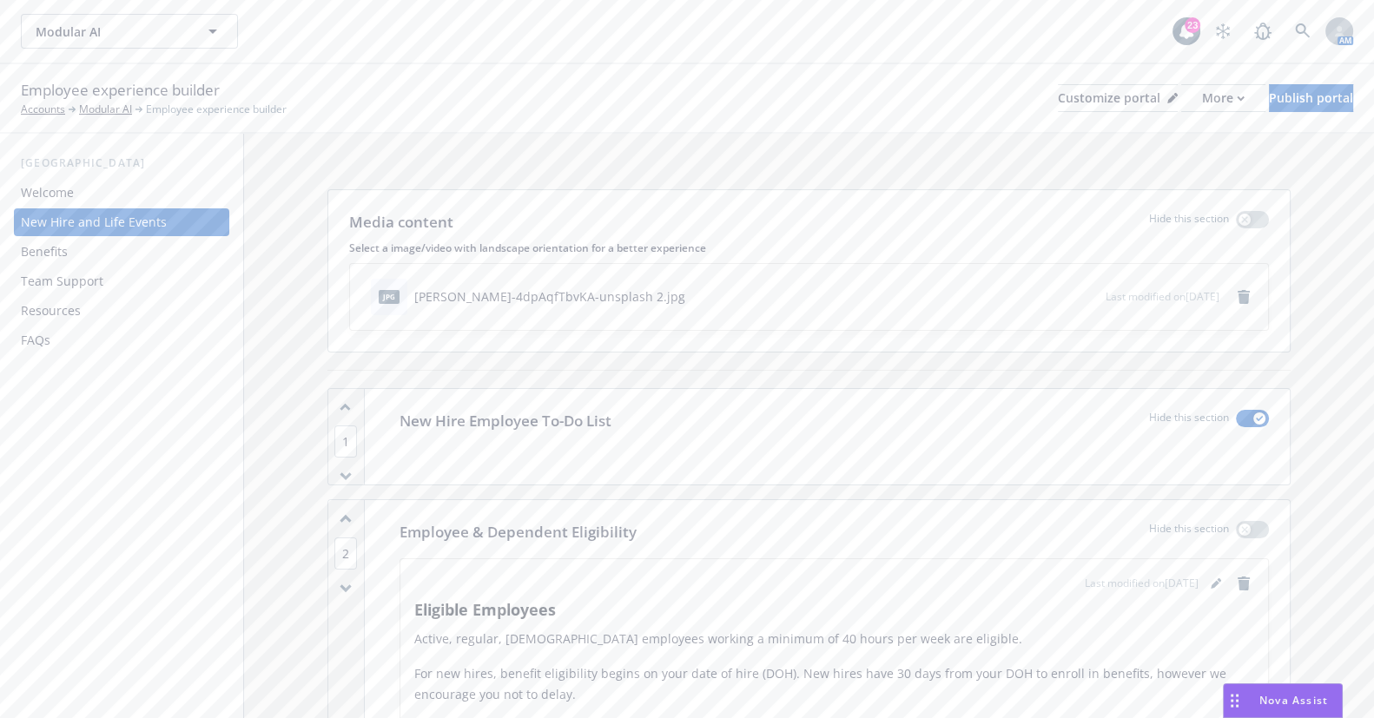
click at [71, 250] on div "Benefits" at bounding box center [122, 252] width 202 height 28
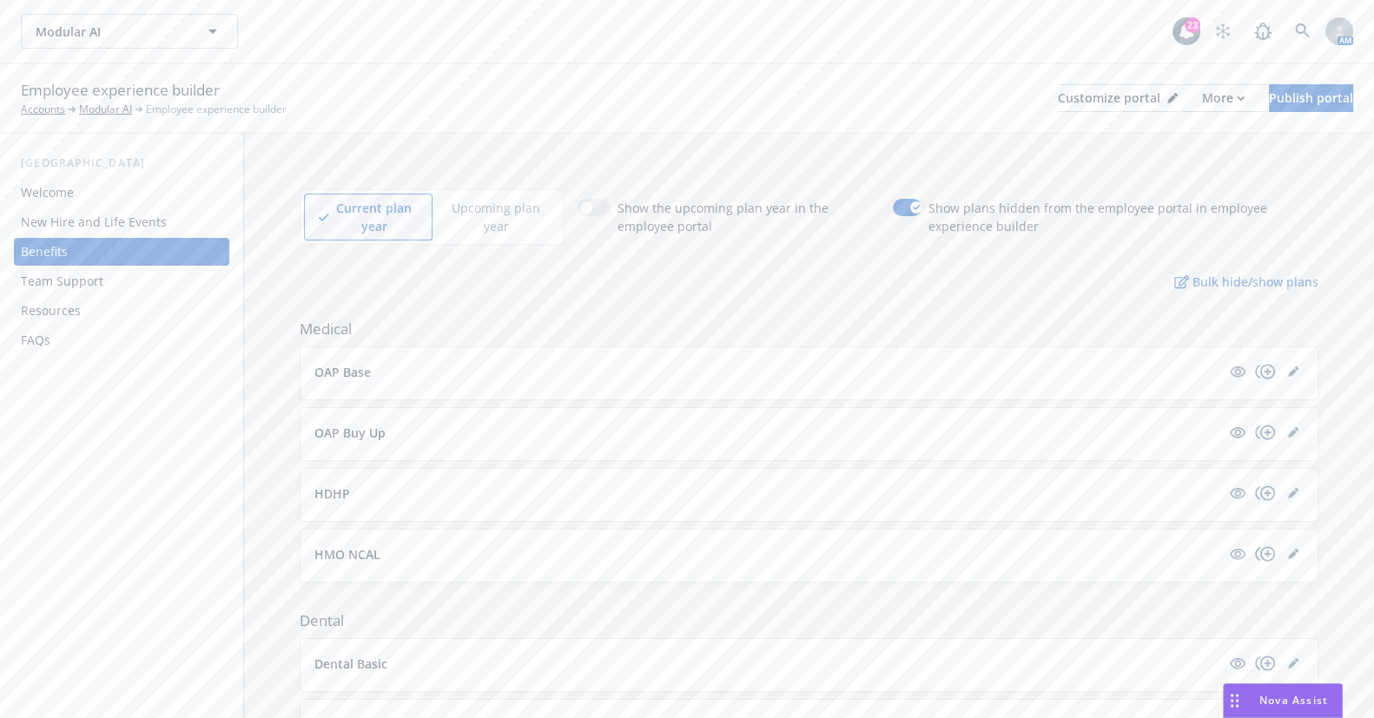
click at [875, 378] on button "OAP Base" at bounding box center [768, 372] width 906 height 18
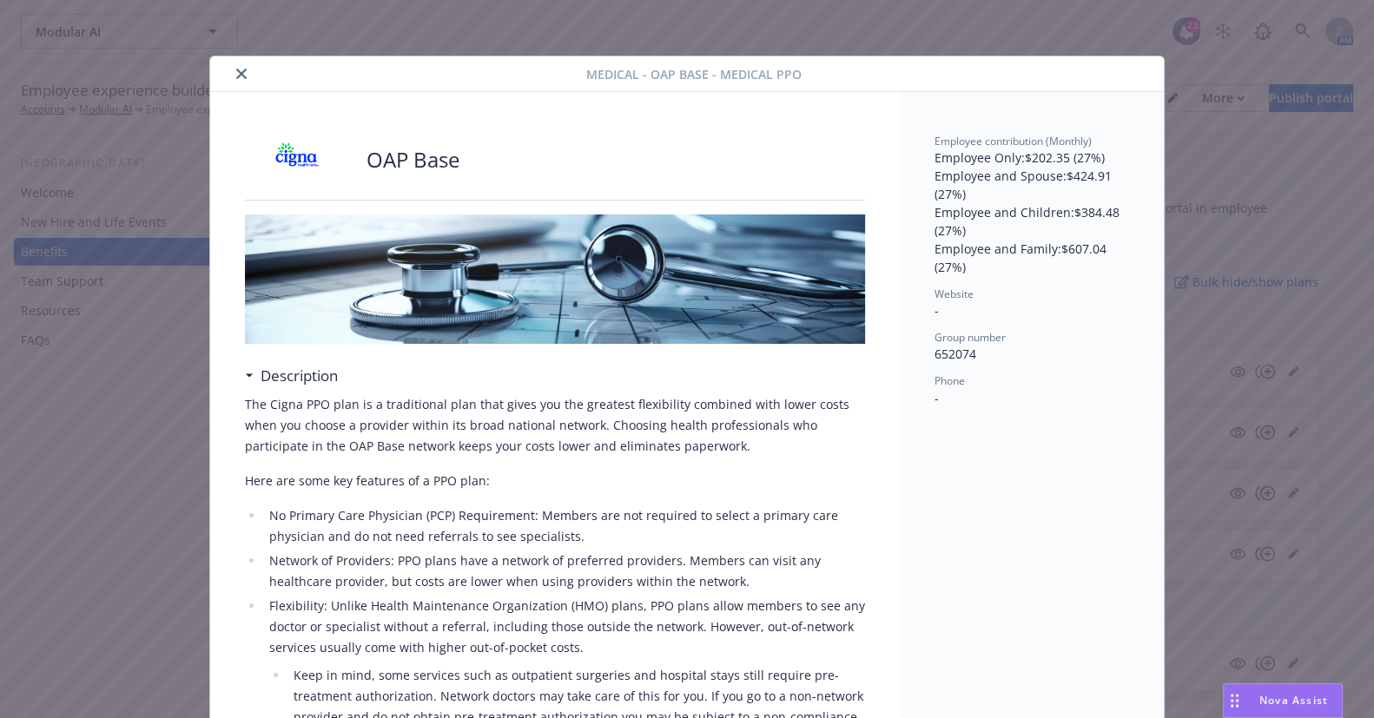
click at [1045, 326] on div "Employee contribution (Monthly) Employee Only : $202.35 (27%) Employee and Spou…" at bounding box center [1032, 271] width 195 height 274
click at [236, 78] on icon "close" at bounding box center [241, 74] width 10 height 10
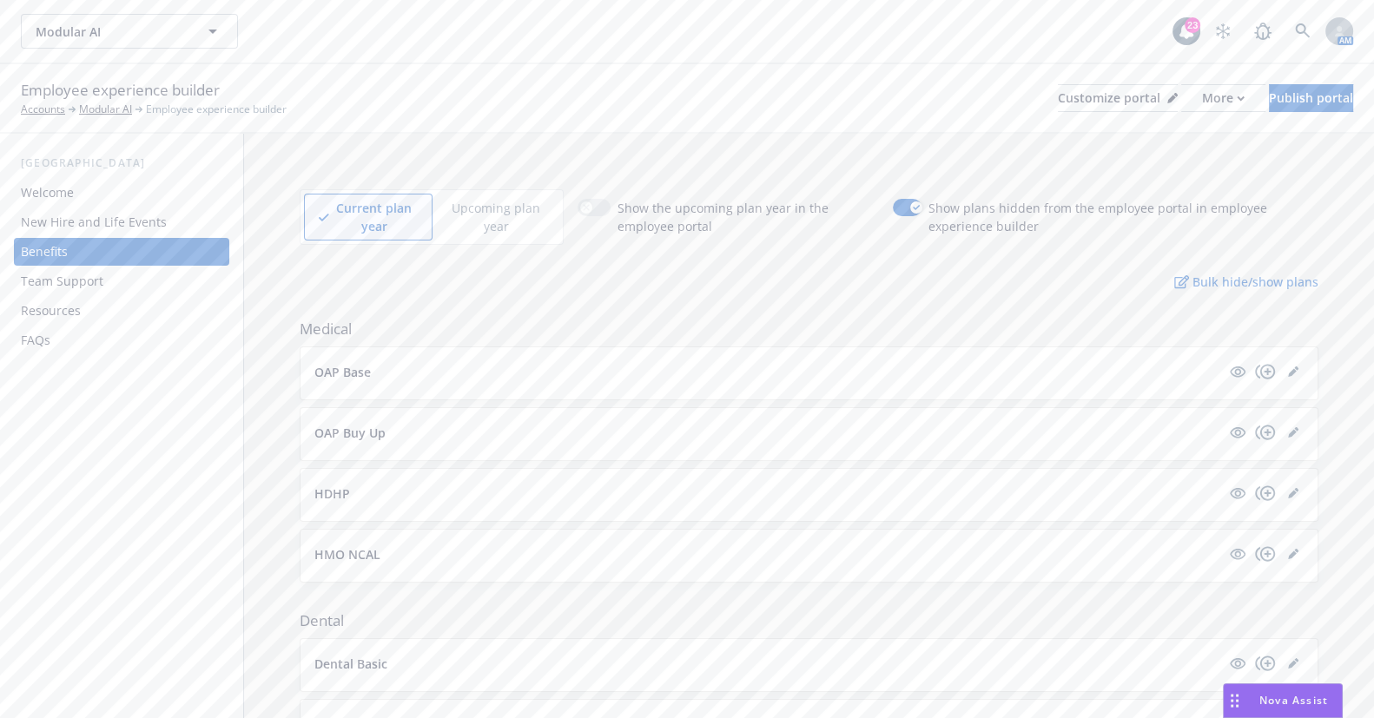
click at [138, 224] on div "New Hire and Life Events" at bounding box center [94, 223] width 146 height 28
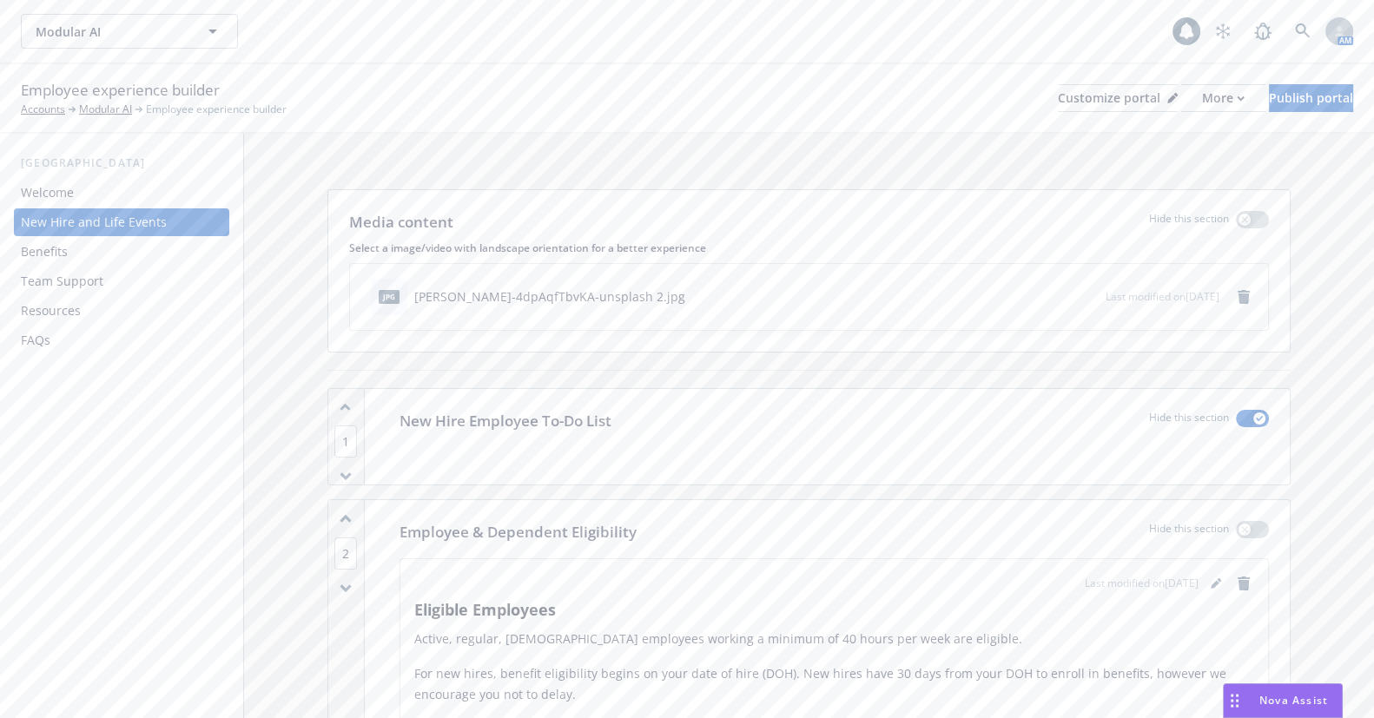
click at [141, 257] on div "Benefits" at bounding box center [122, 252] width 202 height 28
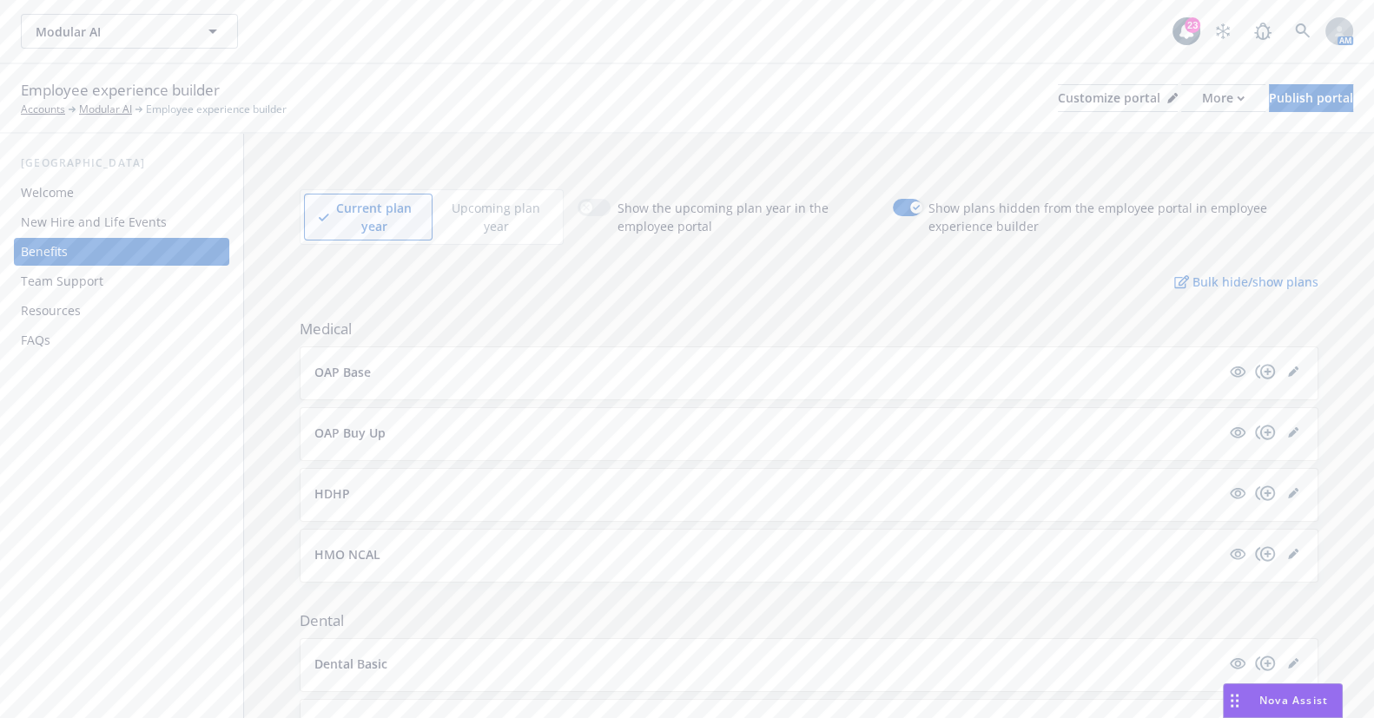
drag, startPoint x: 504, startPoint y: 287, endPoint x: 535, endPoint y: 289, distance: 31.4
click at [511, 287] on div "Bulk hide/show plans" at bounding box center [809, 282] width 1019 height 18
click at [996, 613] on span "Dental" at bounding box center [809, 621] width 1019 height 21
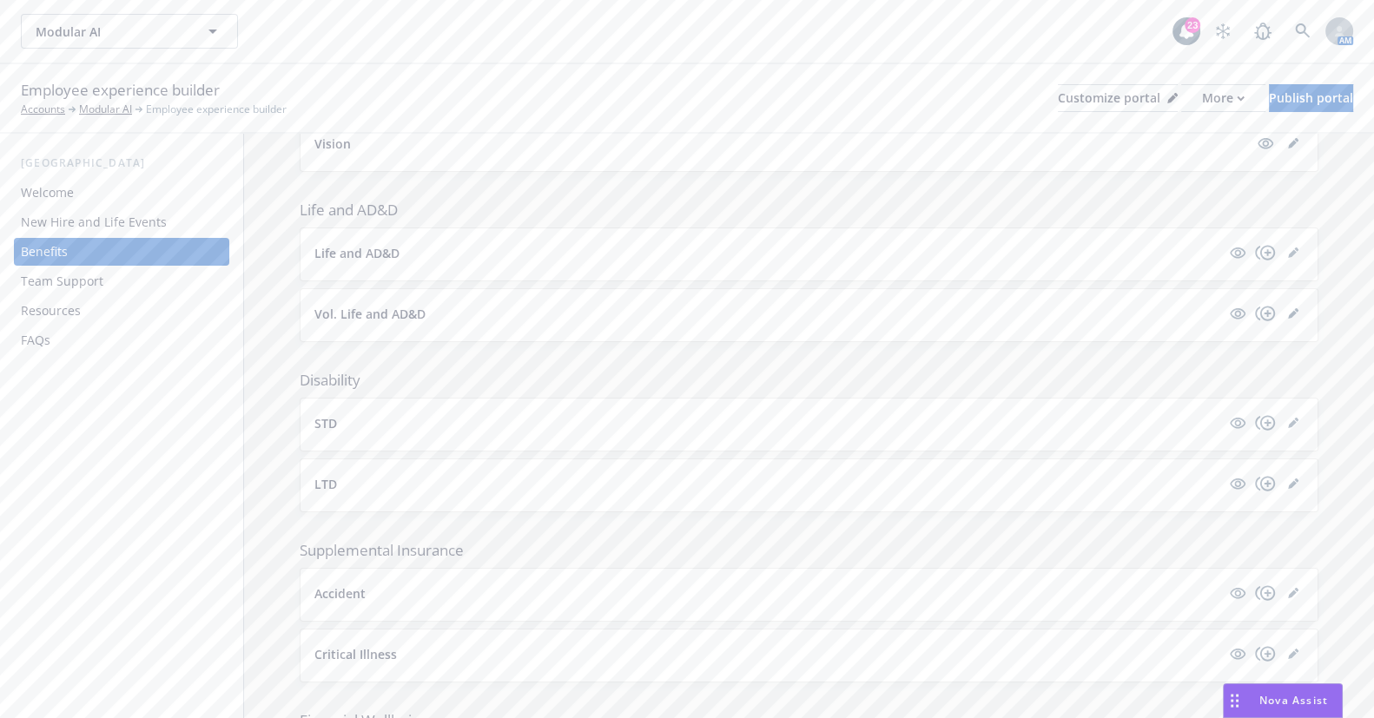
scroll to position [473, 0]
drag, startPoint x: 594, startPoint y: 17, endPoint x: 604, endPoint y: 13, distance: 10.5
click at [594, 17] on div "Modular AI Modular AI" at bounding box center [597, 31] width 1152 height 35
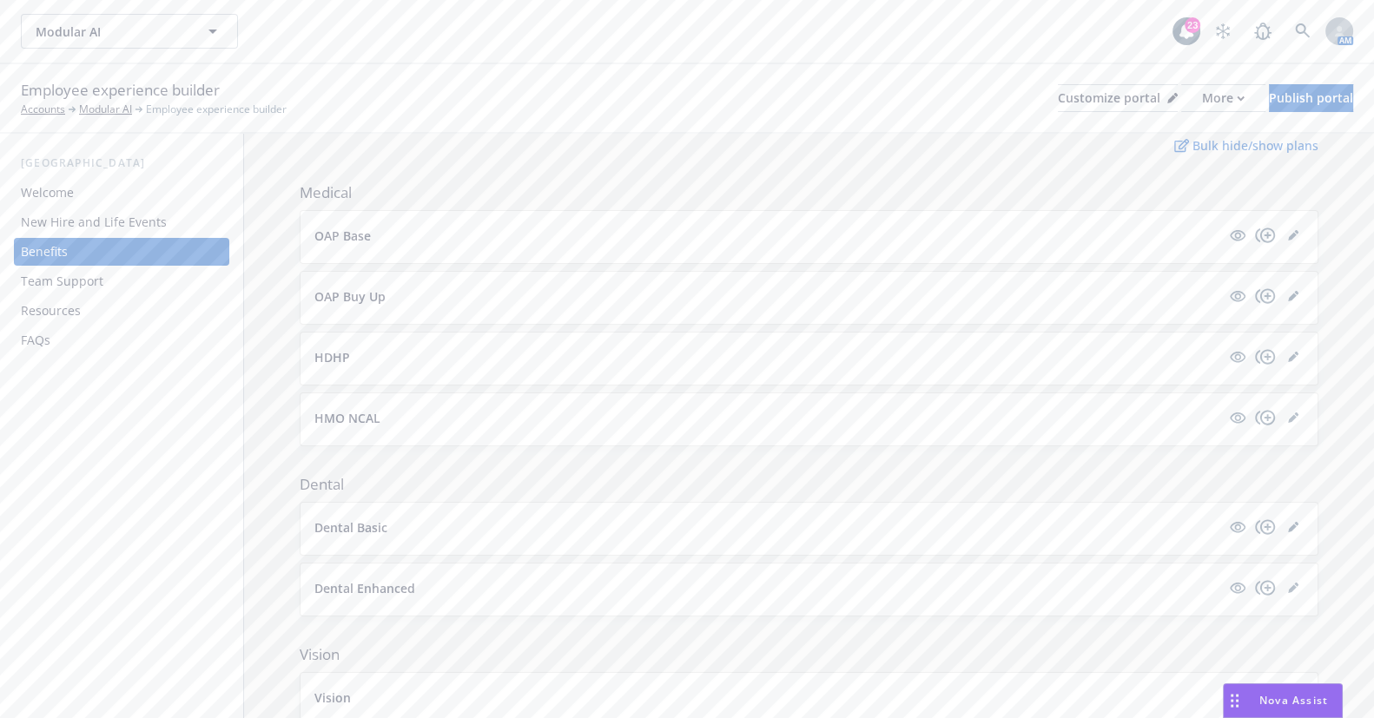
scroll to position [0, 0]
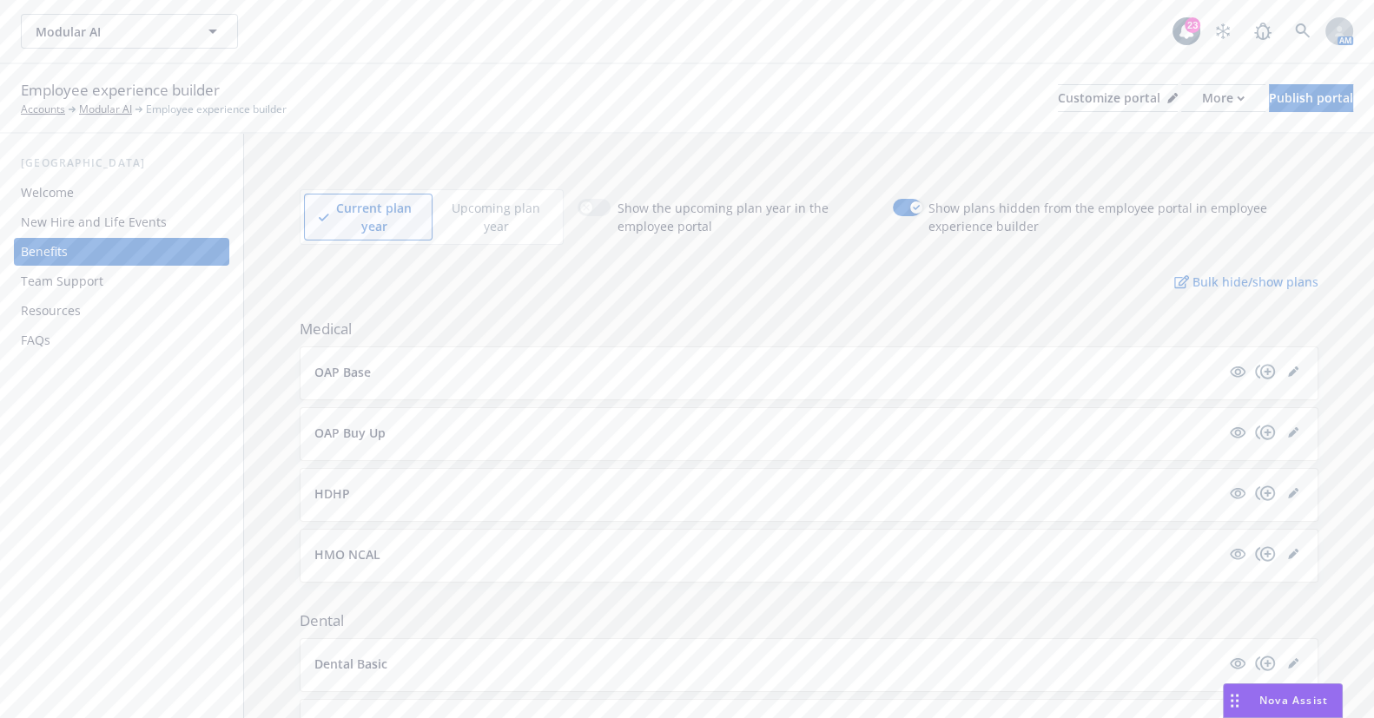
click at [427, 370] on button "OAP Base" at bounding box center [768, 372] width 906 height 18
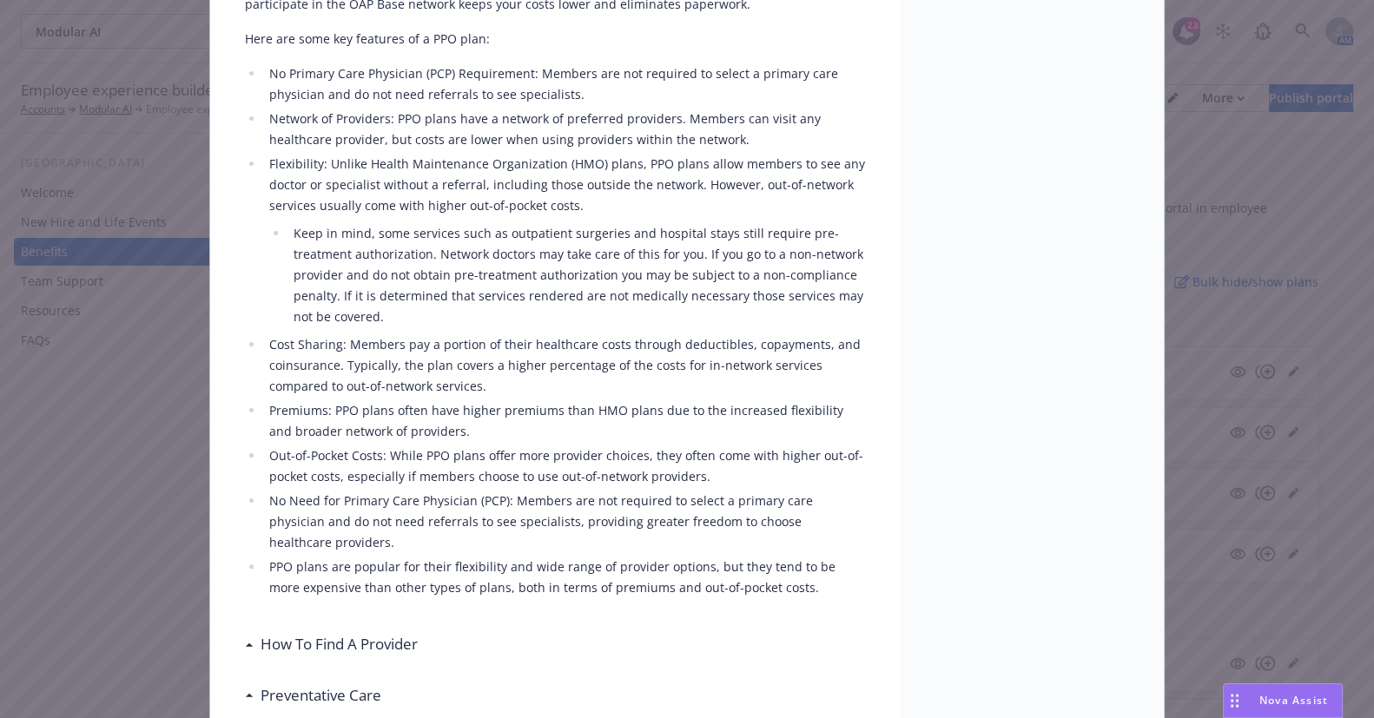
scroll to position [447, 0]
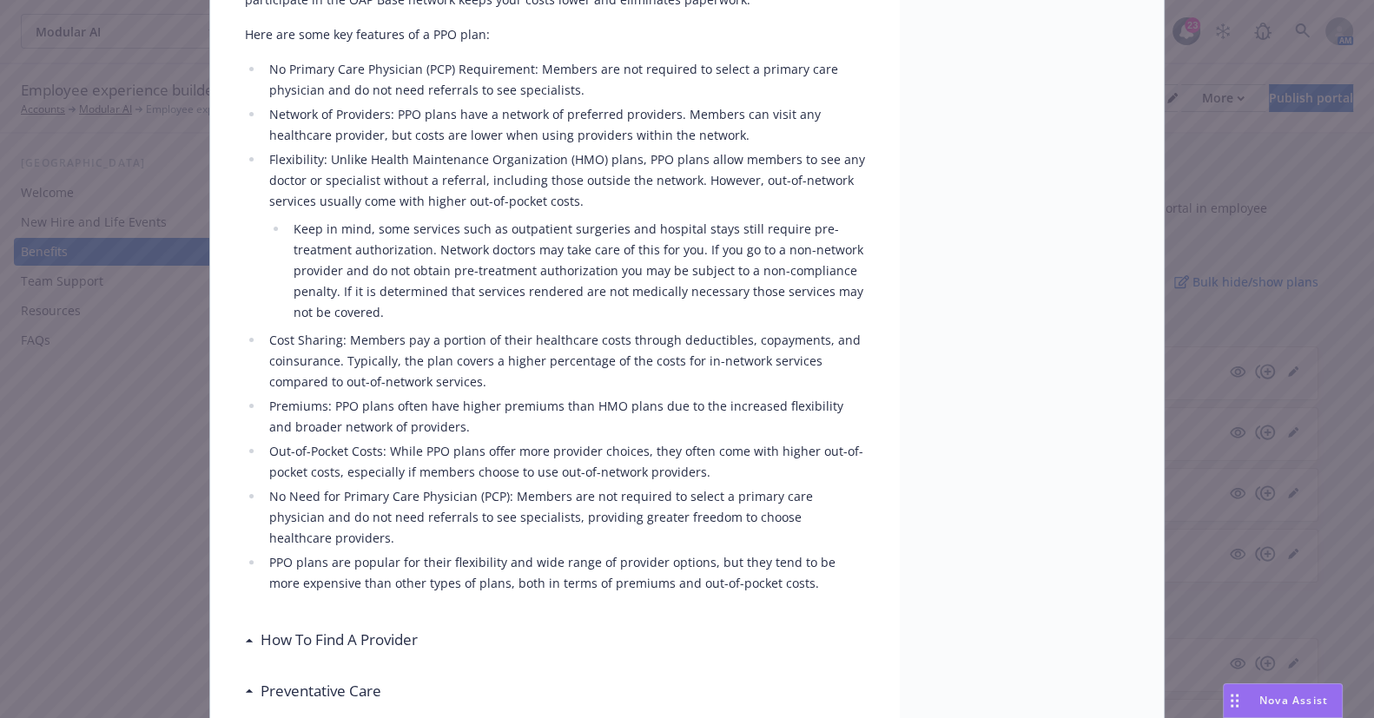
click at [349, 629] on h3 "How To Find A Provider" at bounding box center [339, 640] width 157 height 23
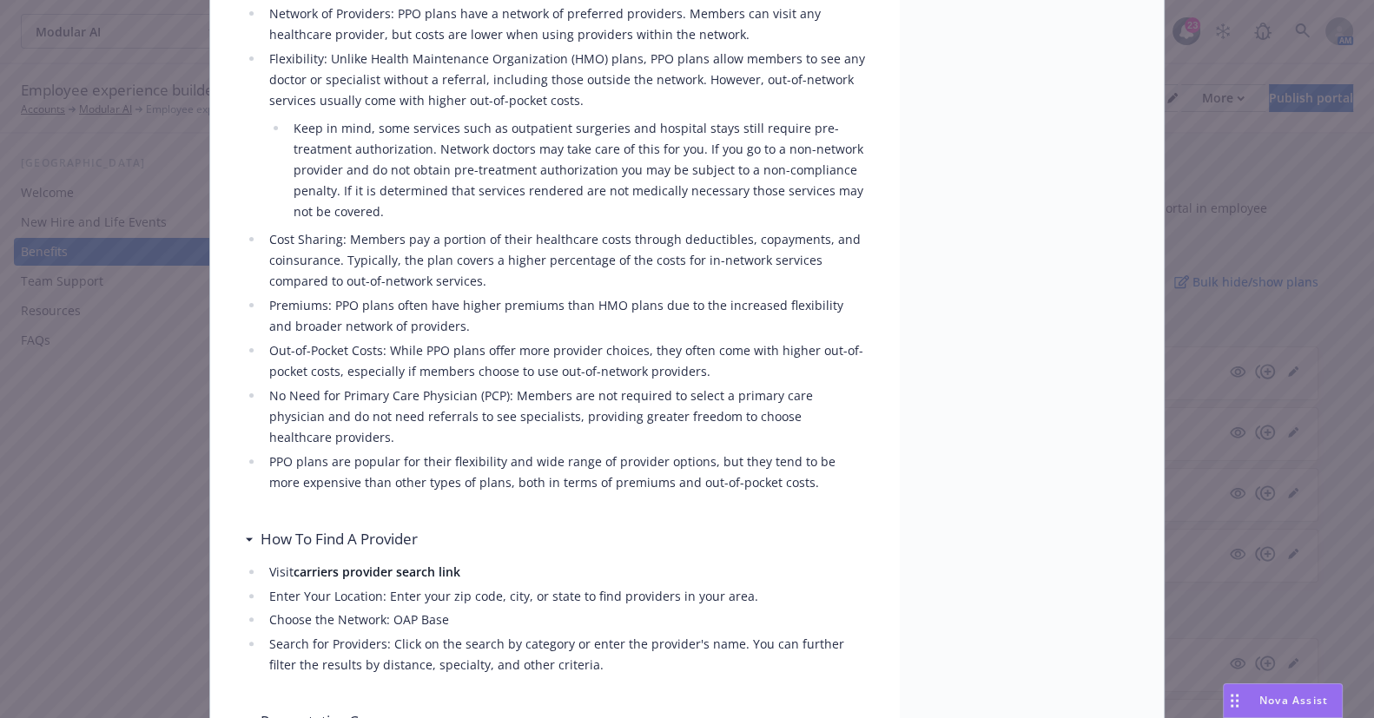
scroll to position [763, 0]
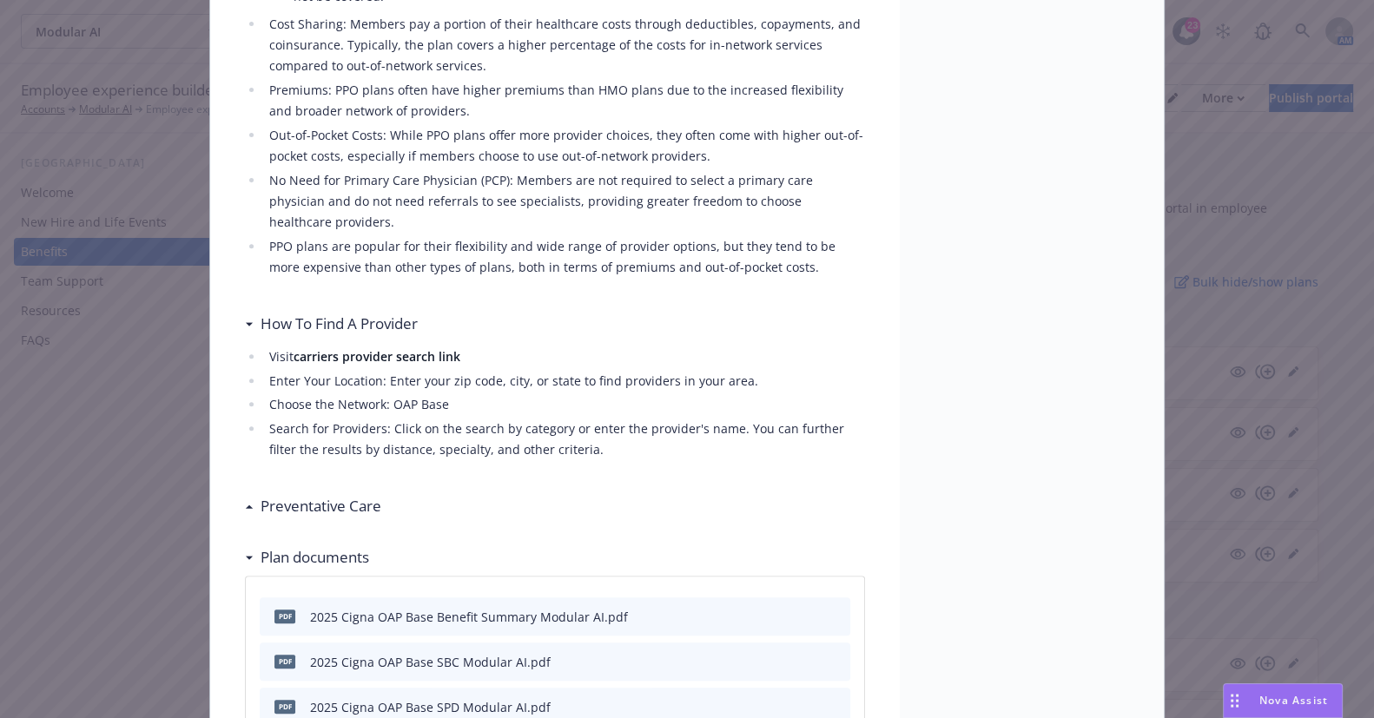
click at [389, 313] on h3 "How To Find A Provider" at bounding box center [339, 324] width 157 height 23
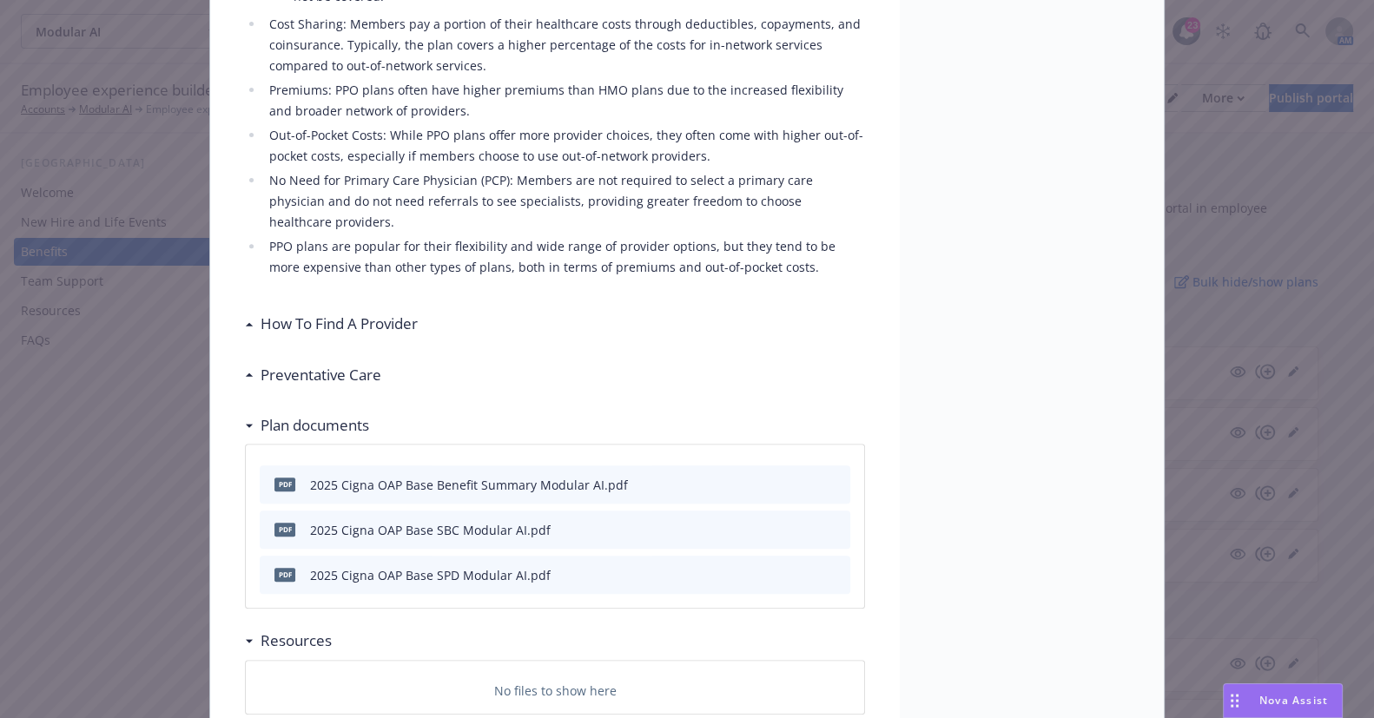
drag, startPoint x: 332, startPoint y: 361, endPoint x: 341, endPoint y: 358, distance: 9.1
click at [332, 364] on h3 "Preventative Care" at bounding box center [321, 375] width 121 height 23
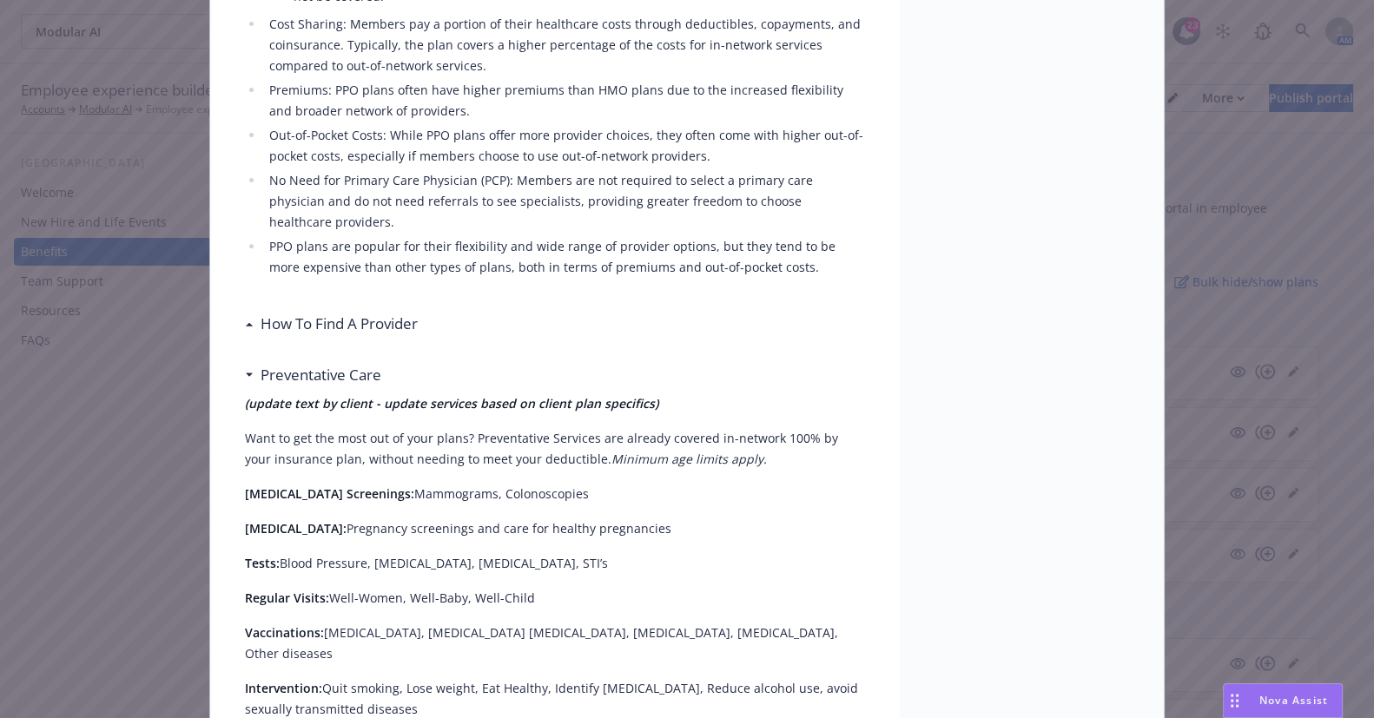
click at [344, 364] on h3 "Preventative Care" at bounding box center [321, 375] width 121 height 23
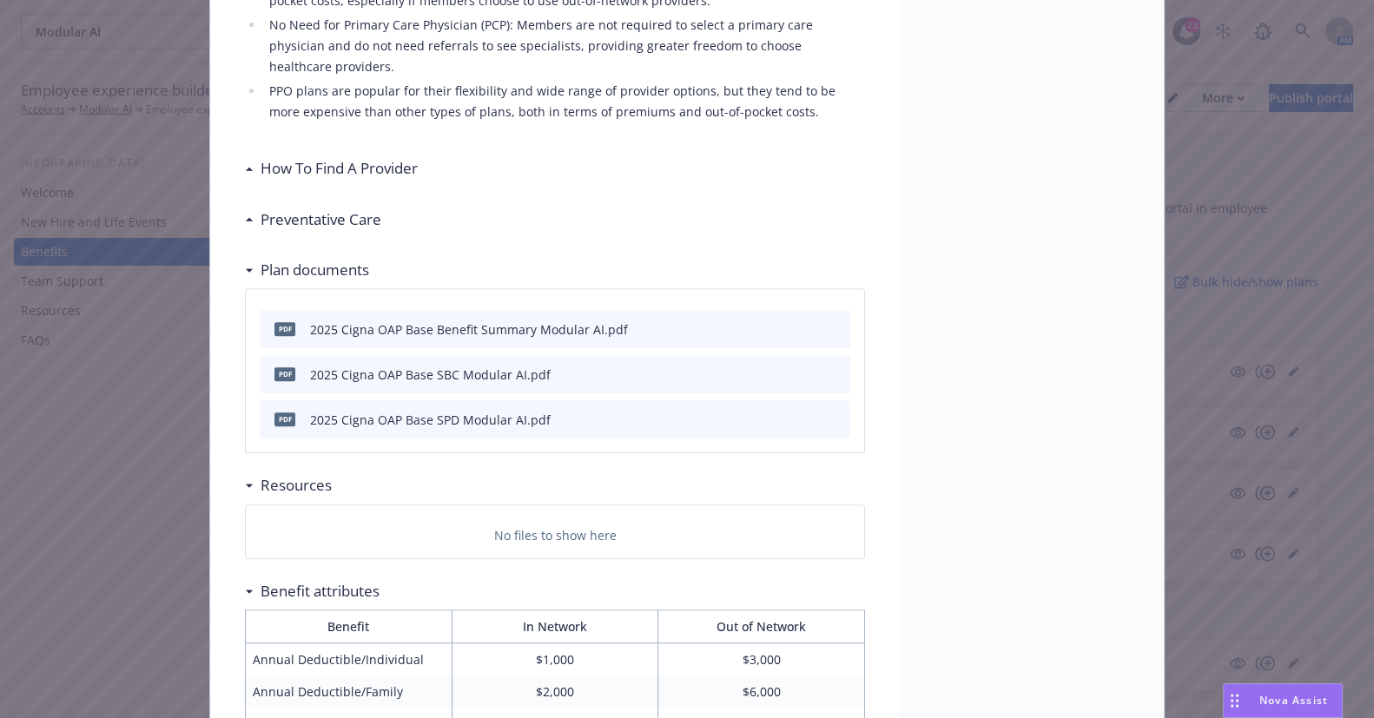
scroll to position [0, 0]
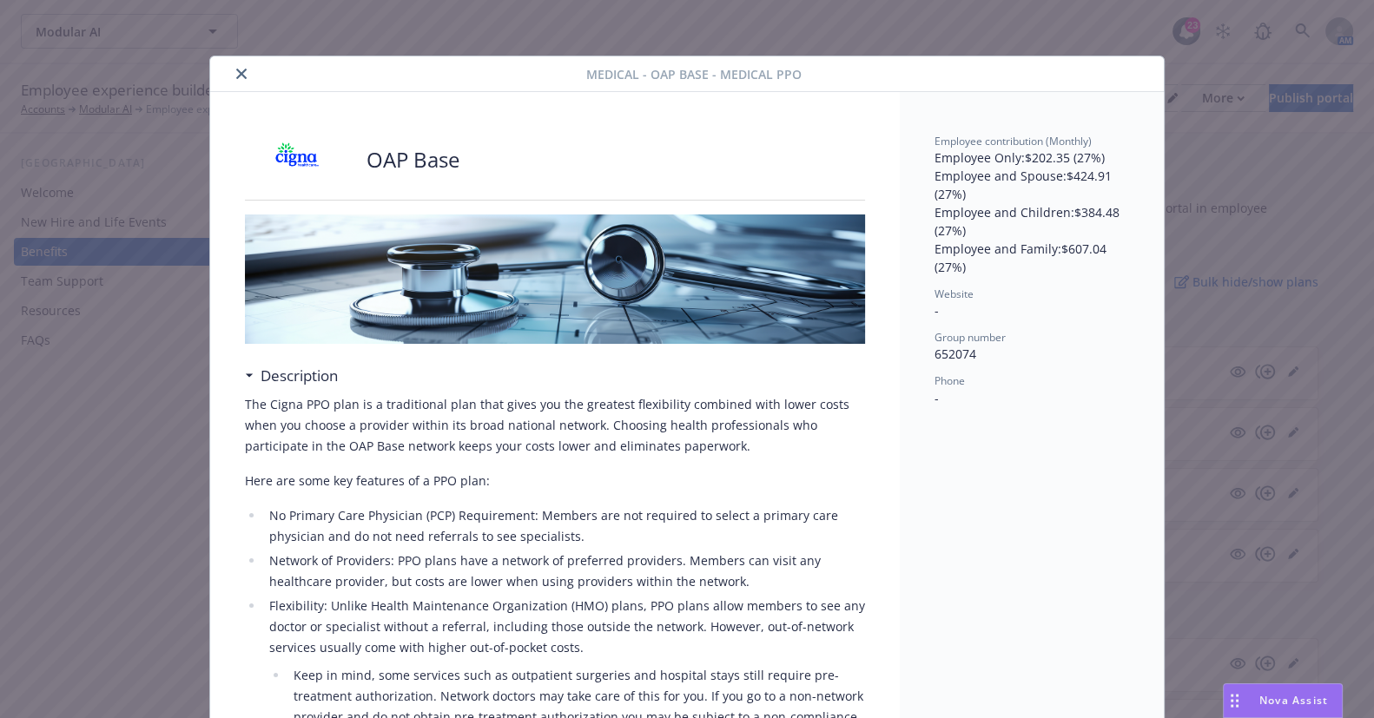
click at [236, 70] on icon "close" at bounding box center [241, 74] width 10 height 10
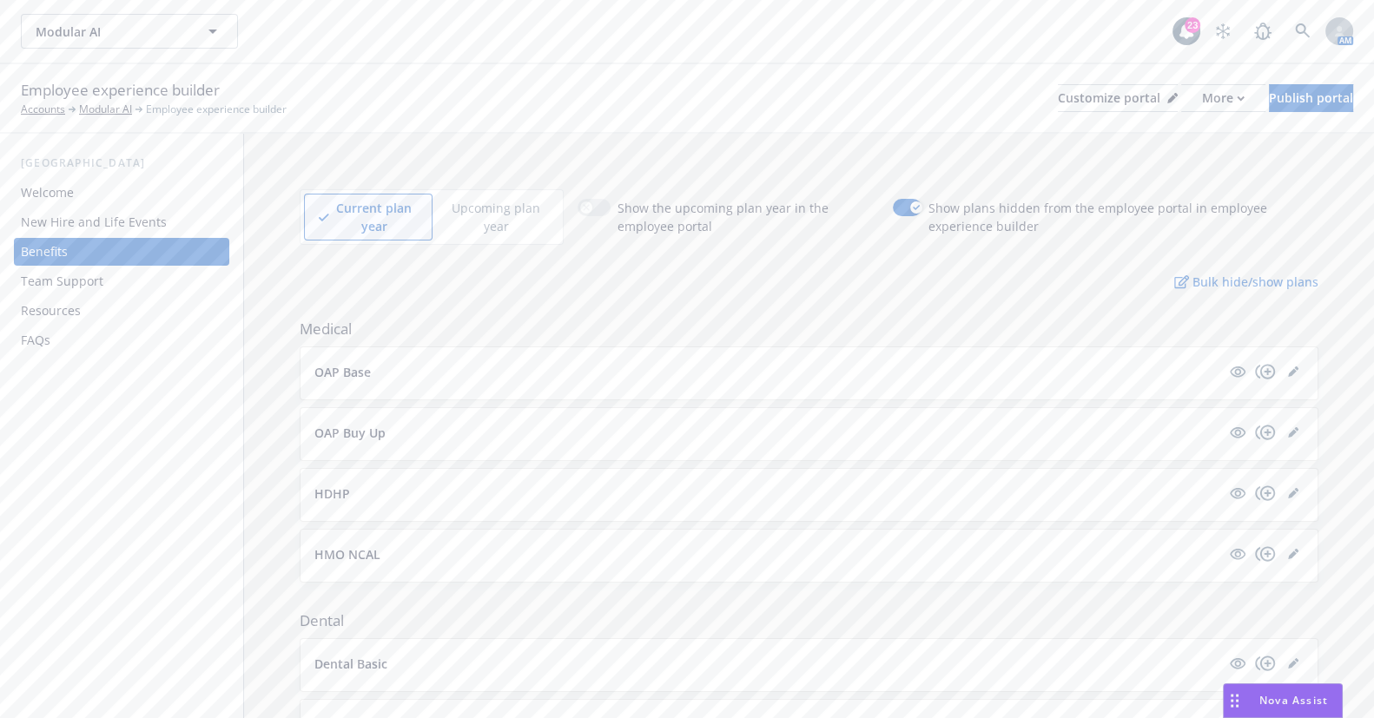
click at [938, 281] on div "Bulk hide/show plans" at bounding box center [809, 282] width 1019 height 18
